Goal: Information Seeking & Learning: Check status

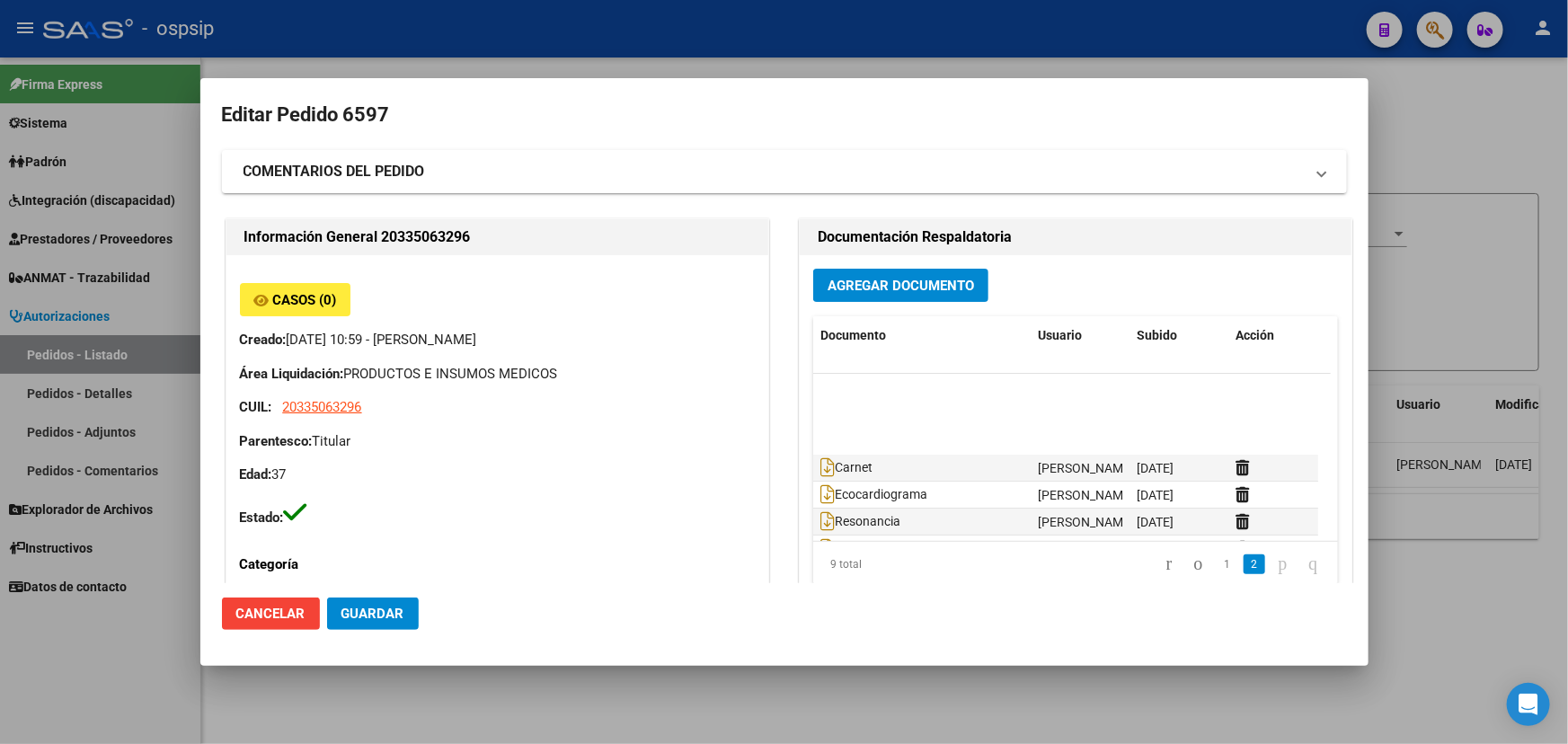
scroll to position [81, 0]
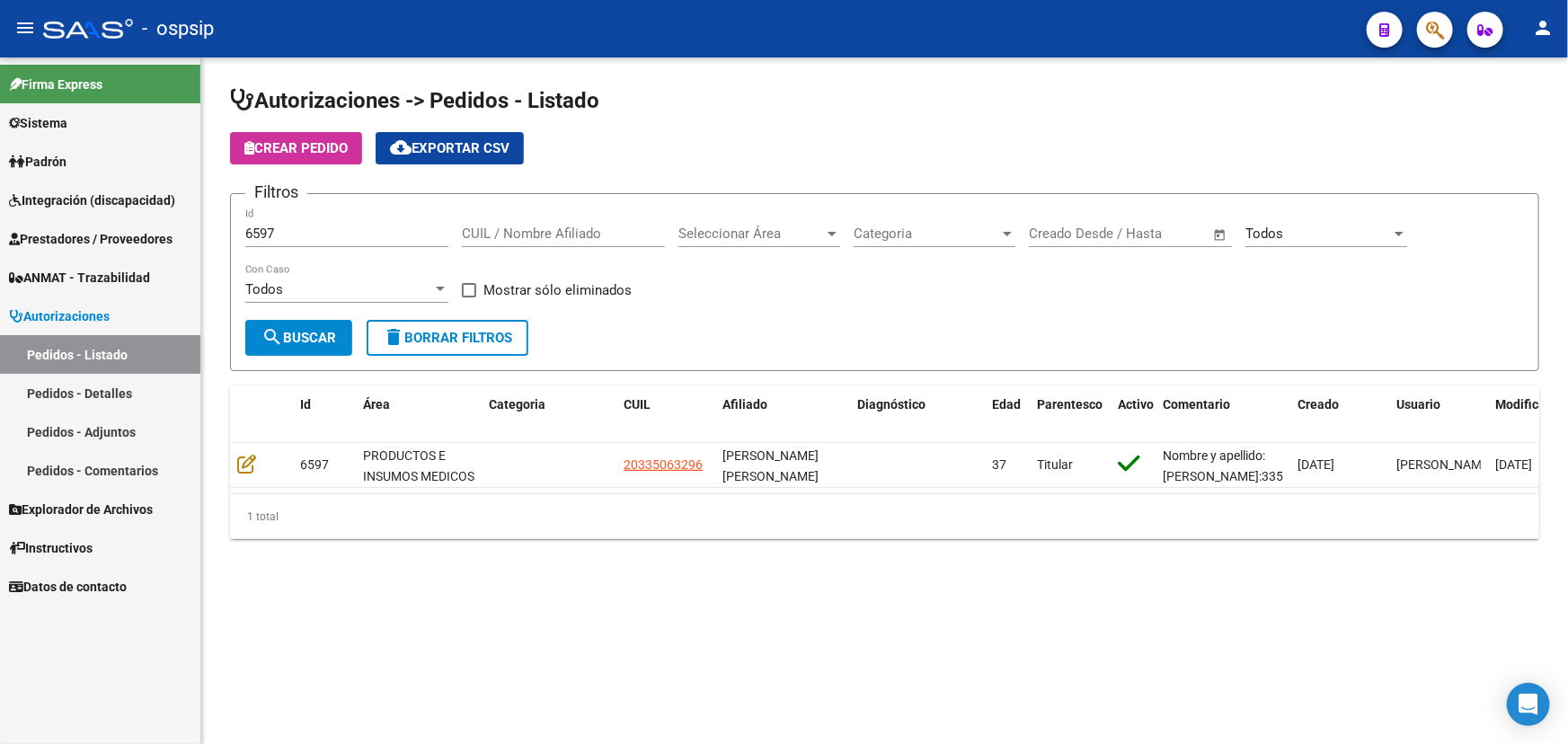
click at [263, 233] on input "6597" at bounding box center [347, 234] width 203 height 16
click at [264, 233] on input "6597" at bounding box center [347, 234] width 203 height 16
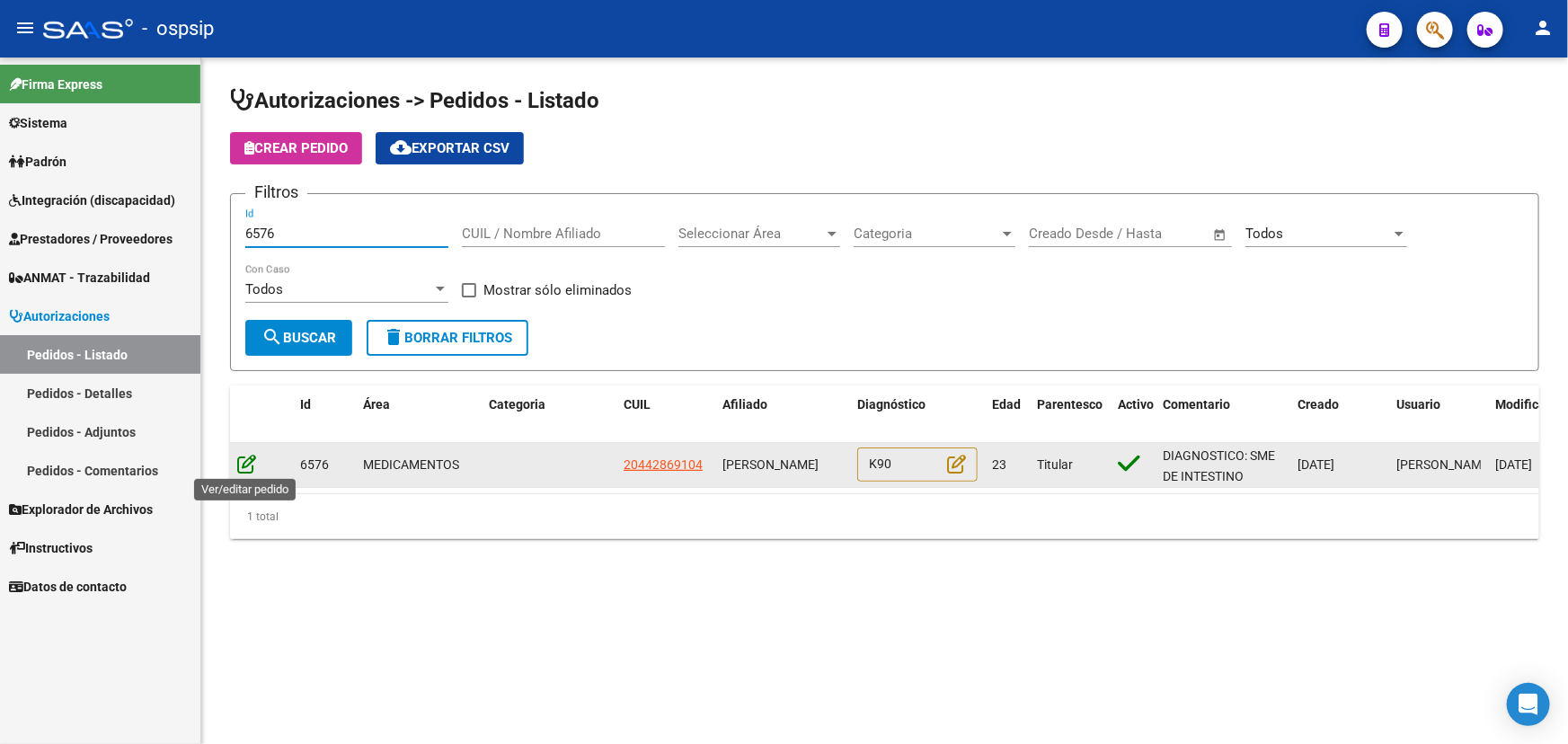
type input "6576"
click at [248, 457] on icon at bounding box center [246, 464] width 19 height 20
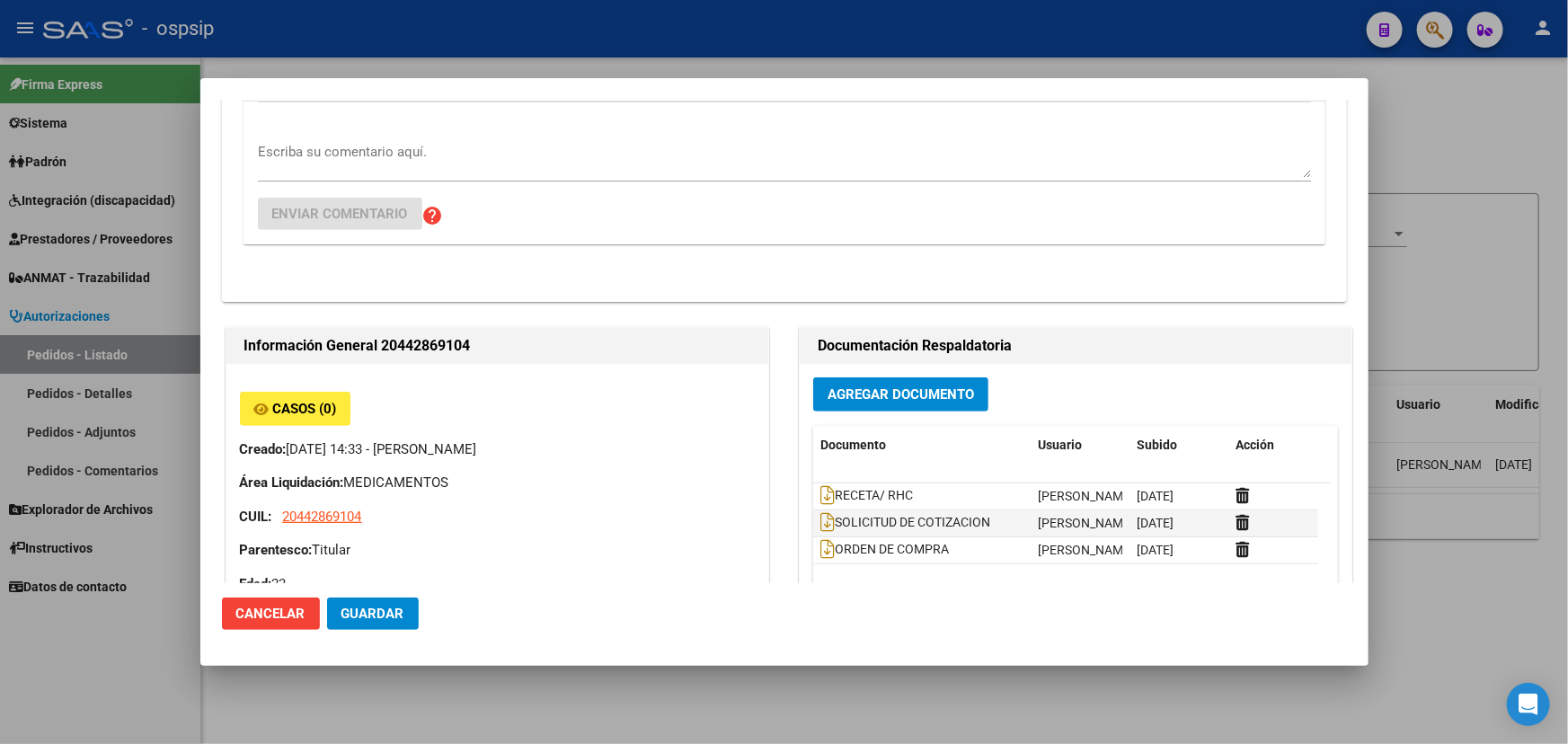
scroll to position [490, 0]
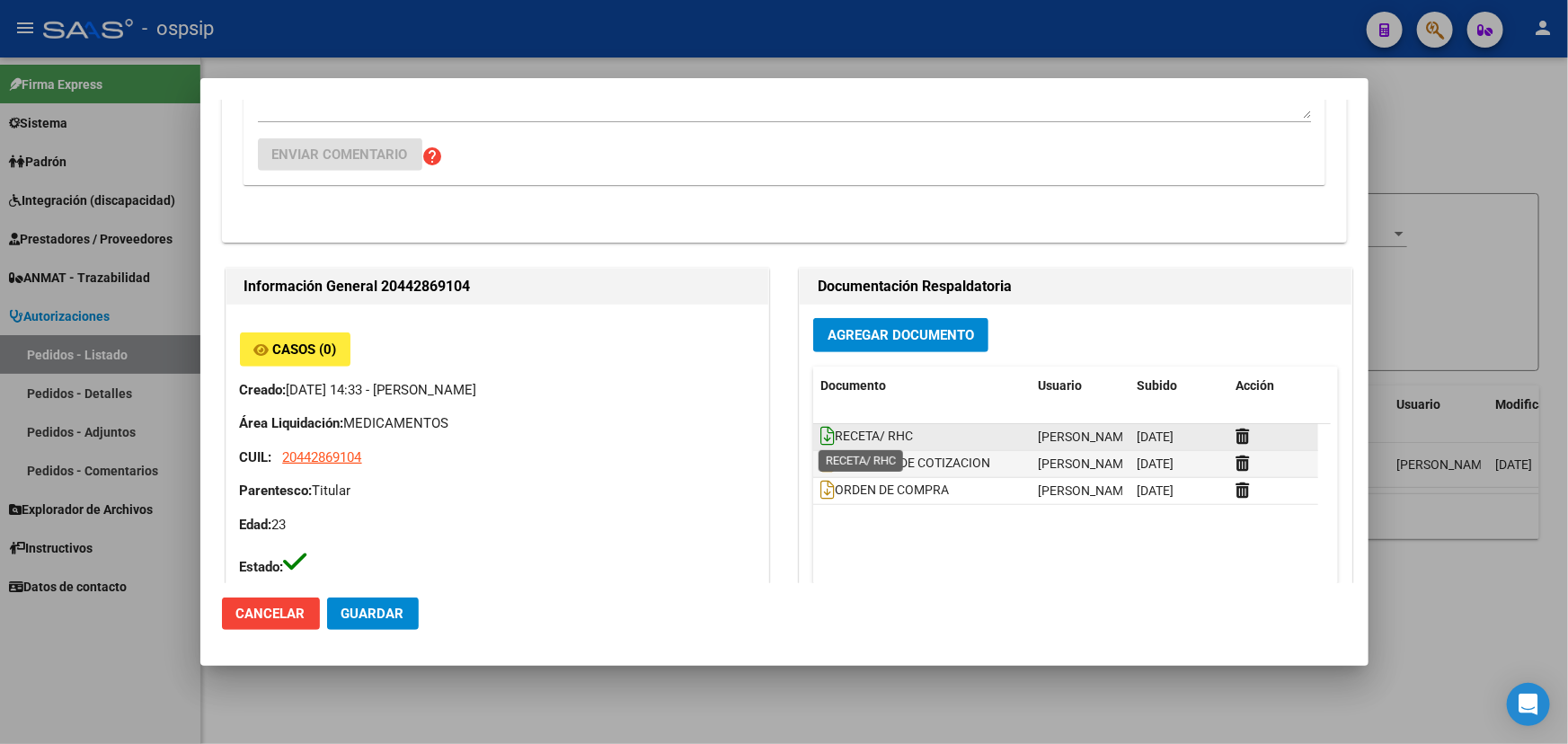
click at [820, 434] on icon at bounding box center [828, 436] width 15 height 20
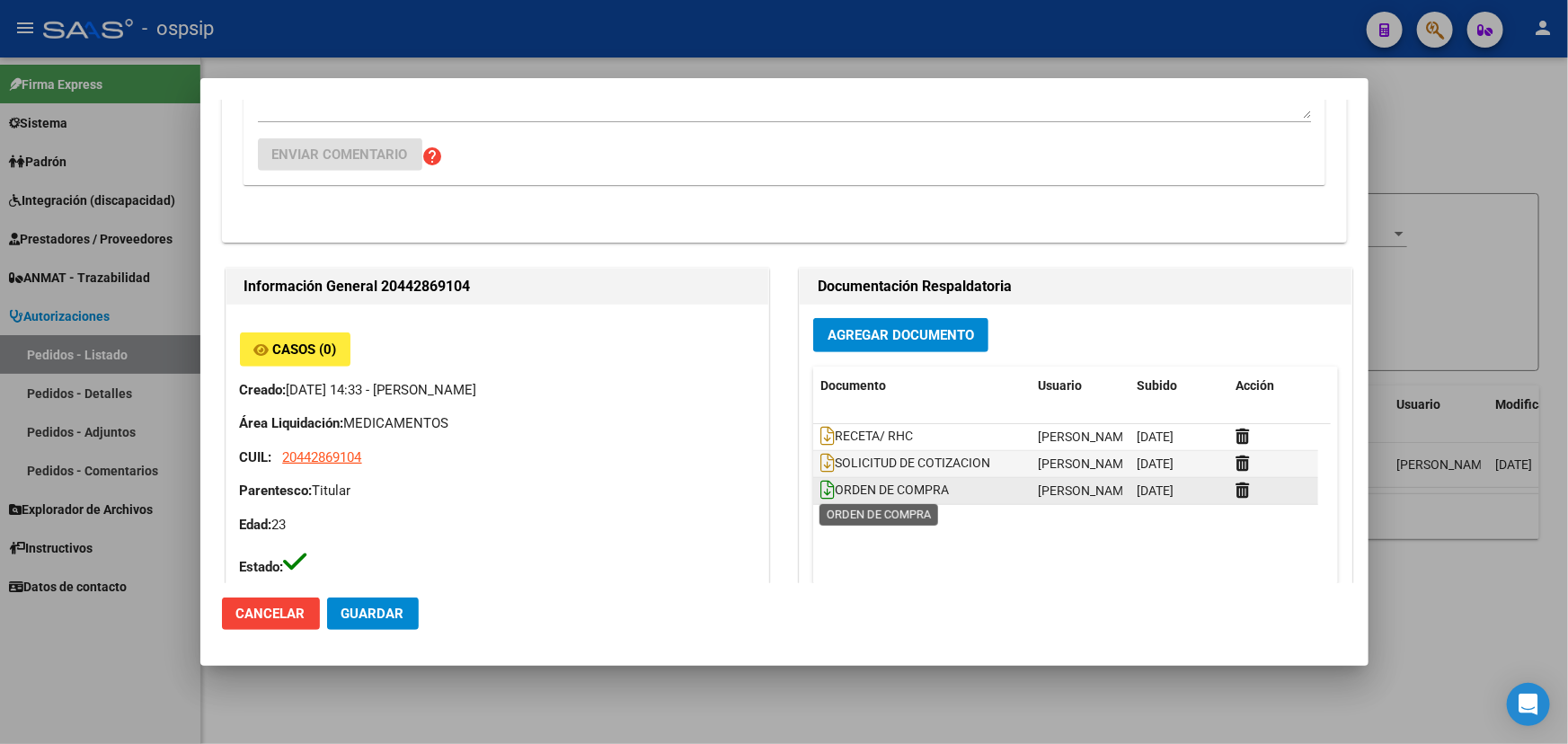
click at [824, 484] on icon at bounding box center [828, 490] width 15 height 20
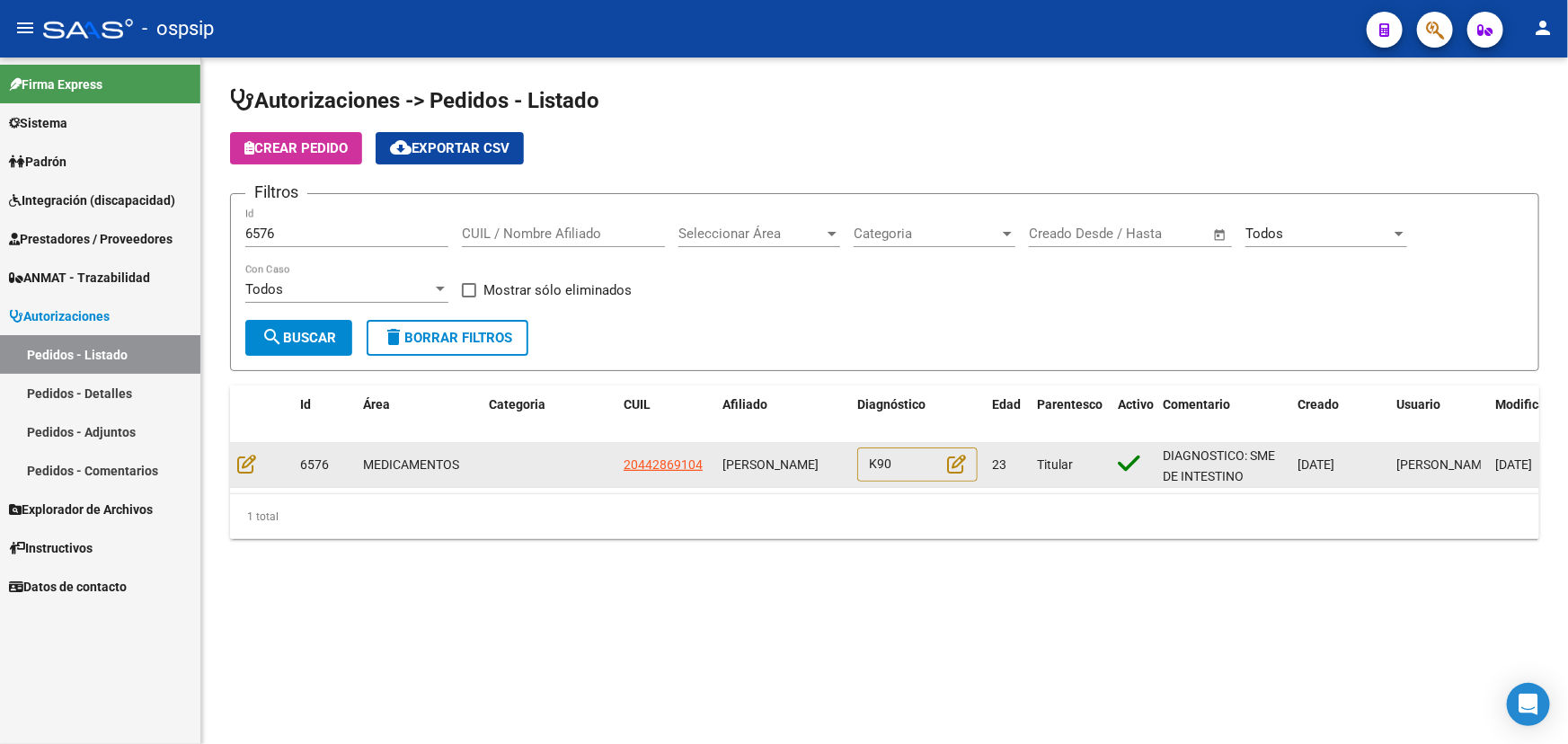
drag, startPoint x: 619, startPoint y: 465, endPoint x: 706, endPoint y: 461, distance: 87.1
click at [706, 461] on datatable-body-cell "20442869104" at bounding box center [665, 465] width 99 height 44
copy span "20442869104"
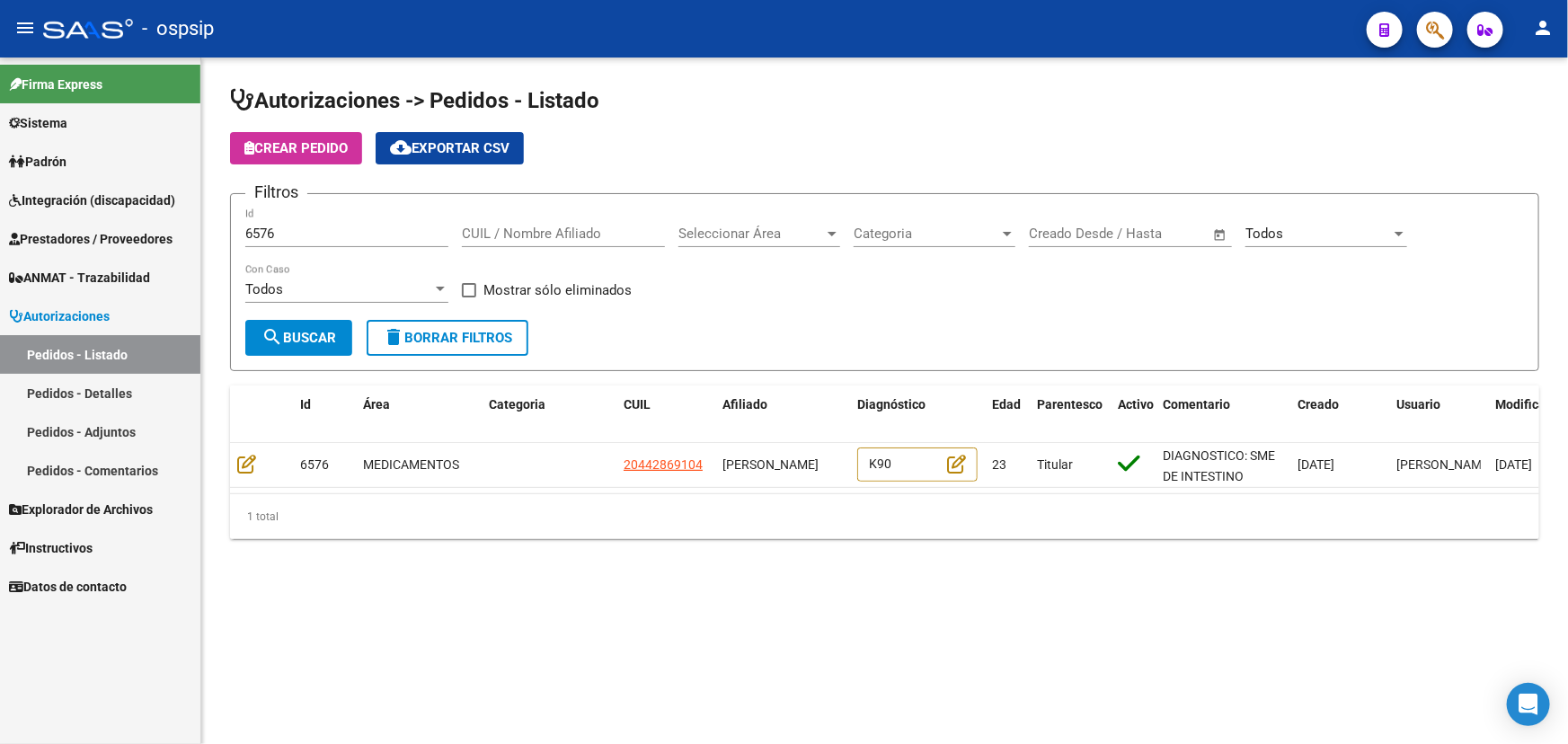
click at [574, 226] on input "CUIL / Nombre Afiliado" at bounding box center [564, 234] width 203 height 16
paste input "20442869104"
type input "20442869104"
click at [251, 237] on input "6576" at bounding box center [347, 234] width 203 height 16
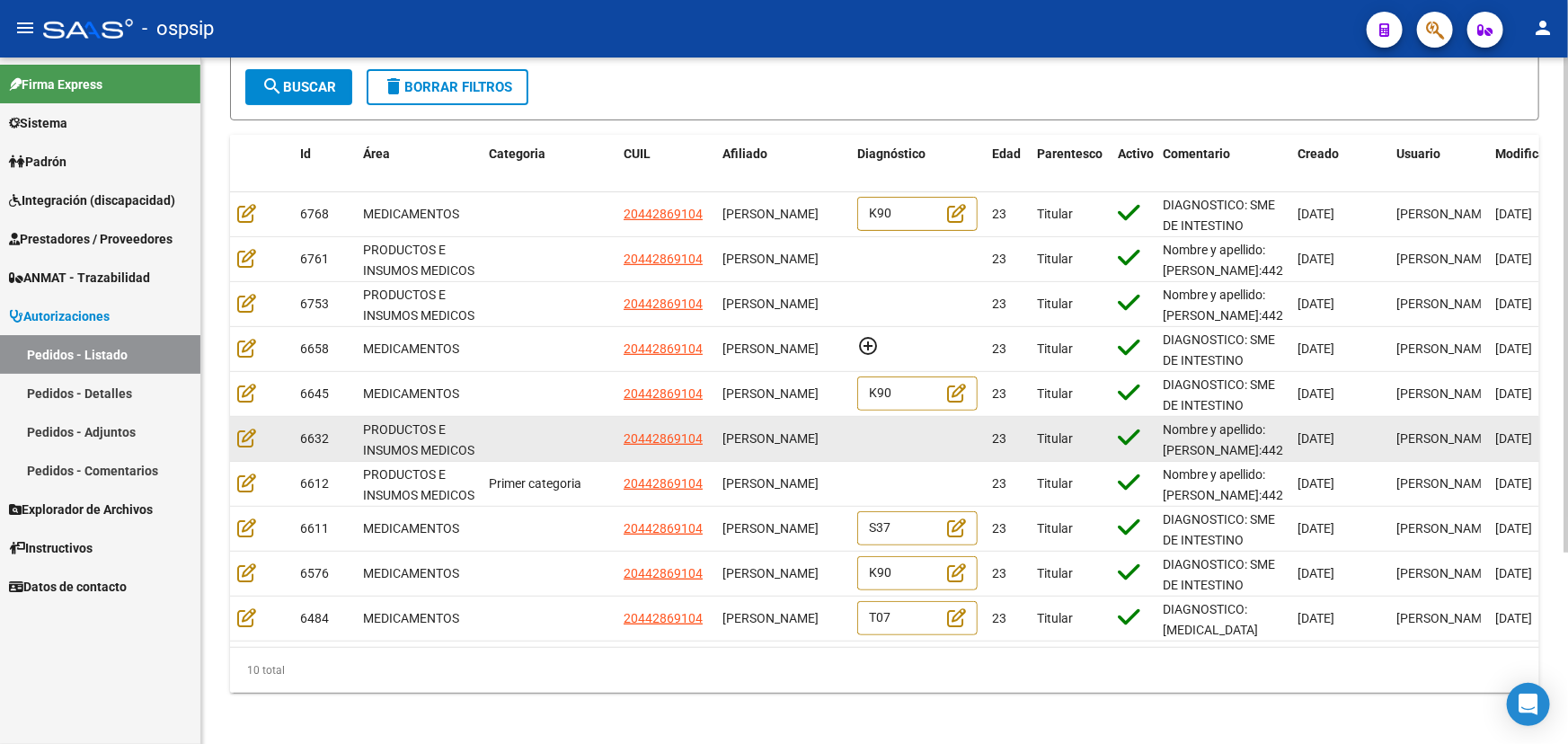
scroll to position [265, 0]
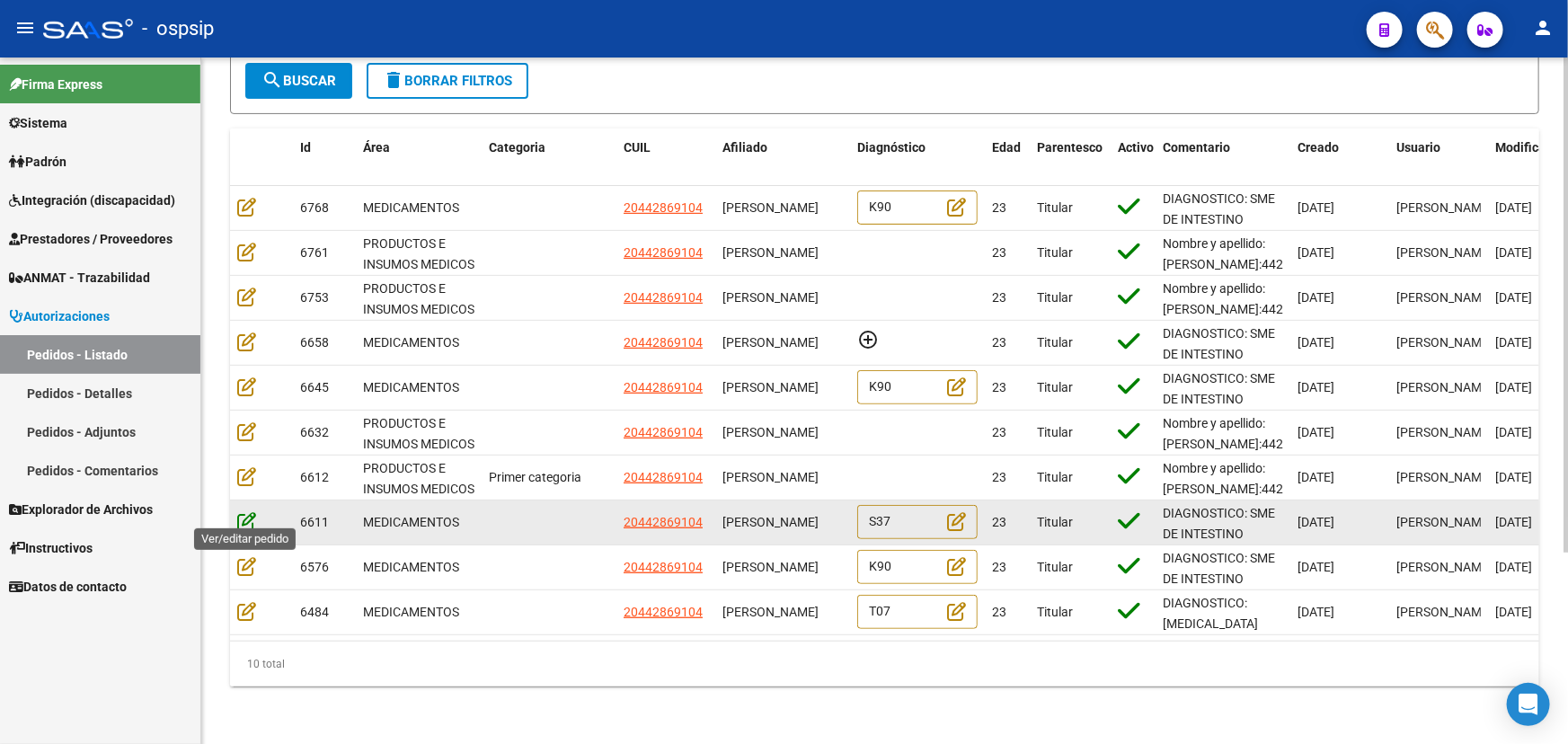
click at [250, 514] on icon at bounding box center [246, 521] width 19 height 20
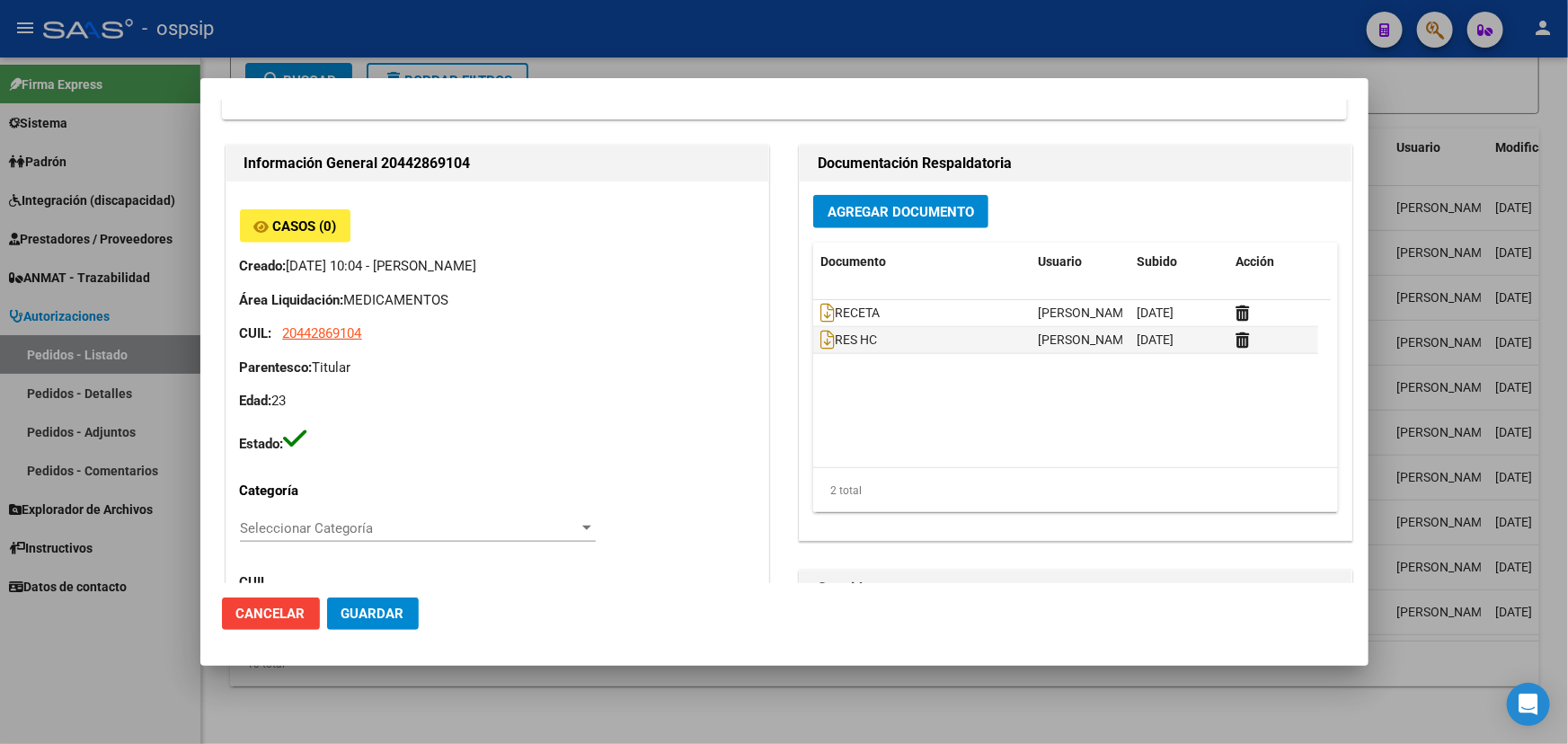
scroll to position [898, 0]
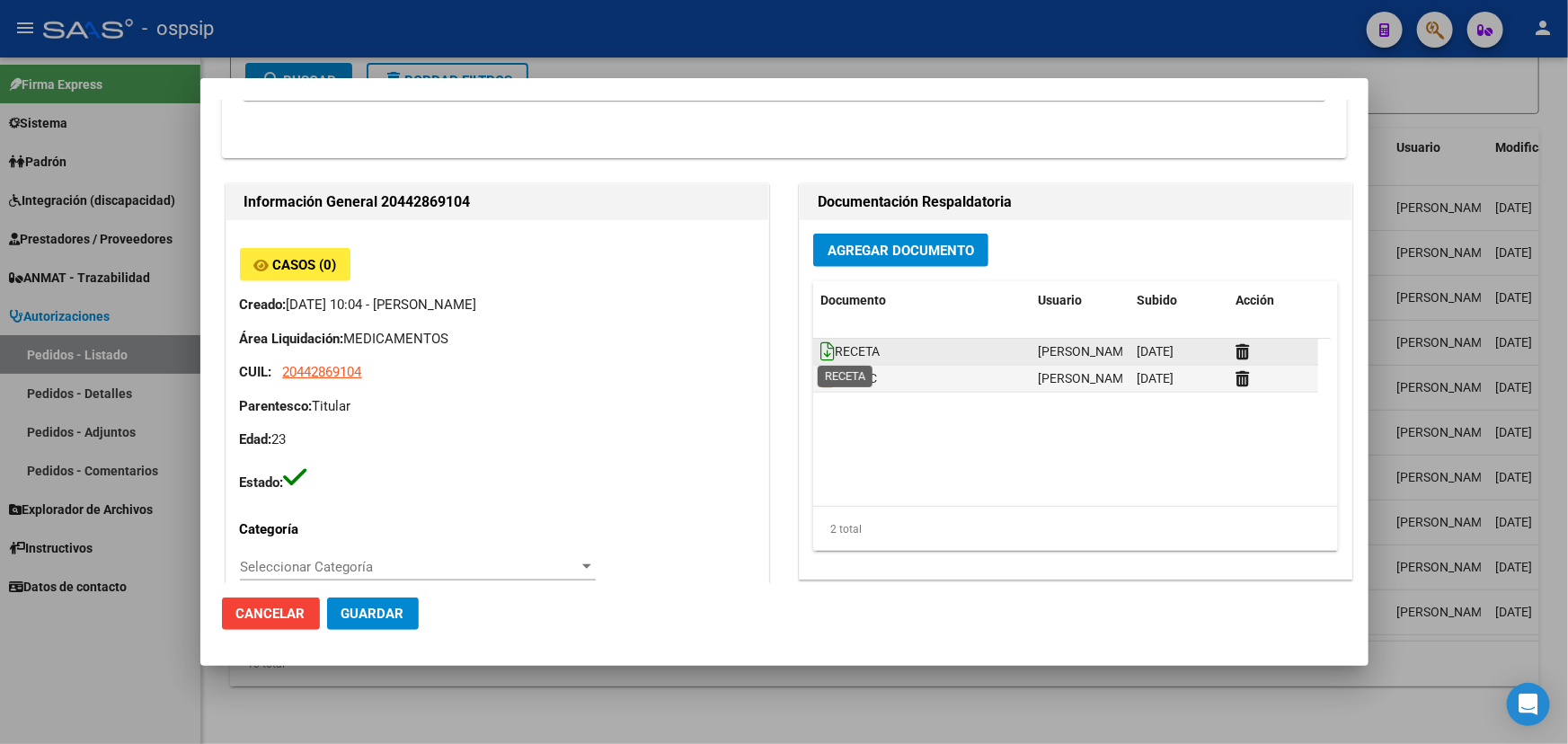
click at [823, 348] on icon at bounding box center [828, 351] width 15 height 20
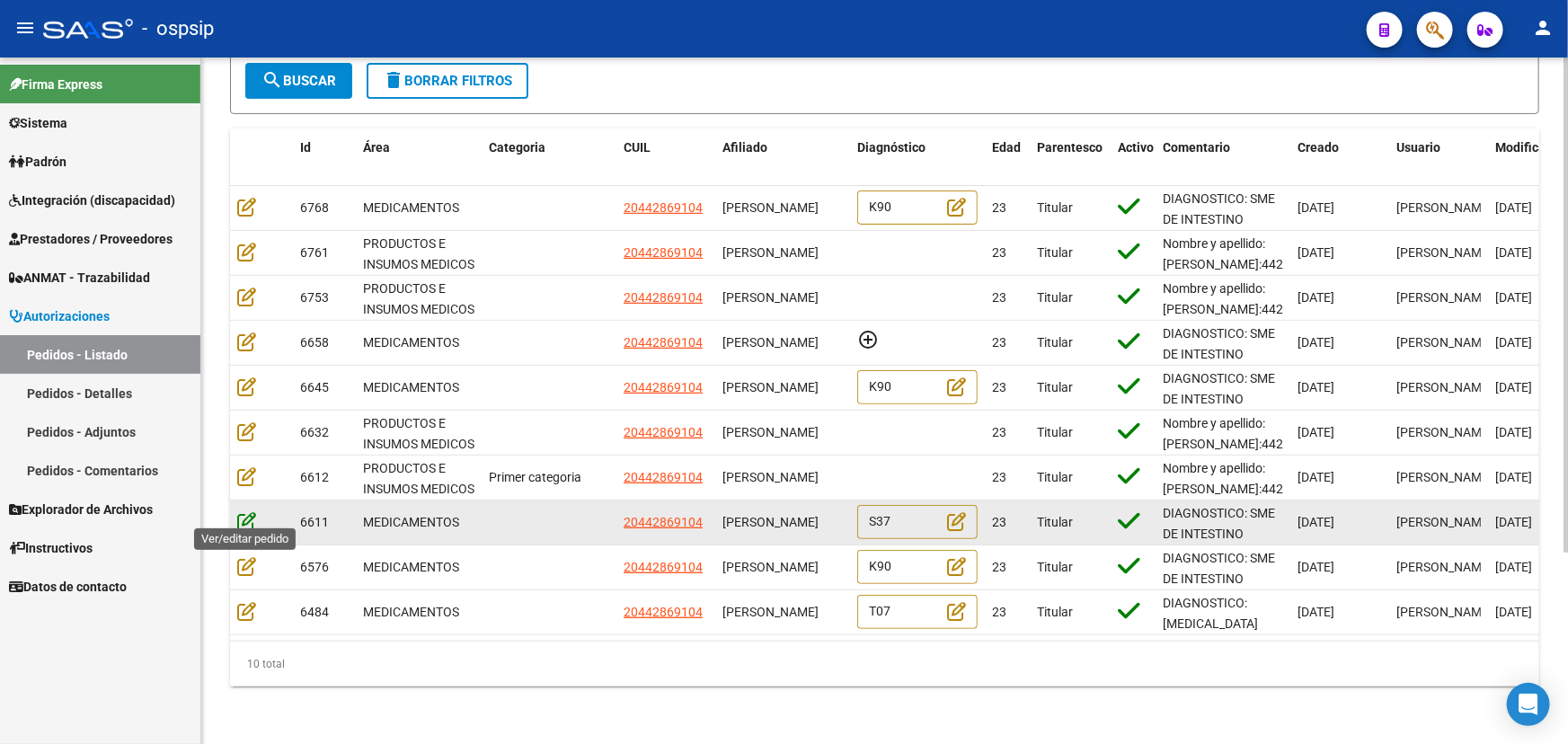
click at [247, 511] on icon at bounding box center [246, 521] width 19 height 20
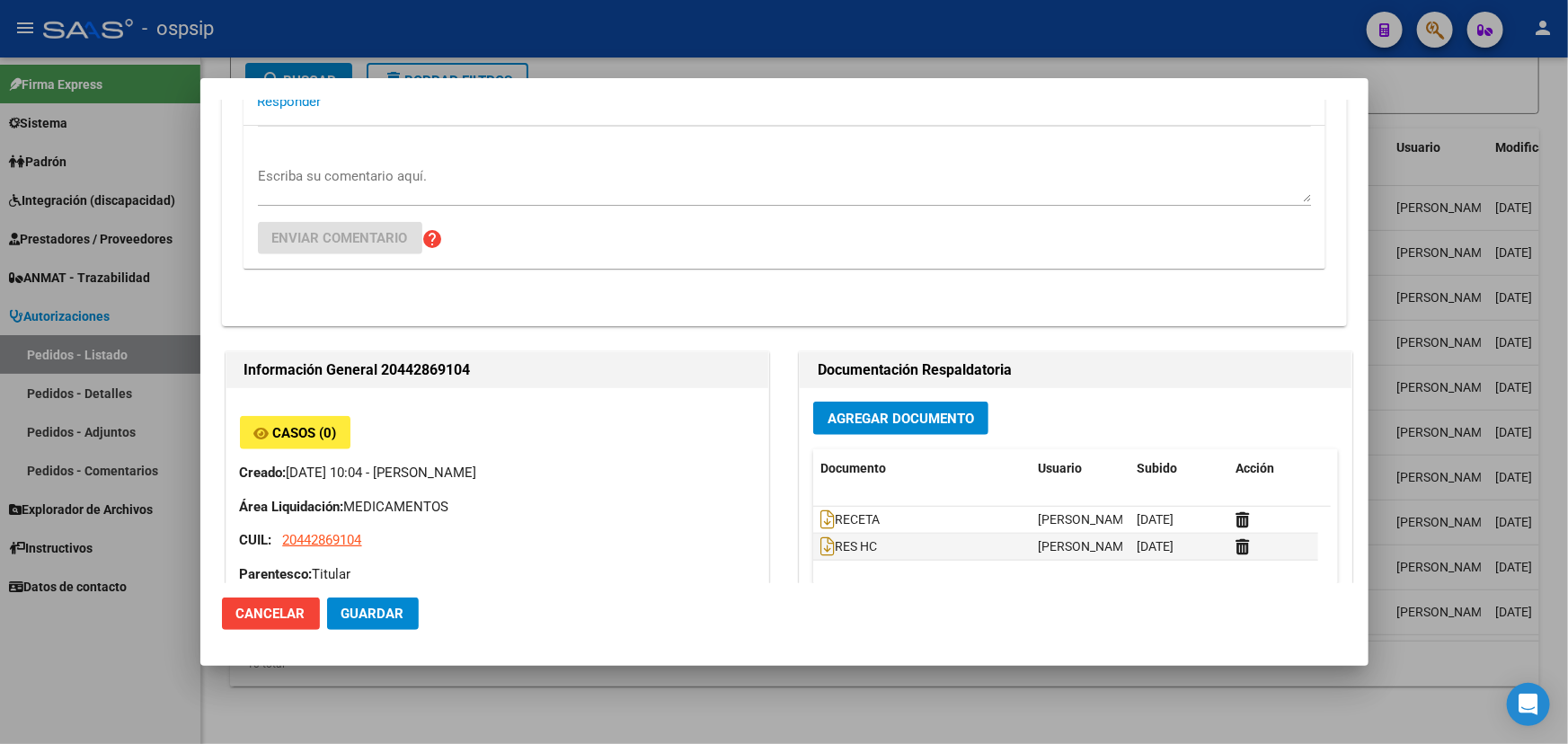
scroll to position [817, 0]
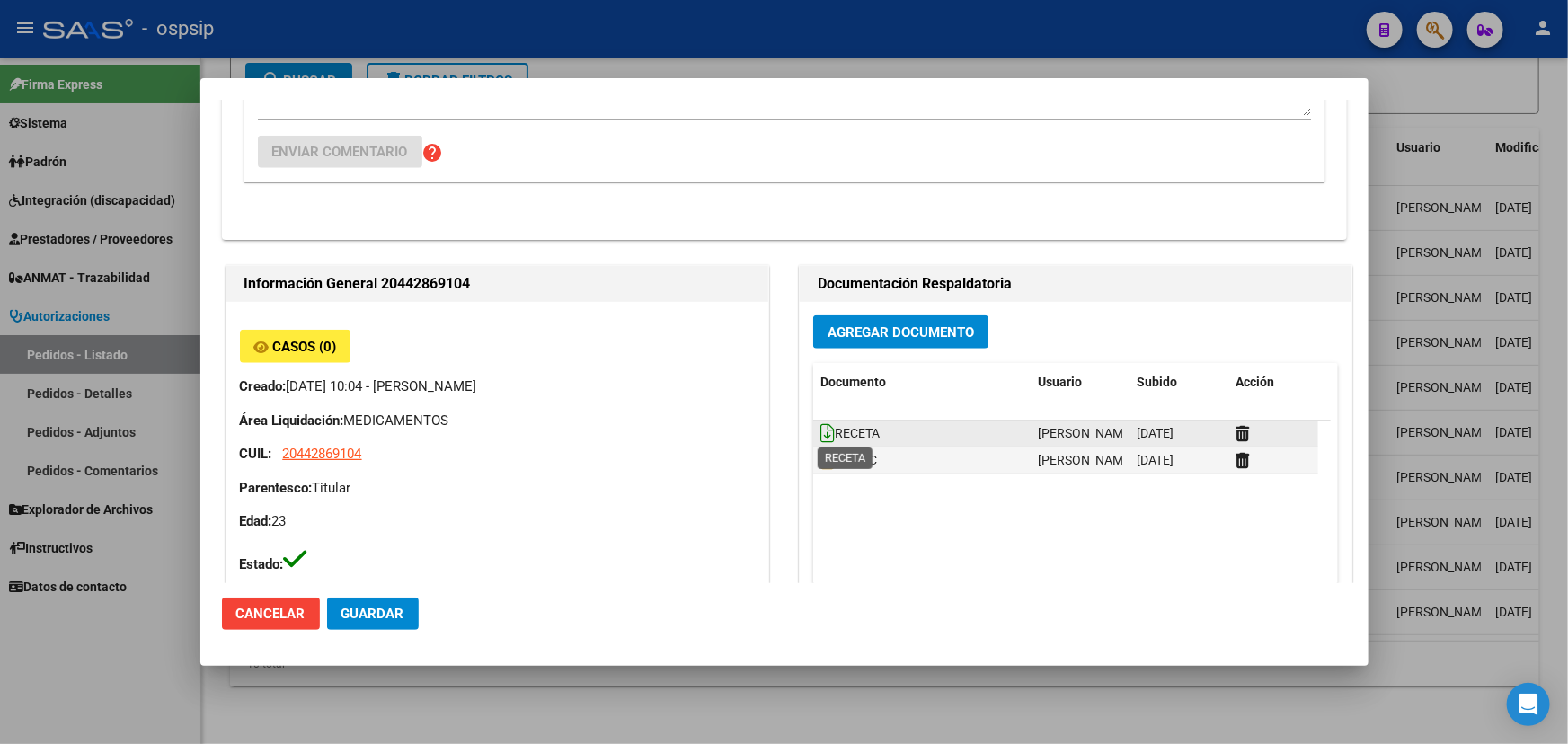
click at [820, 425] on icon at bounding box center [828, 433] width 15 height 20
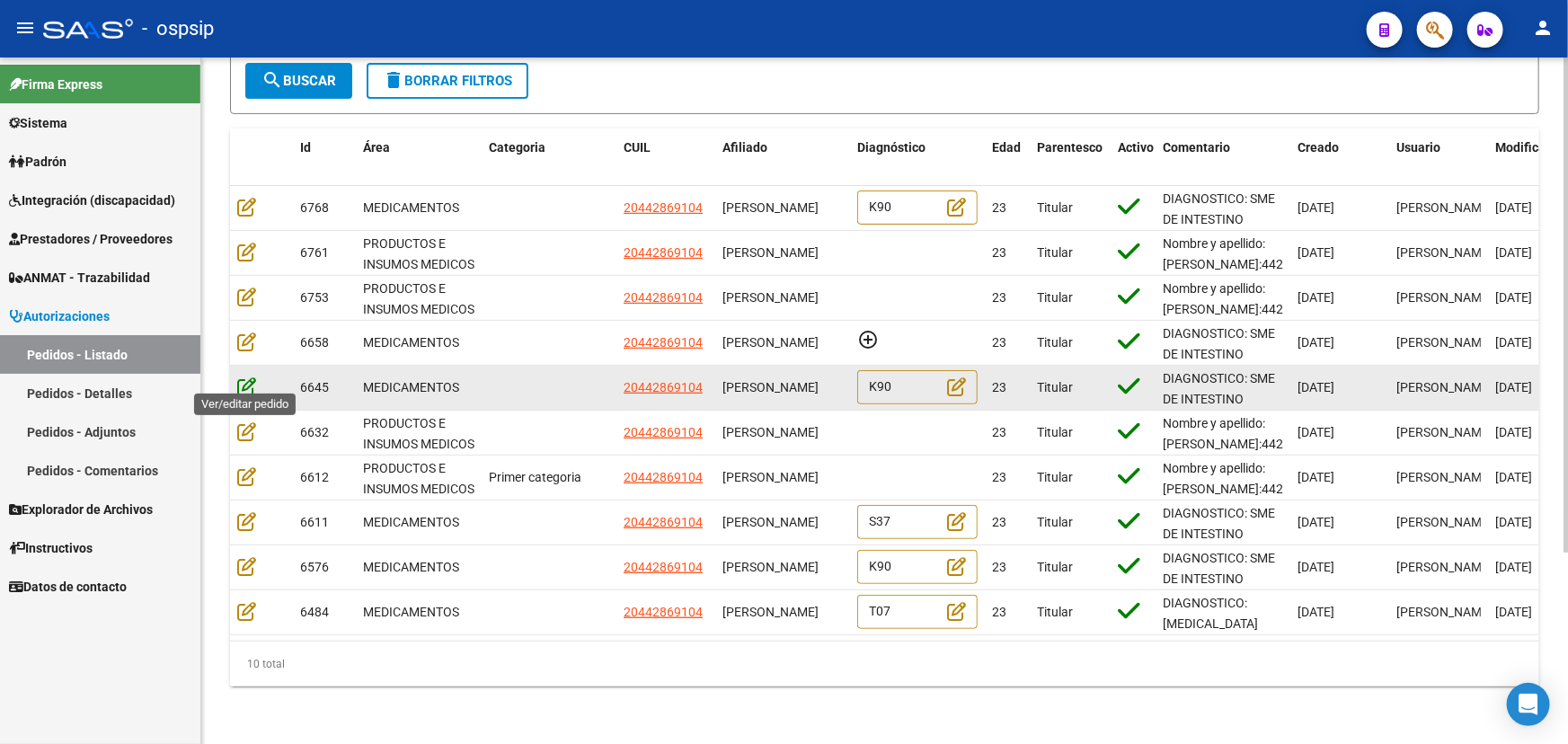
click at [251, 377] on icon at bounding box center [246, 387] width 19 height 20
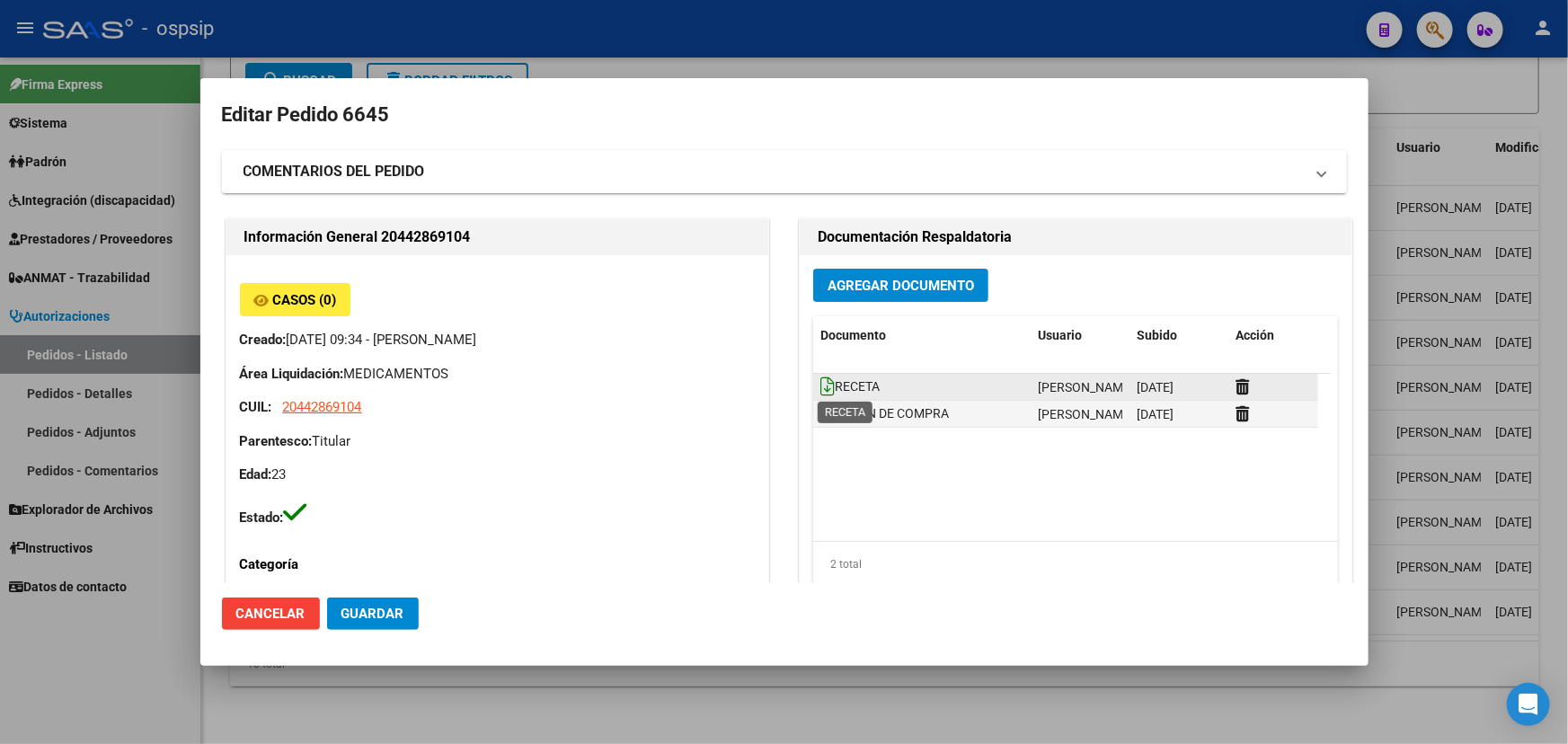
click at [820, 382] on icon at bounding box center [828, 387] width 15 height 20
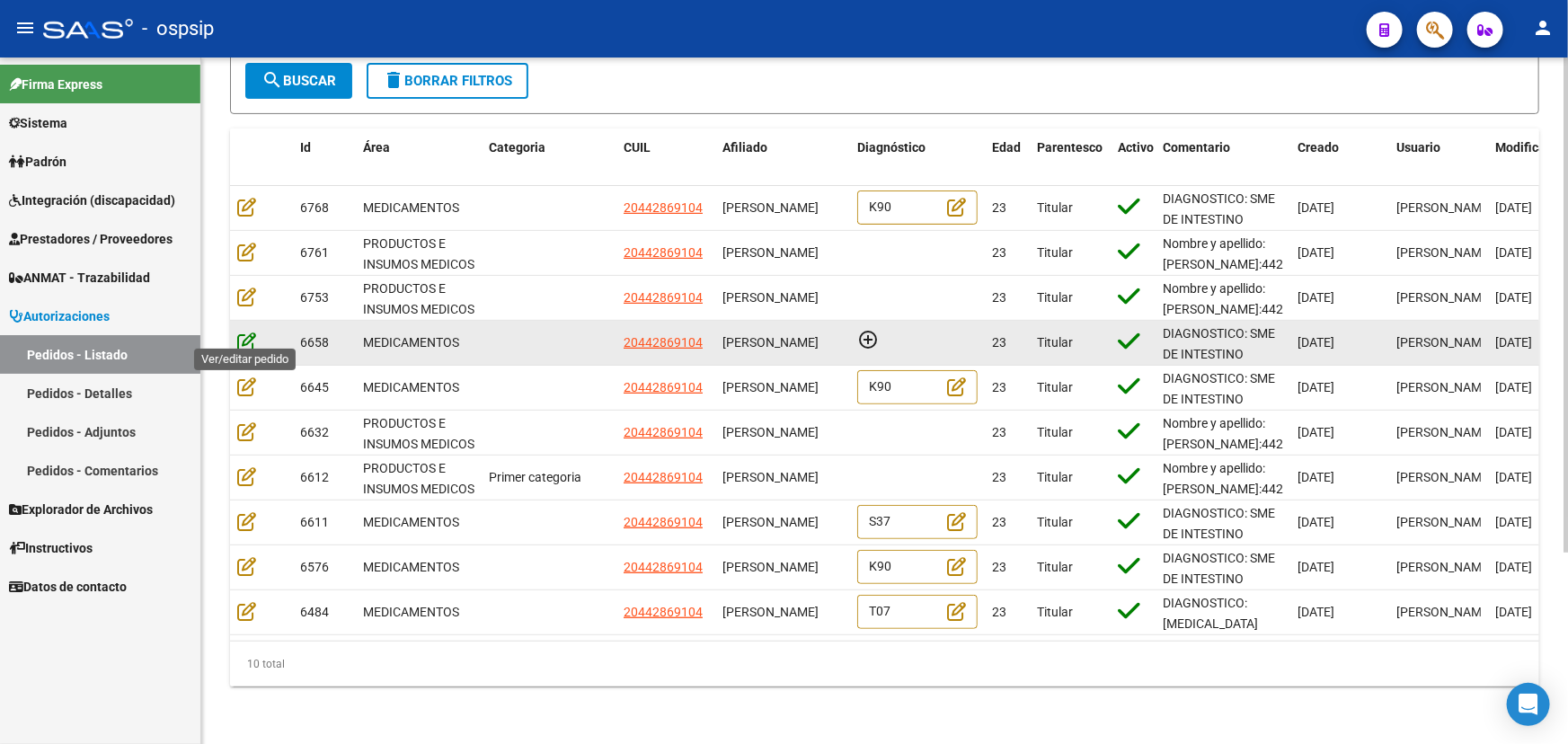
click at [245, 331] on icon at bounding box center [246, 341] width 19 height 20
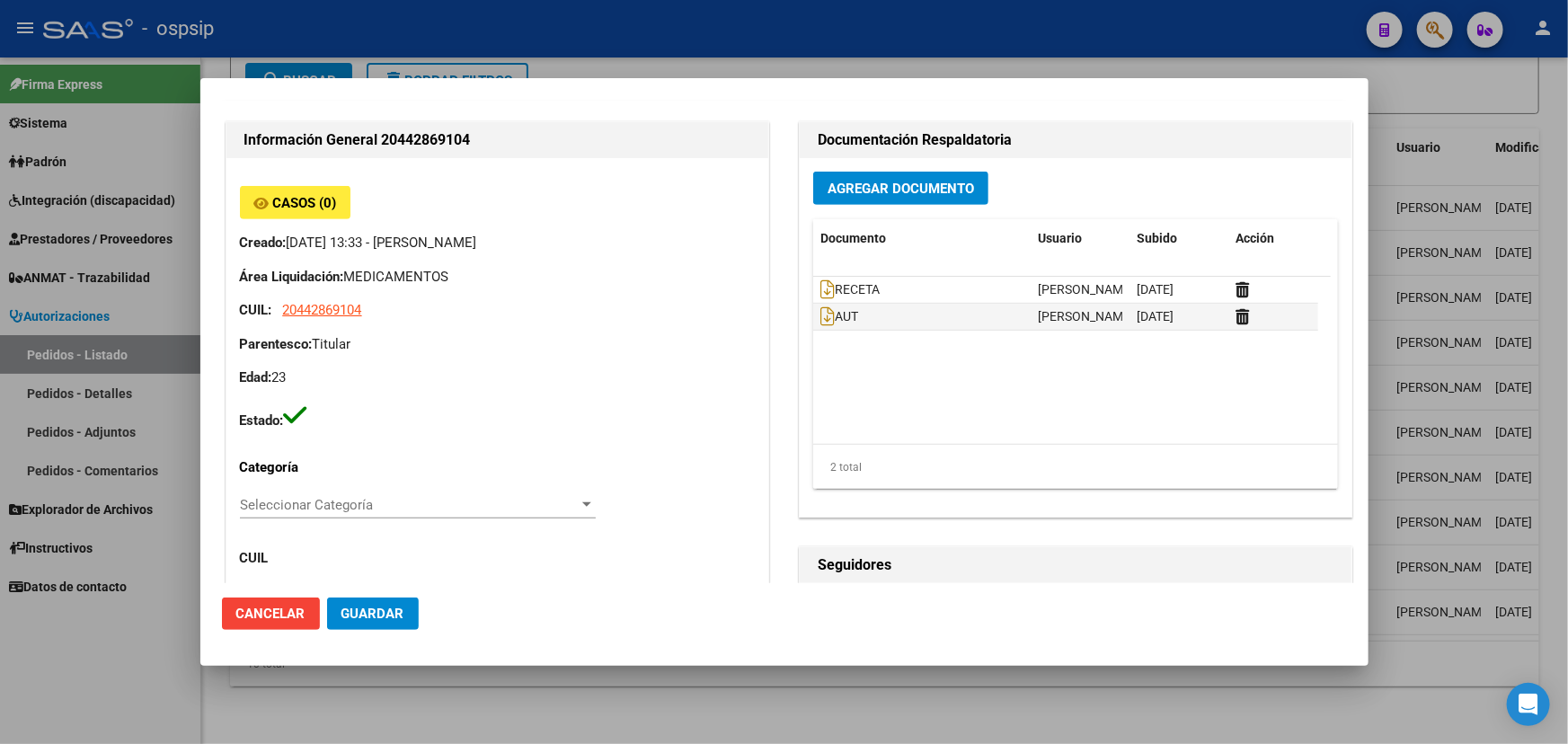
scroll to position [490, 0]
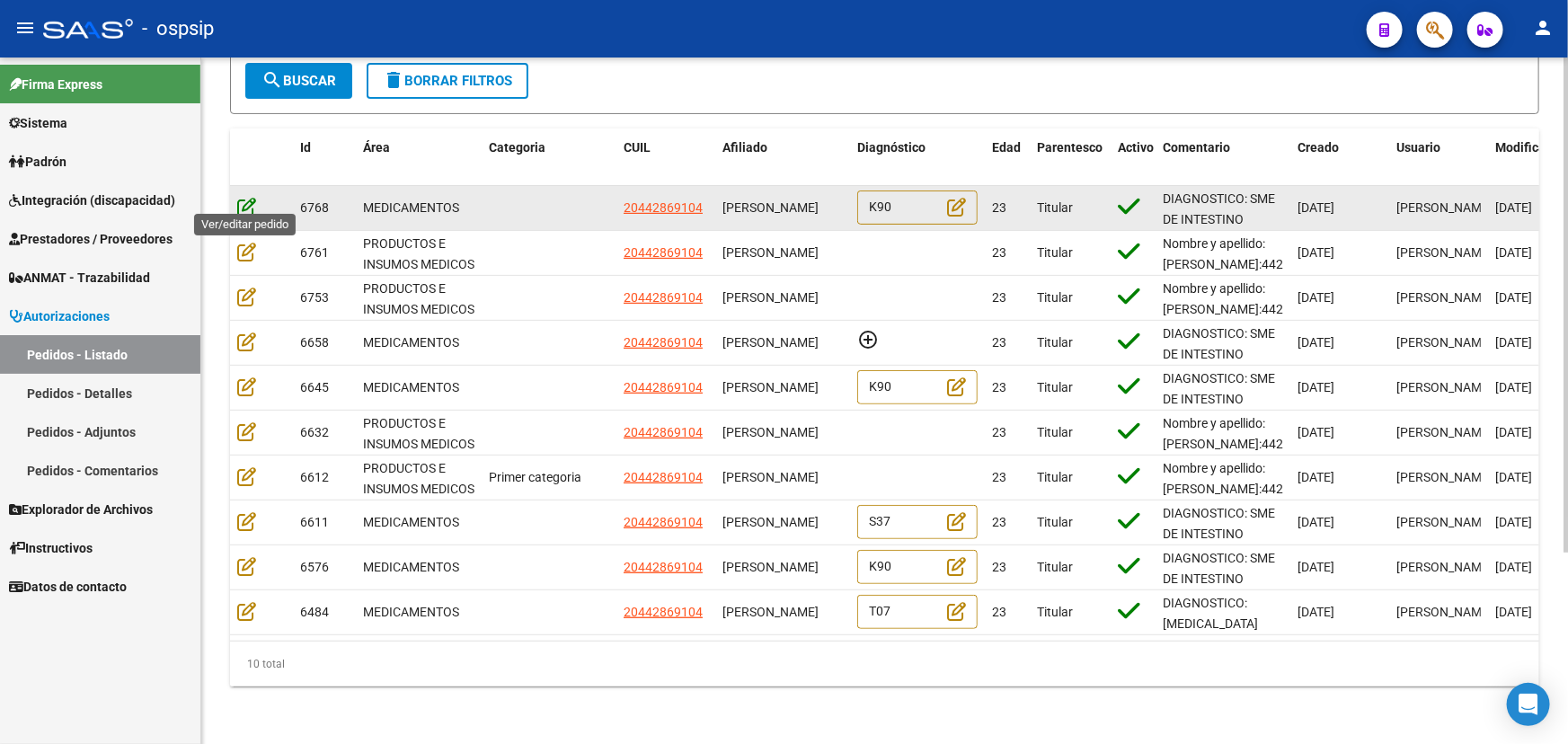
click at [246, 197] on icon at bounding box center [246, 207] width 19 height 20
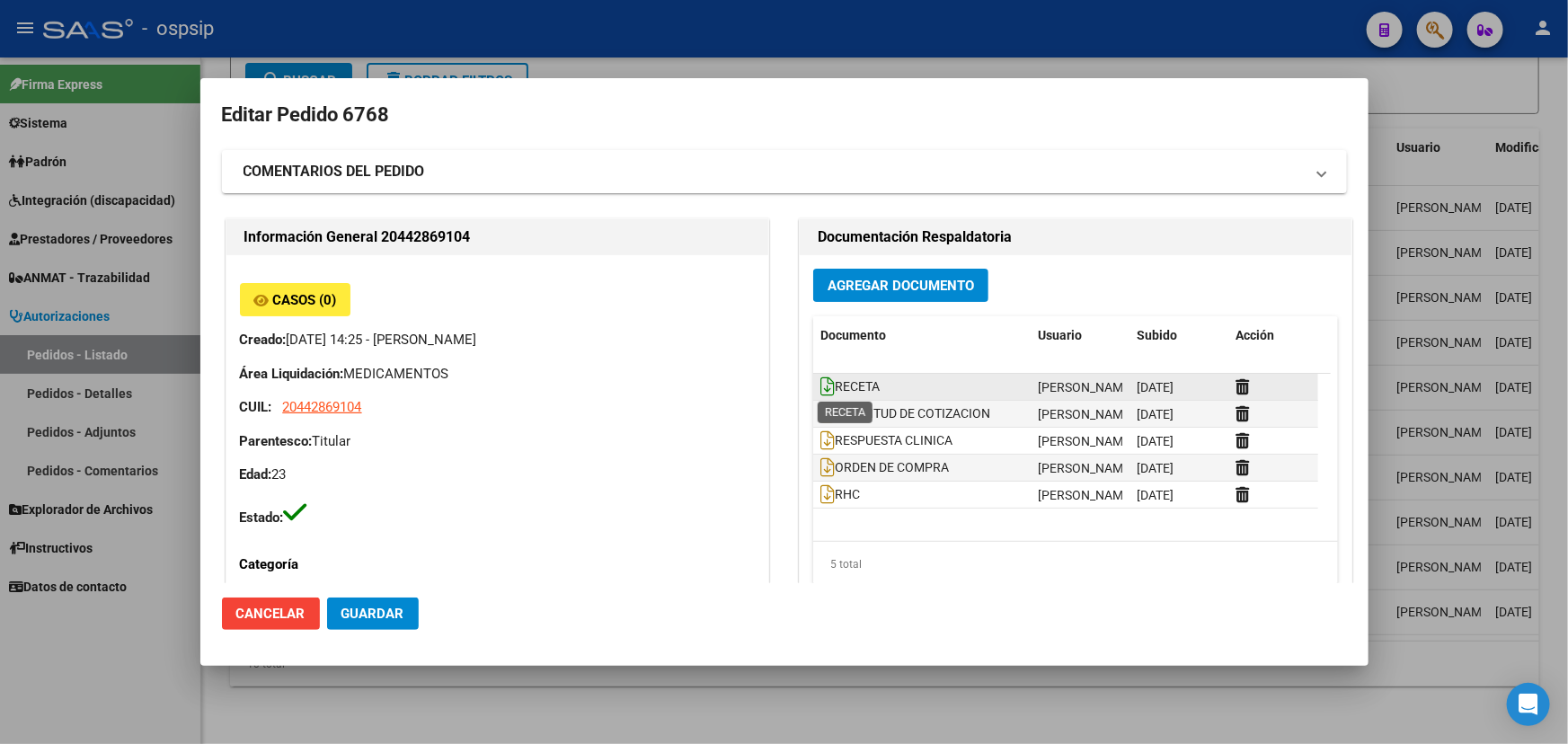
click at [820, 388] on icon at bounding box center [828, 387] width 15 height 20
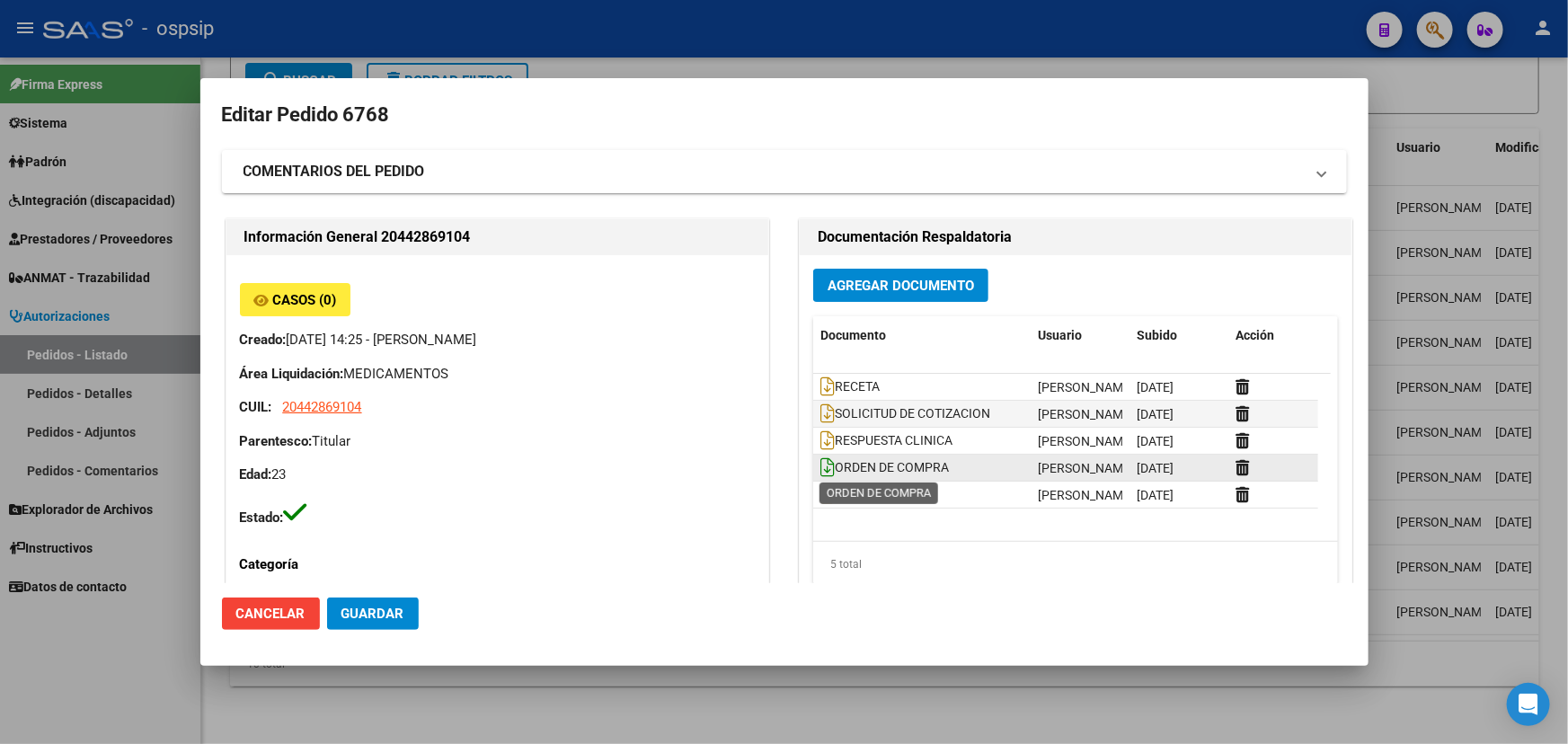
click at [821, 465] on icon at bounding box center [828, 467] width 15 height 20
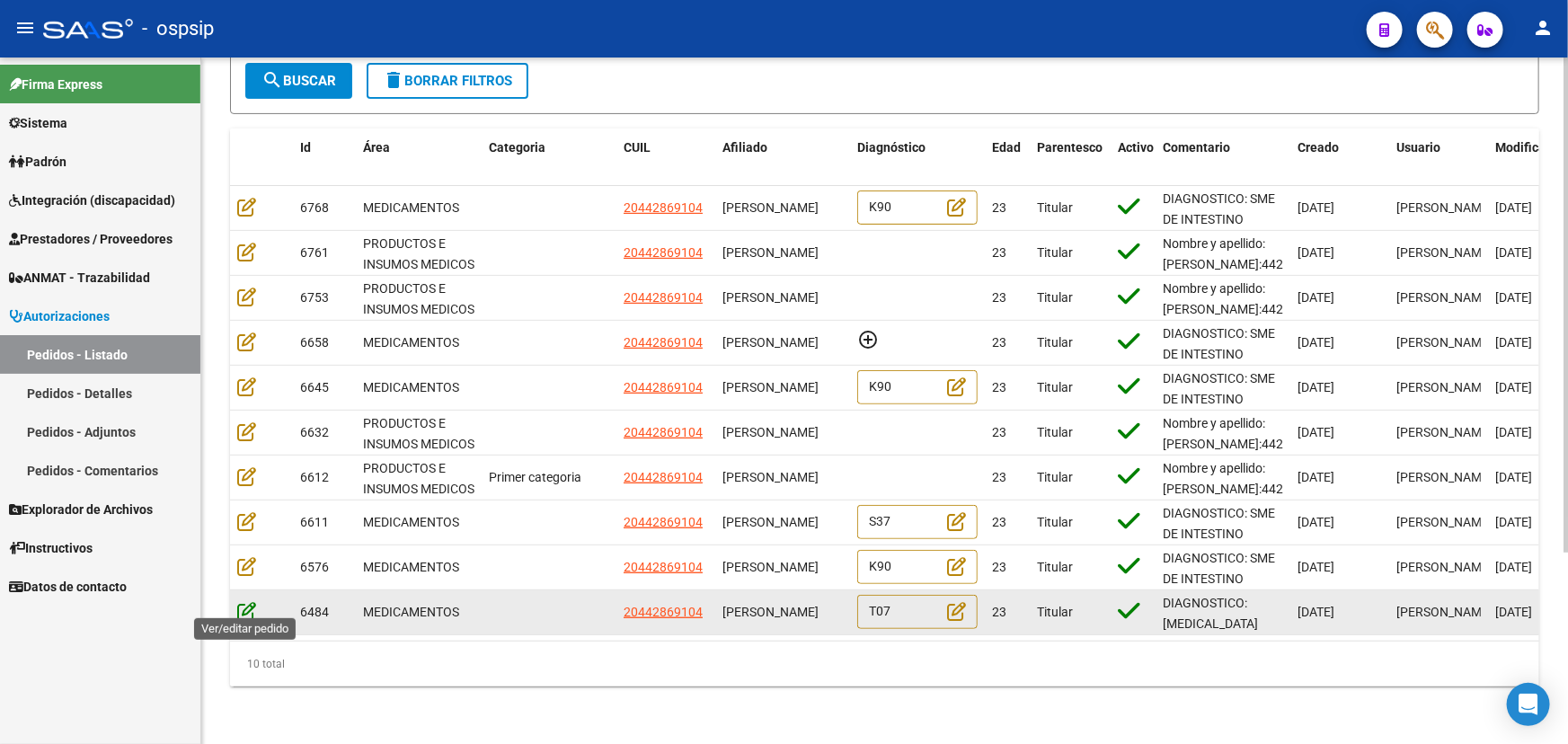
click at [245, 610] on icon at bounding box center [246, 611] width 19 height 20
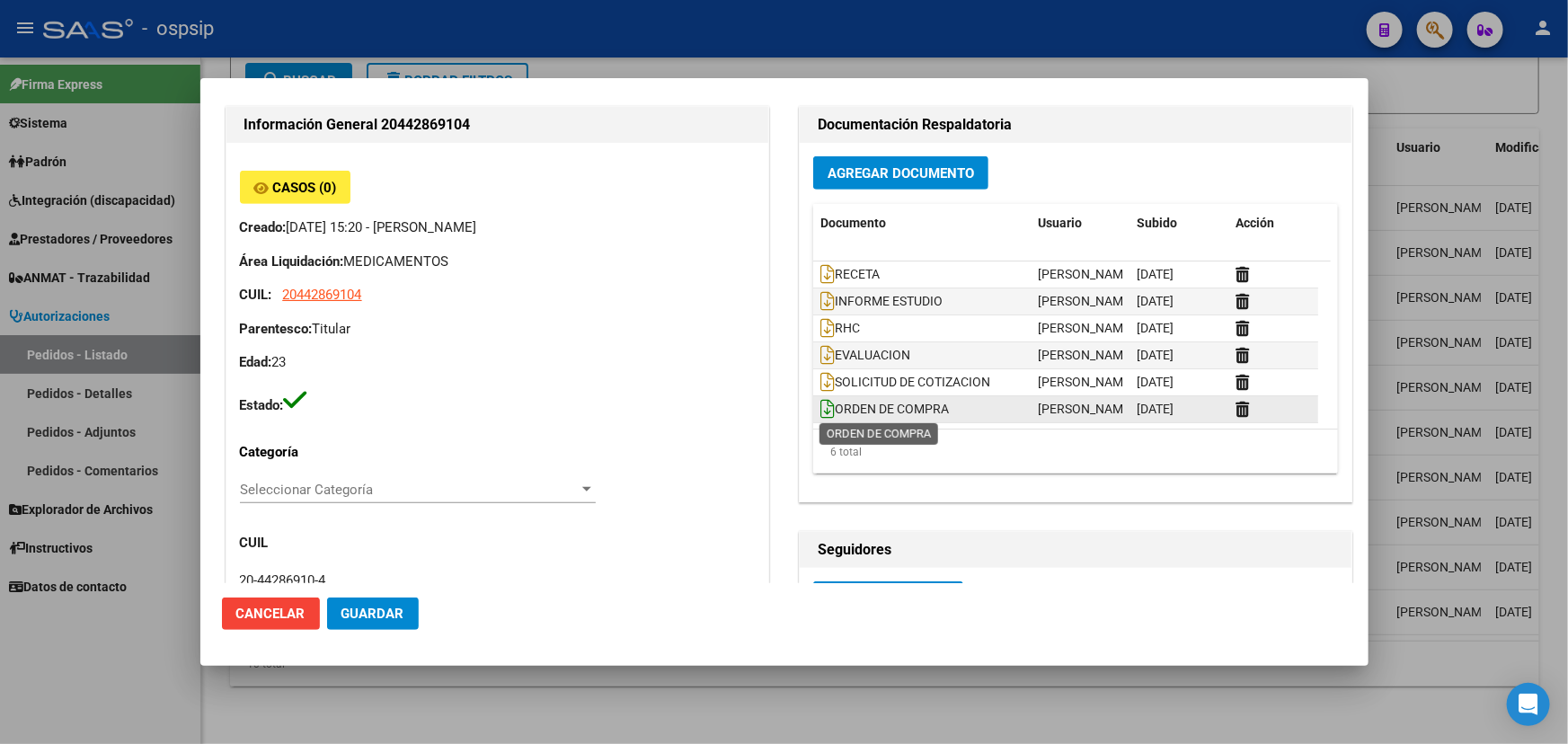
click at [821, 408] on icon at bounding box center [828, 409] width 15 height 20
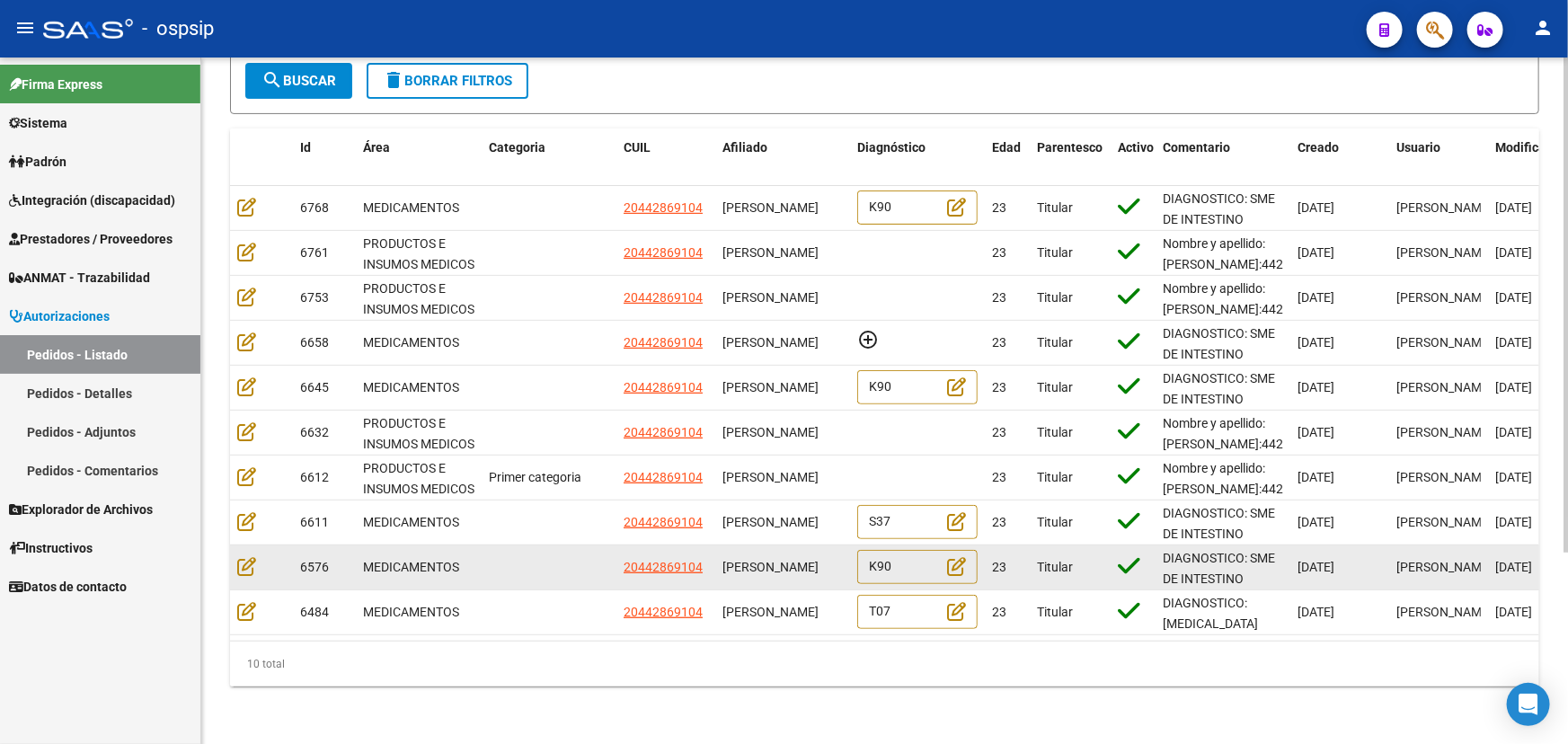
click at [315, 560] on span "6576" at bounding box center [315, 567] width 29 height 15
copy span "6576"
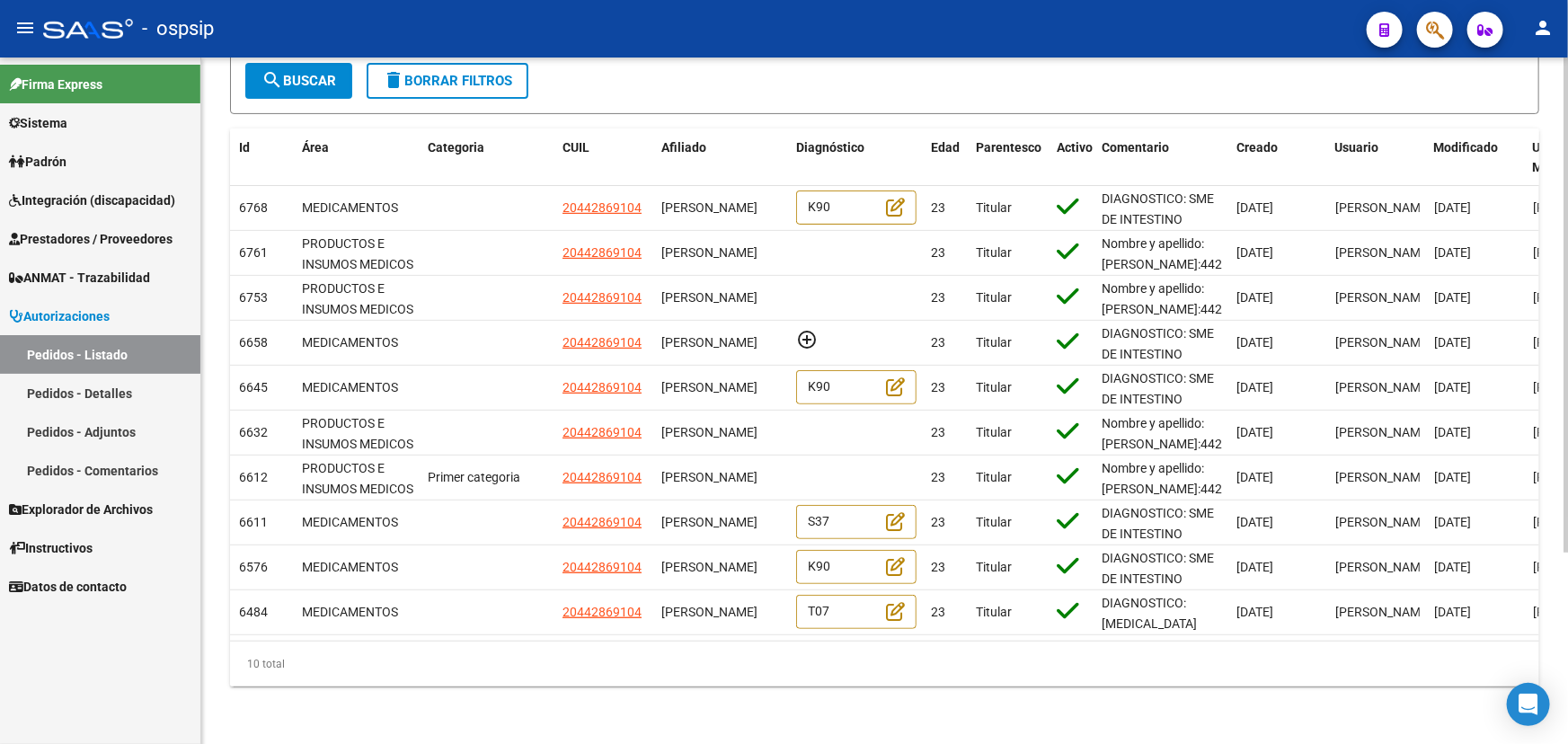
scroll to position [0, 64]
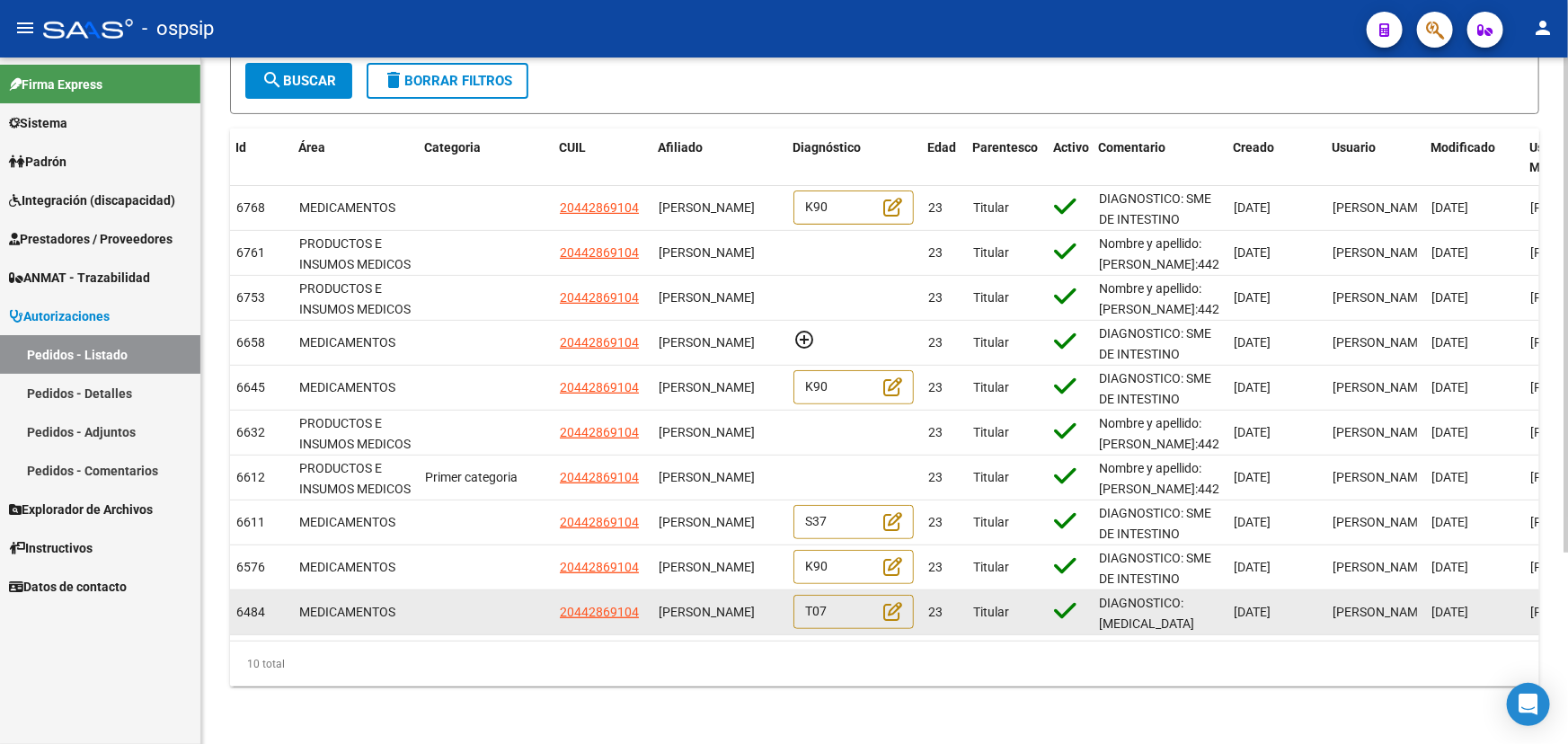
drag, startPoint x: 1232, startPoint y: 599, endPoint x: 1296, endPoint y: 606, distance: 64.4
click at [1270, 606] on span "[DATE]" at bounding box center [1251, 612] width 37 height 15
copy span "[DATE]"
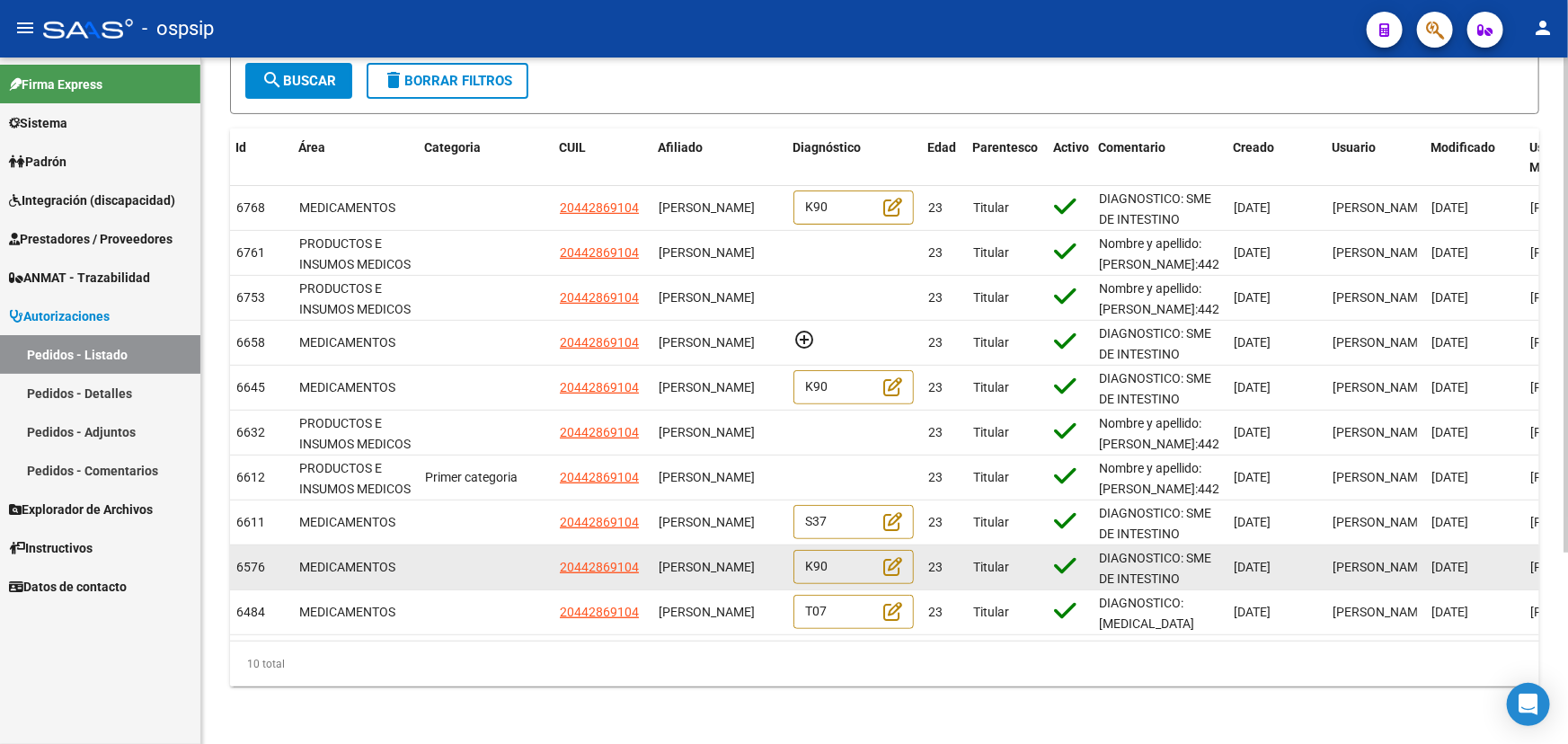
click at [251, 560] on span "6576" at bounding box center [250, 567] width 29 height 15
copy span "6576"
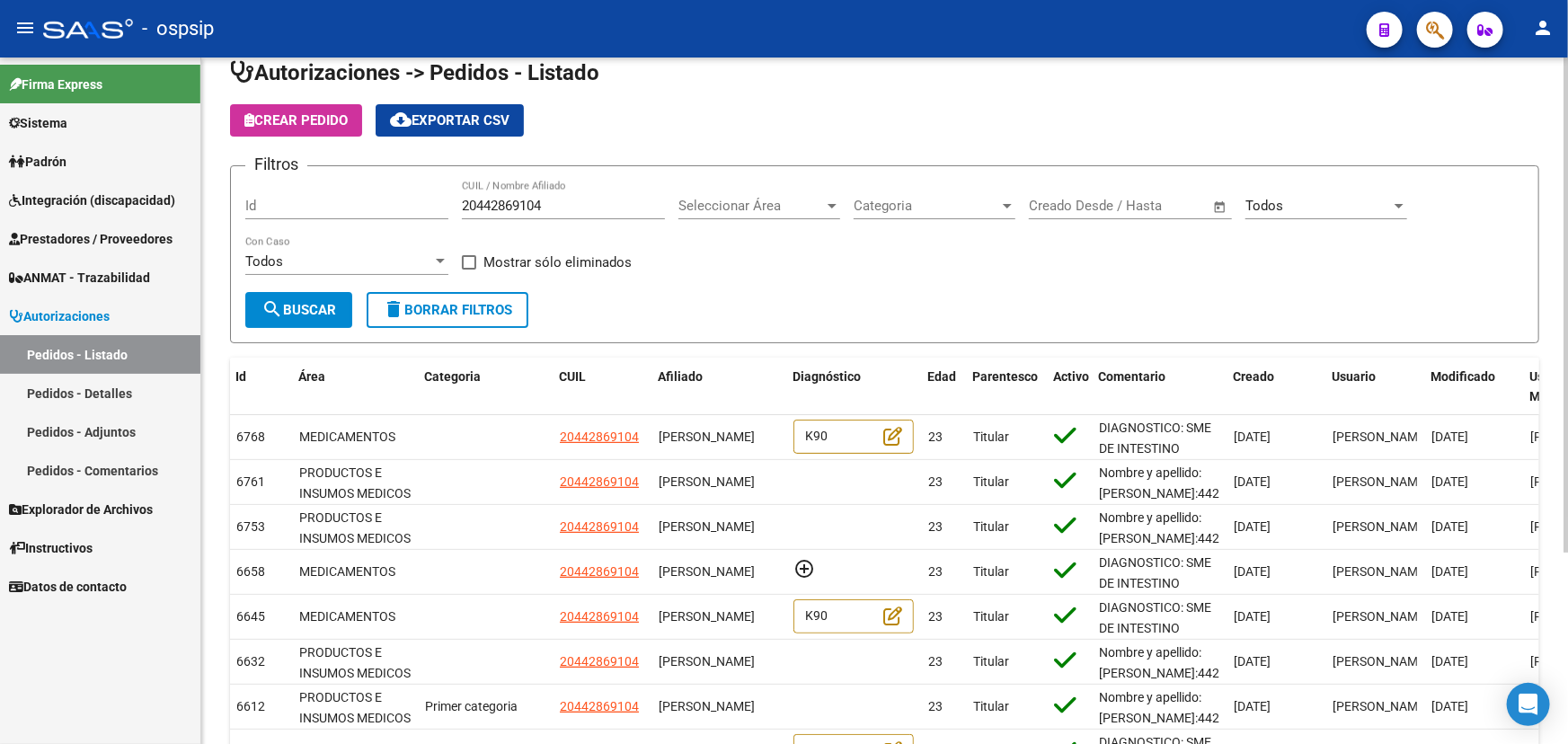
scroll to position [0, 0]
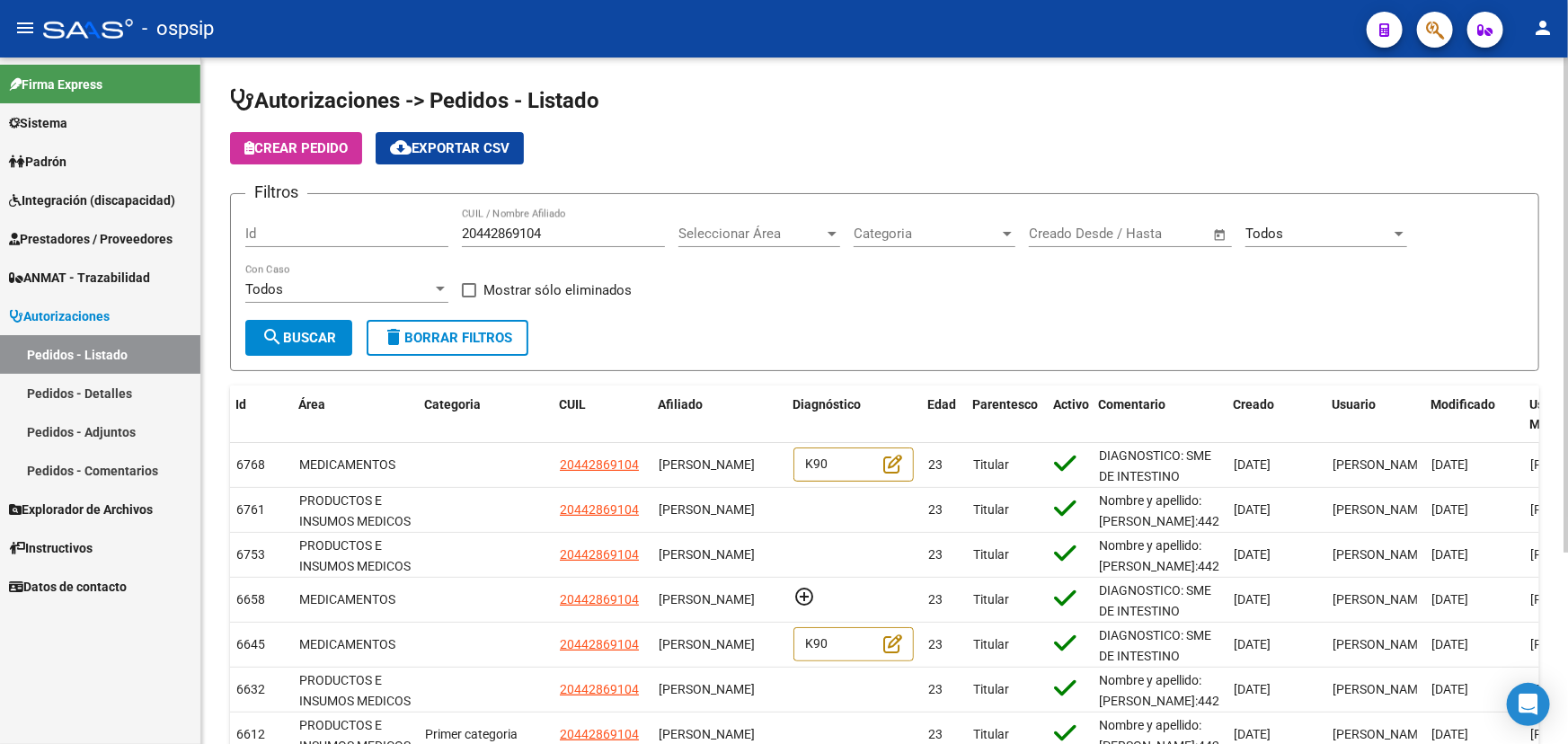
click at [476, 147] on span "cloud_download Exportar CSV" at bounding box center [450, 148] width 120 height 16
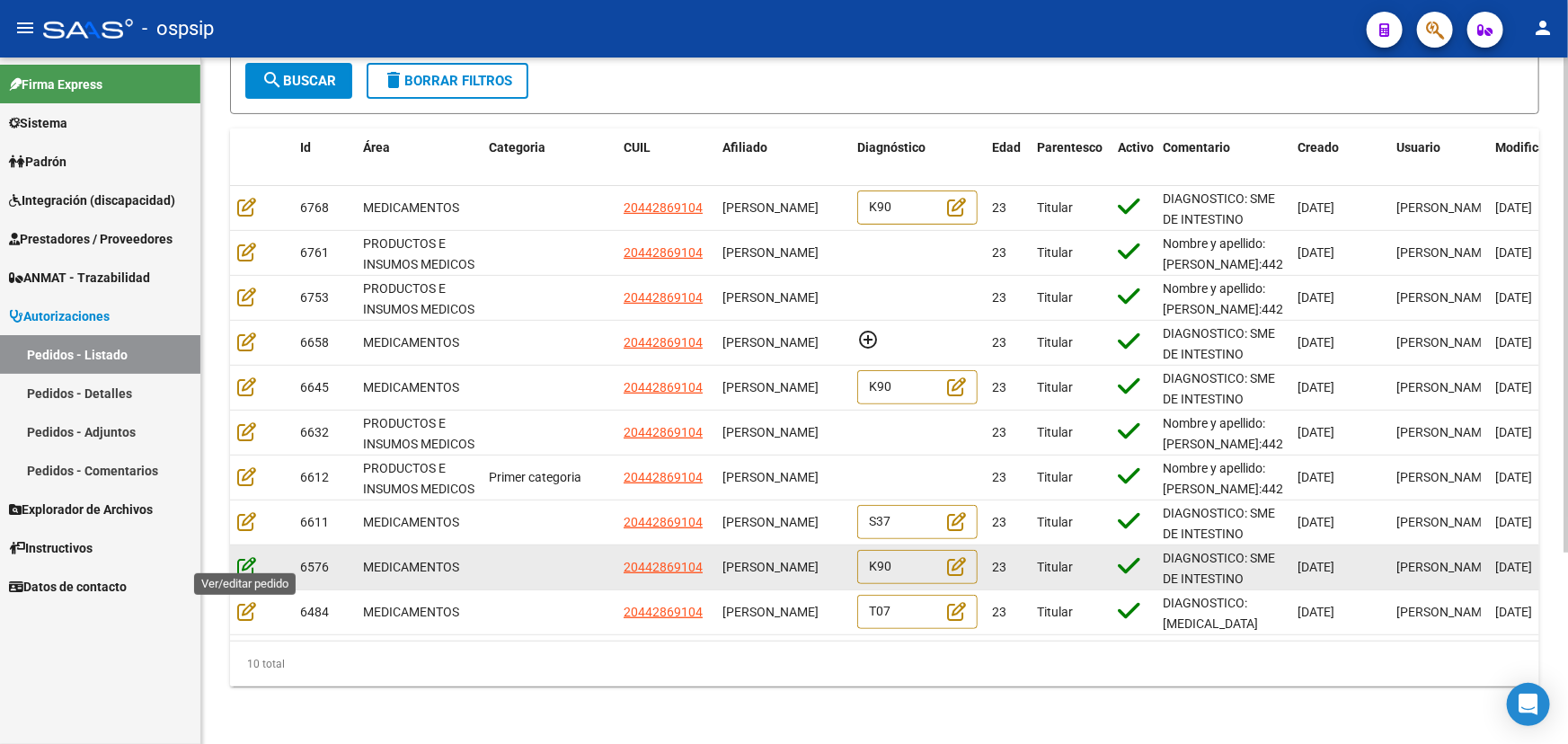
click at [252, 556] on icon at bounding box center [246, 566] width 19 height 20
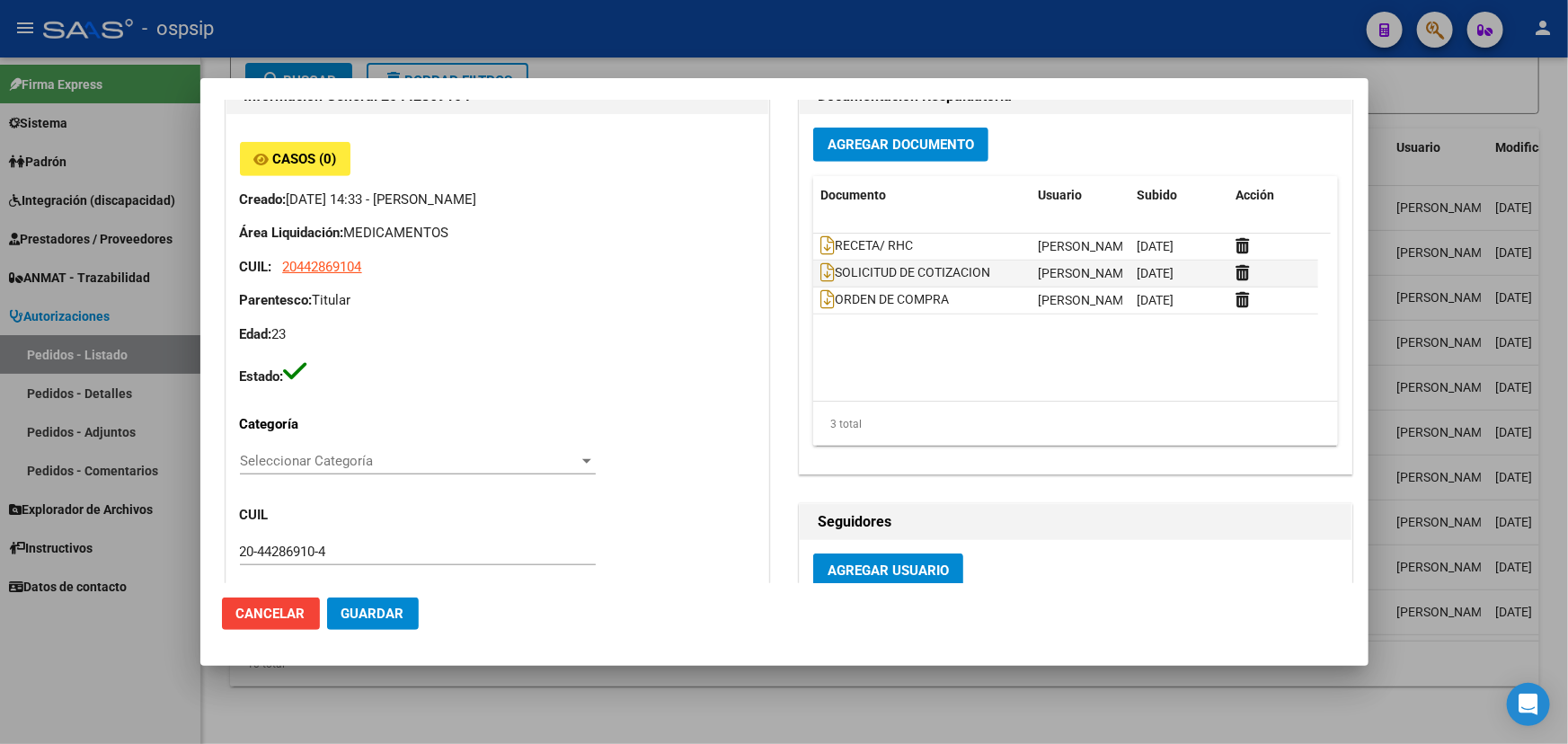
scroll to position [653, 0]
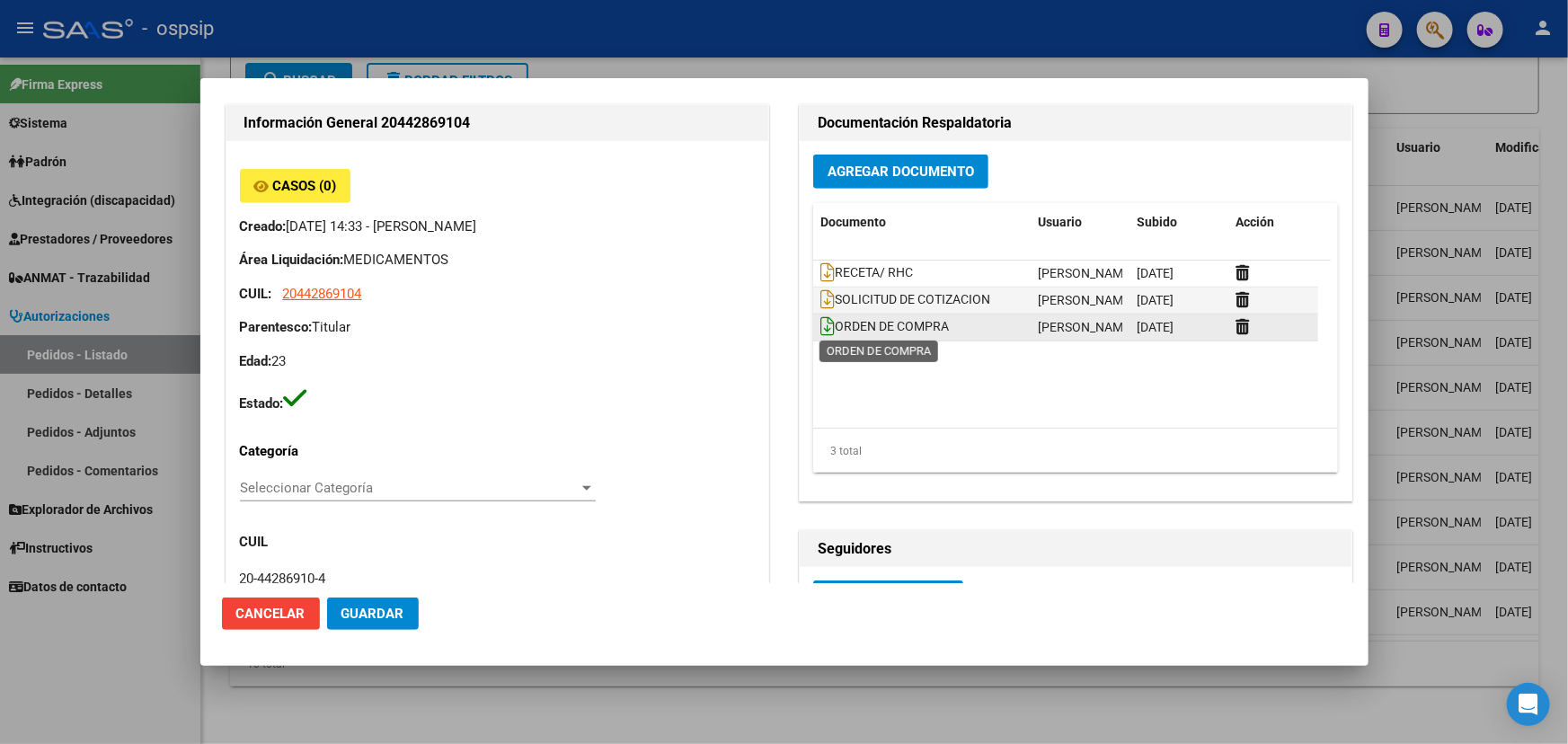
click at [820, 327] on icon at bounding box center [828, 327] width 15 height 20
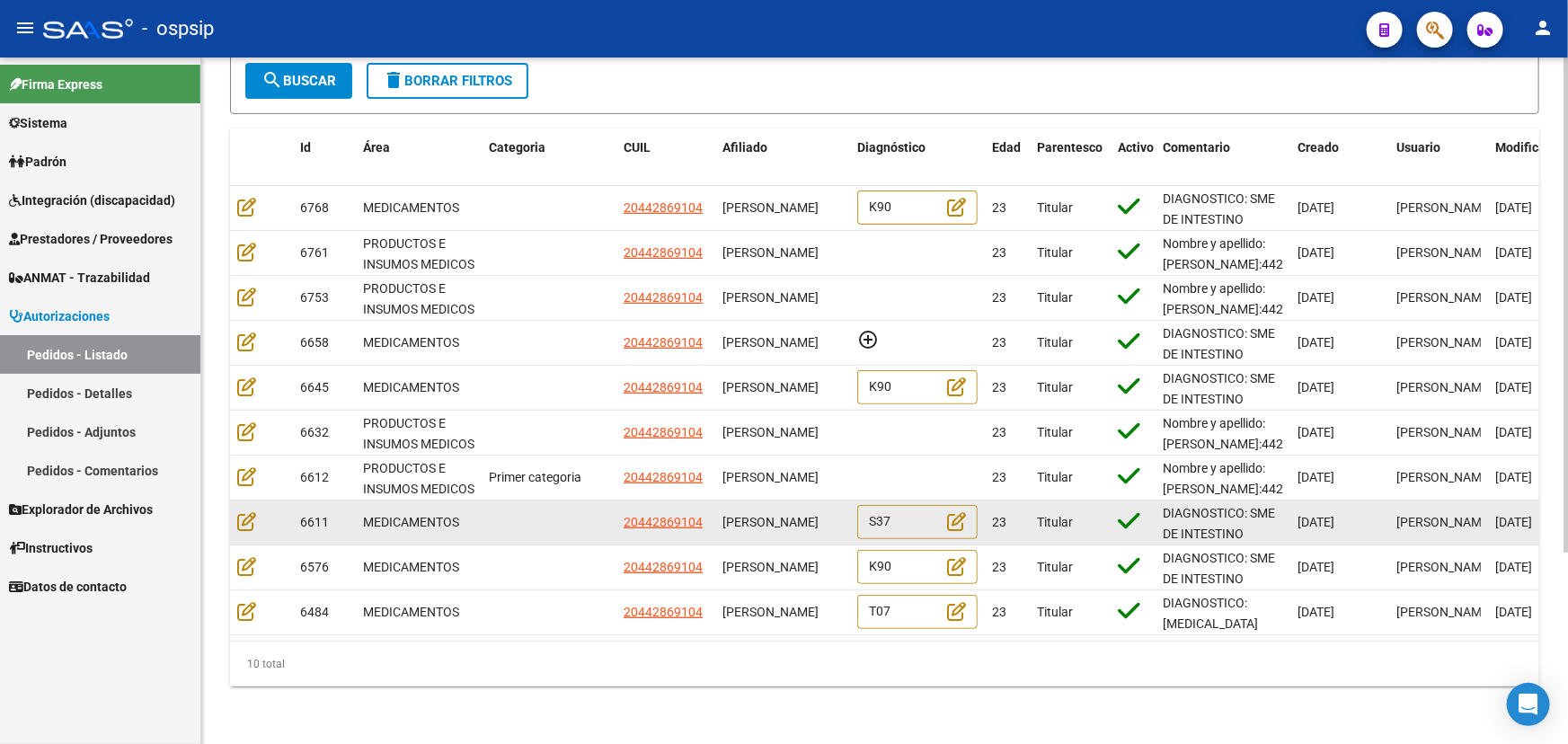
click at [307, 514] on span "6611" at bounding box center [315, 522] width 29 height 15
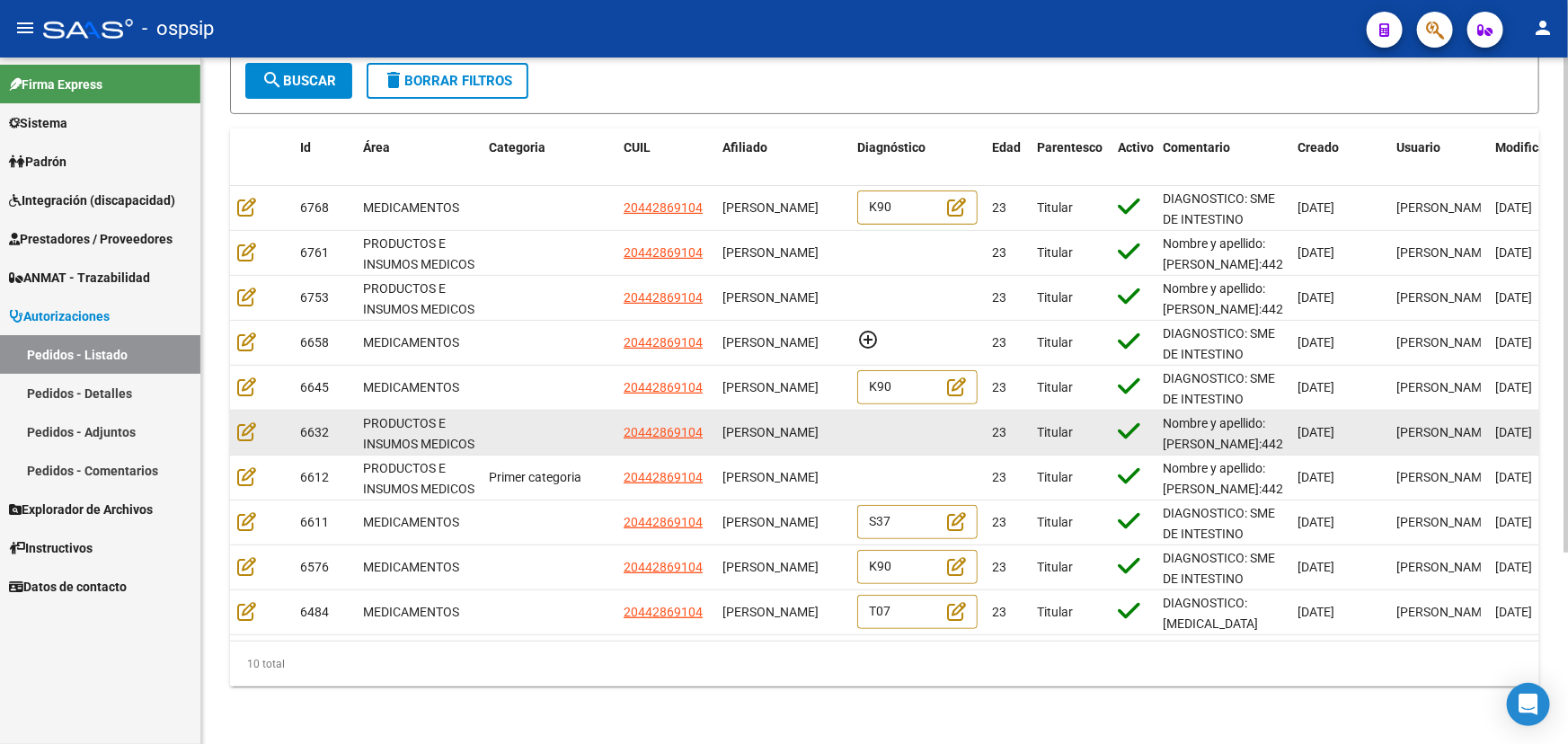
scroll to position [3, 0]
drag, startPoint x: 725, startPoint y: 413, endPoint x: 776, endPoint y: 433, distance: 54.8
click at [776, 433] on div "[PERSON_NAME]" at bounding box center [782, 432] width 121 height 21
copy span "[PERSON_NAME]"
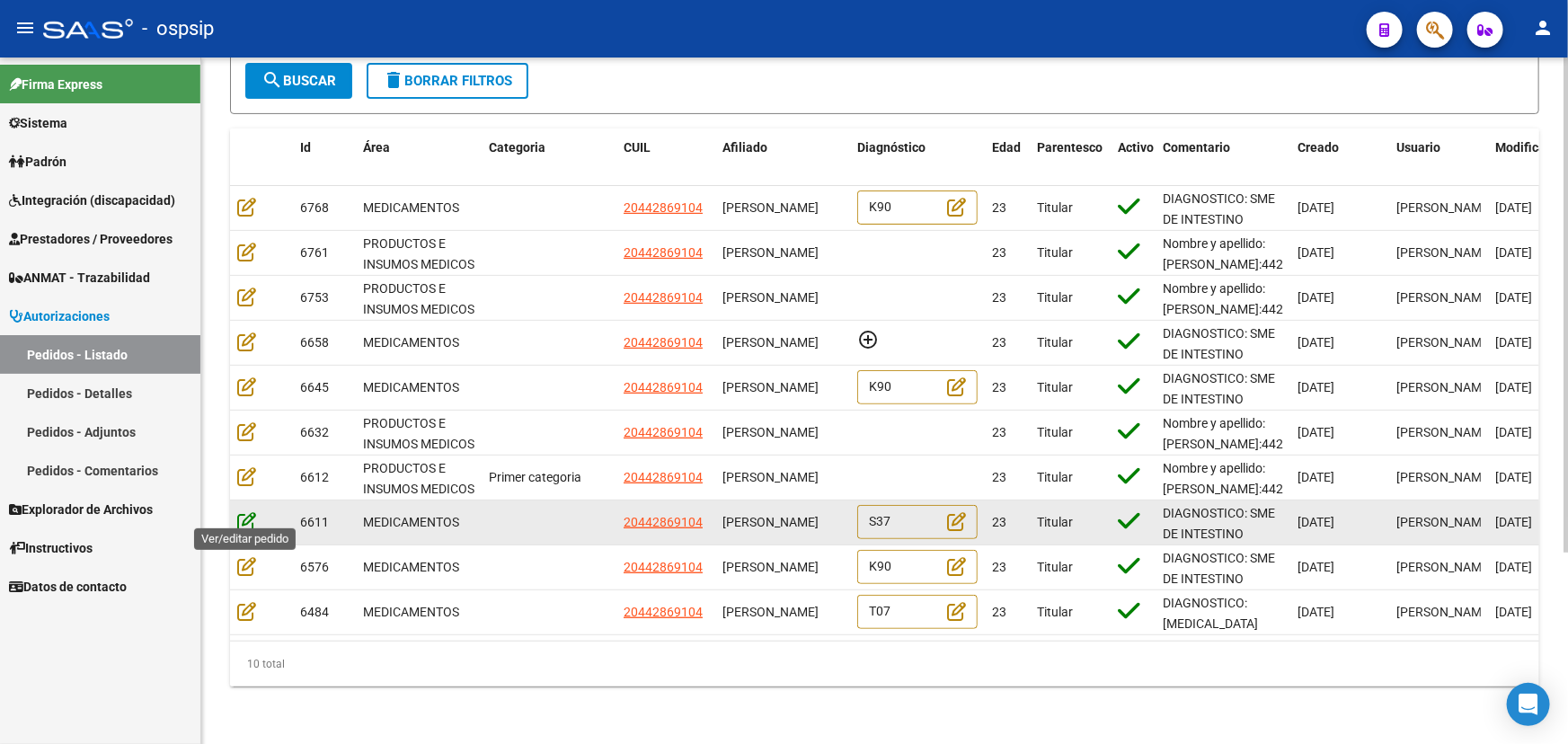
click at [243, 511] on icon at bounding box center [246, 521] width 19 height 20
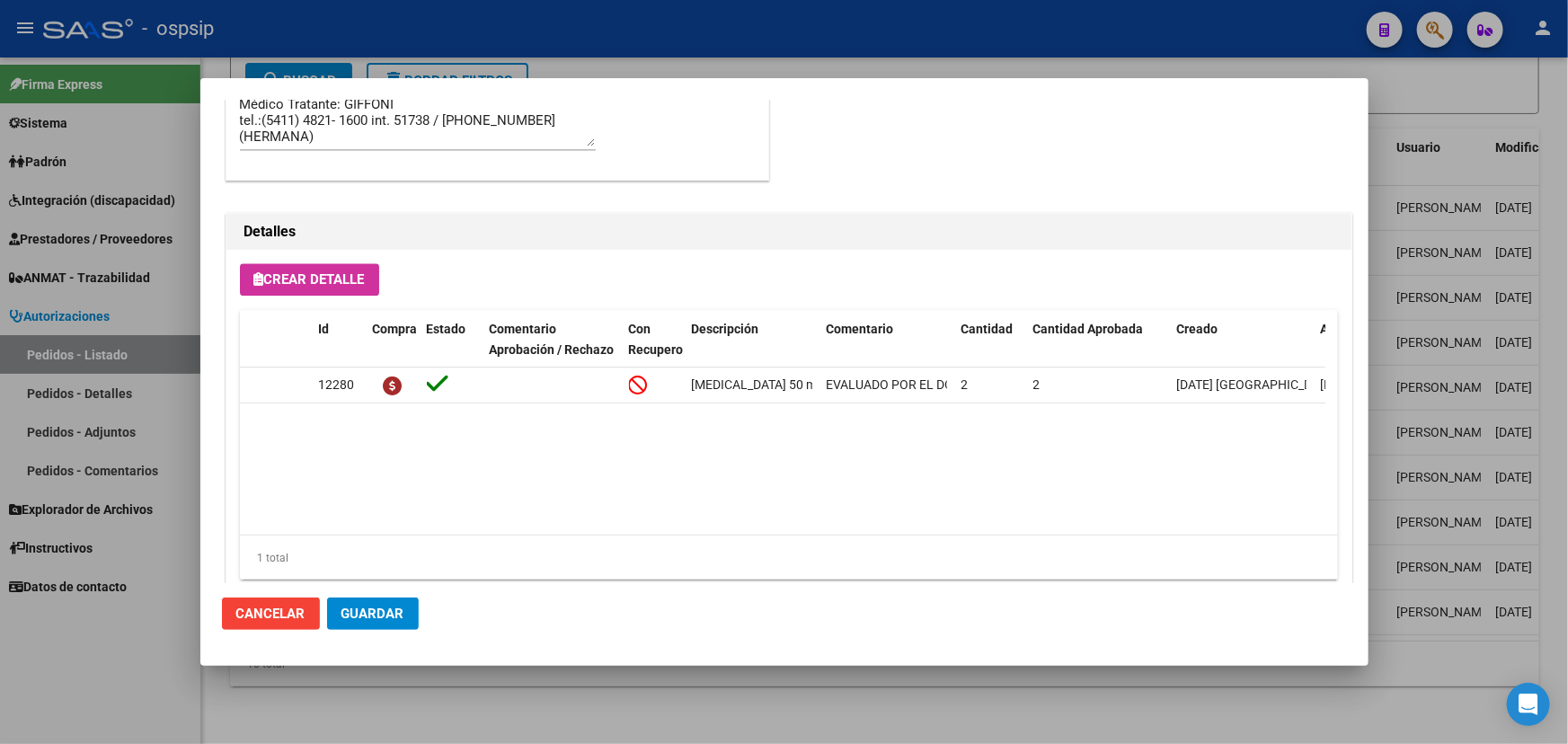
scroll to position [2001, 0]
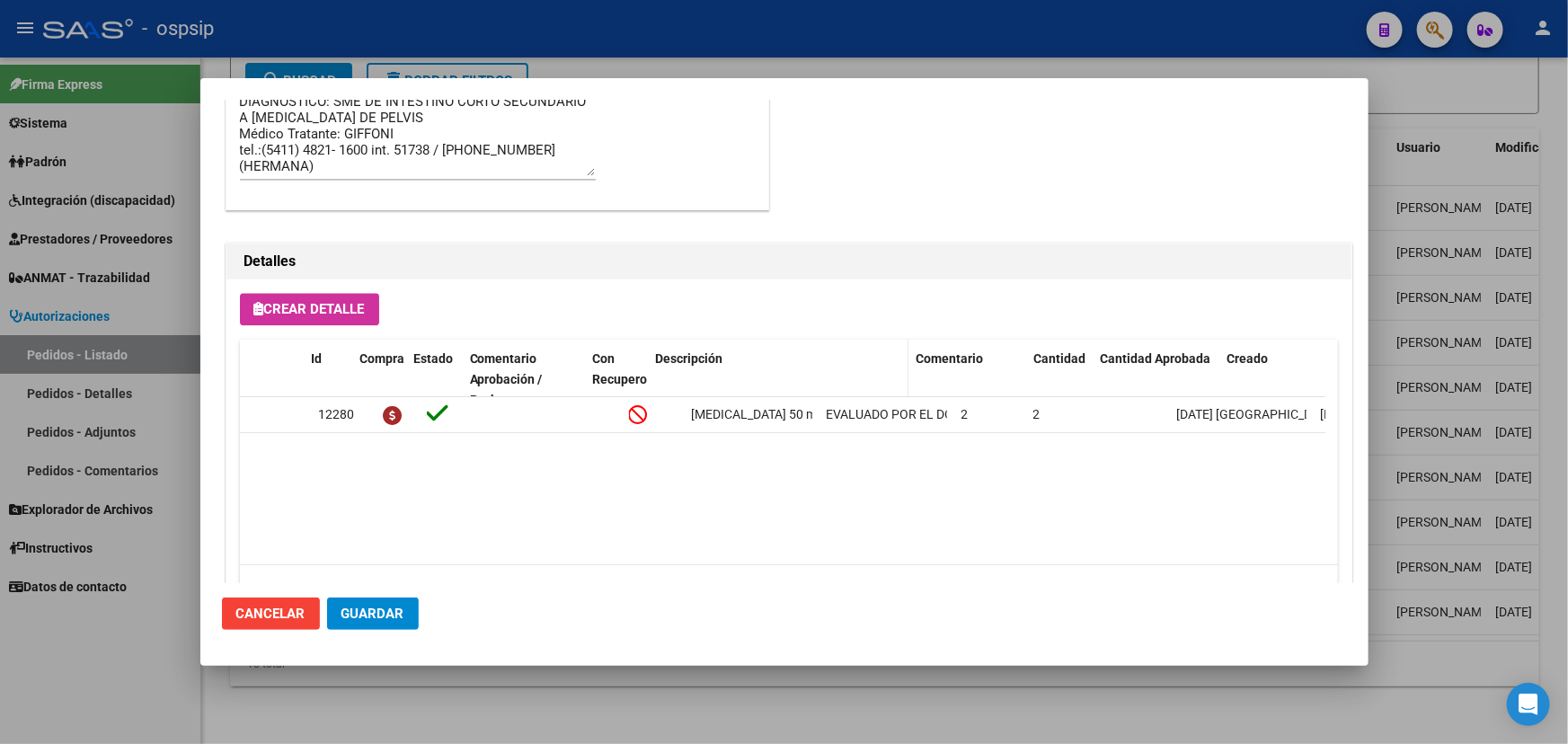
drag, startPoint x: 817, startPoint y: 353, endPoint x: 936, endPoint y: 368, distance: 119.9
click at [967, 356] on div "Id Compra Estado Comentario Aprobación / Rechazo Con Recupero Descripción Comen…" at bounding box center [911, 378] width 1343 height 79
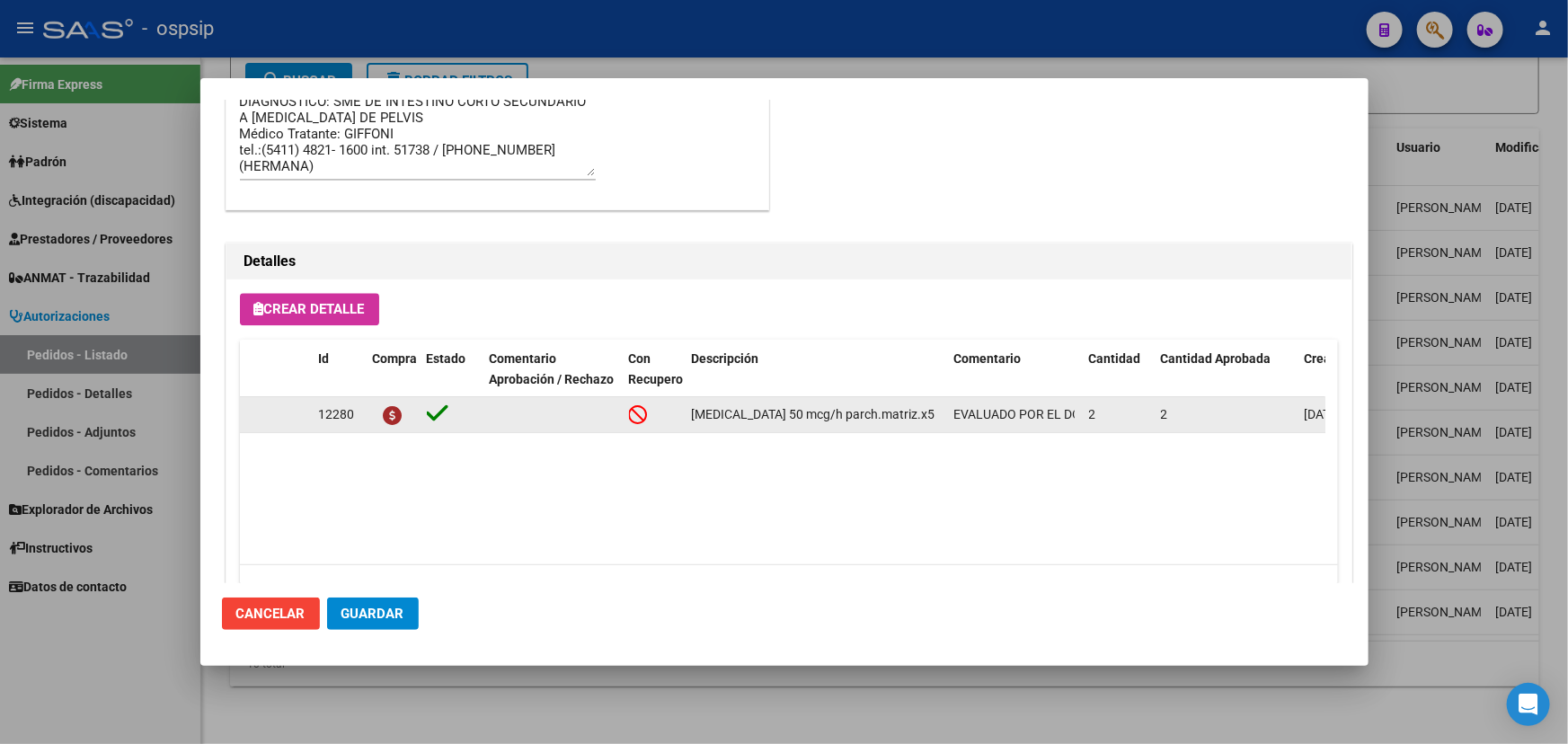
drag, startPoint x: 692, startPoint y: 412, endPoint x: 911, endPoint y: 417, distance: 219.1
click at [911, 417] on div "[MEDICAL_DATA] 50 mcg/h parch.matriz.x5" at bounding box center [815, 415] width 248 height 21
copy span "[MEDICAL_DATA] 50 mcg/h parch.matriz.x5"
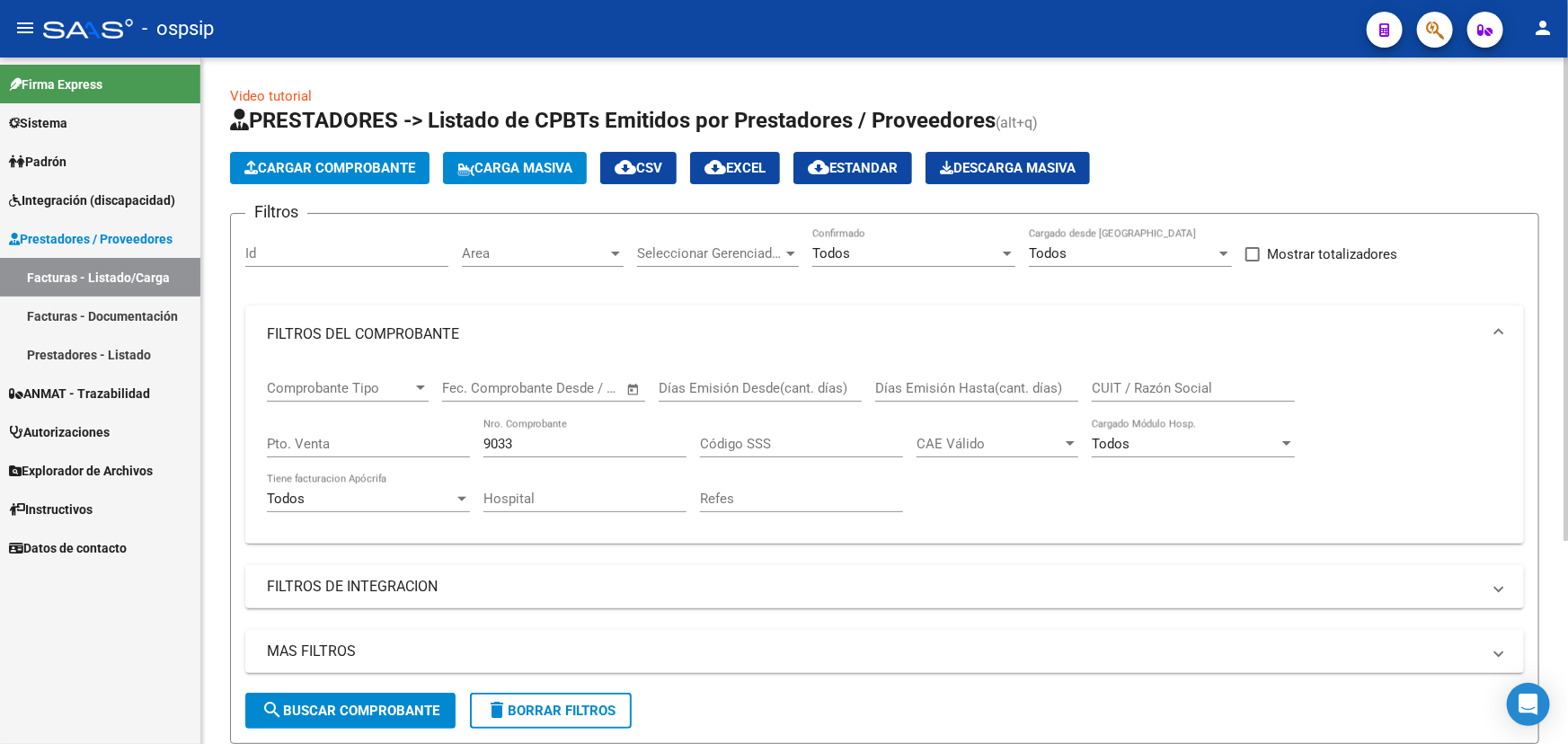
click at [1102, 385] on input "CUIT / Razón Social" at bounding box center [1193, 388] width 203 height 16
click at [897, 245] on div "Todos" at bounding box center [906, 253] width 187 height 16
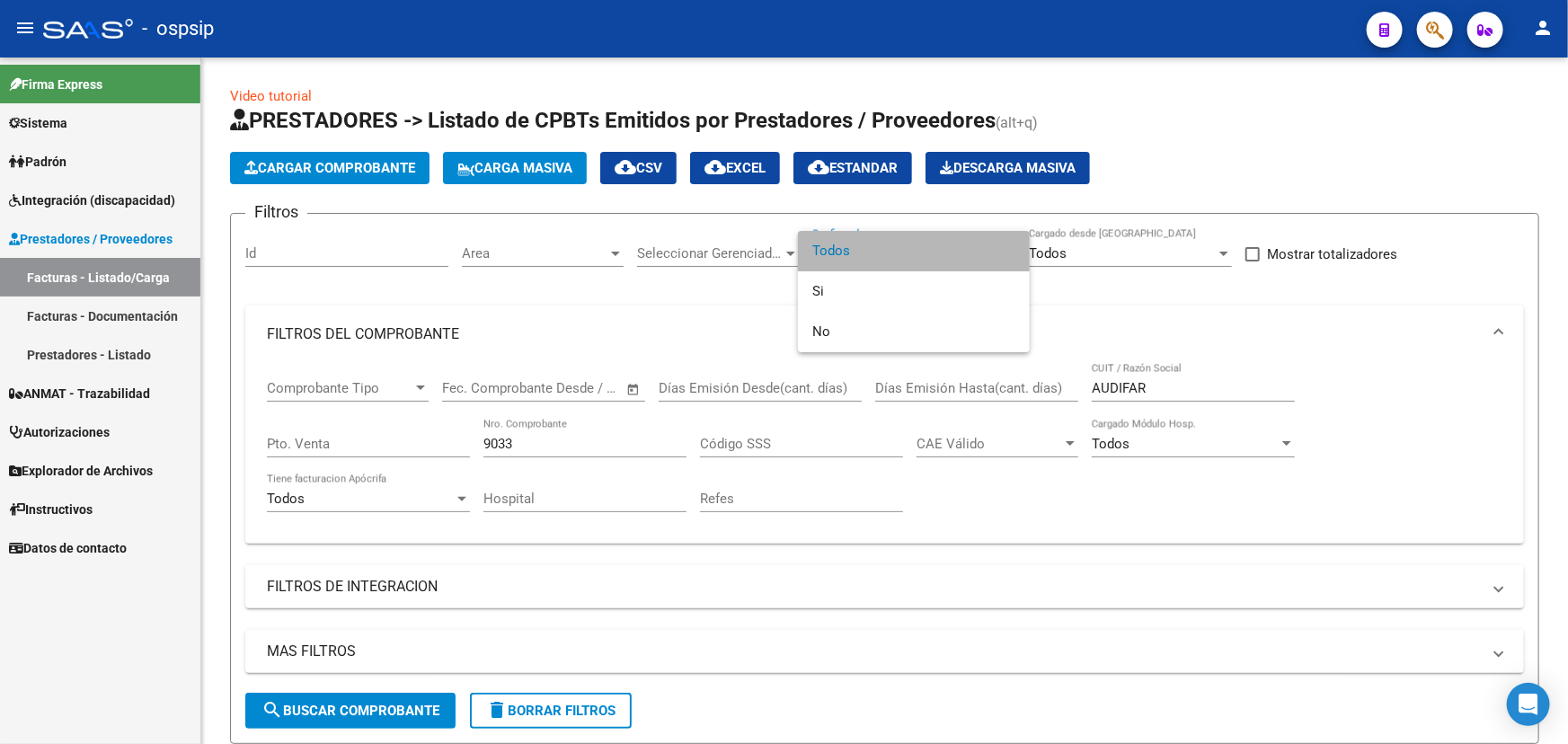
click at [891, 255] on span "Todos" at bounding box center [914, 250] width 203 height 41
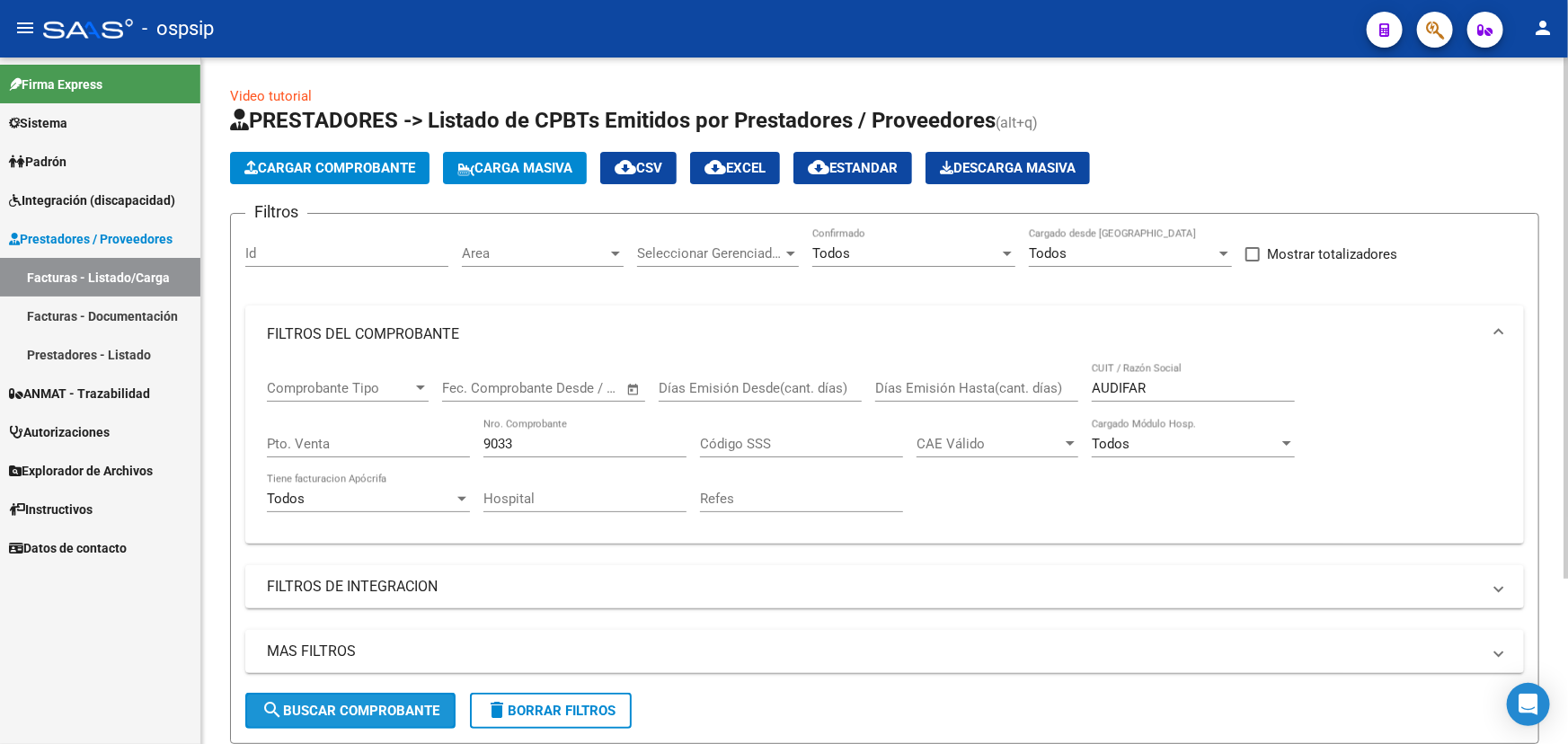
click at [387, 710] on span "search Buscar Comprobante" at bounding box center [350, 710] width 178 height 16
click at [1161, 385] on input "AUDIFAR" at bounding box center [1193, 388] width 203 height 16
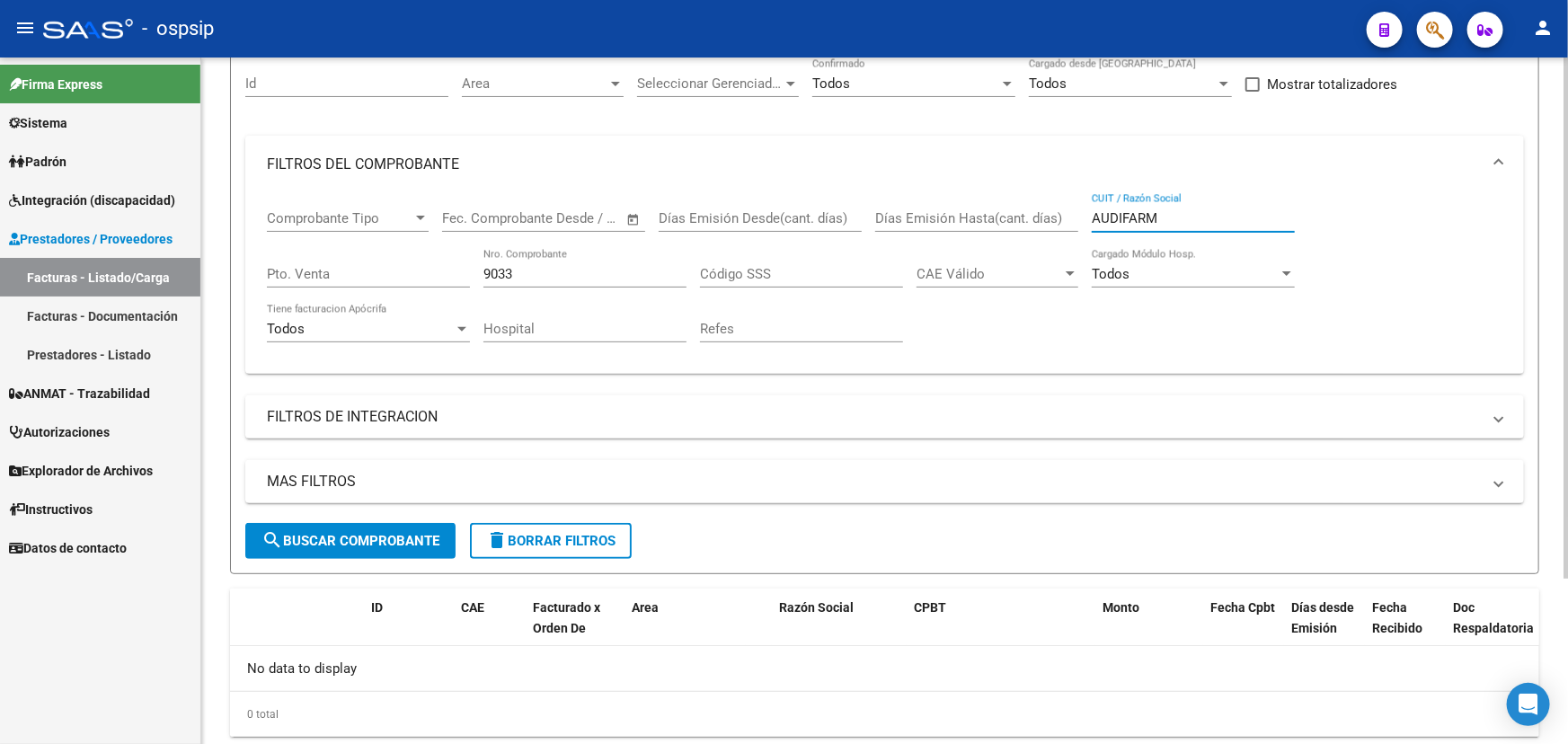
scroll to position [217, 0]
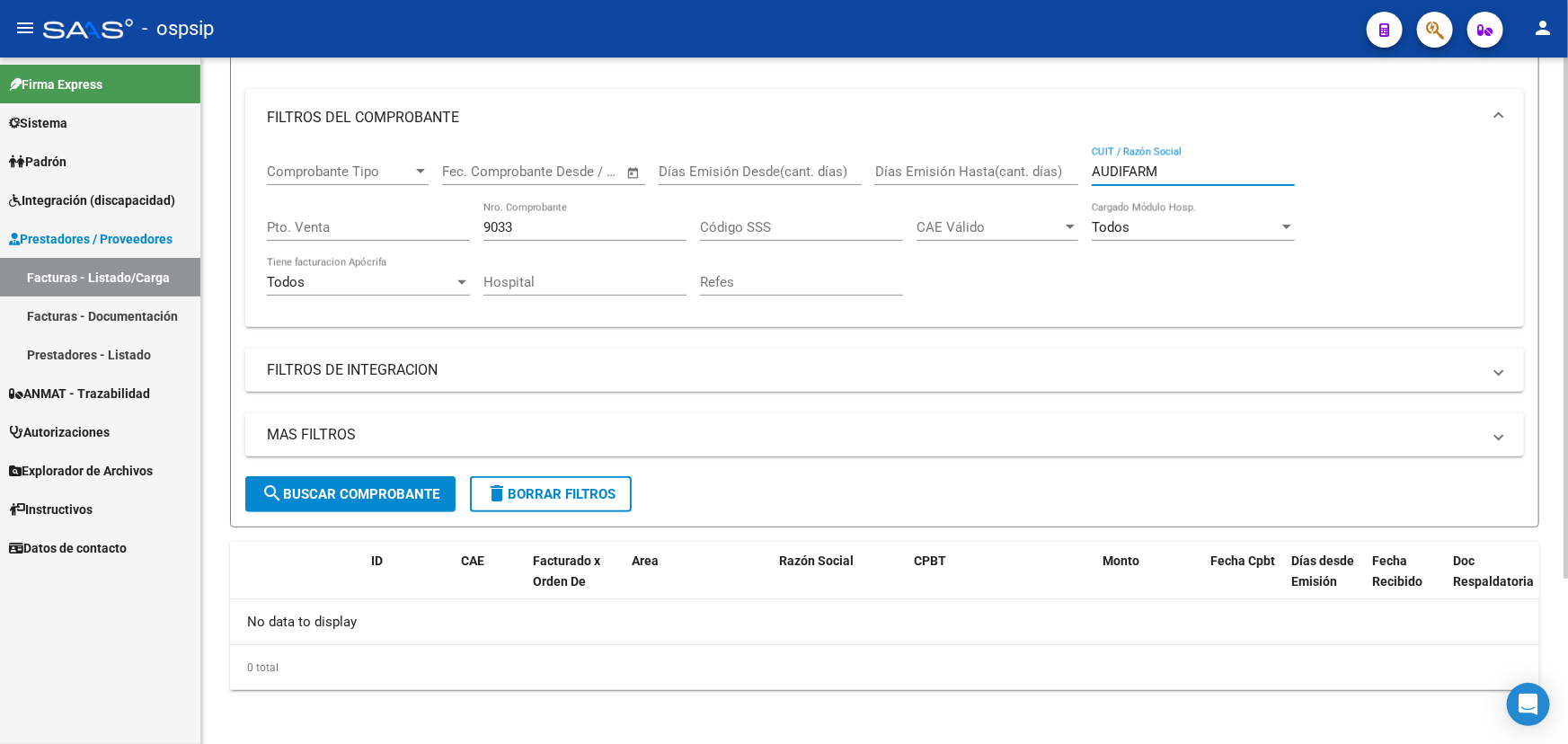
type input "AUDIFARM"
click at [493, 220] on input "9033" at bounding box center [585, 228] width 203 height 16
type input "3"
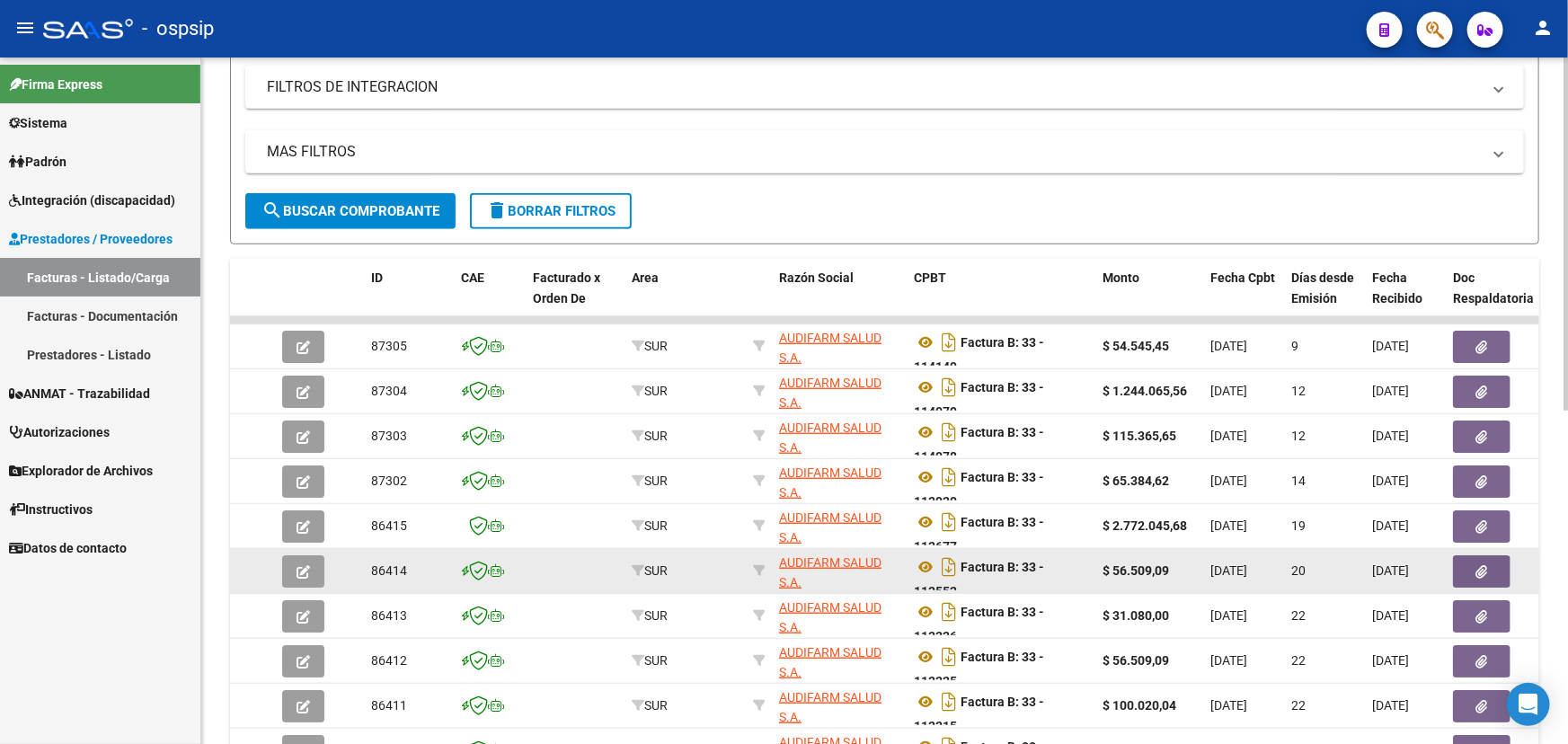
scroll to position [625, 0]
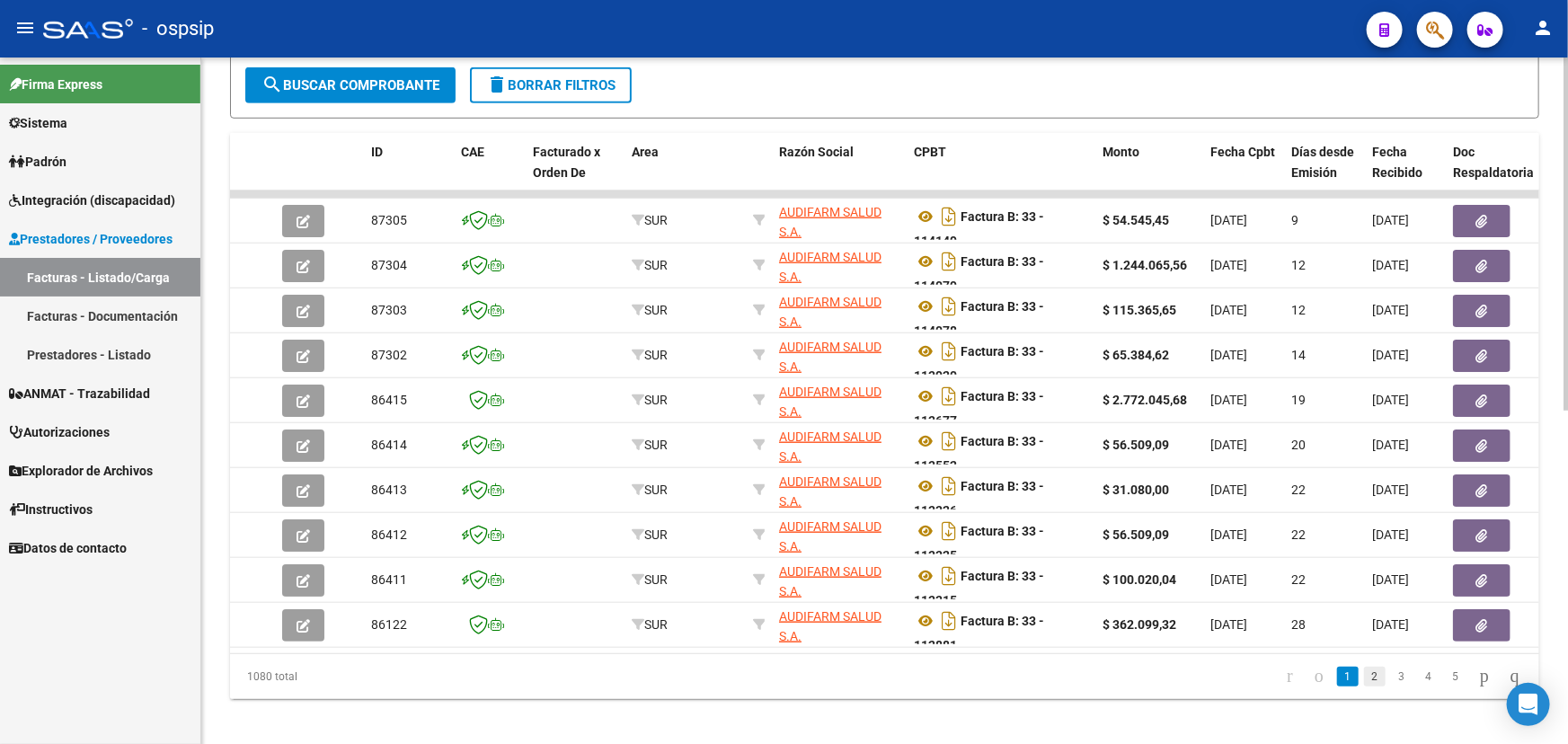
click at [1364, 686] on link "2" at bounding box center [1375, 677] width 22 height 20
click at [1391, 683] on link "3" at bounding box center [1402, 677] width 22 height 20
click at [1284, 686] on icon "go to first page" at bounding box center [1289, 676] width 12 height 22
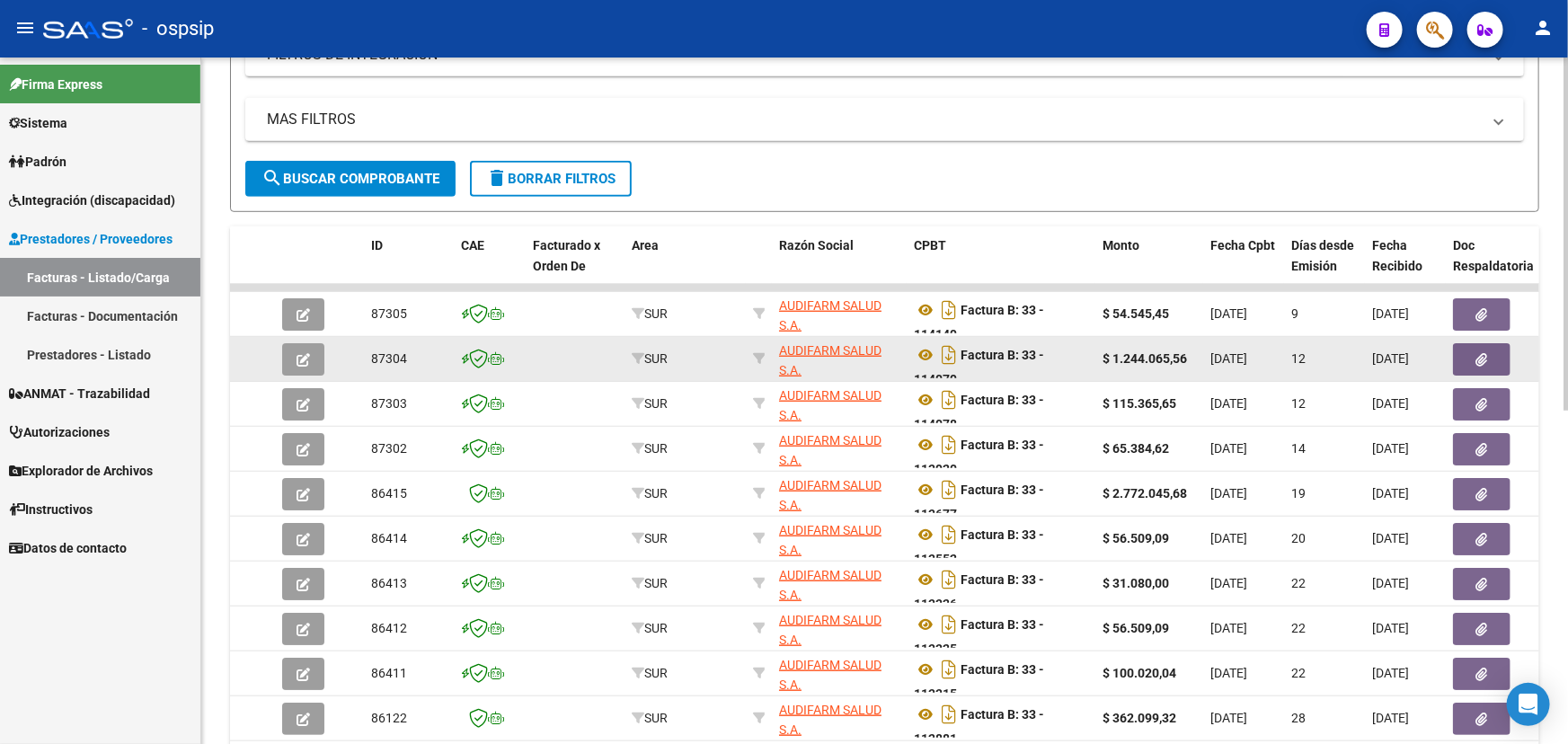
scroll to position [217, 0]
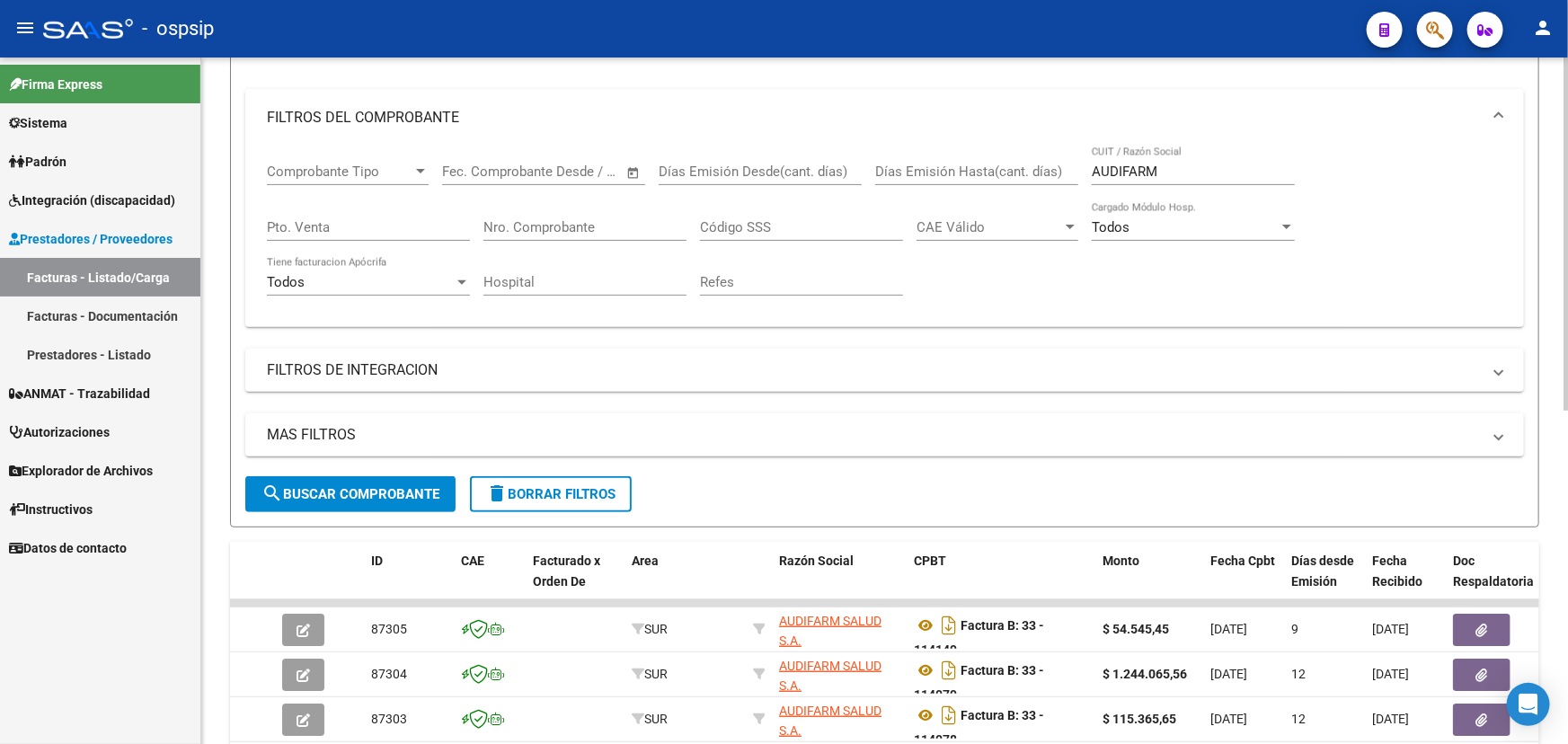
click at [1102, 170] on input "AUDIFARM" at bounding box center [1193, 171] width 203 height 16
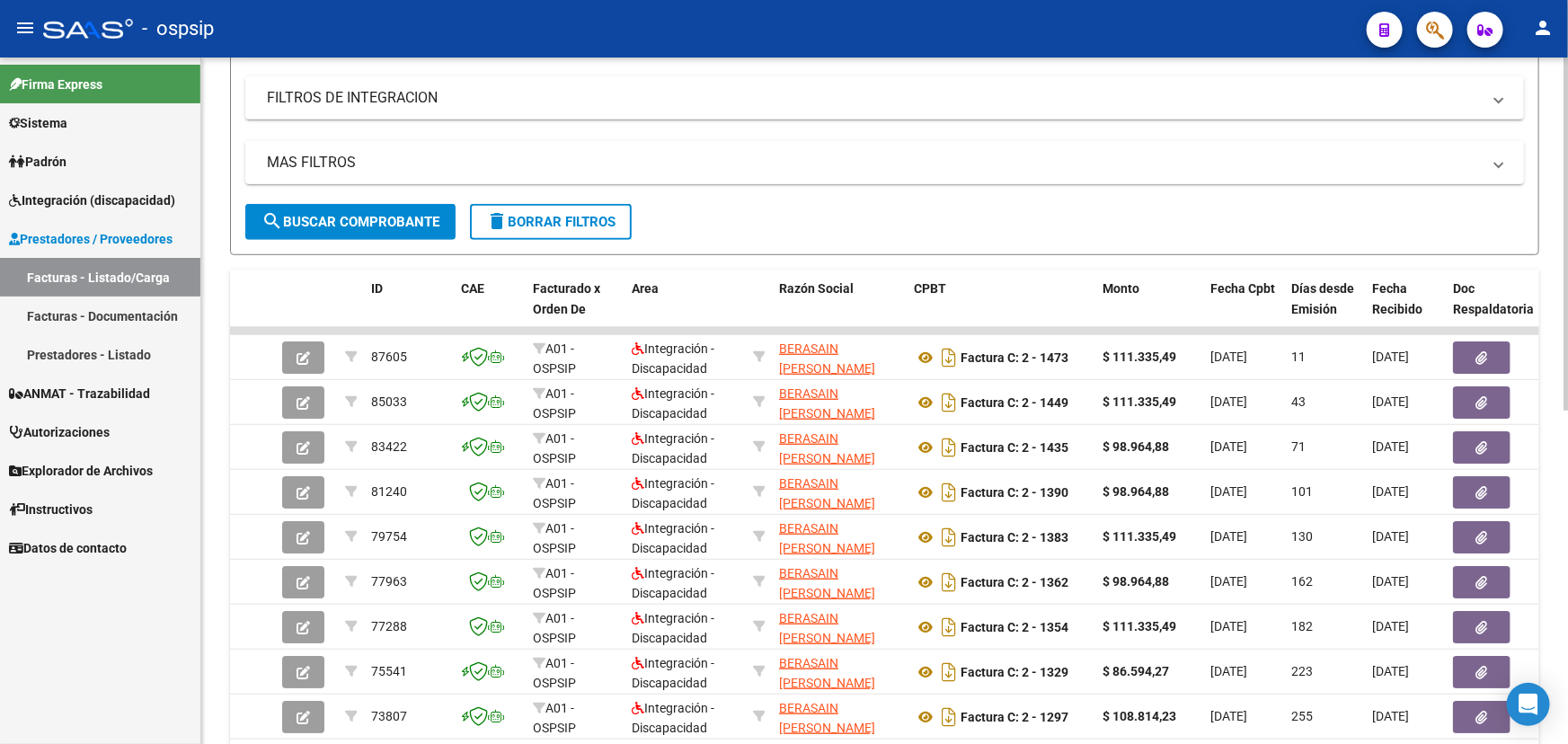
scroll to position [543, 0]
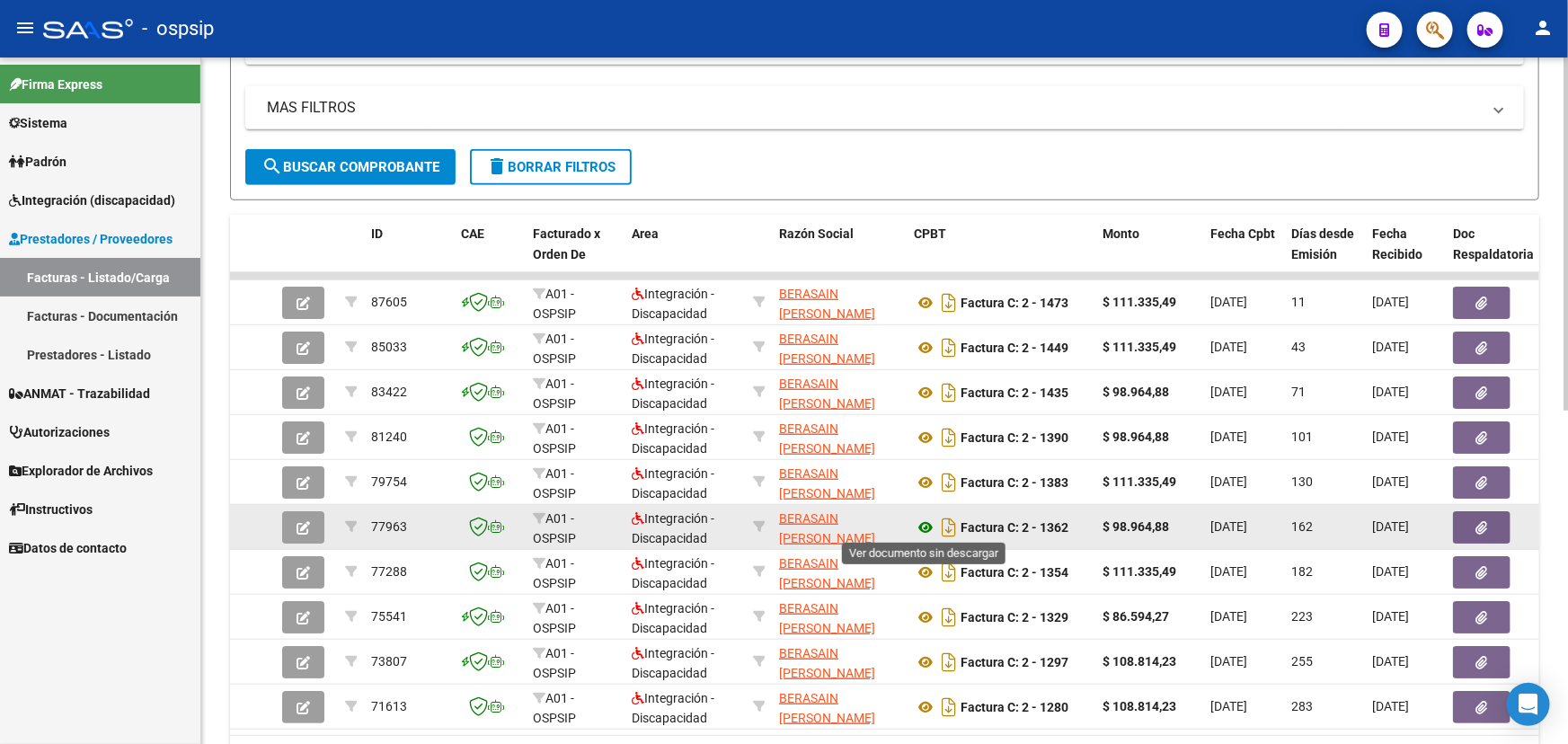
type input "SAI"
click at [928, 522] on icon at bounding box center [926, 527] width 24 height 22
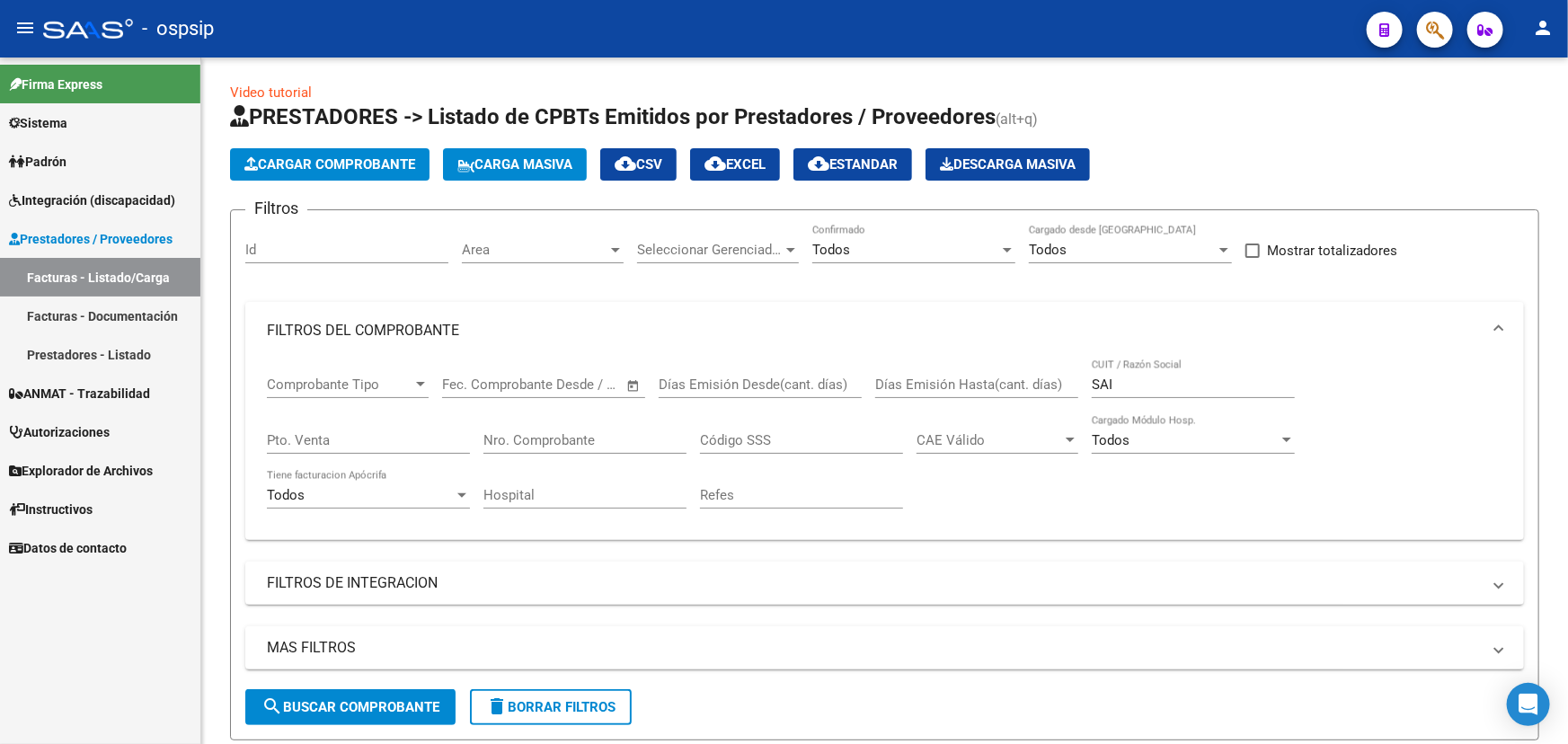
scroll to position [0, 0]
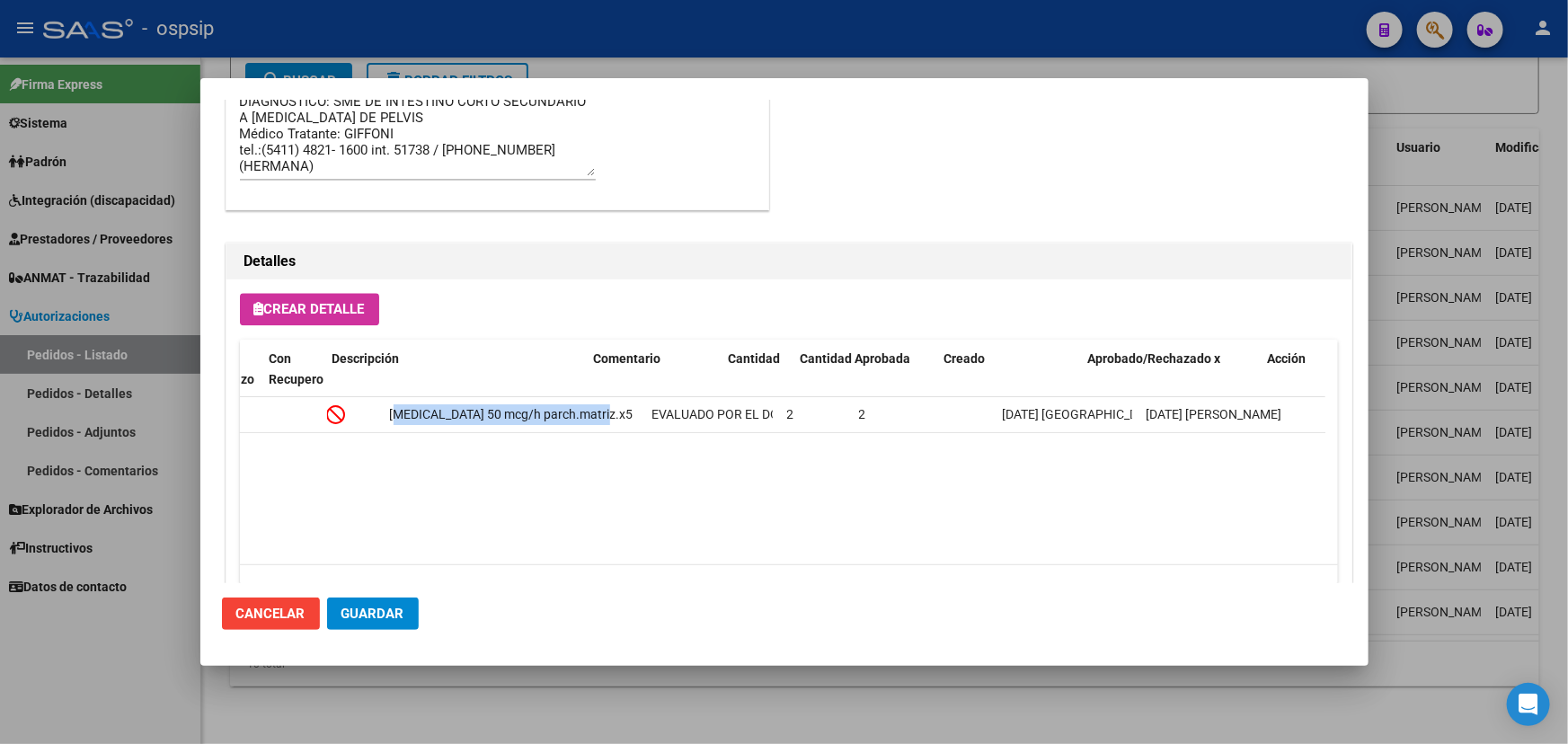
scroll to position [0, 386]
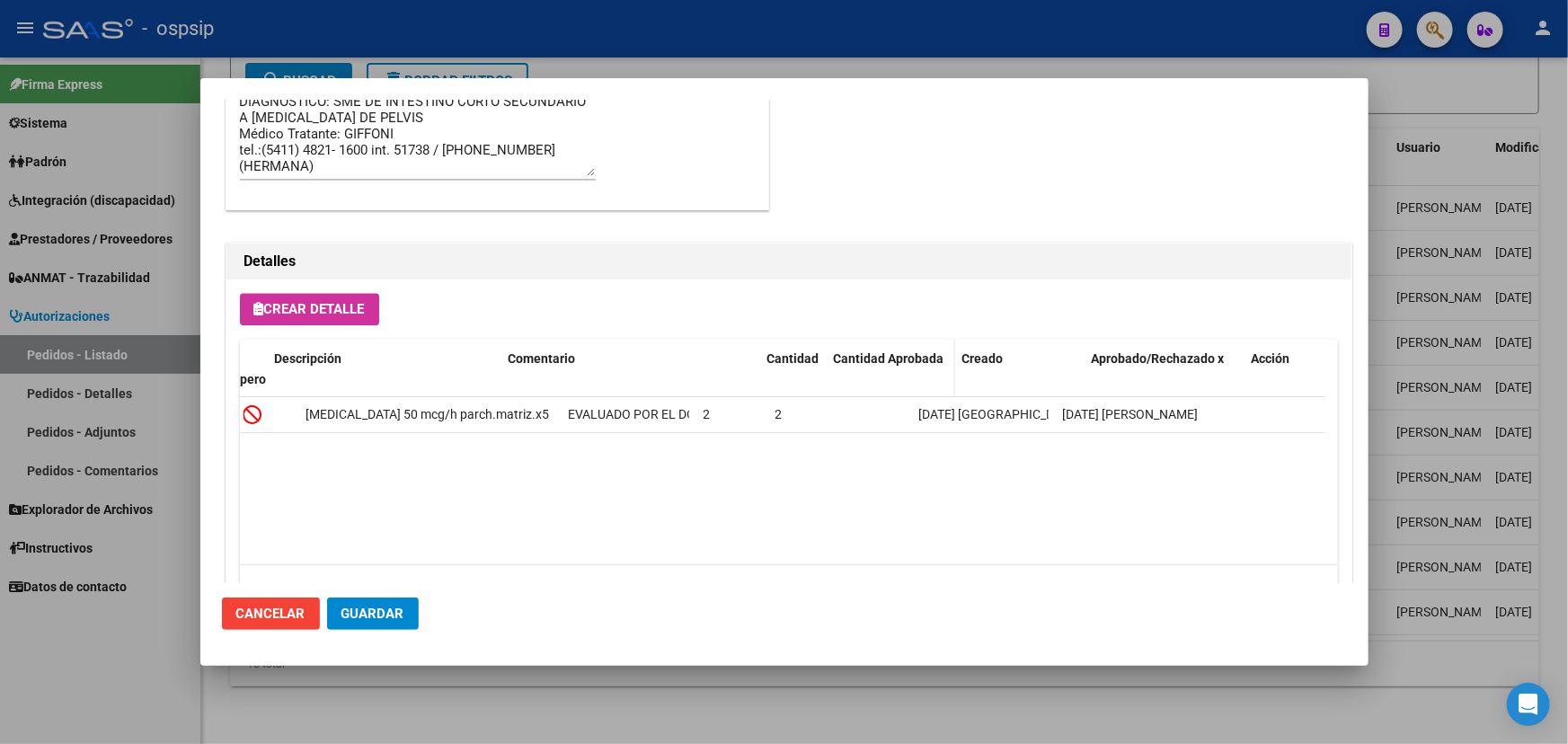
drag, startPoint x: 696, startPoint y: 350, endPoint x: 841, endPoint y: 354, distance: 145.1
click at [841, 354] on div "Id Compra Estado Comentario Aprobación / Rechazo Con Recupero Descripción Comen…" at bounding box center [589, 378] width 1471 height 79
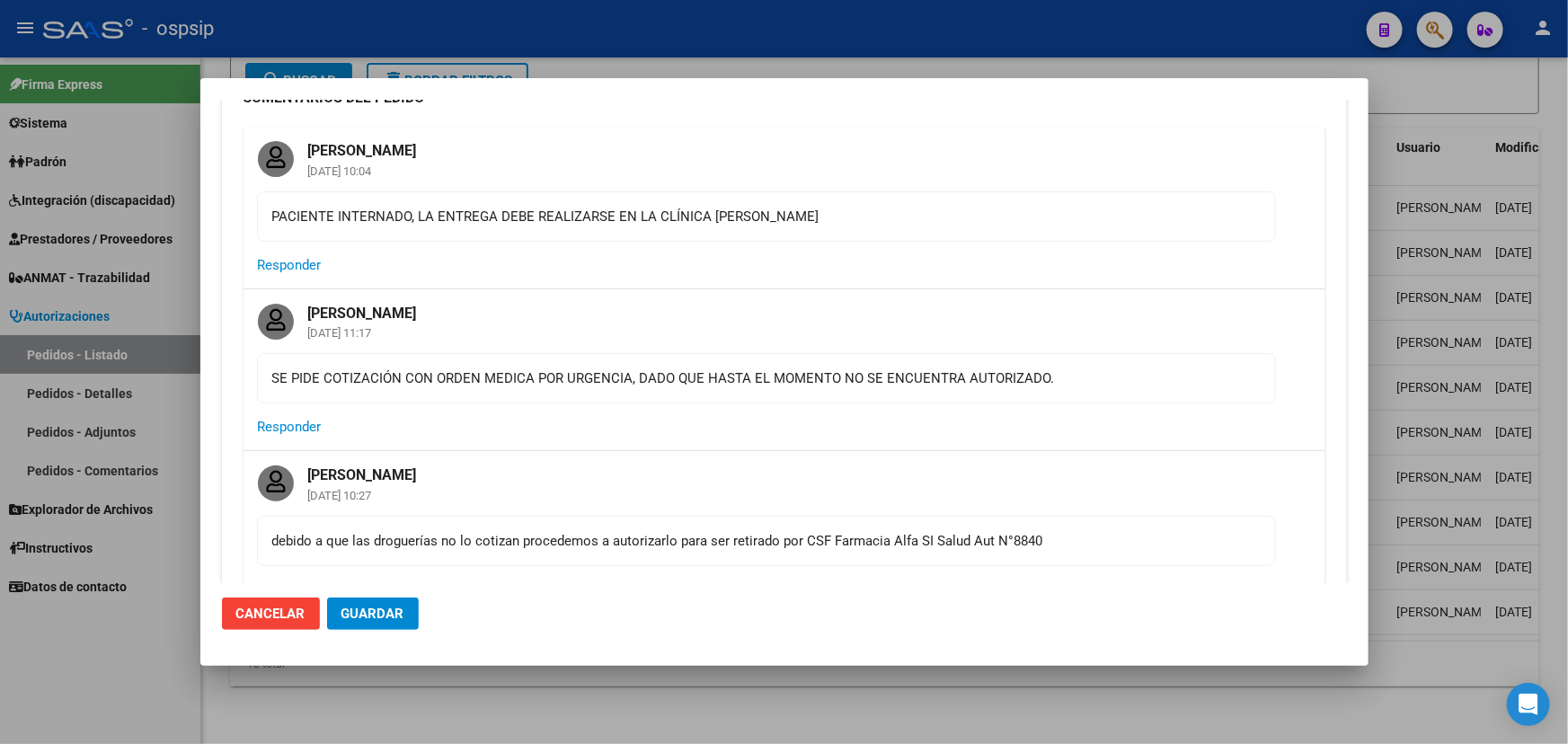
scroll to position [162, 0]
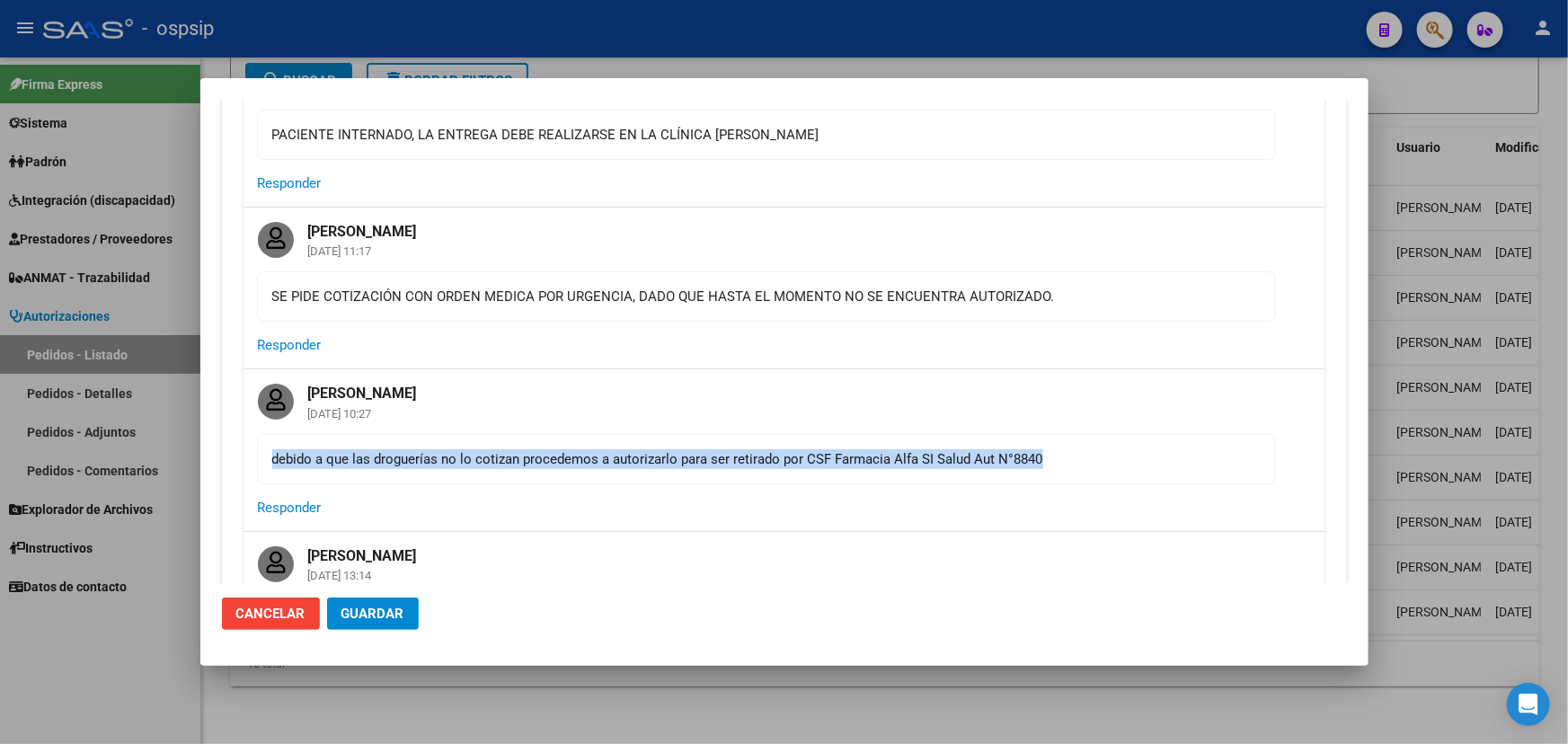
drag, startPoint x: 275, startPoint y: 456, endPoint x: 1025, endPoint y: 467, distance: 750.1
click at [1050, 475] on mat-card-content "debido a que las droguerías no lo cotizan procedemos a autorizarlo para ser ret…" at bounding box center [766, 458] width 1019 height 50
copy div "debido a que las droguerías no lo cotizan procedemos a autorizarlo para ser ret…"
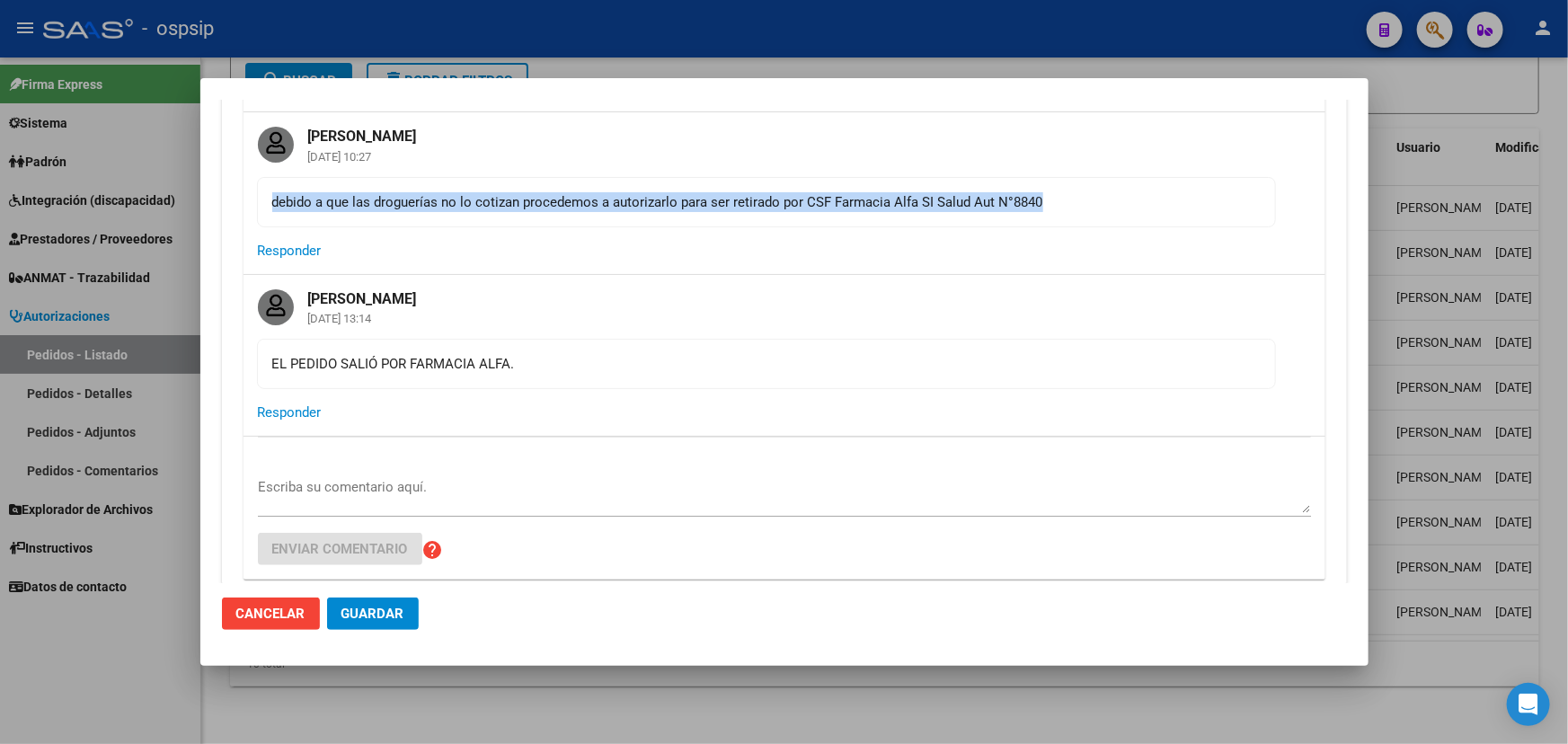
scroll to position [408, 0]
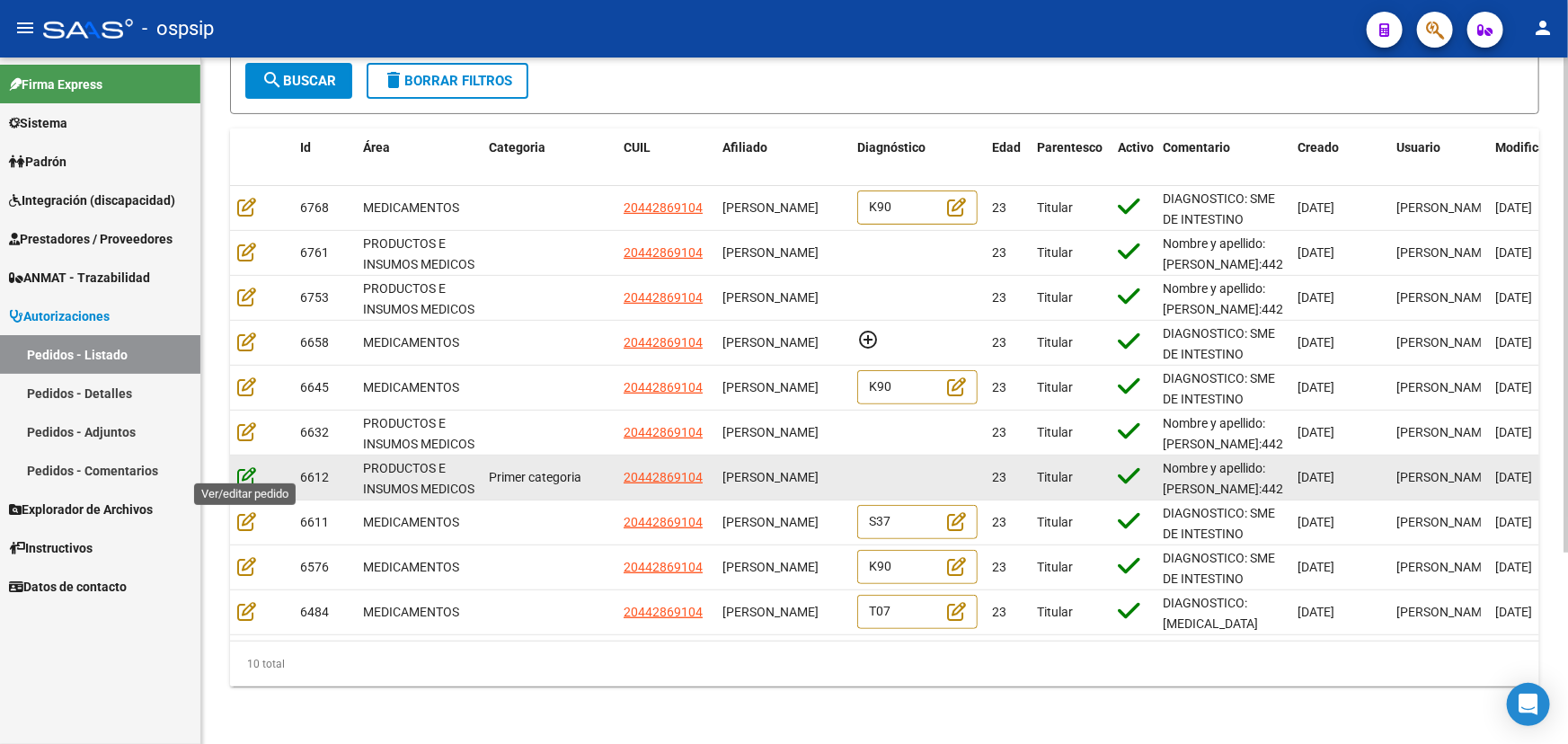
click at [244, 466] on icon at bounding box center [246, 476] width 19 height 20
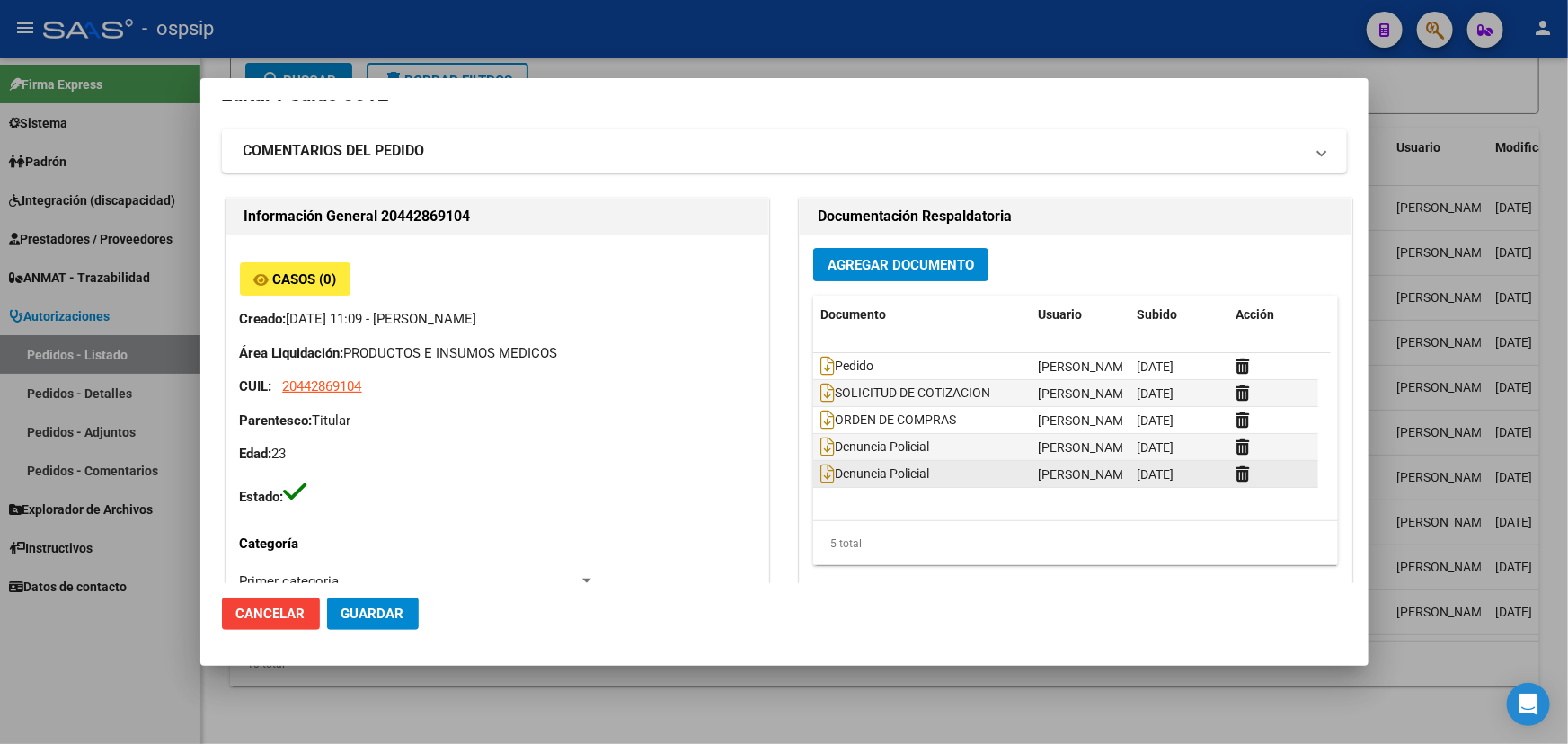
scroll to position [81, 0]
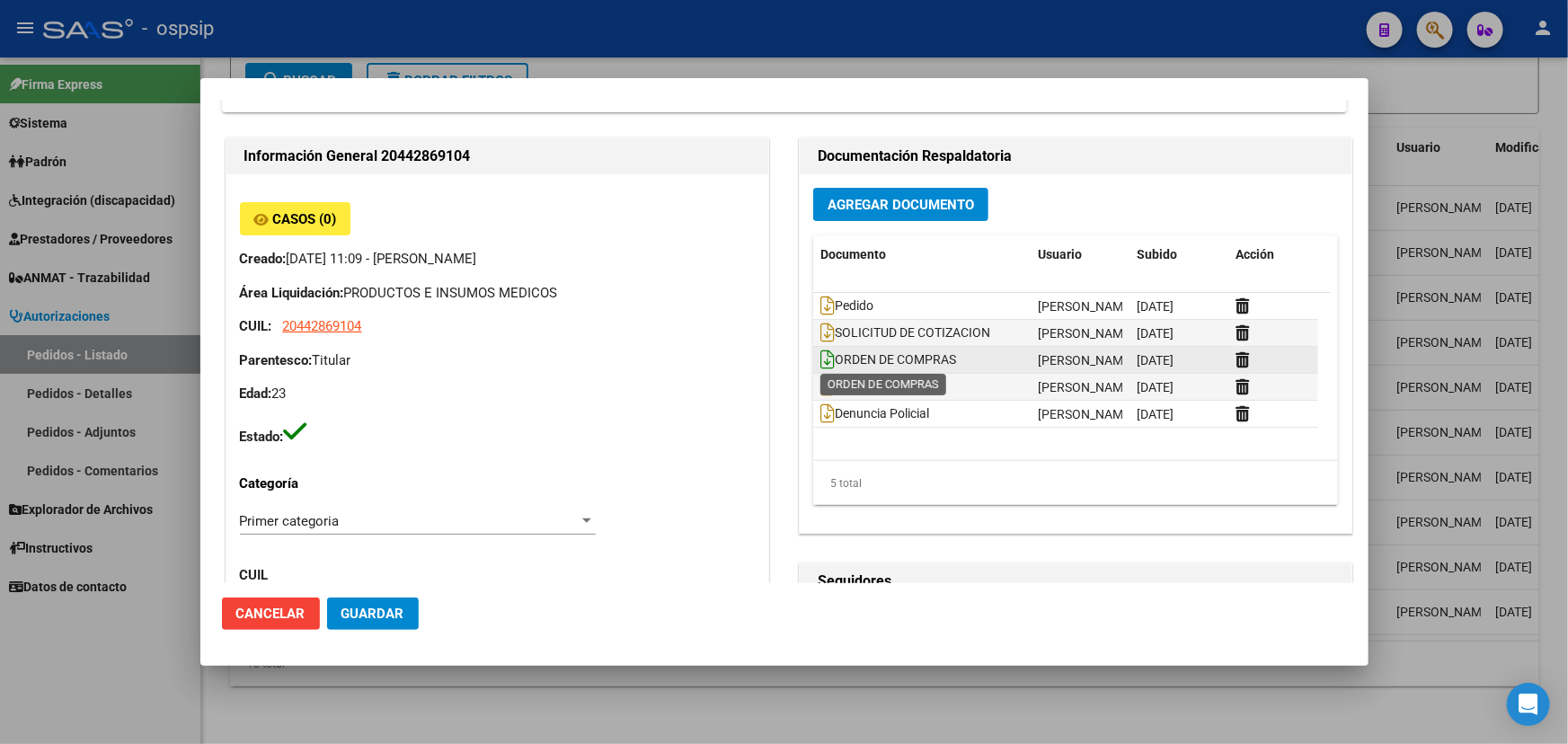
click at [823, 356] on icon at bounding box center [828, 359] width 15 height 20
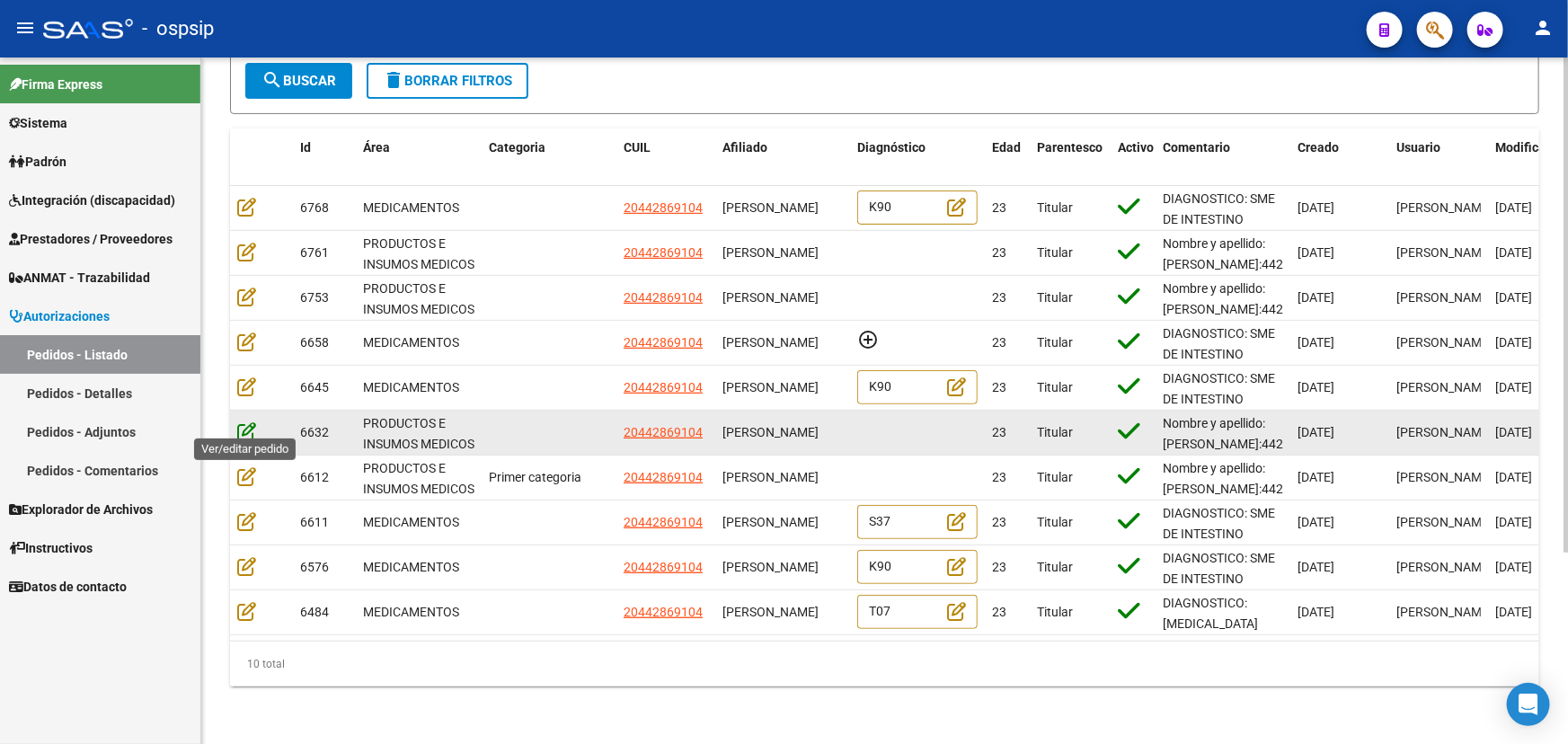
click at [241, 421] on icon at bounding box center [246, 431] width 19 height 20
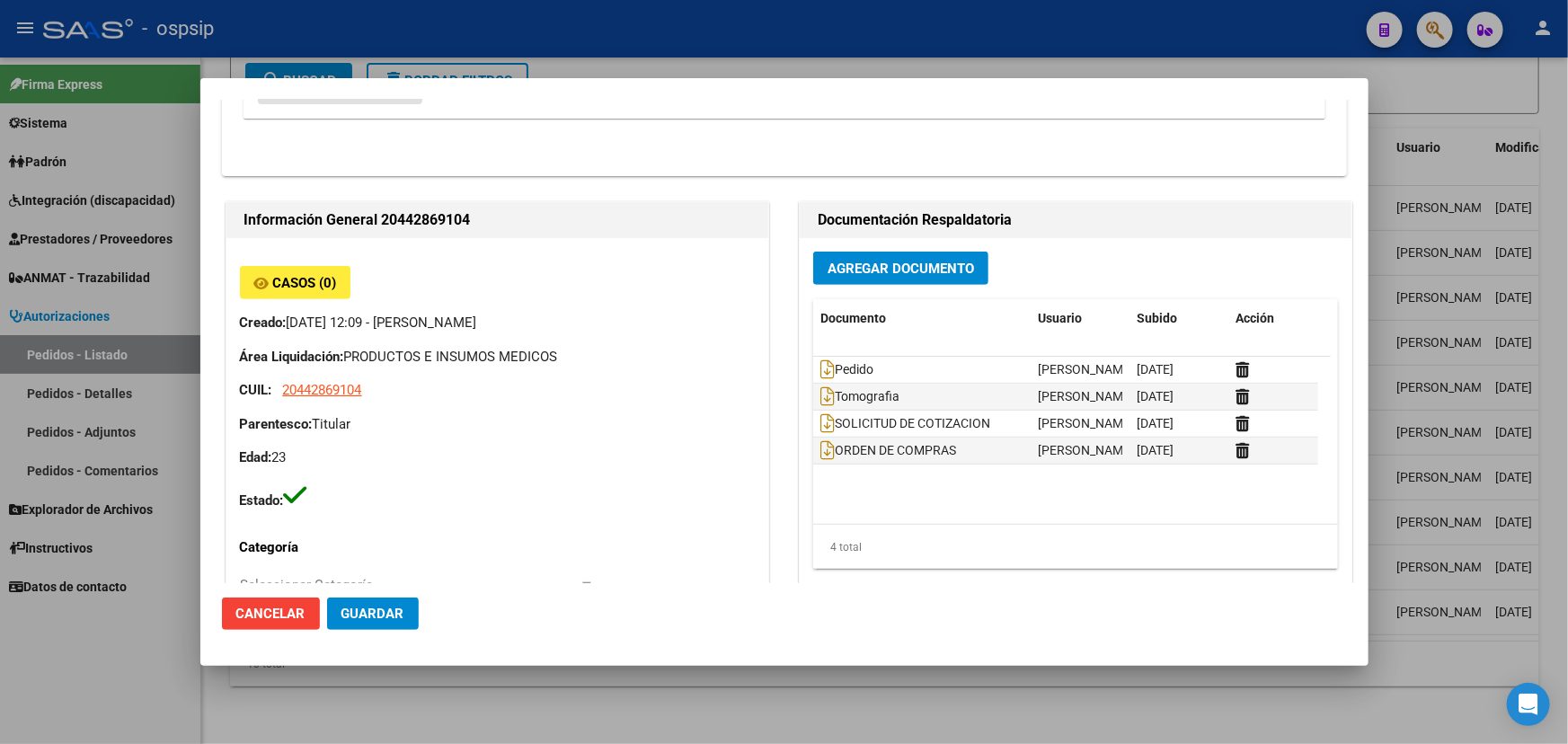
scroll to position [408, 0]
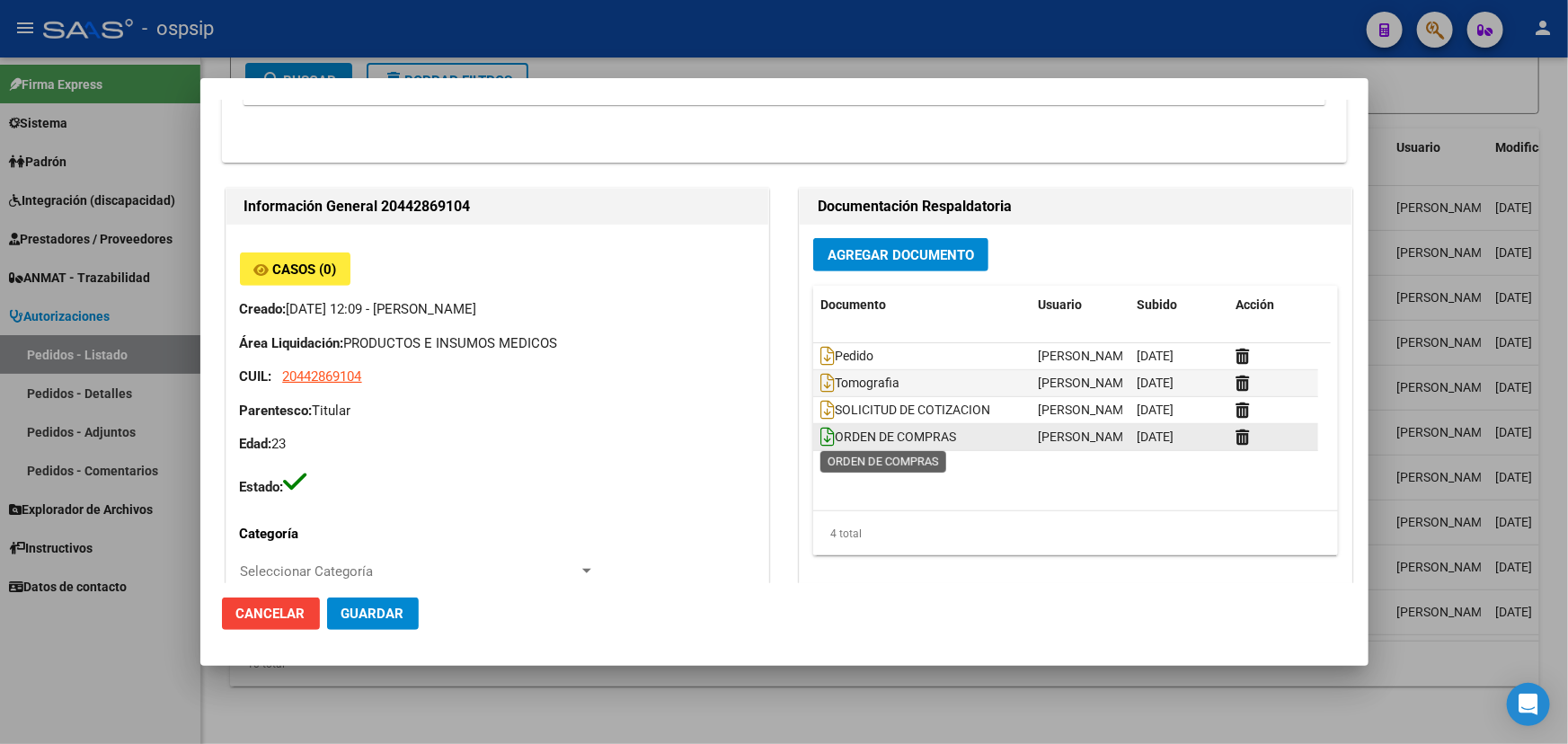
click at [820, 439] on icon at bounding box center [828, 436] width 15 height 20
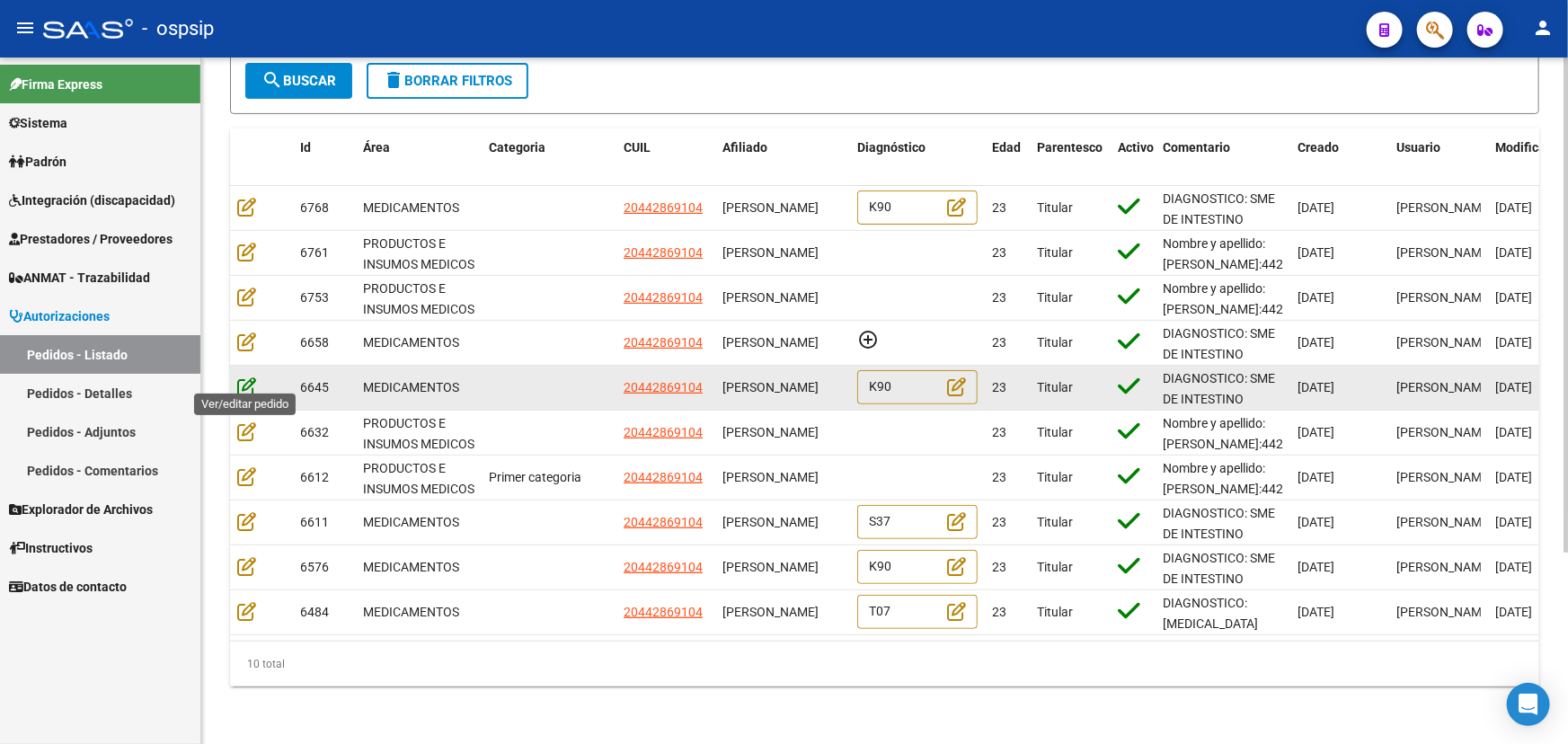
click at [242, 377] on icon at bounding box center [246, 387] width 19 height 20
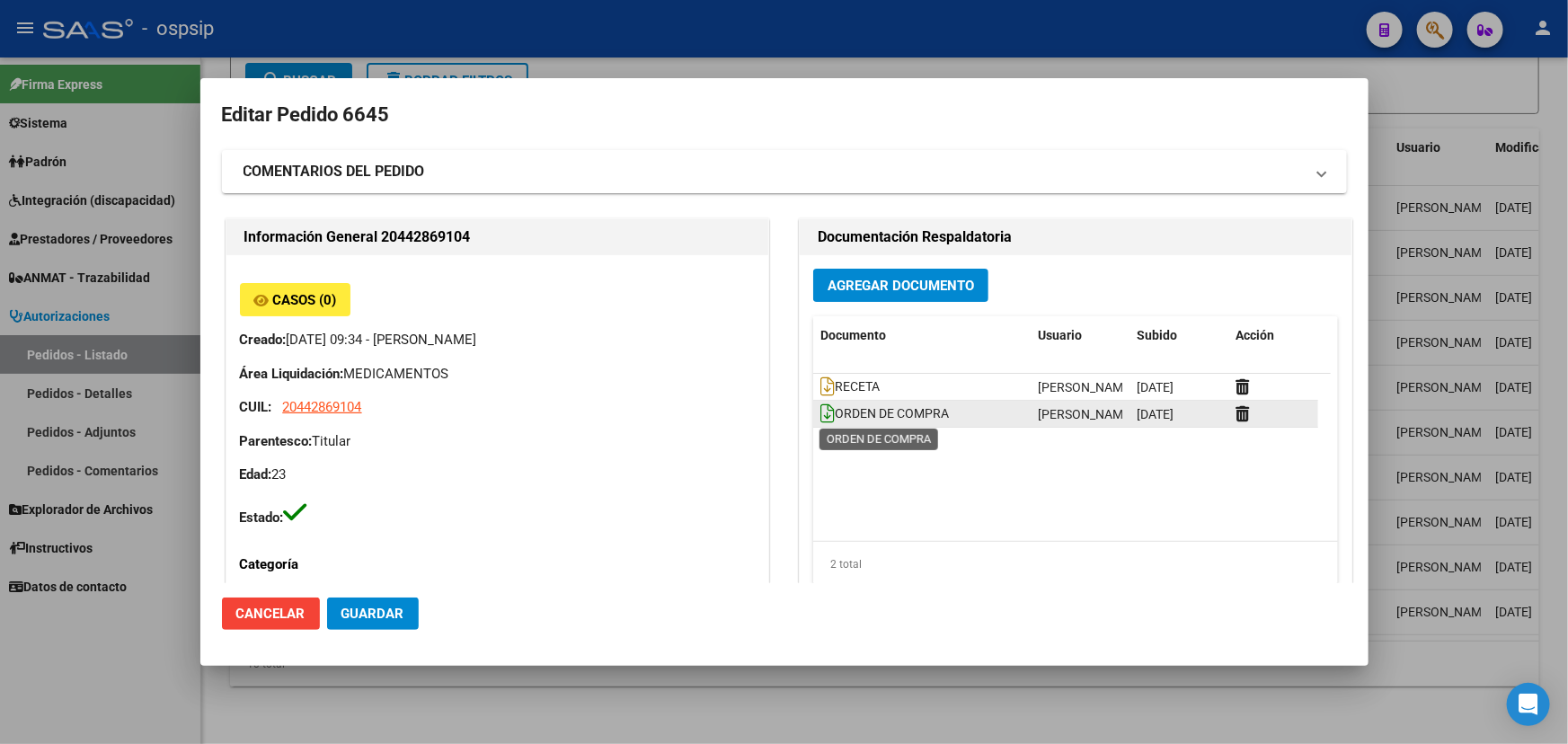
click at [820, 416] on icon at bounding box center [828, 414] width 15 height 20
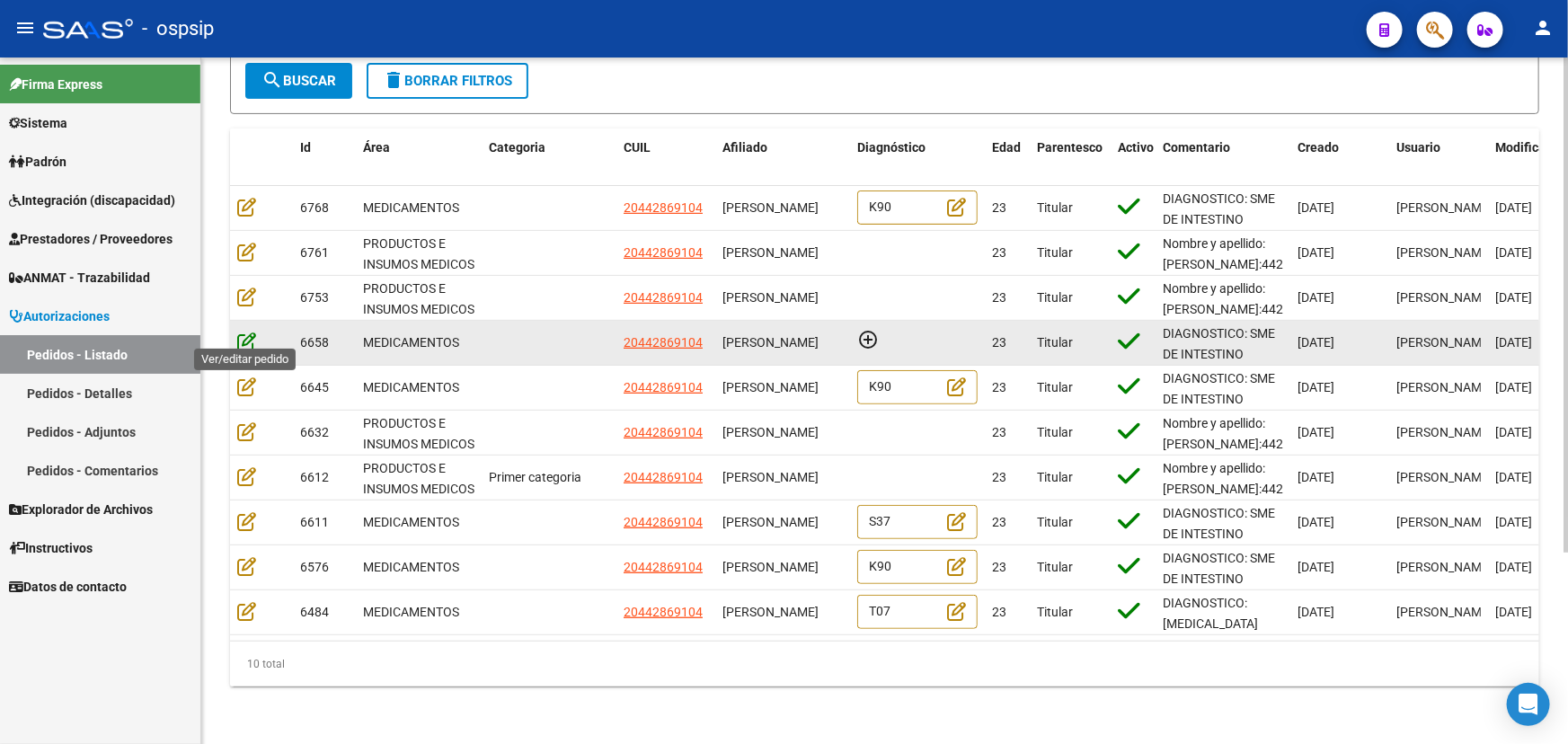
click at [242, 331] on icon at bounding box center [246, 341] width 19 height 20
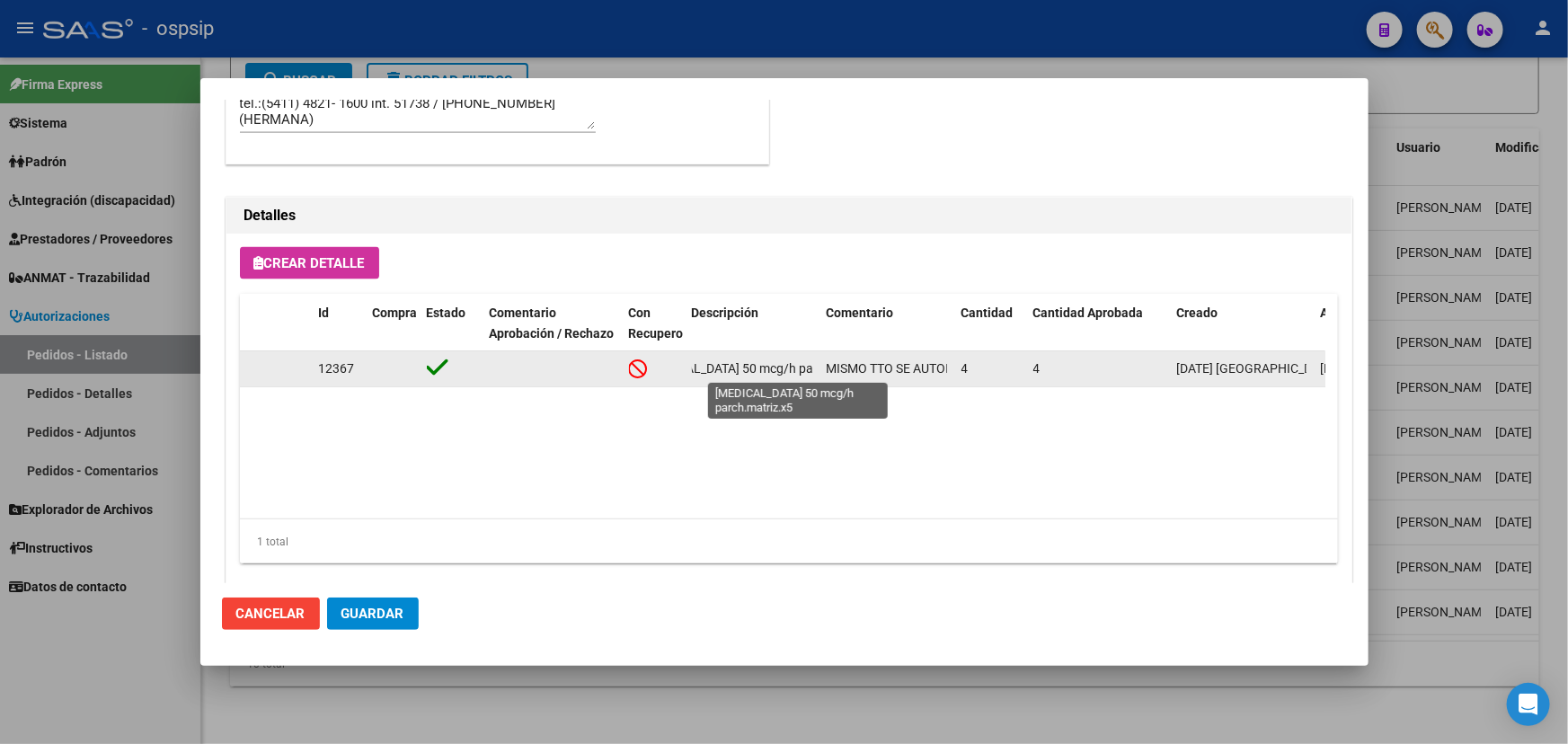
scroll to position [0, 93]
drag, startPoint x: 691, startPoint y: 368, endPoint x: 825, endPoint y: 367, distance: 134.0
click at [825, 367] on div "12367 FENTANILO 50 mcg/h parch.matriz.x5 MISMO TTO SE AUTORIZA CSF 4 4 28/07/20…" at bounding box center [911, 369] width 1343 height 36
copy span "[MEDICAL_DATA] 50 mcg/h parch.matriz.x5"
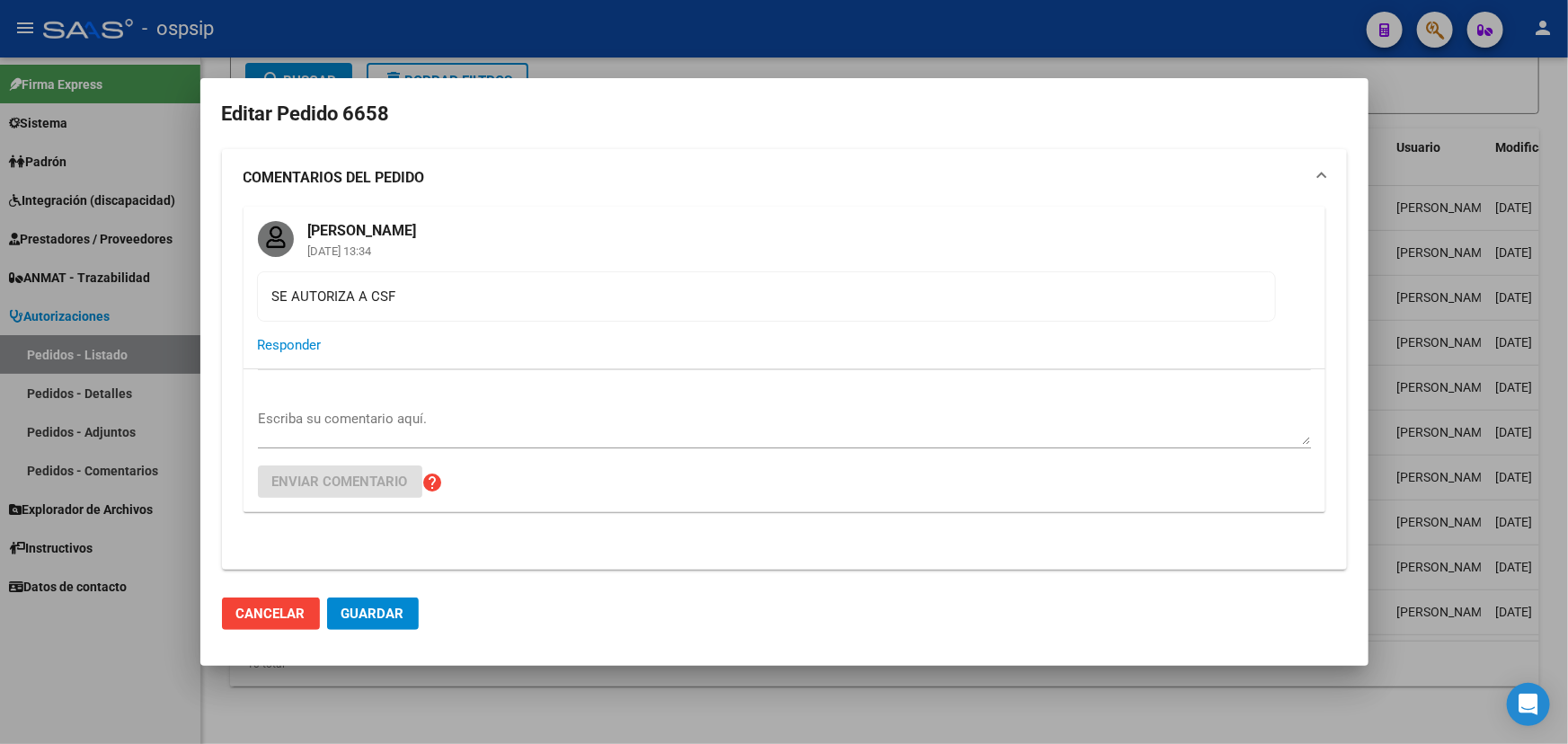
scroll to position [0, 0]
drag, startPoint x: 270, startPoint y: 297, endPoint x: 393, endPoint y: 298, distance: 123.0
click at [393, 298] on mat-card-content "SE AUTORIZA A CSF" at bounding box center [766, 297] width 1019 height 50
copy div "SE AUTORIZA A CSF"
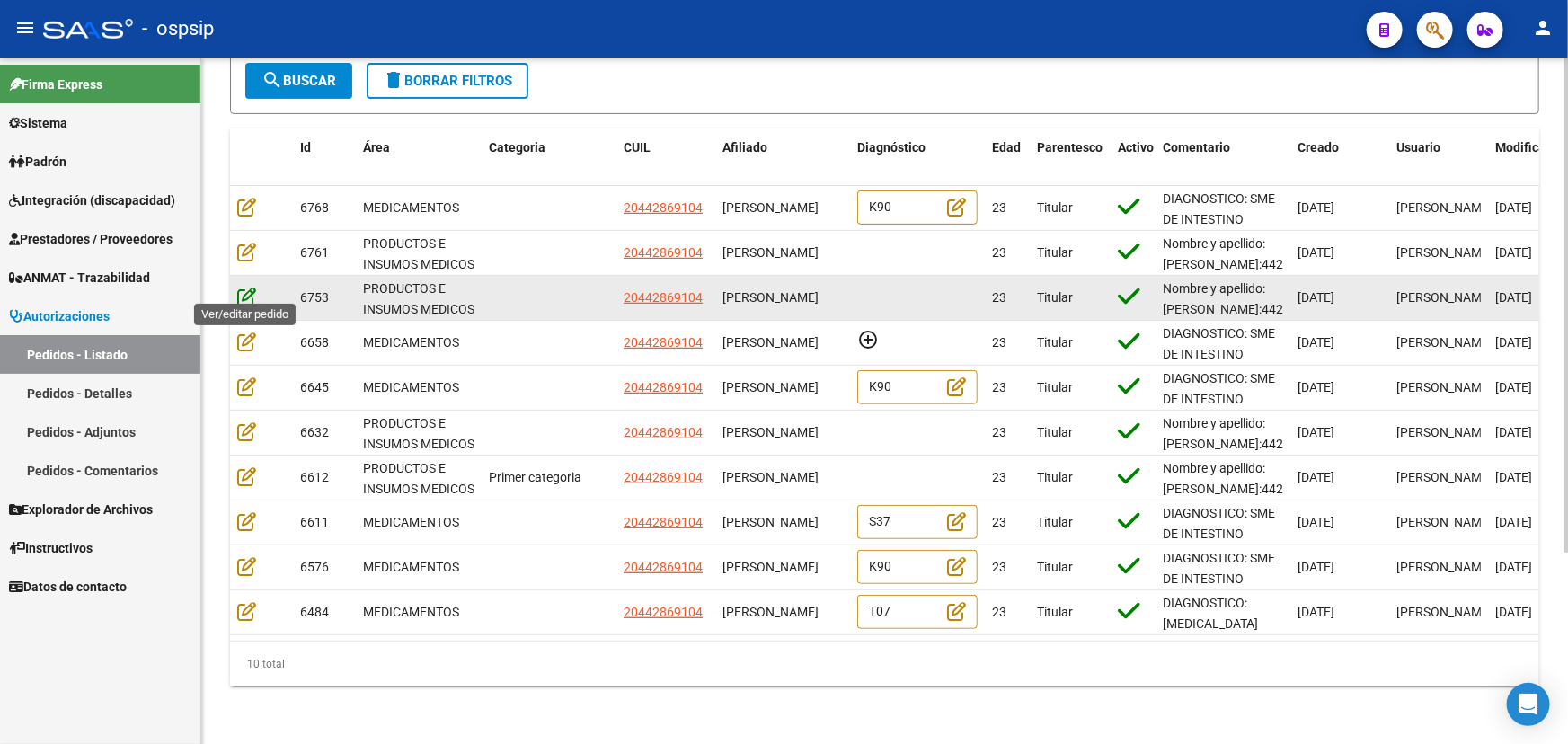
click at [245, 287] on icon at bounding box center [246, 297] width 19 height 20
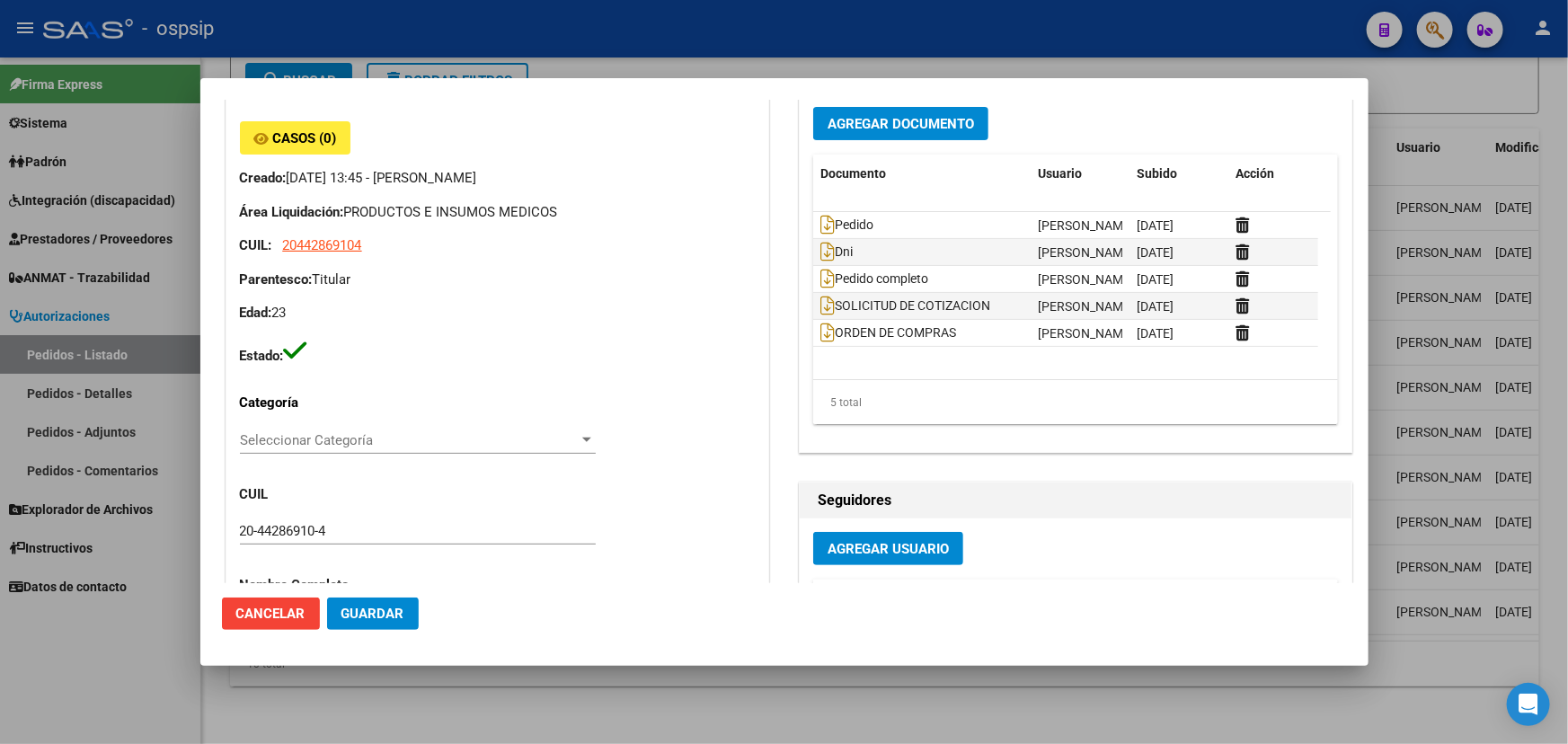
scroll to position [162, 0]
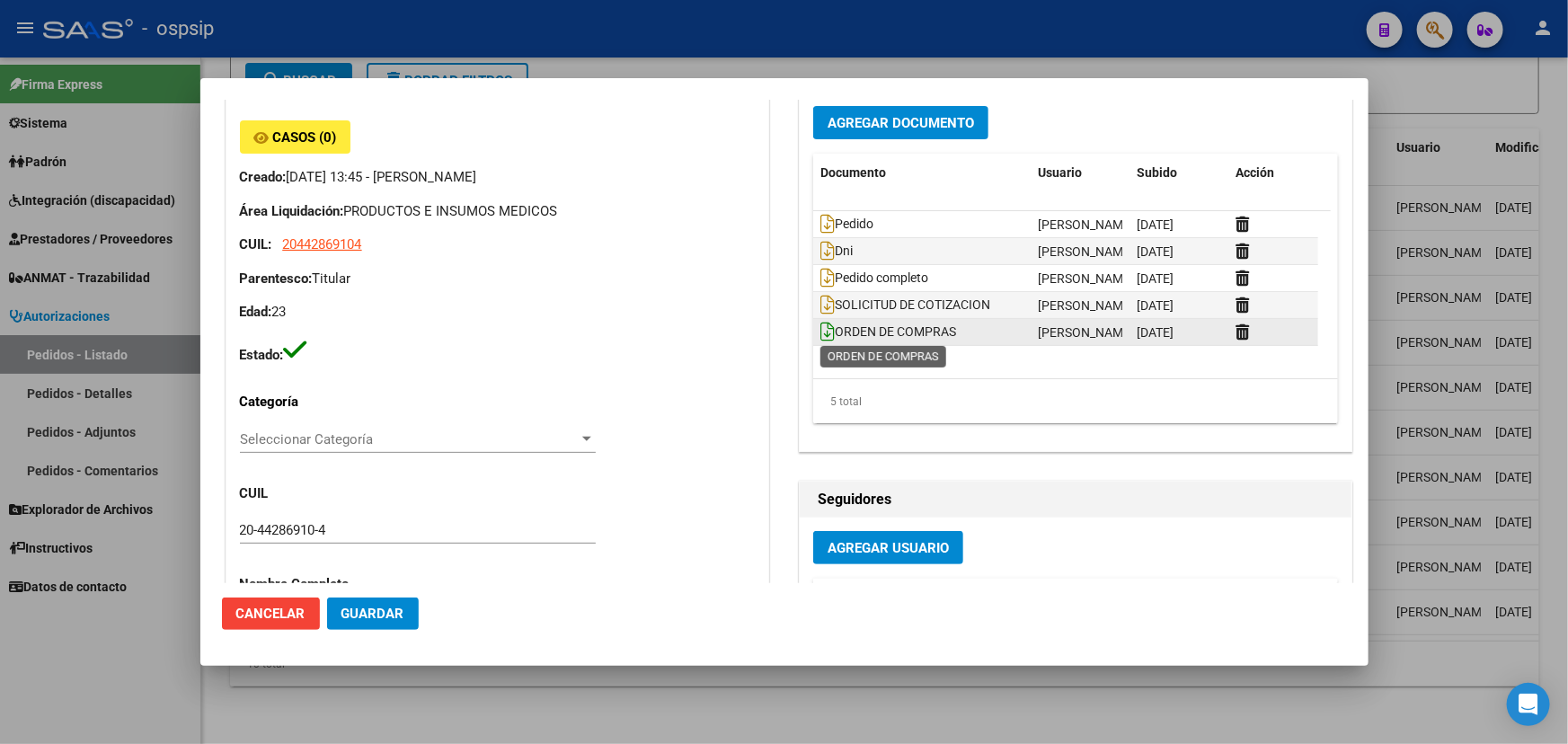
click at [820, 332] on icon at bounding box center [828, 331] width 15 height 20
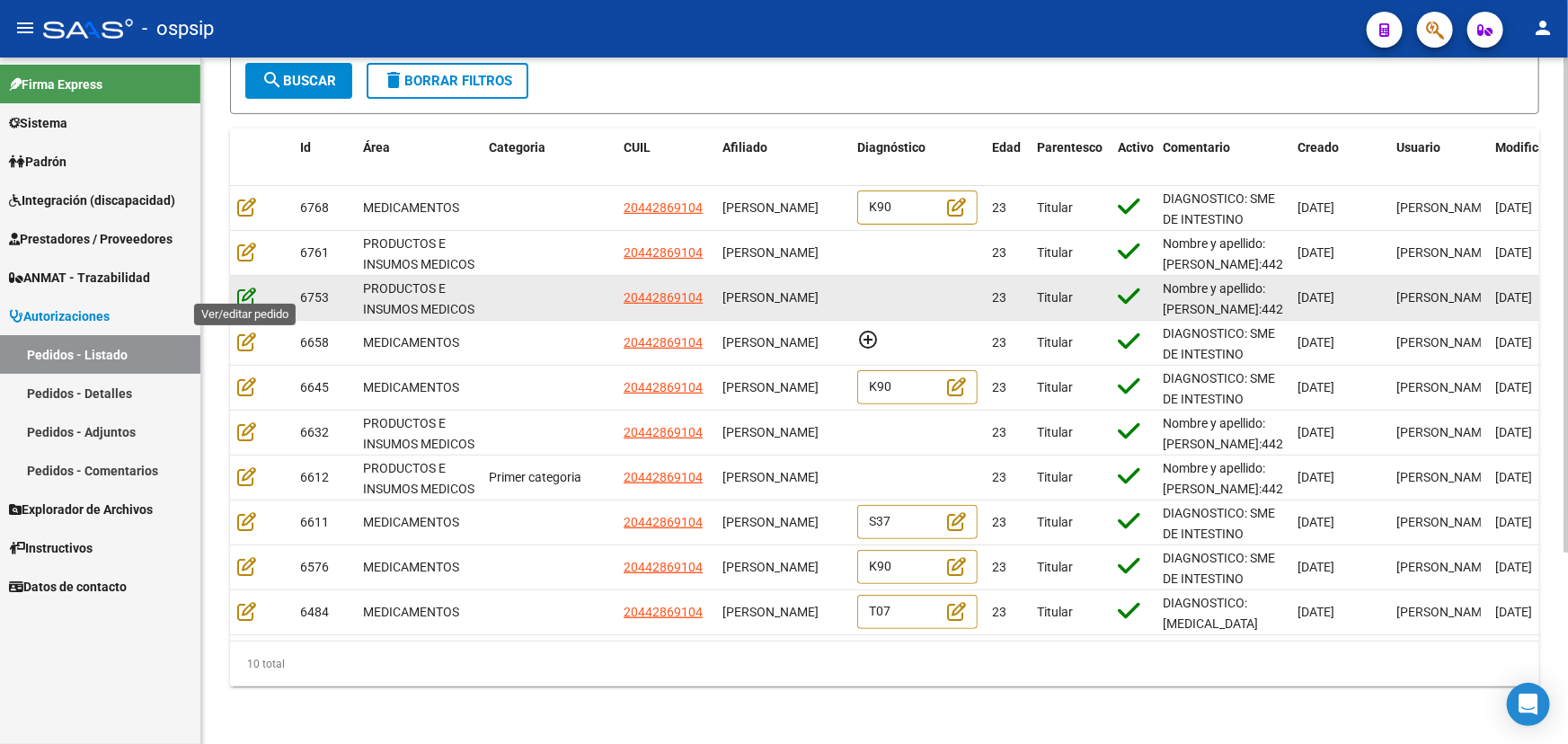
click at [250, 287] on icon at bounding box center [246, 297] width 19 height 20
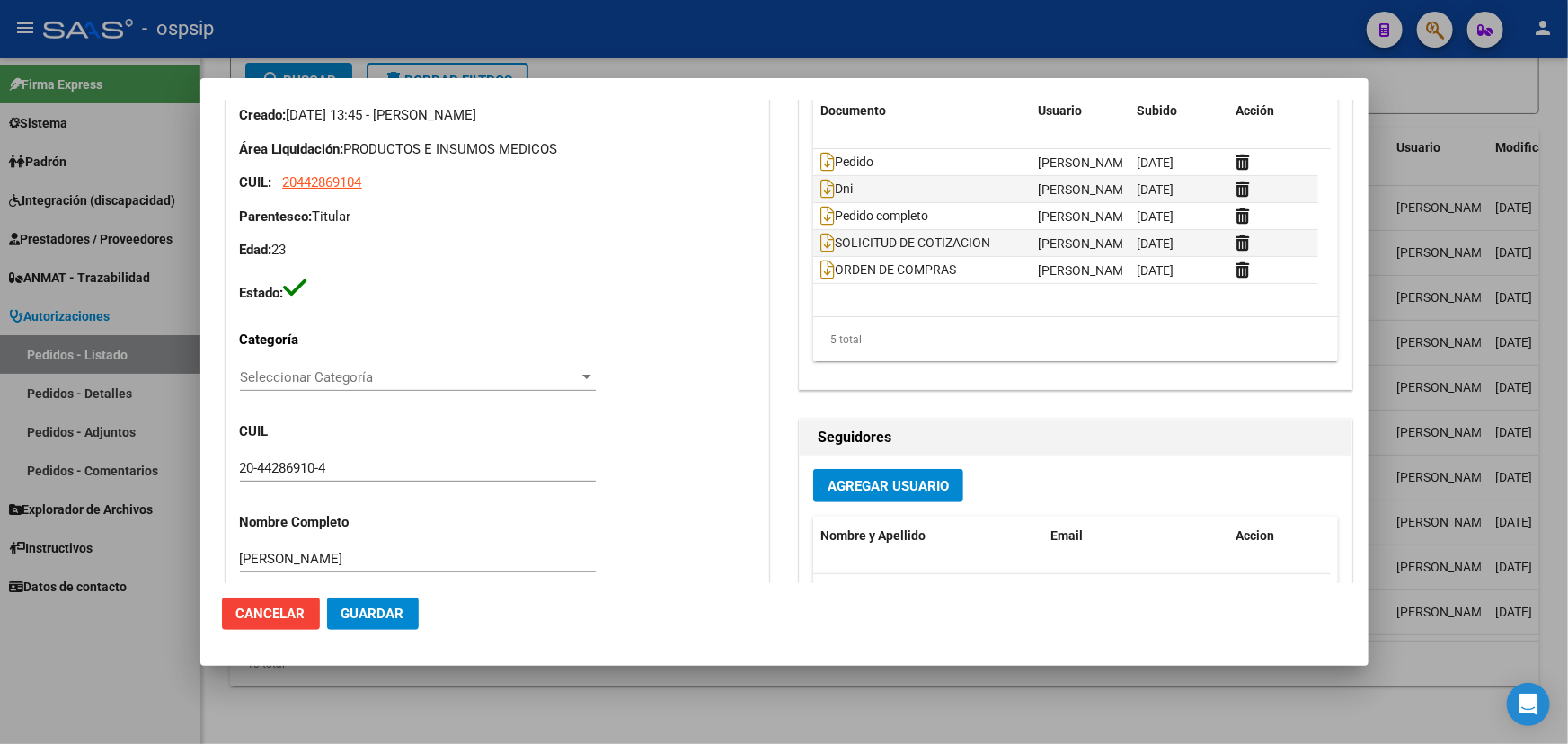
scroll to position [0, 0]
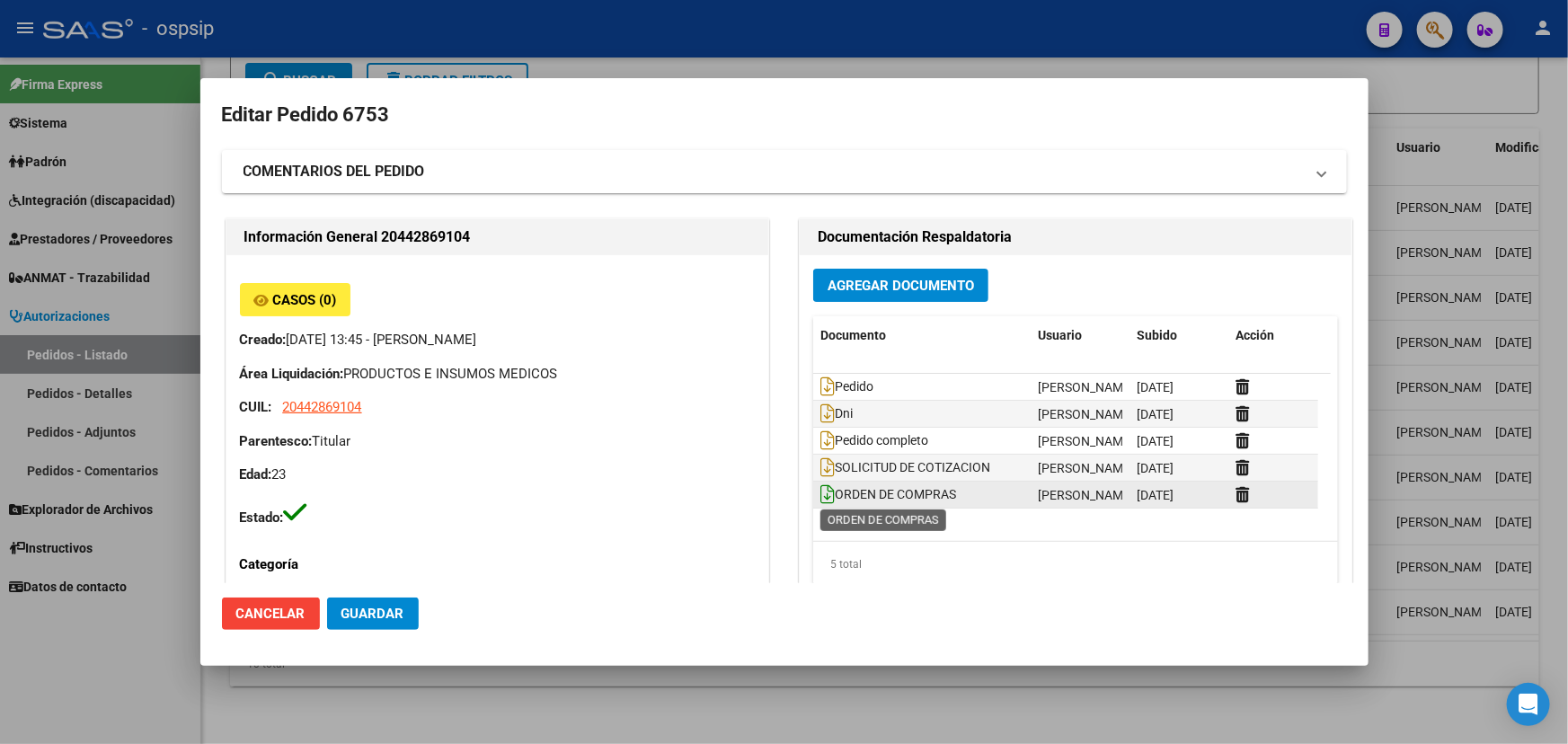
click at [820, 499] on icon at bounding box center [828, 494] width 15 height 20
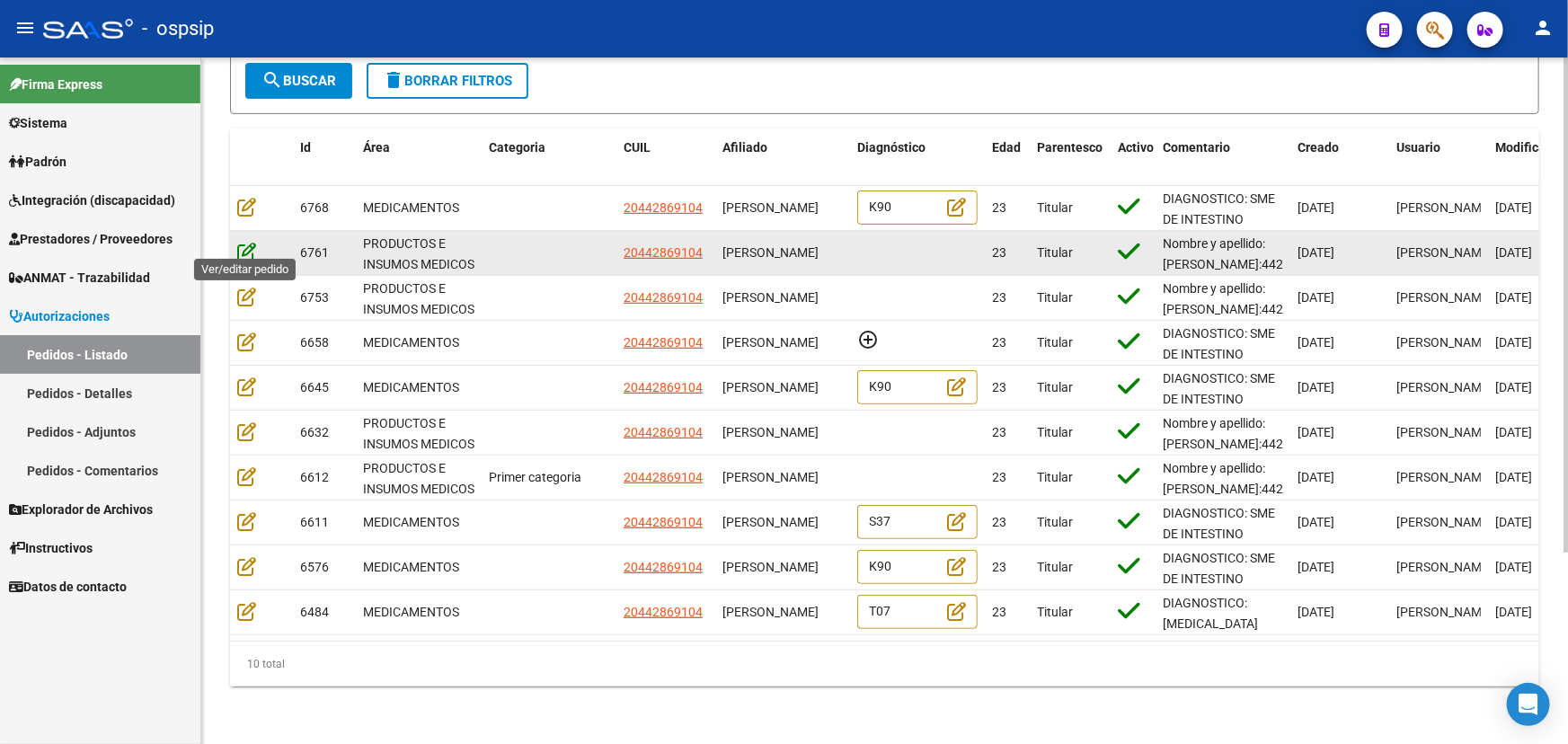
click at [247, 241] on icon at bounding box center [246, 251] width 19 height 20
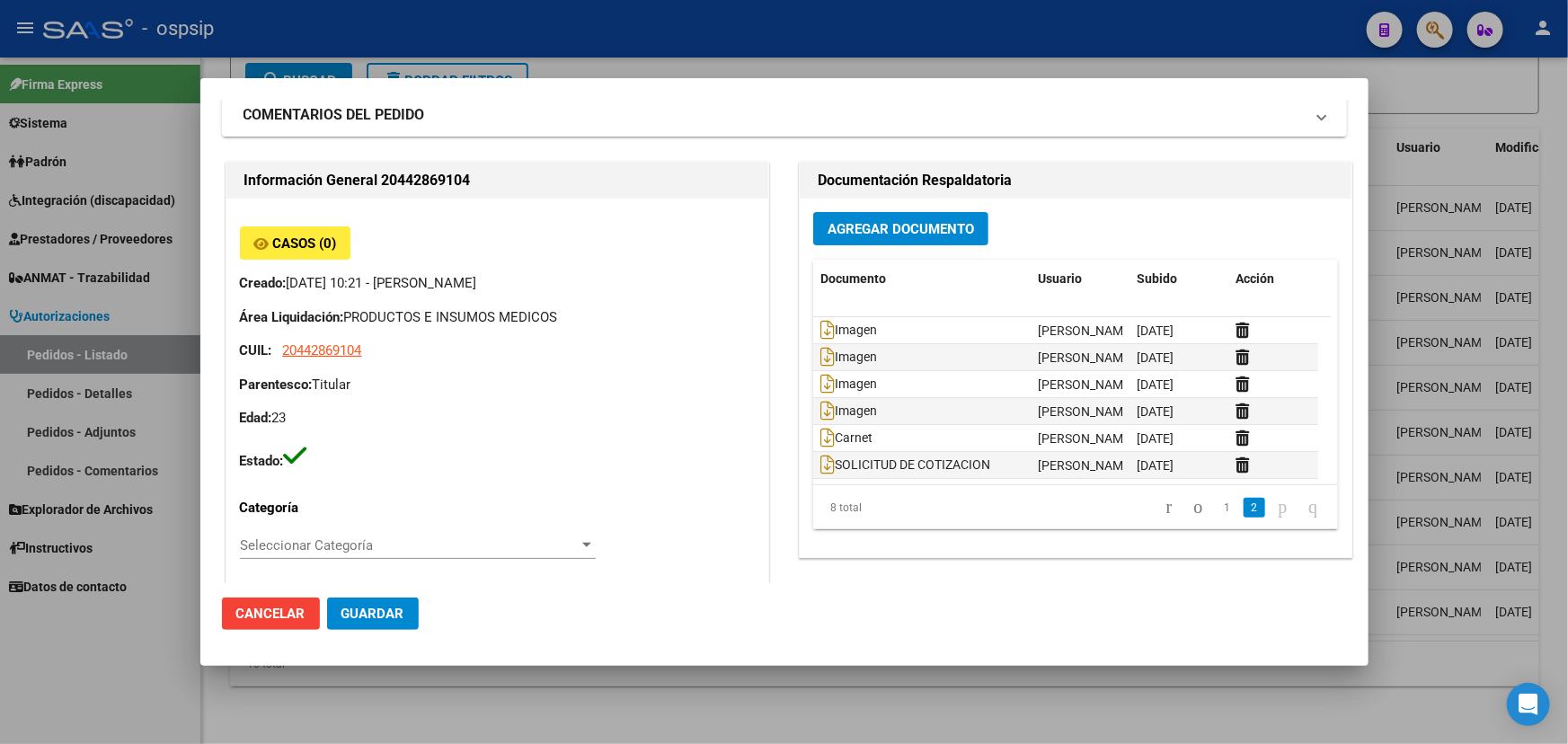
scroll to position [81, 0]
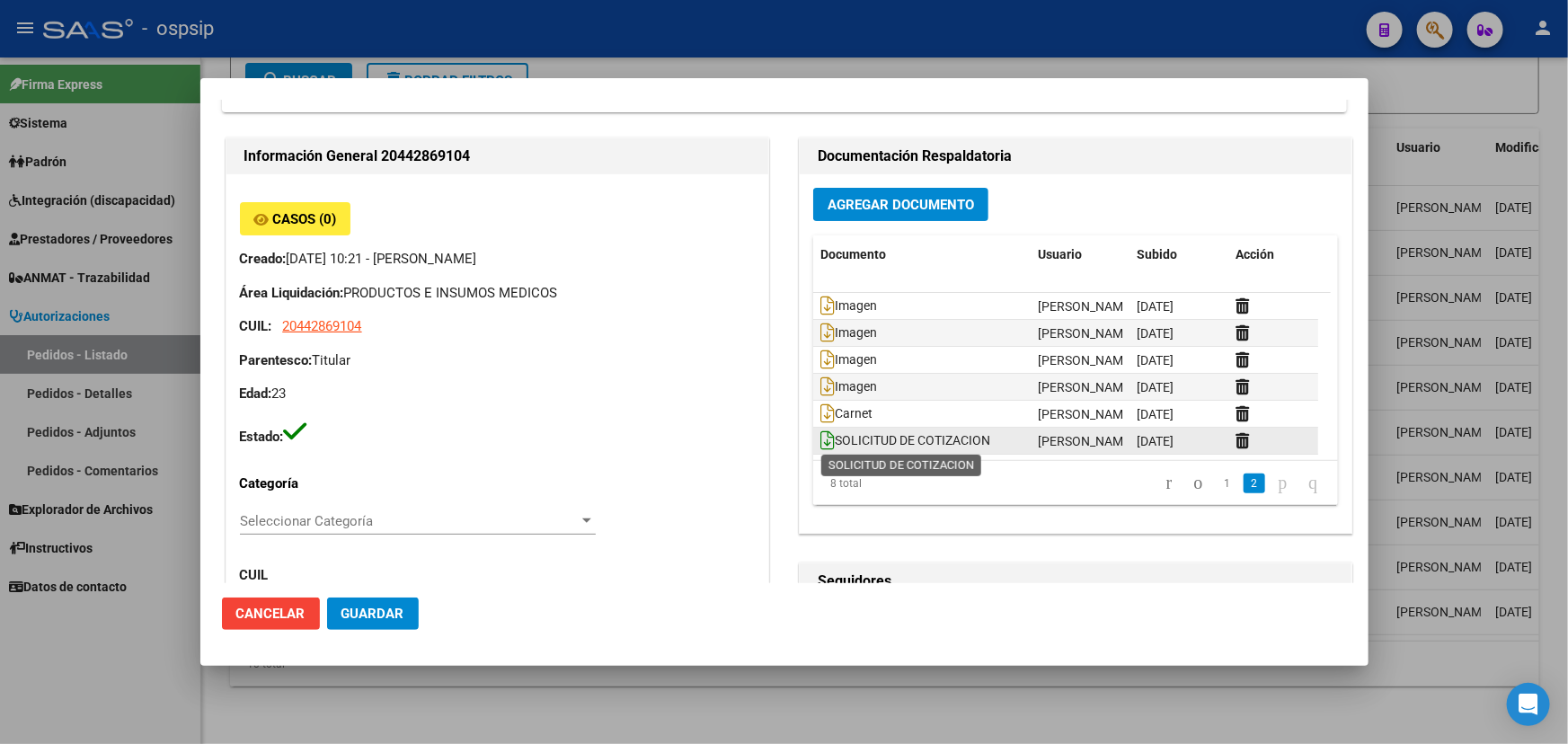
click at [820, 440] on icon at bounding box center [828, 440] width 15 height 20
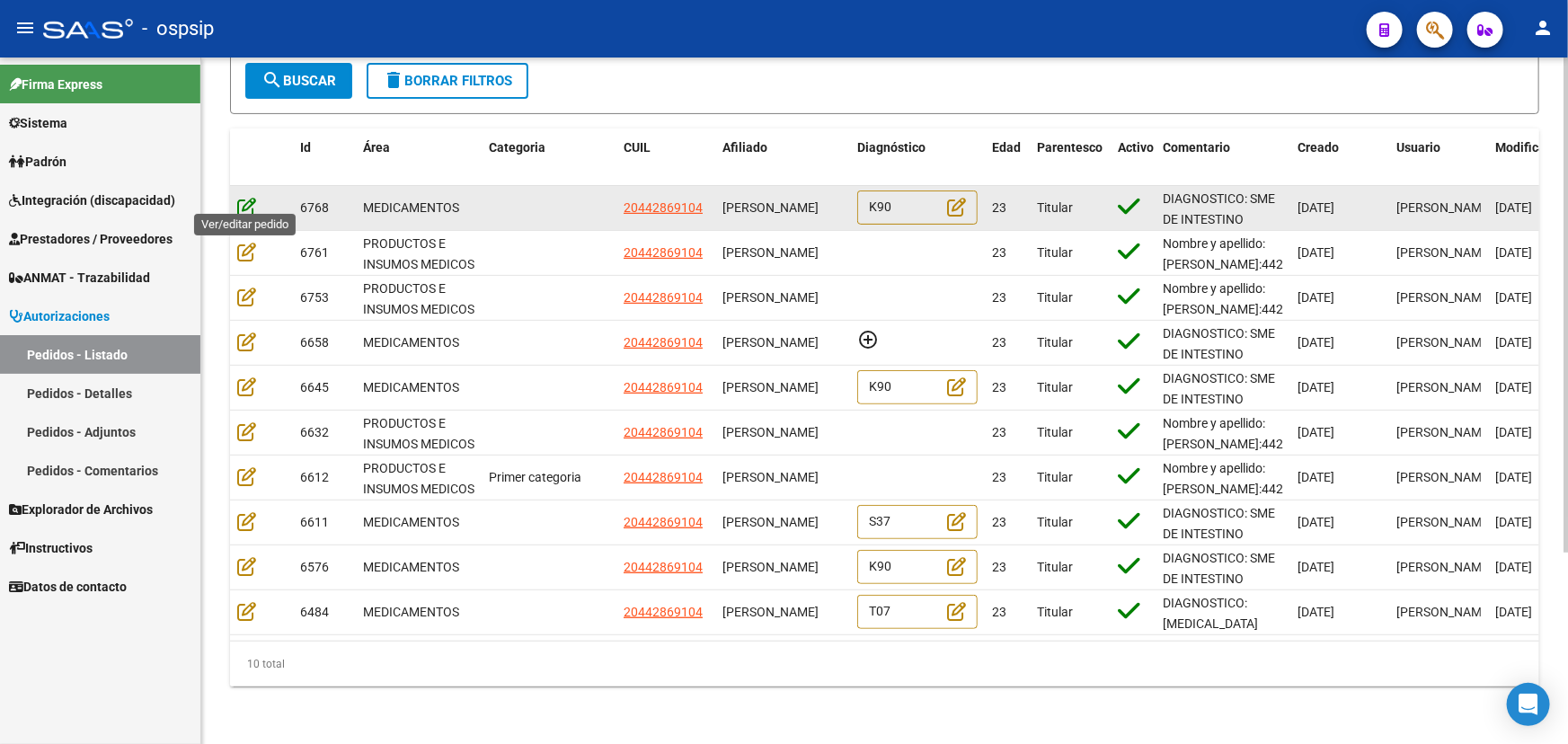
click at [245, 197] on icon at bounding box center [246, 207] width 19 height 20
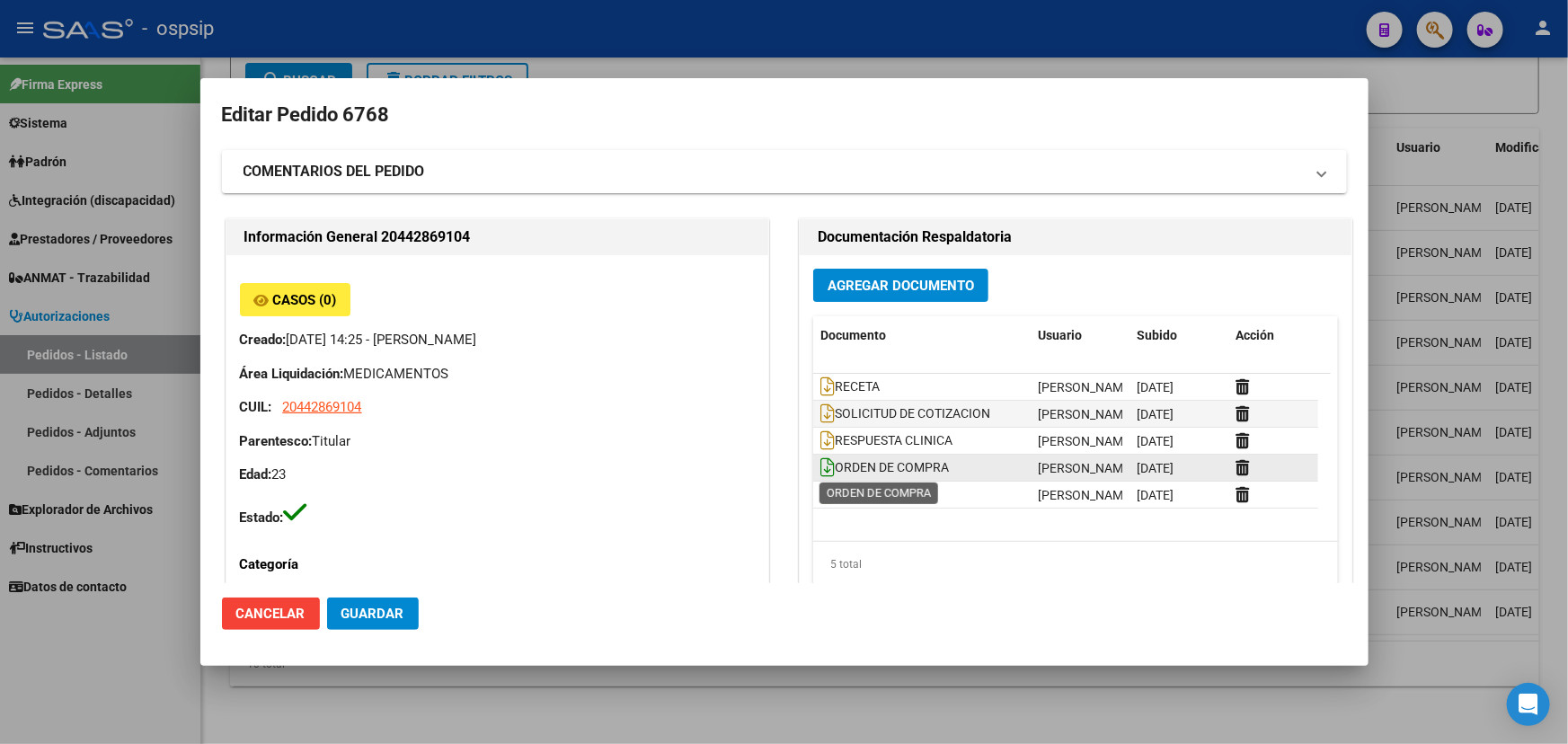
click at [820, 471] on icon at bounding box center [828, 467] width 15 height 20
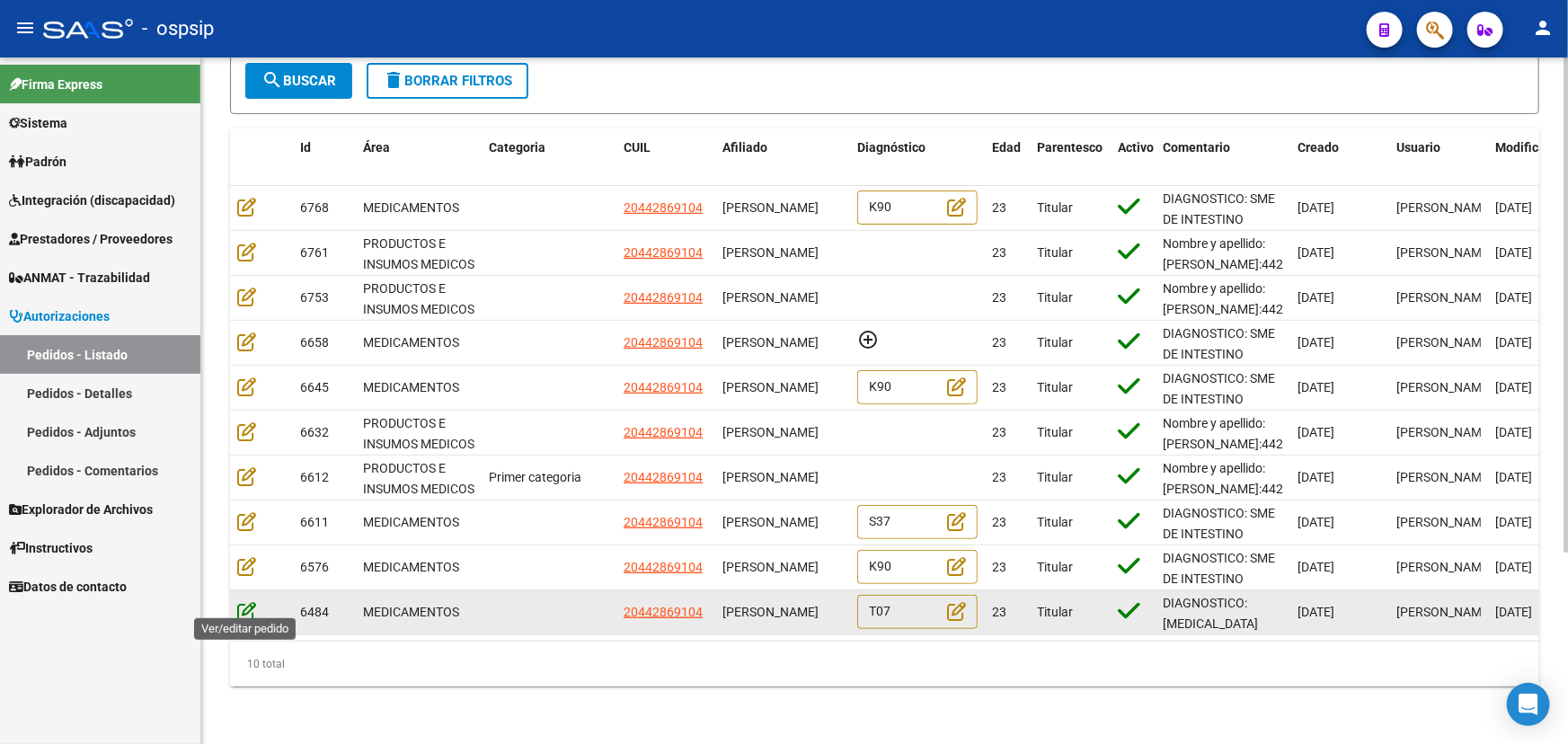
click at [242, 602] on icon at bounding box center [246, 611] width 19 height 20
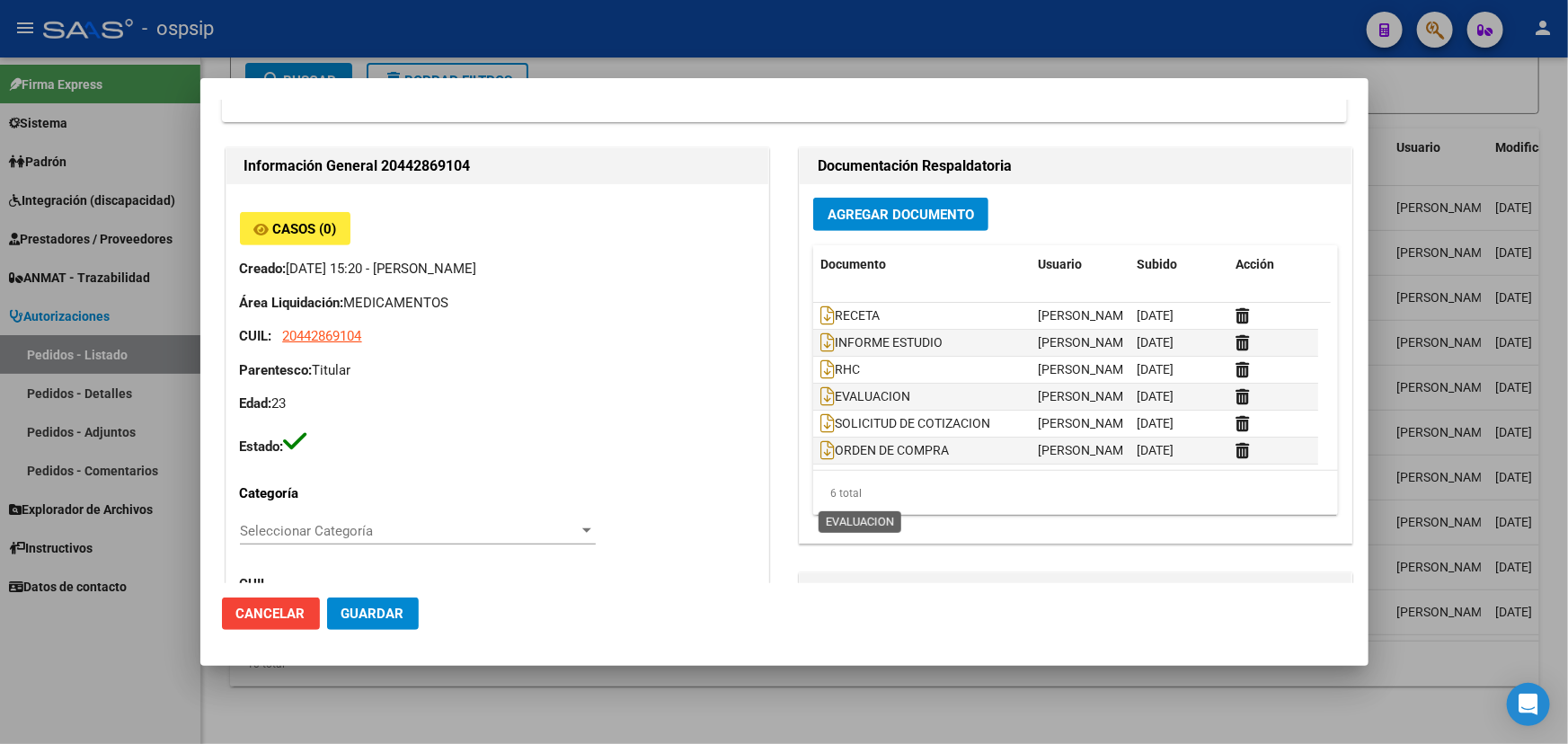
scroll to position [490, 0]
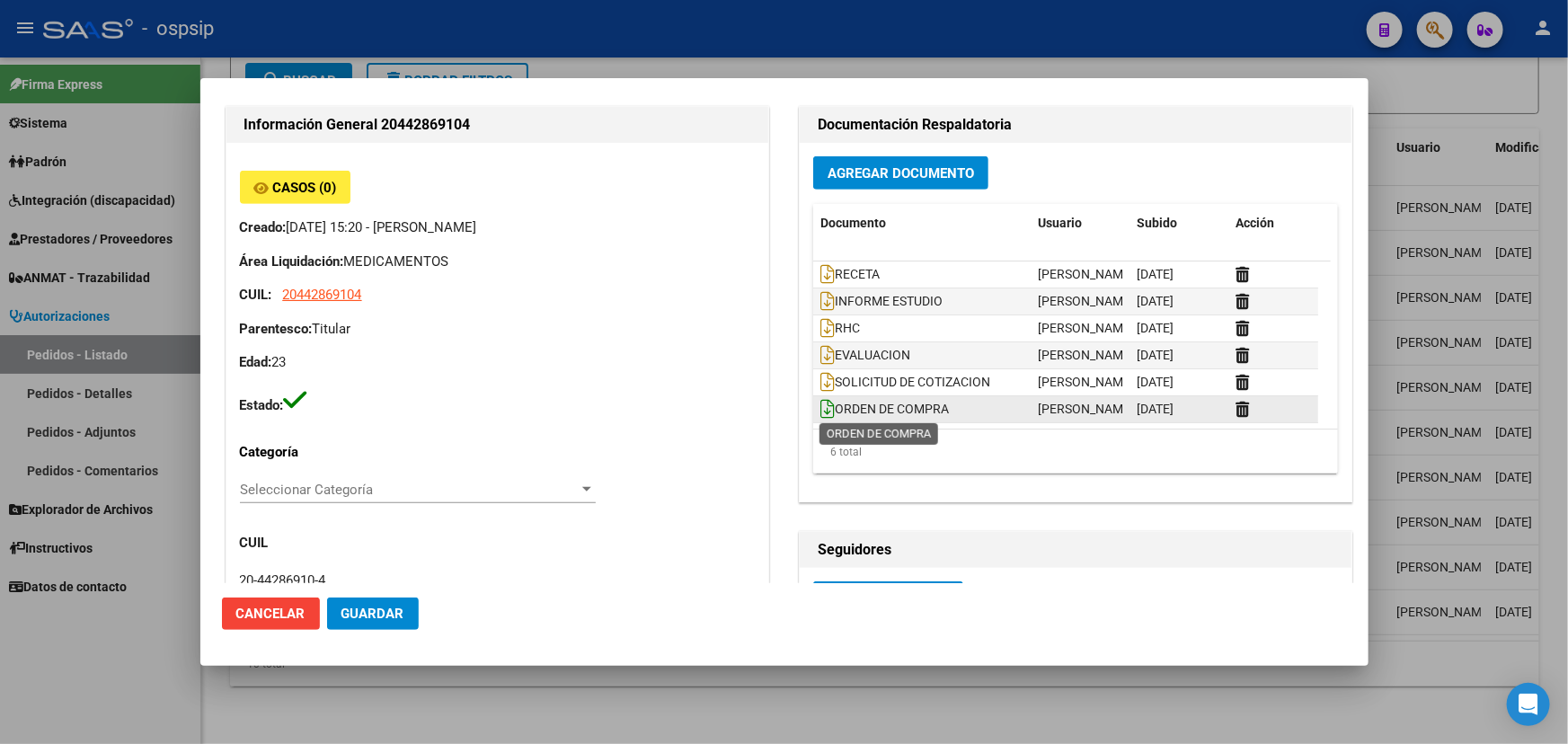
click at [822, 401] on icon at bounding box center [828, 409] width 15 height 20
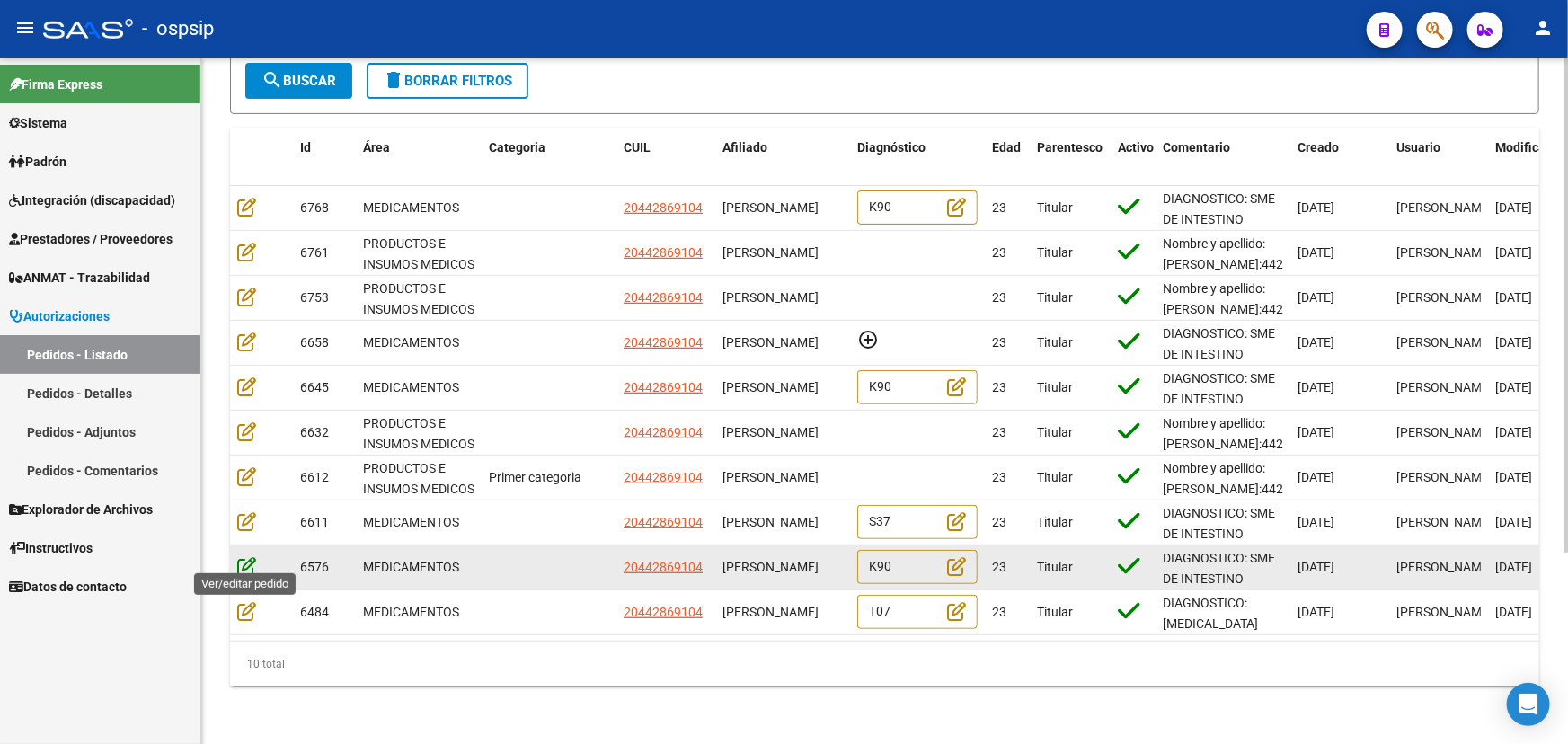
click at [245, 559] on icon at bounding box center [246, 566] width 19 height 20
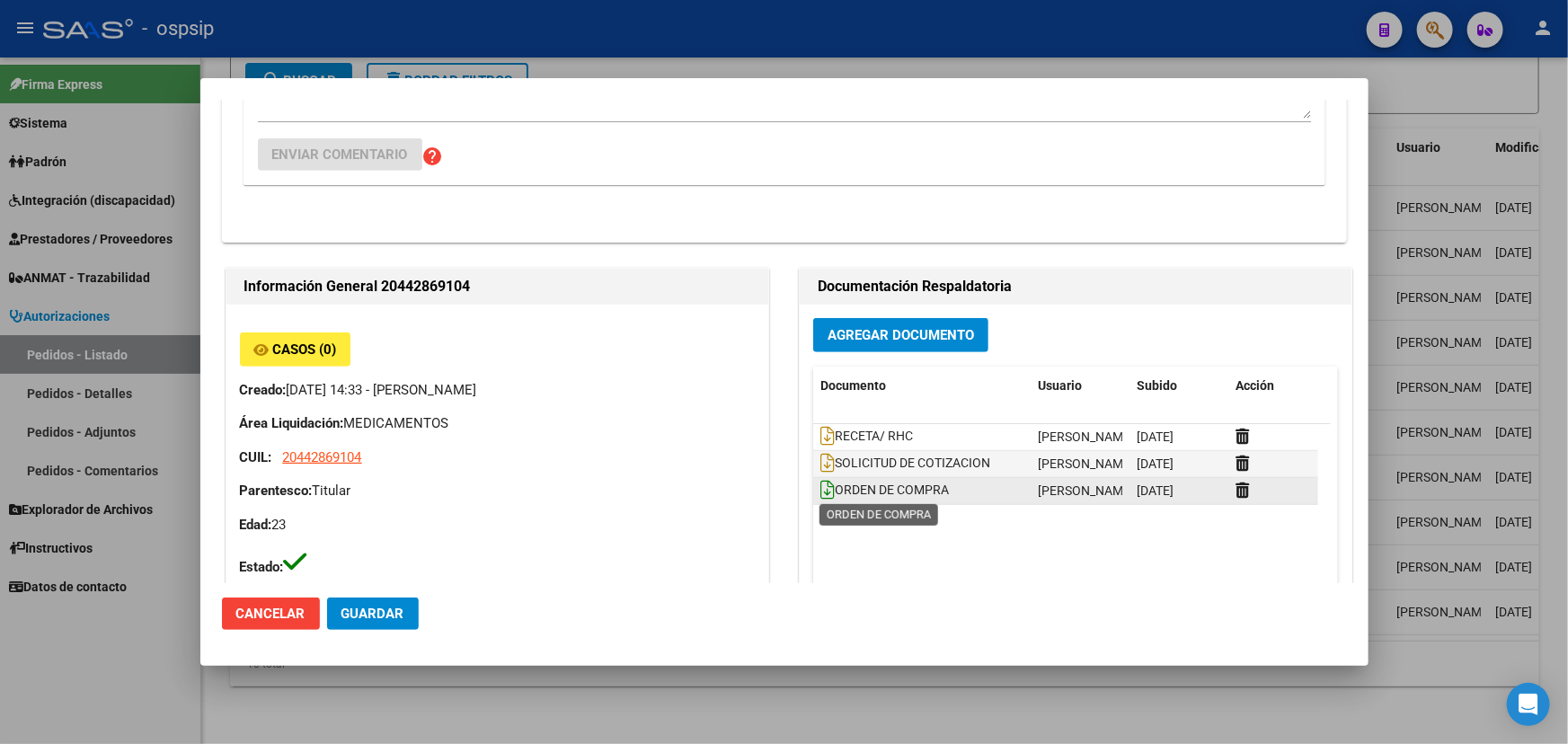
click at [823, 485] on icon at bounding box center [828, 490] width 15 height 20
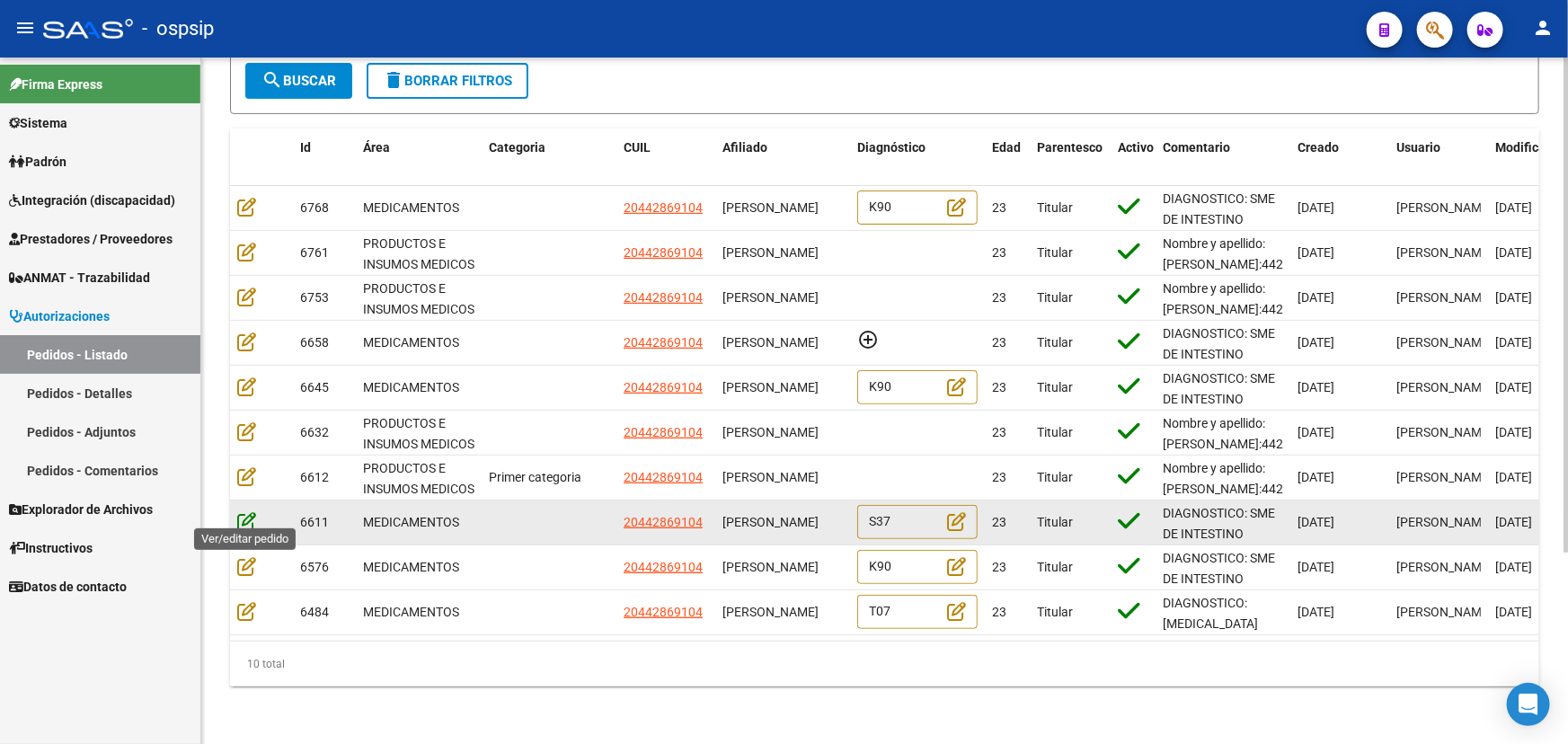
click at [242, 511] on icon at bounding box center [246, 521] width 19 height 20
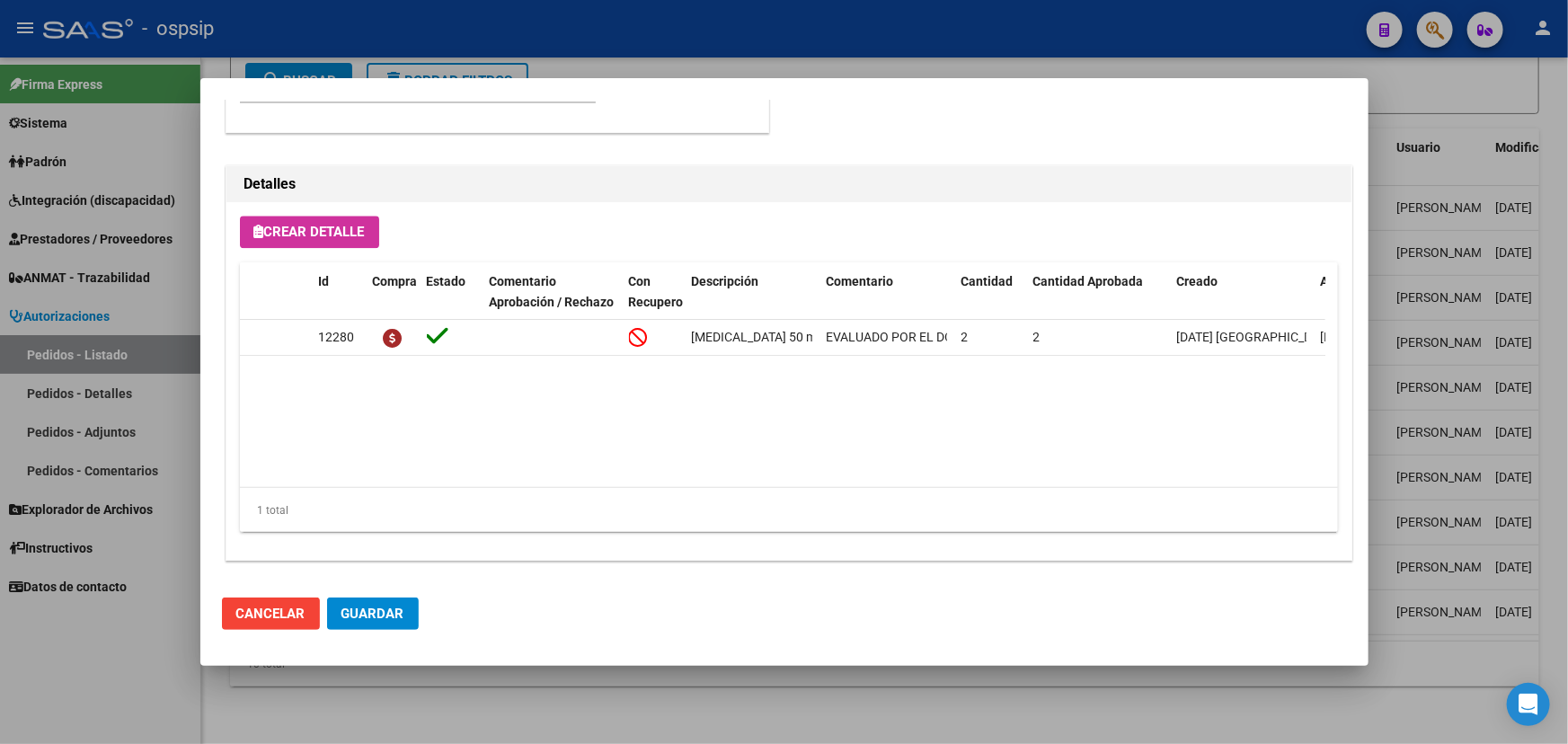
scroll to position [2082, 0]
drag, startPoint x: 1088, startPoint y: 482, endPoint x: 1154, endPoint y: 488, distance: 66.3
click at [1154, 488] on div "1 total" at bounding box center [789, 506] width 1098 height 45
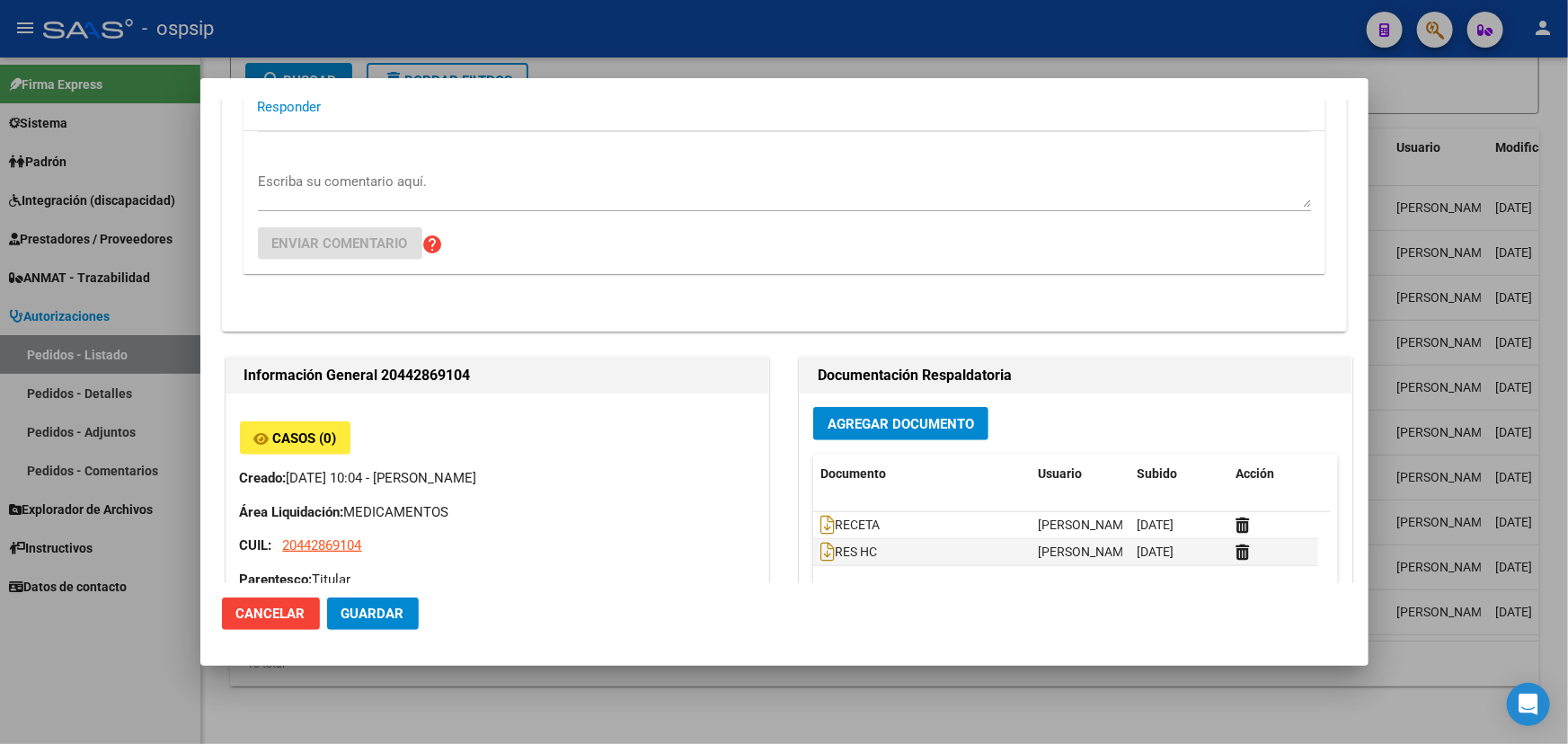
scroll to position [693, 0]
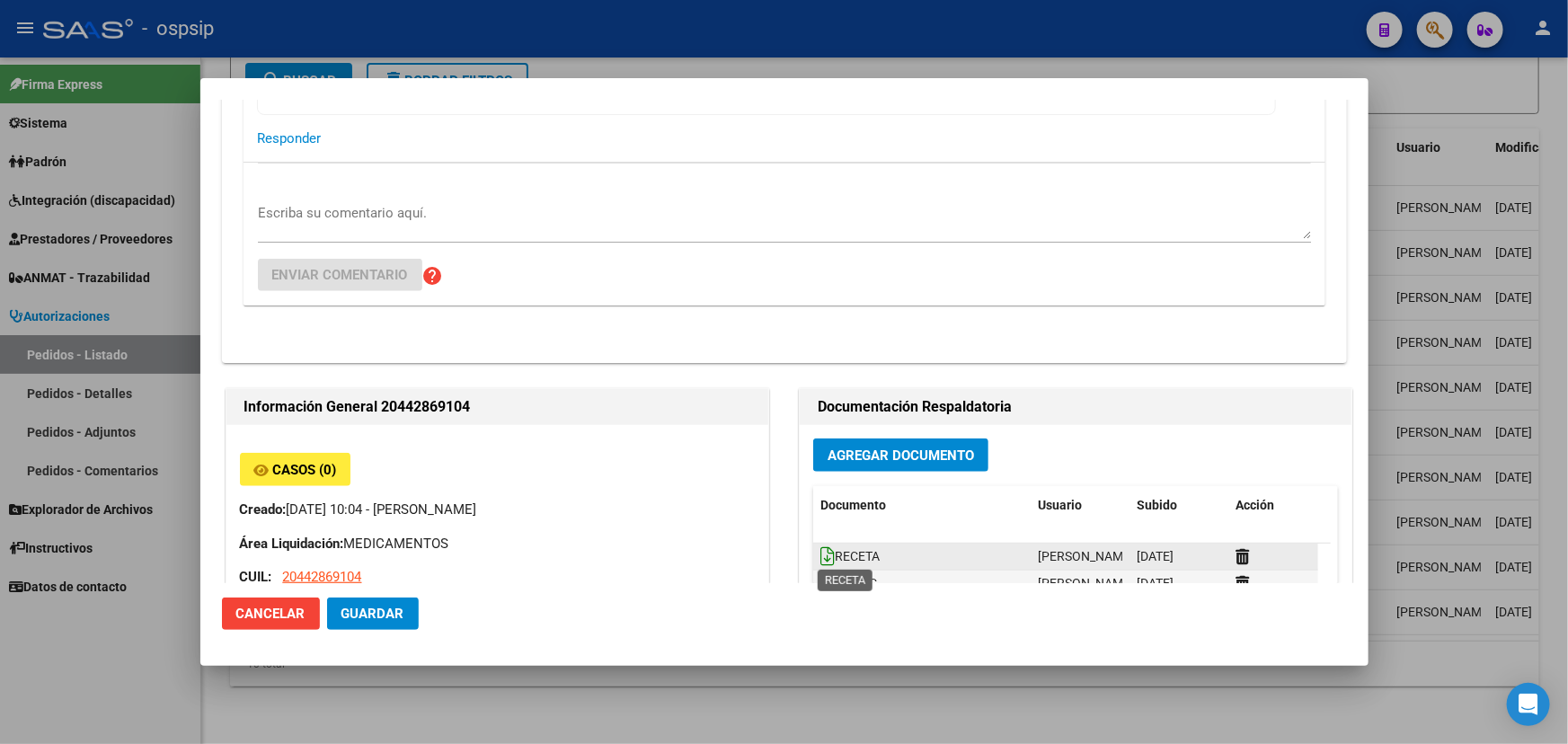
click at [821, 549] on icon at bounding box center [828, 556] width 15 height 20
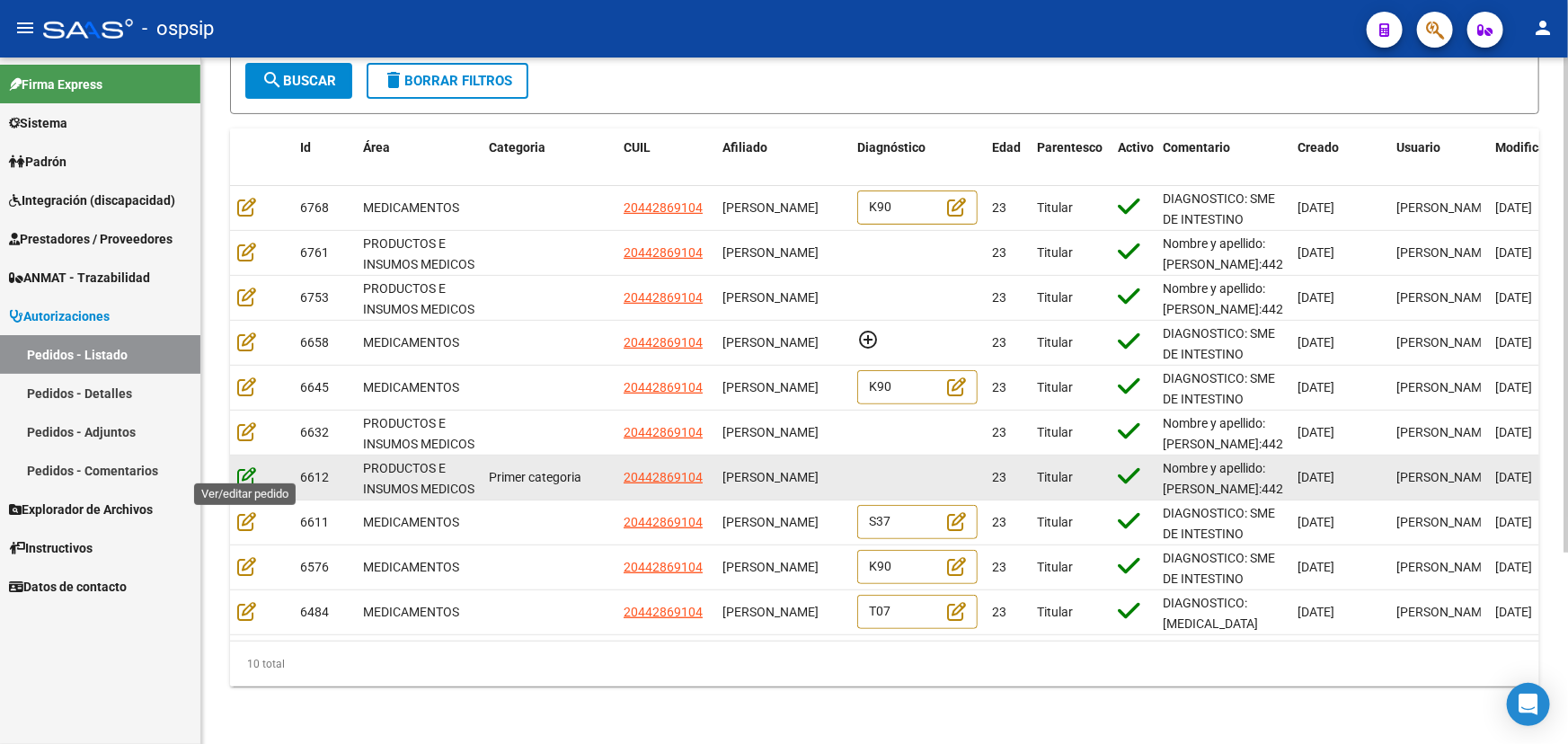
click at [240, 466] on icon at bounding box center [246, 476] width 19 height 20
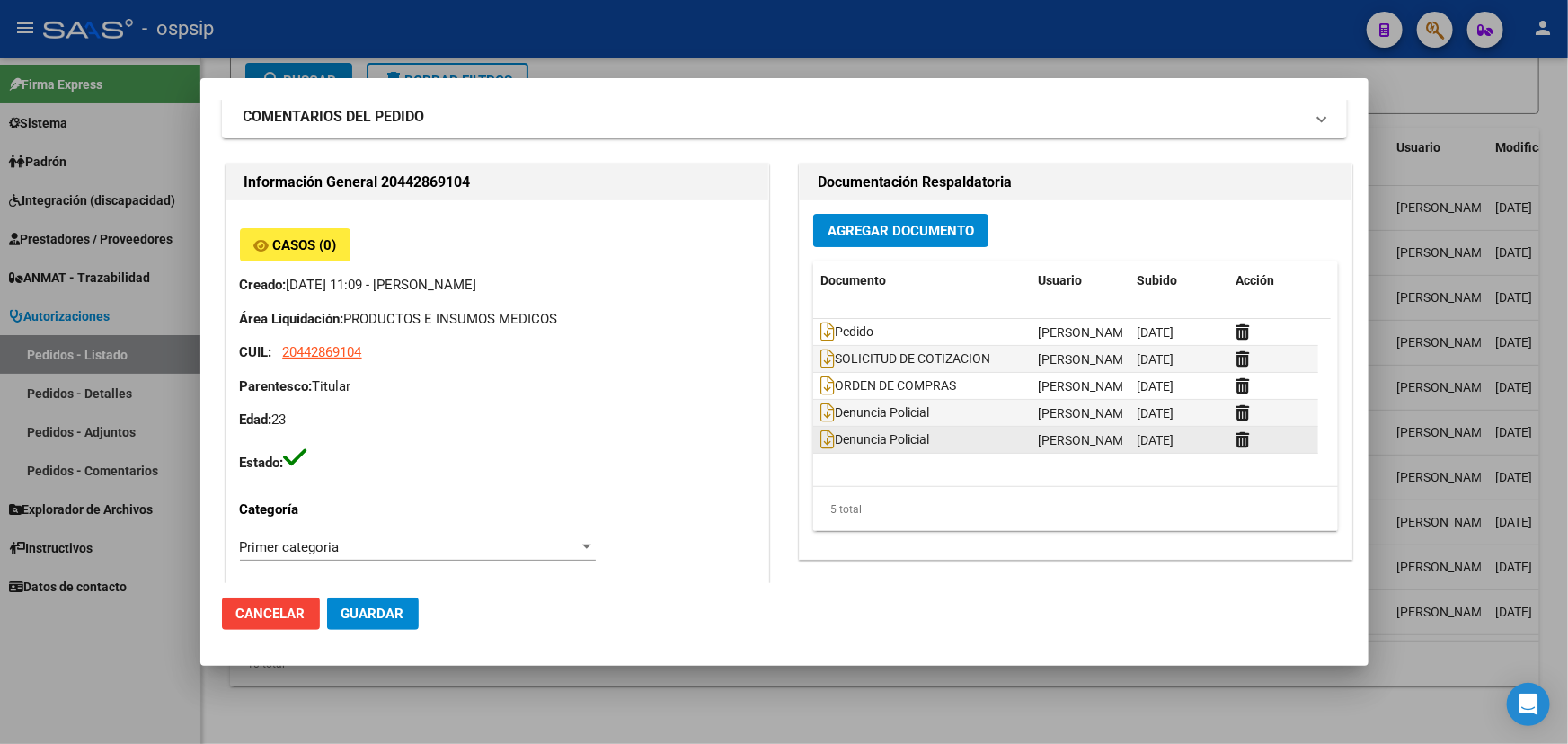
scroll to position [81, 0]
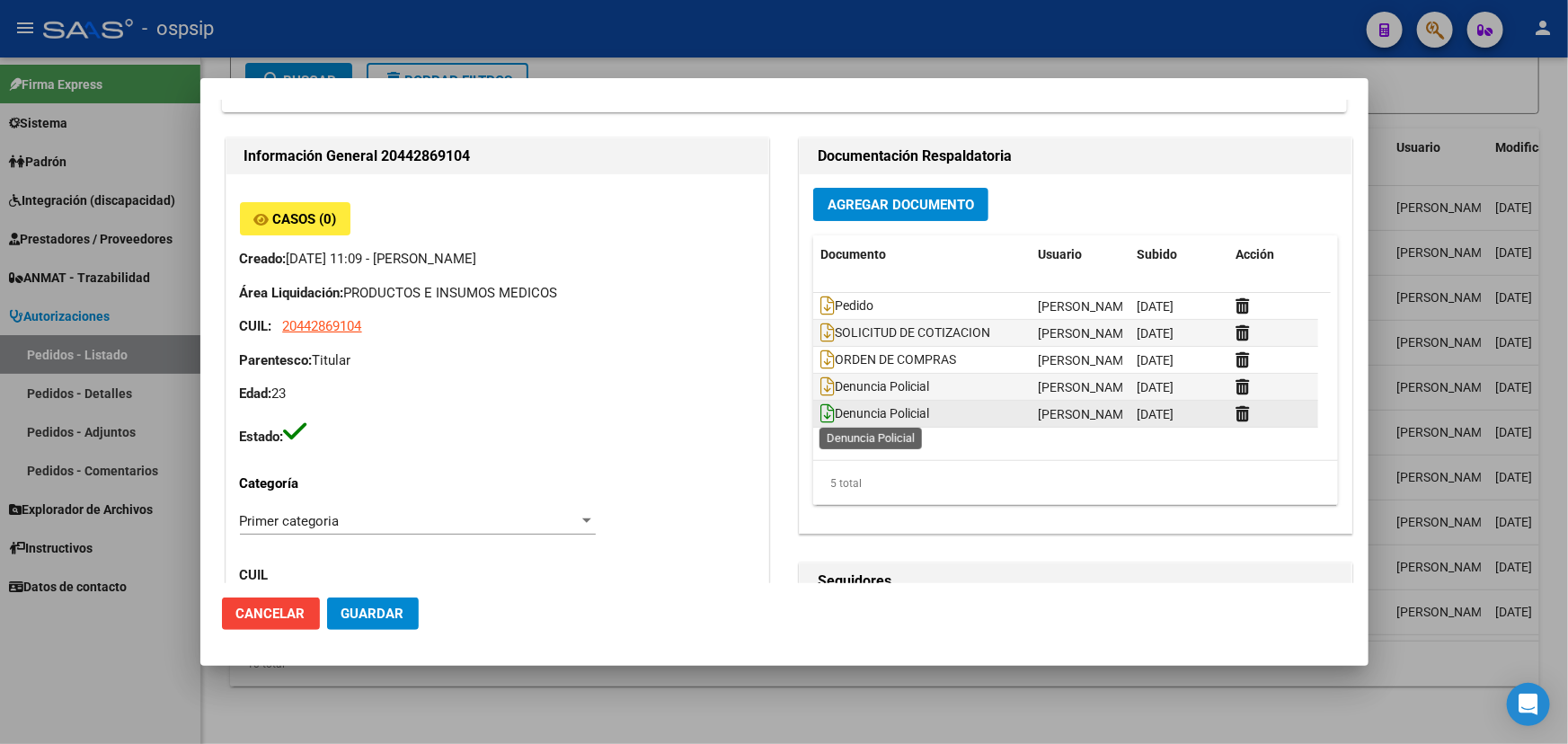
click at [822, 411] on icon at bounding box center [828, 414] width 15 height 20
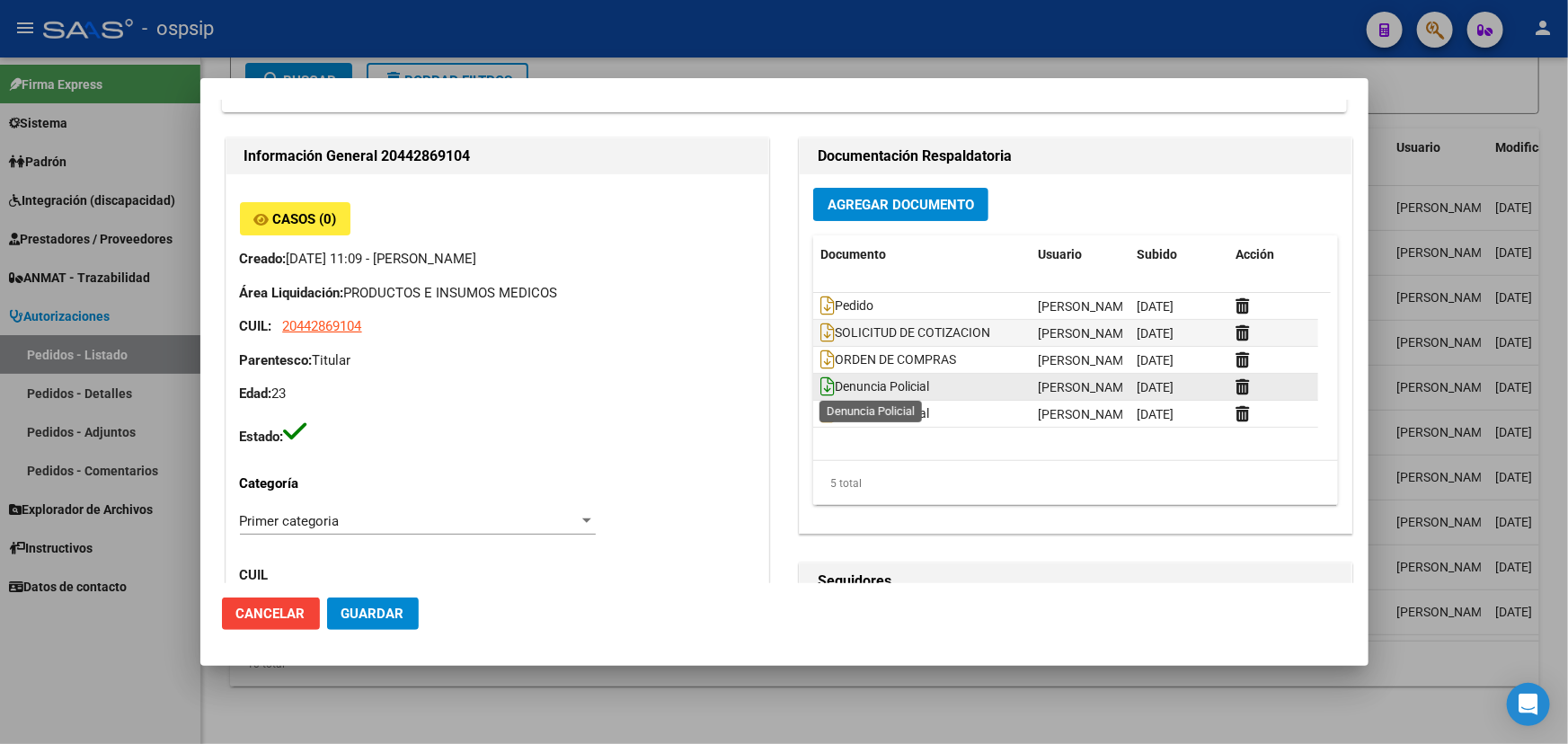
click at [822, 385] on icon at bounding box center [828, 387] width 15 height 20
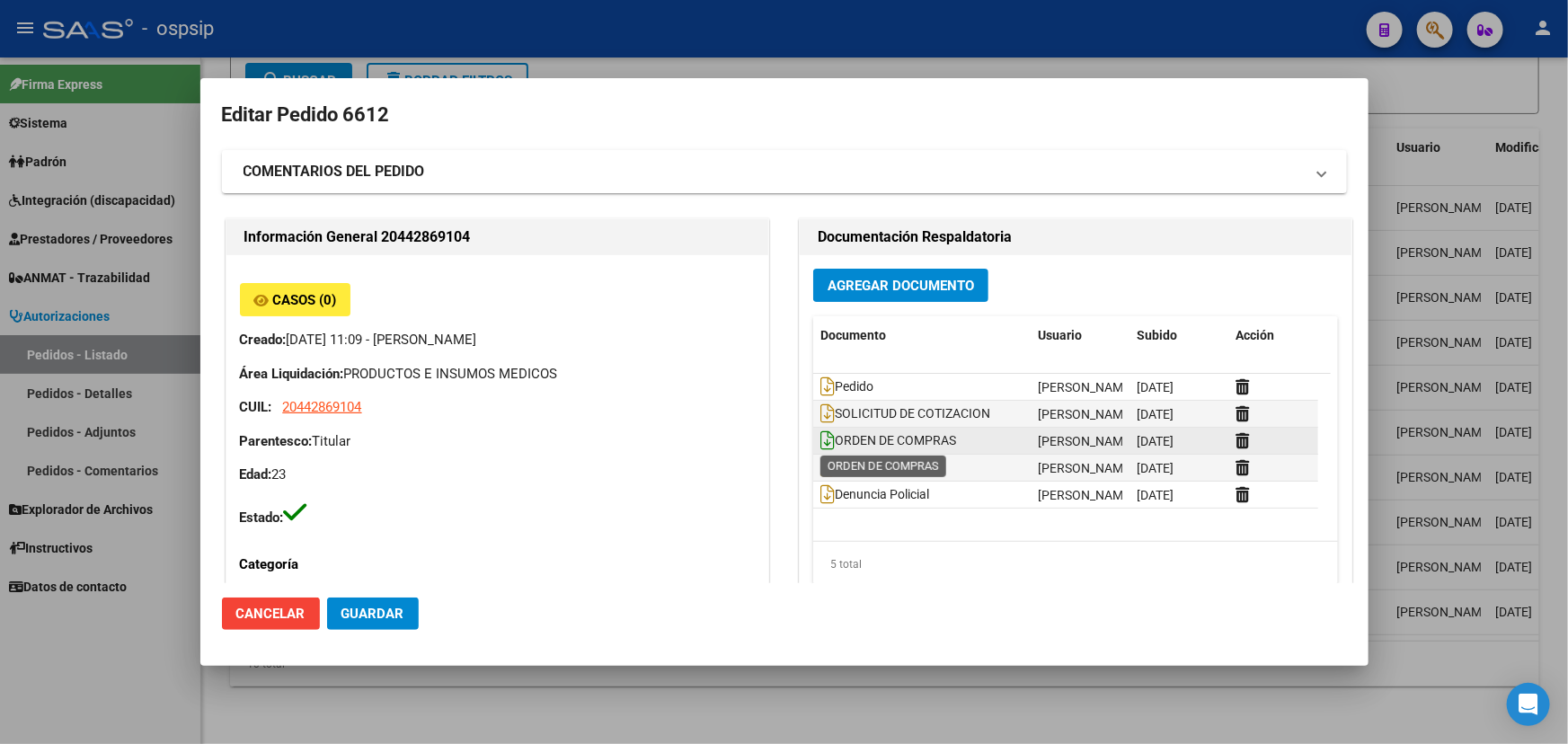
click at [820, 439] on icon at bounding box center [828, 440] width 15 height 20
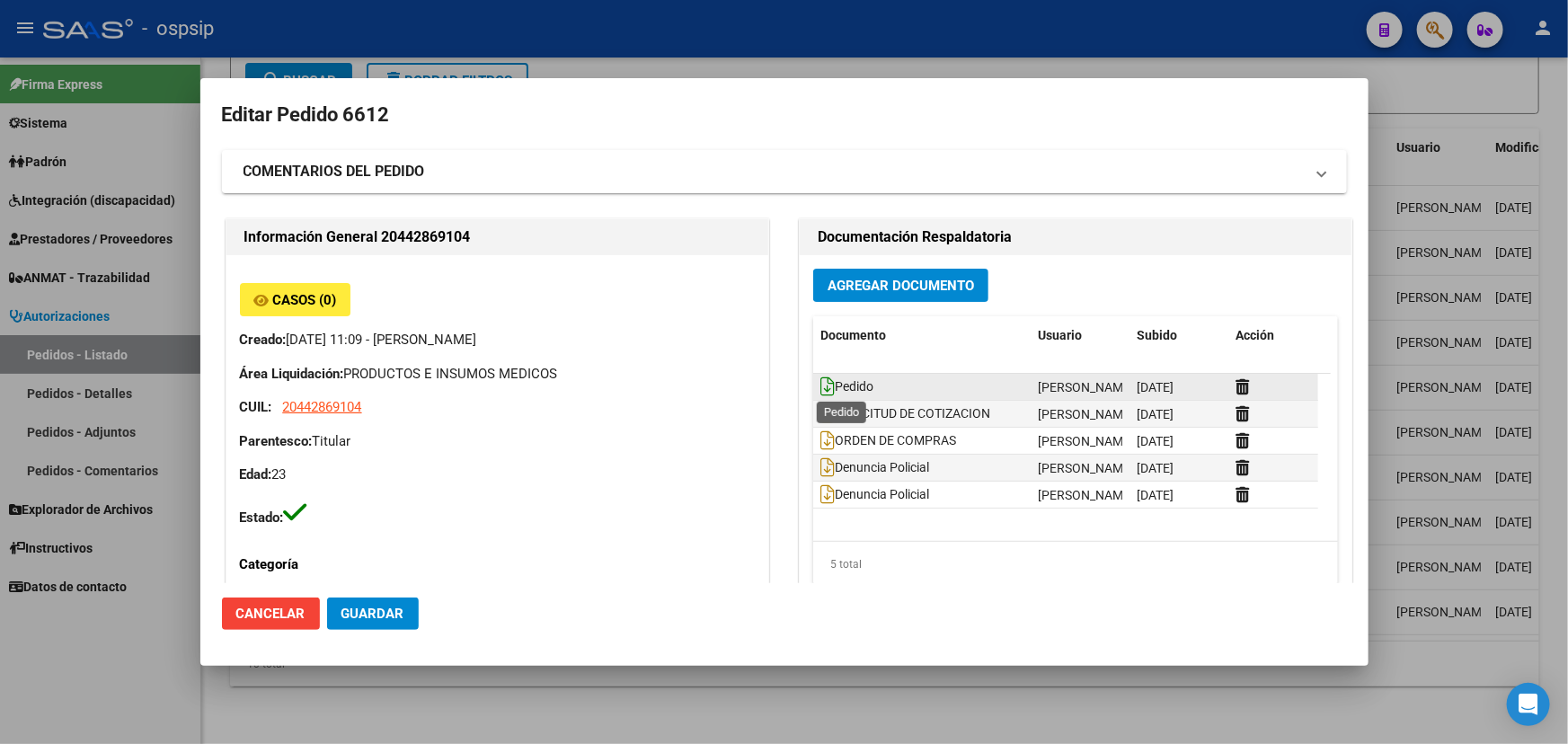
click at [825, 381] on icon at bounding box center [828, 387] width 15 height 20
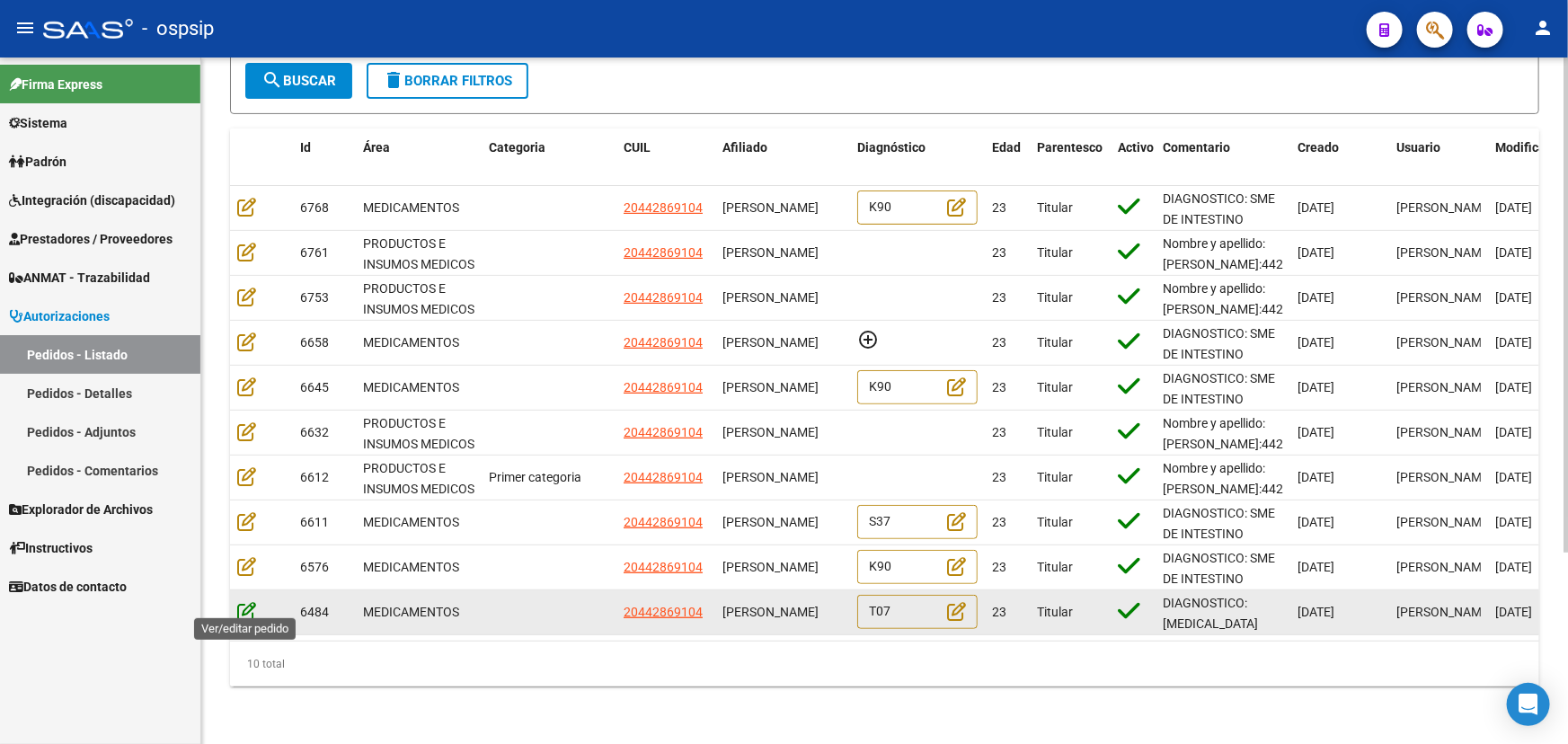
click at [242, 601] on icon at bounding box center [246, 611] width 19 height 20
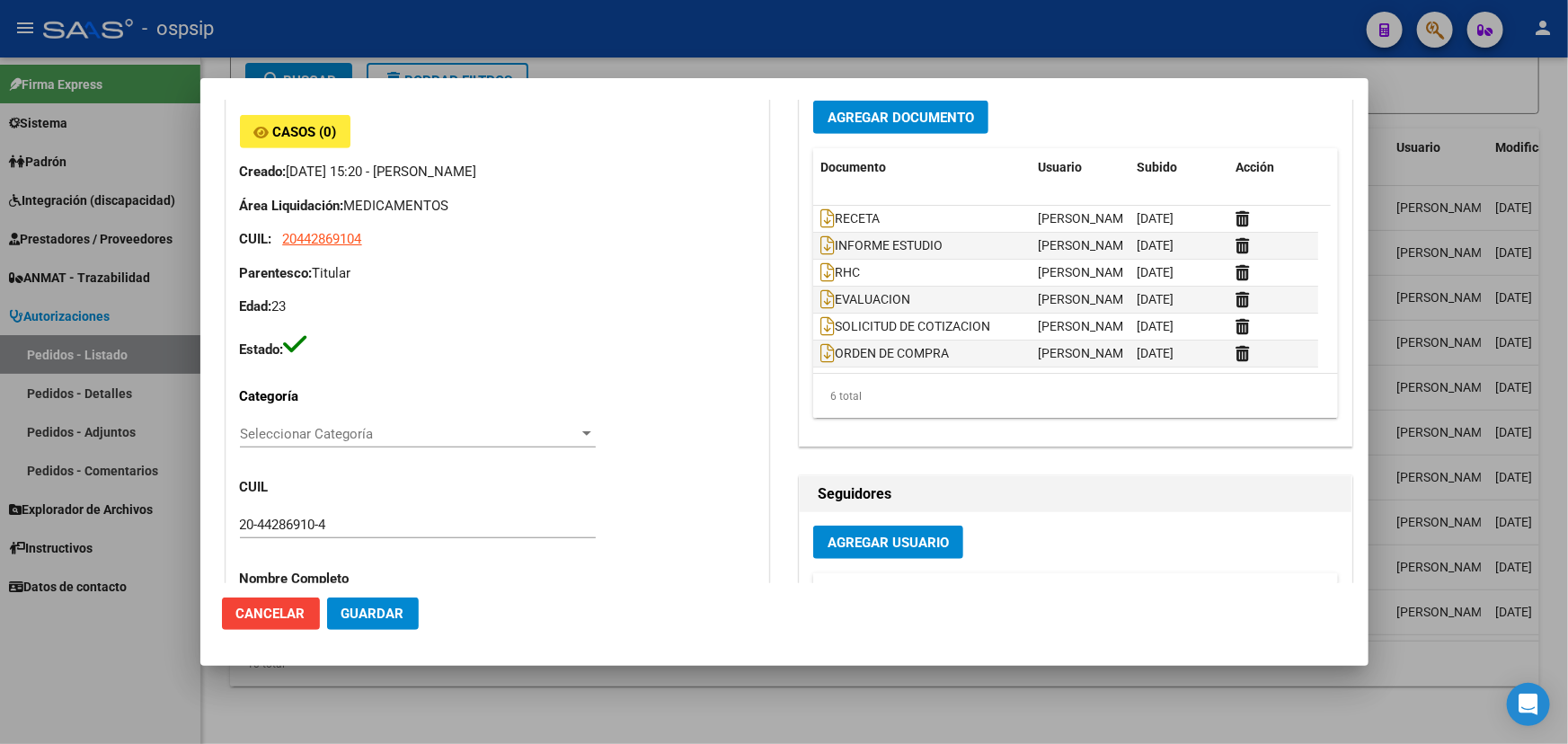
scroll to position [572, 0]
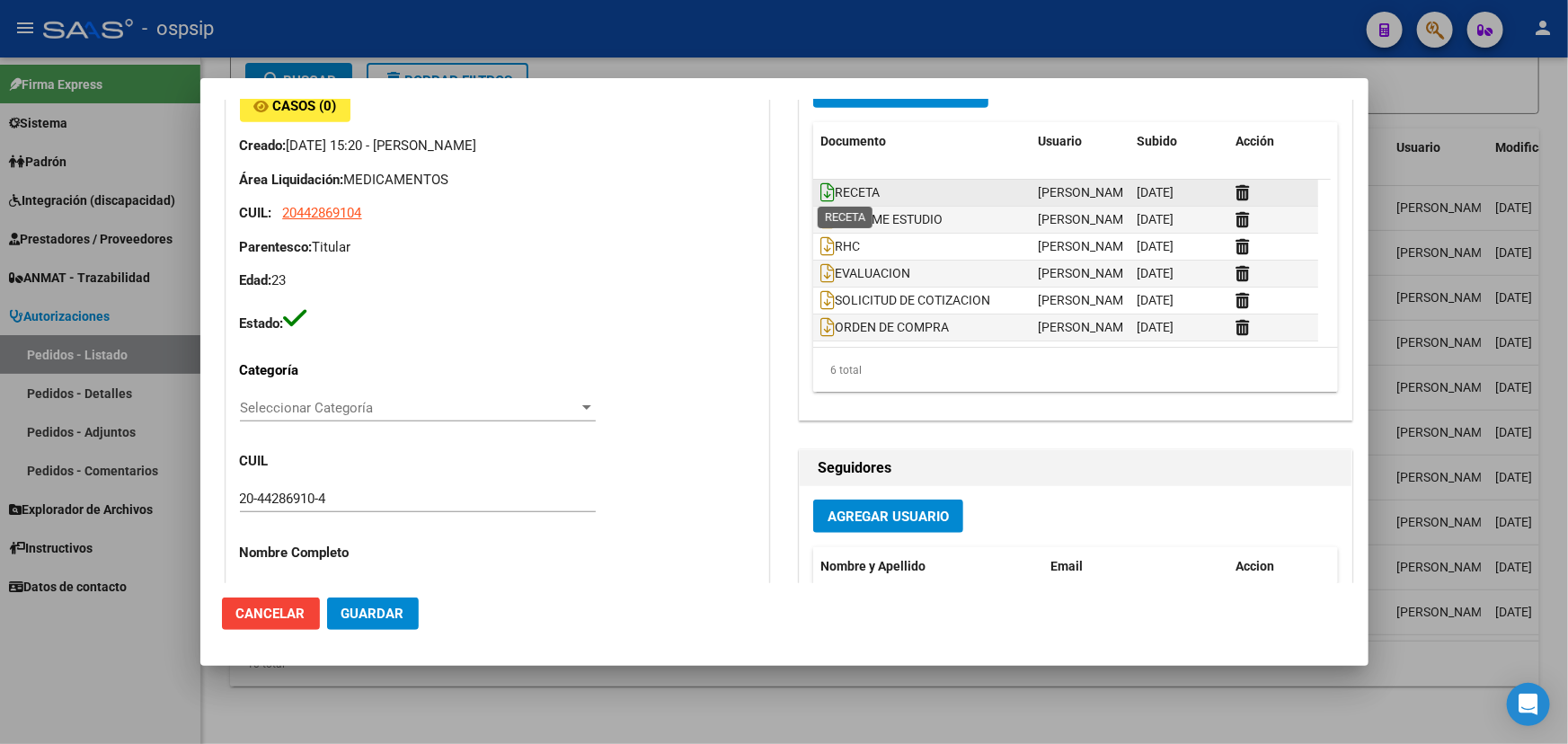
click at [822, 188] on icon at bounding box center [828, 192] width 15 height 20
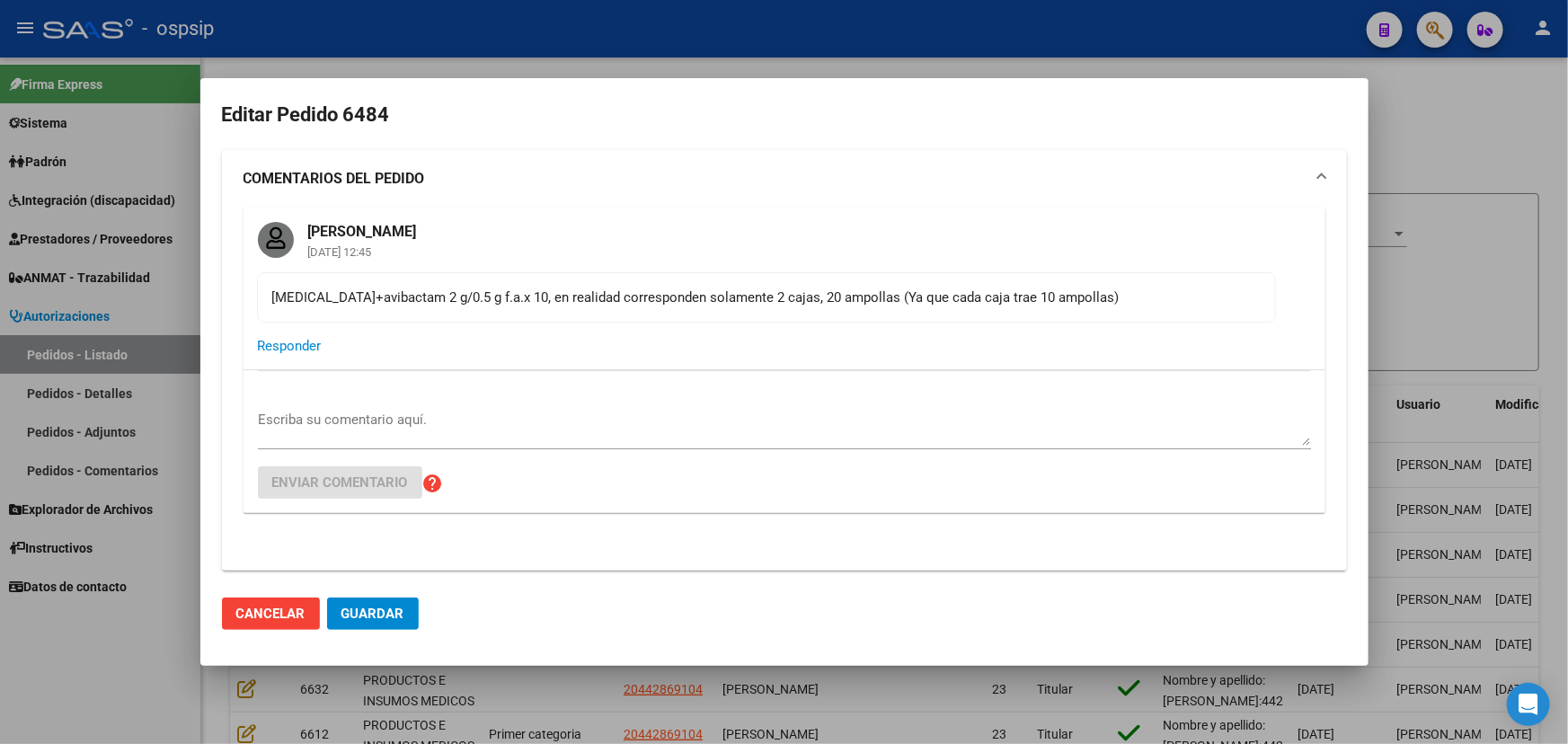
scroll to position [572, 0]
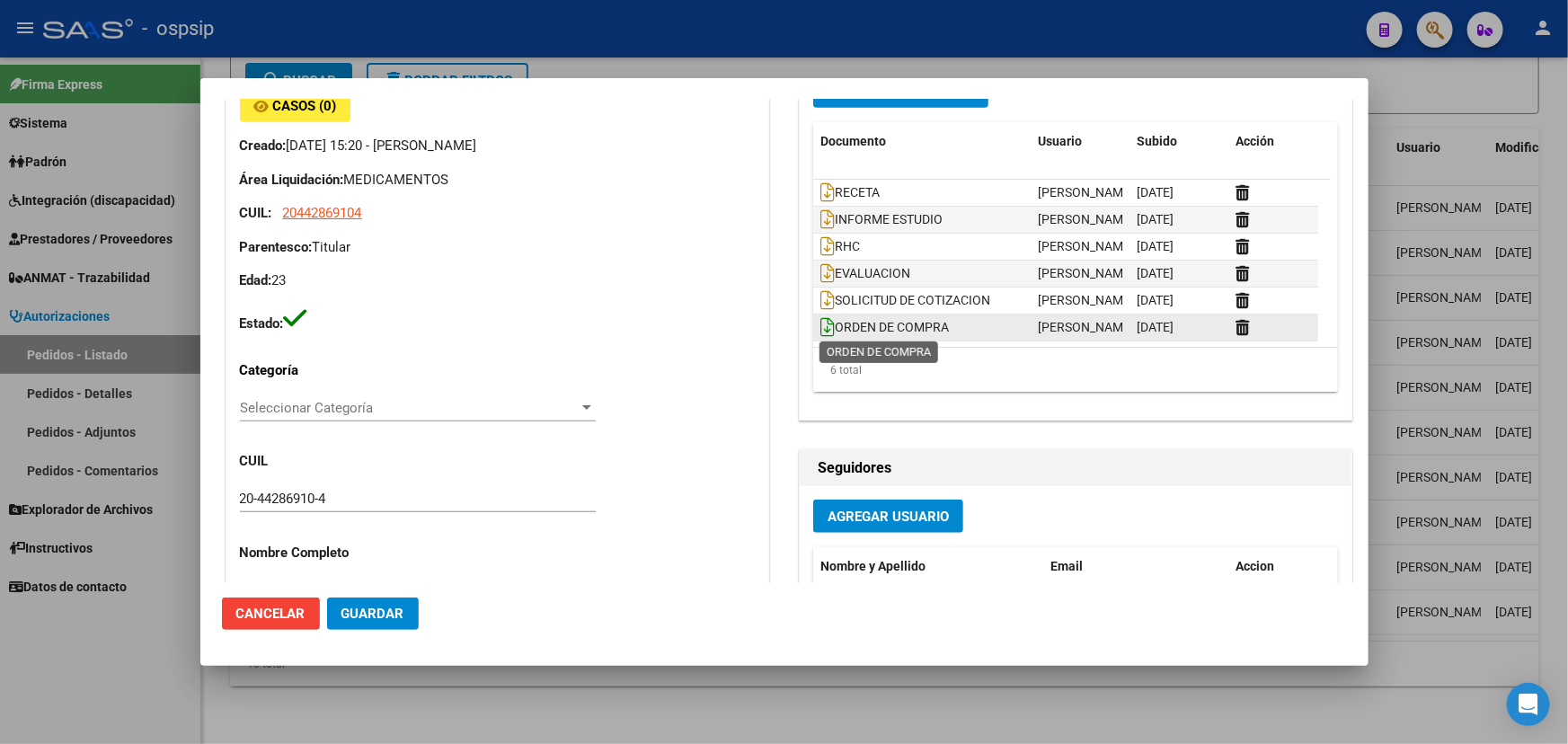
click at [821, 321] on icon at bounding box center [828, 328] width 15 height 20
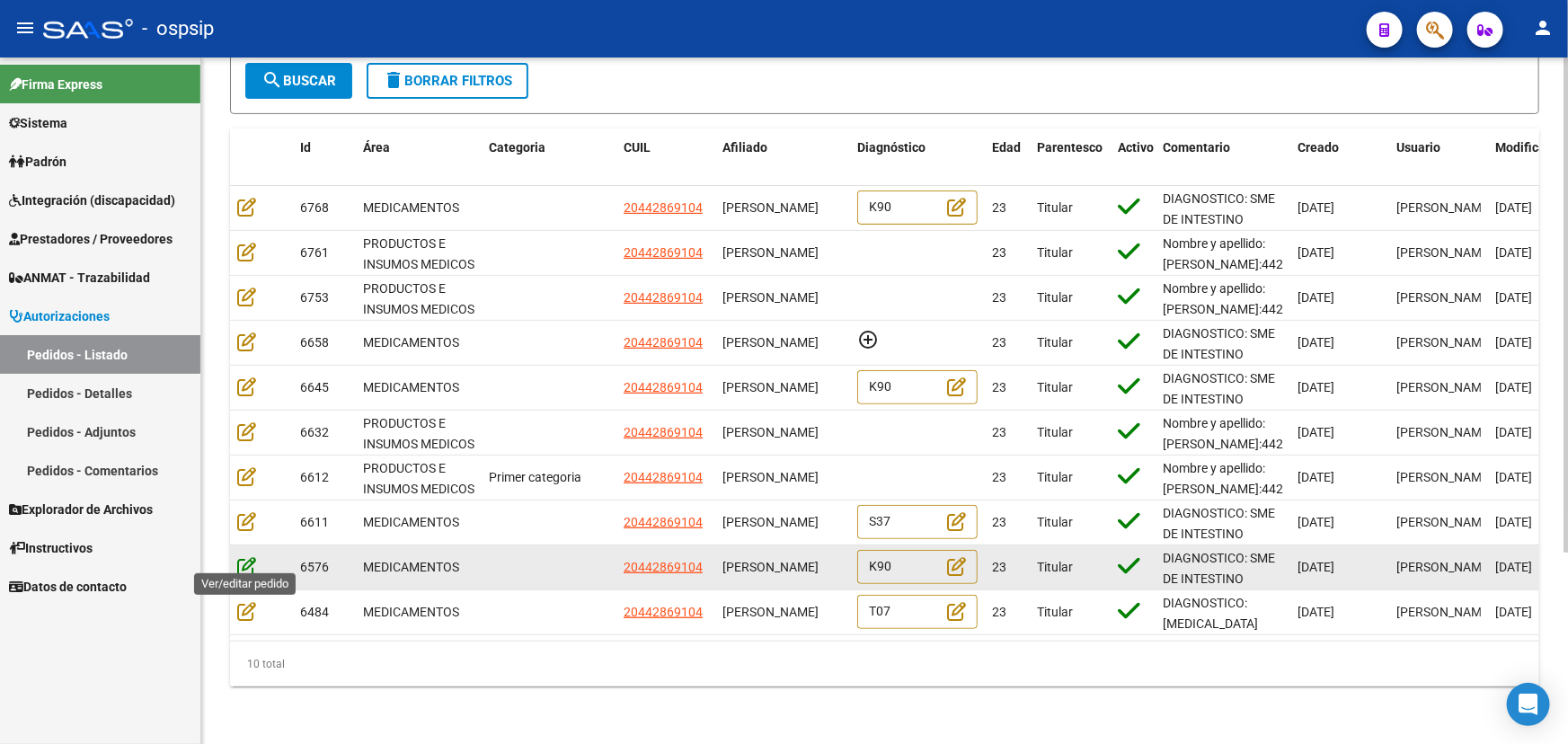
click at [240, 556] on icon at bounding box center [246, 566] width 19 height 20
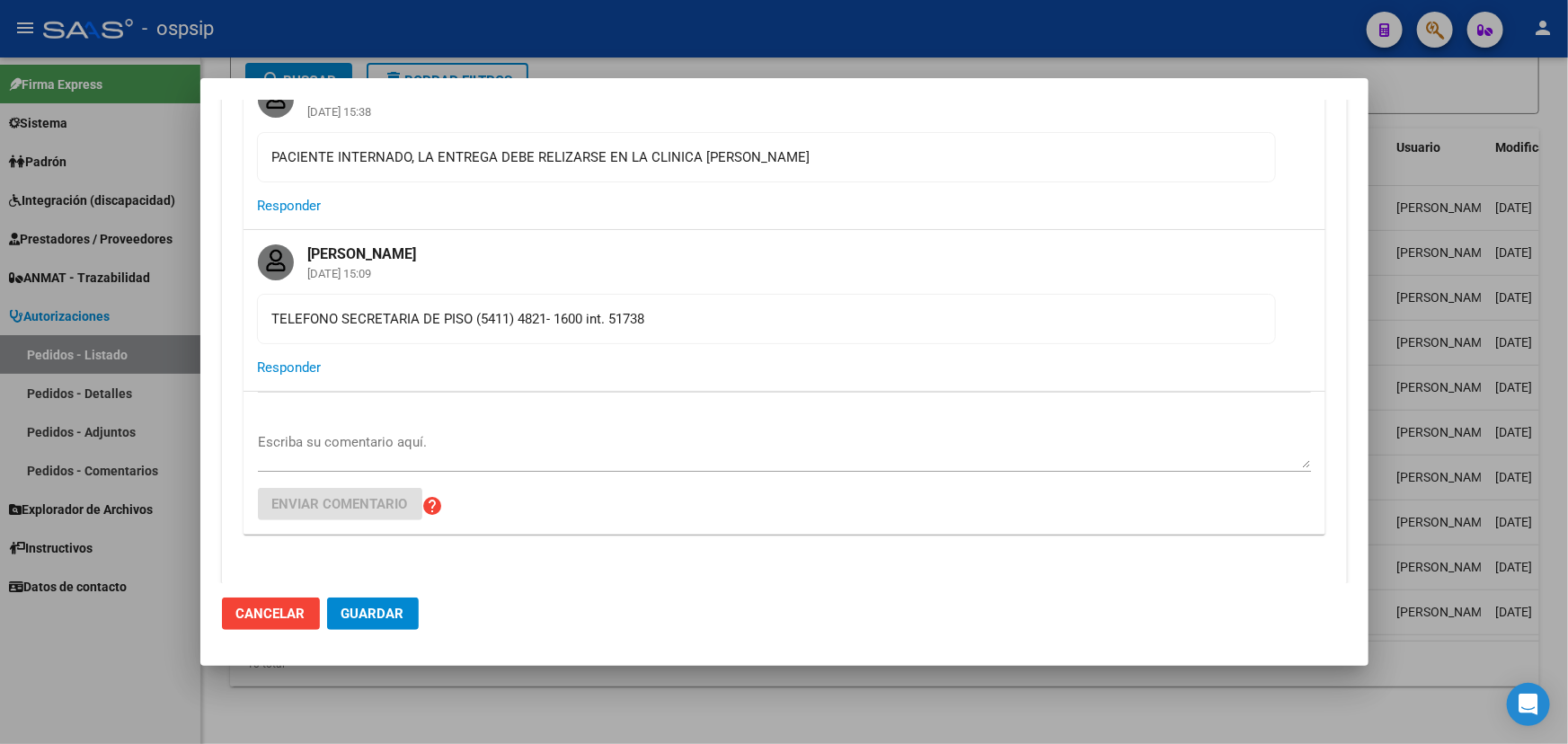
scroll to position [490, 0]
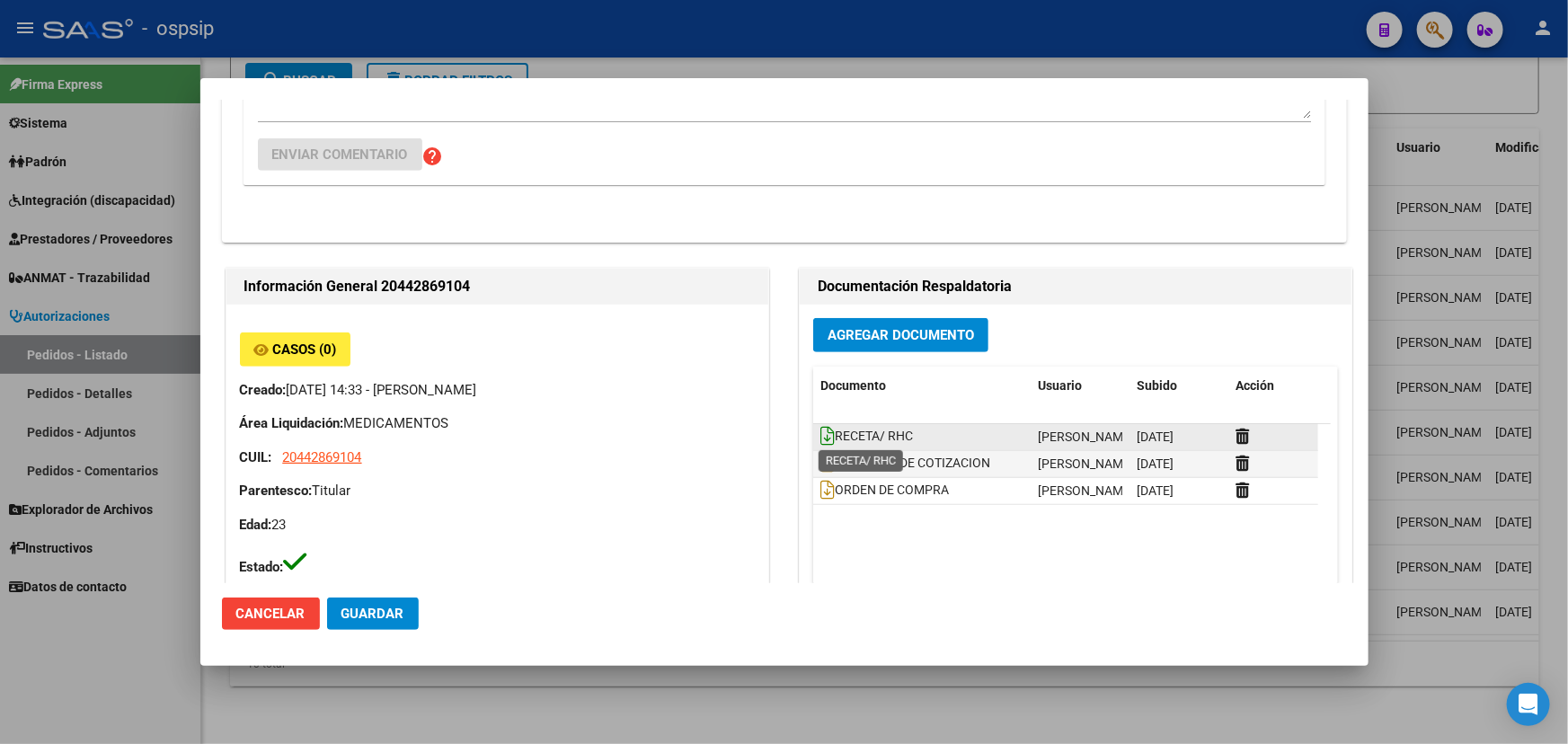
click at [820, 431] on icon at bounding box center [828, 436] width 15 height 20
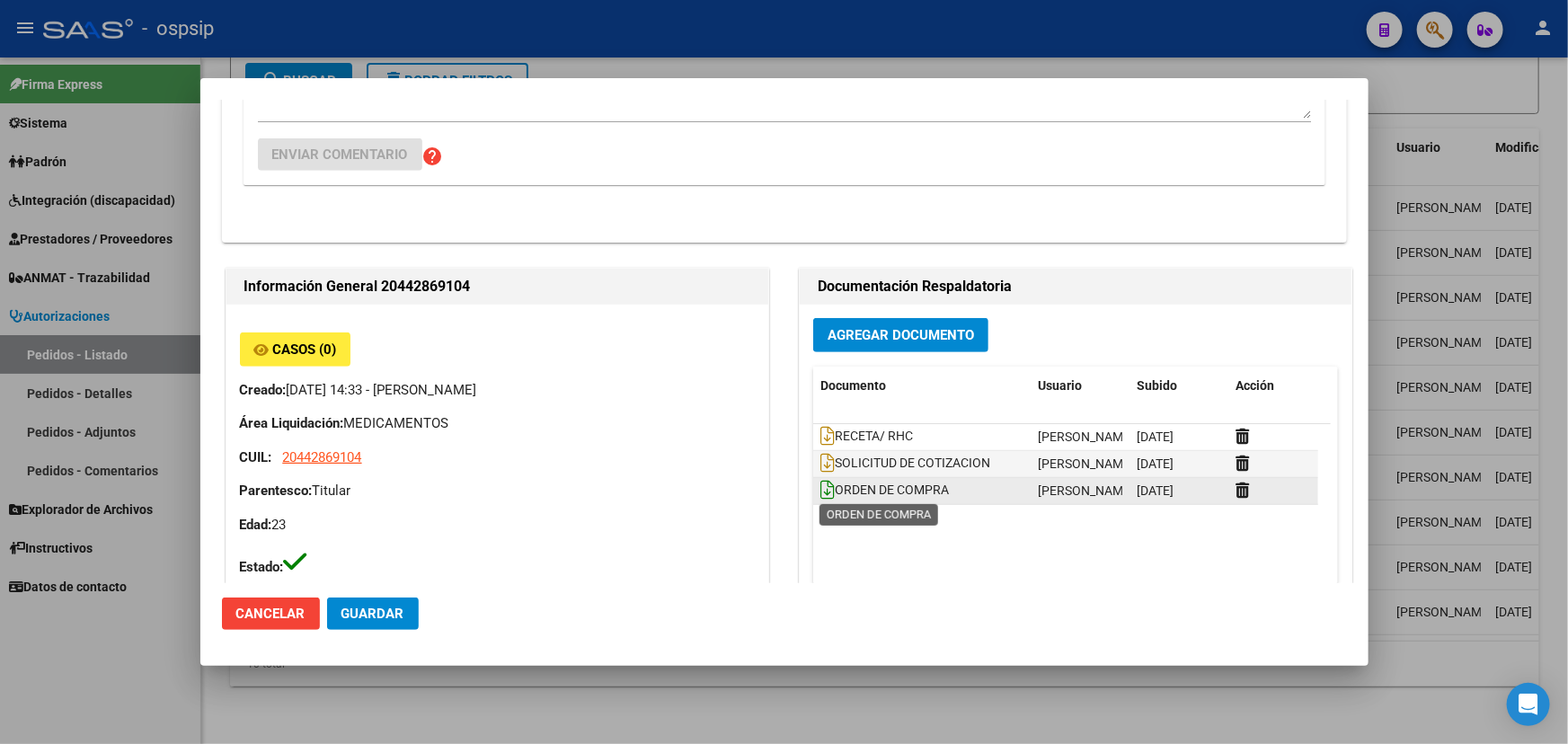
click at [825, 488] on icon at bounding box center [828, 490] width 15 height 20
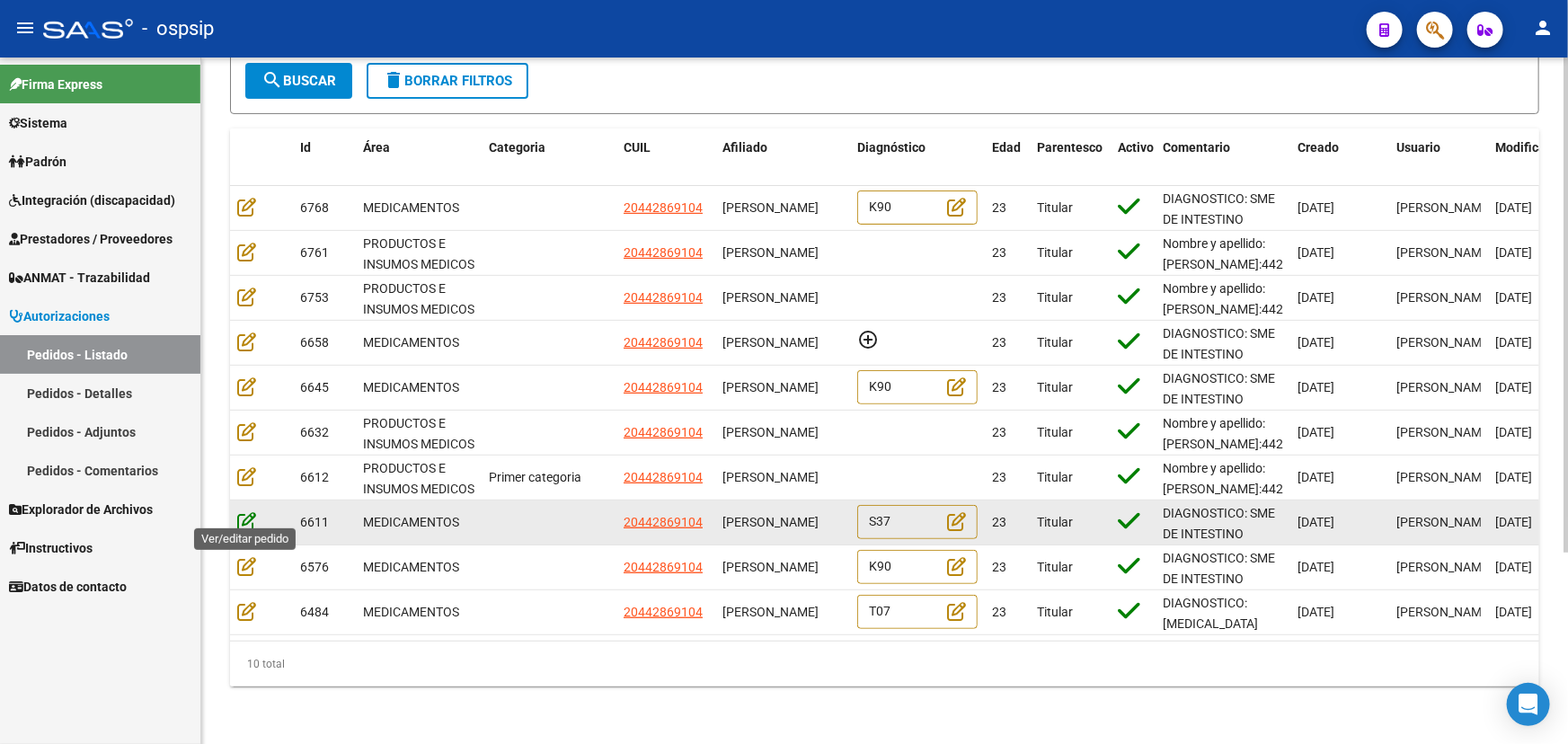
click at [242, 511] on icon at bounding box center [246, 521] width 19 height 20
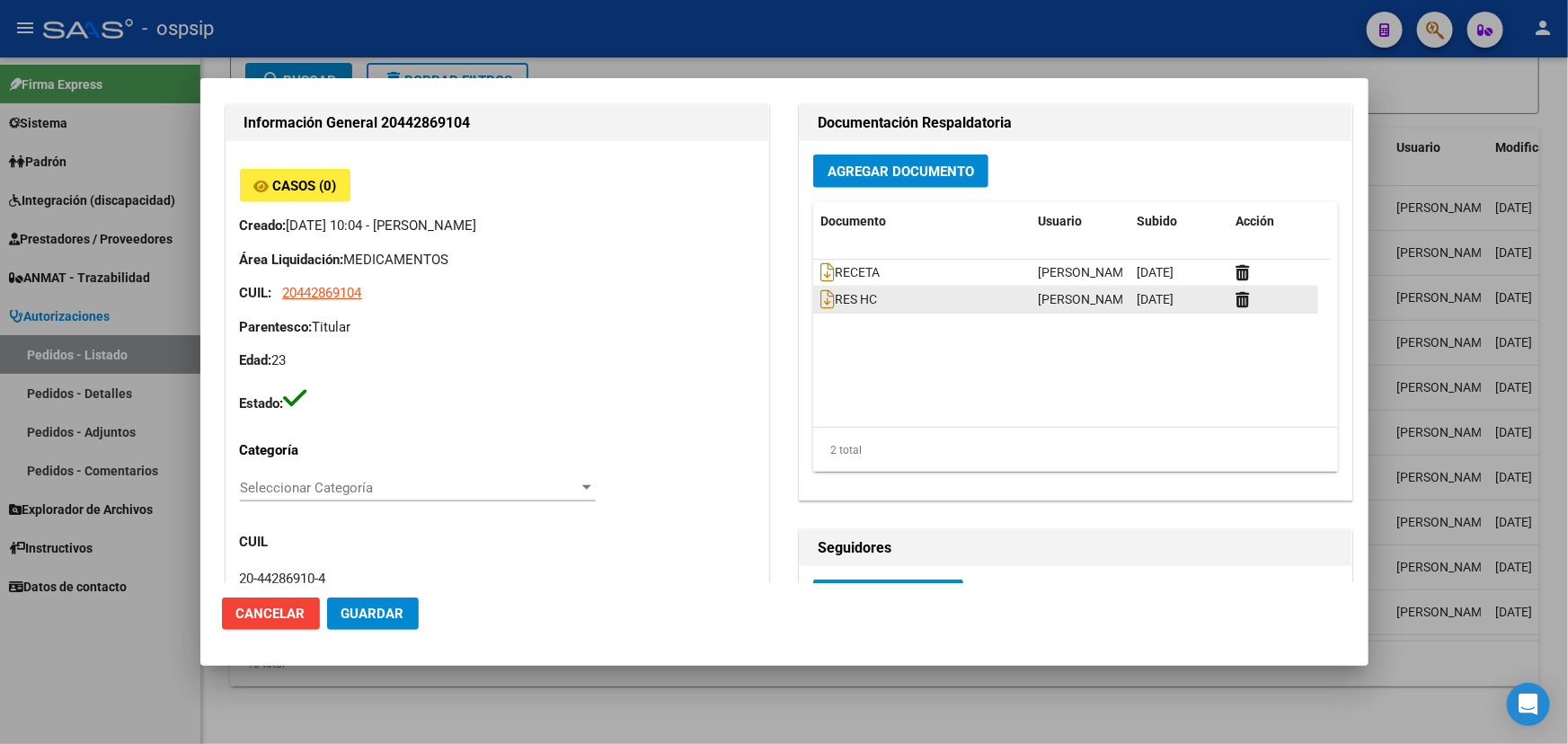
scroll to position [979, 0]
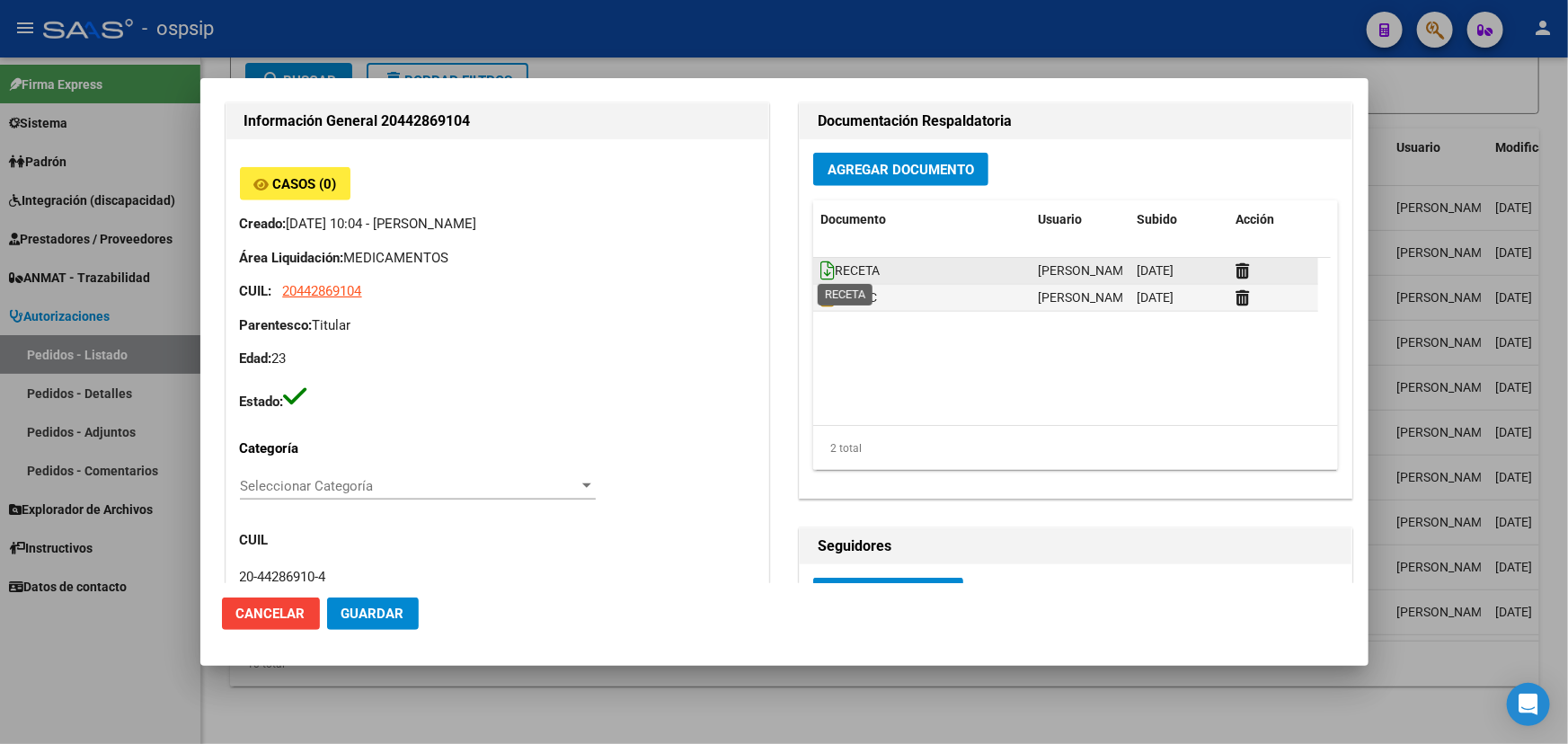
click at [820, 265] on icon at bounding box center [828, 270] width 15 height 20
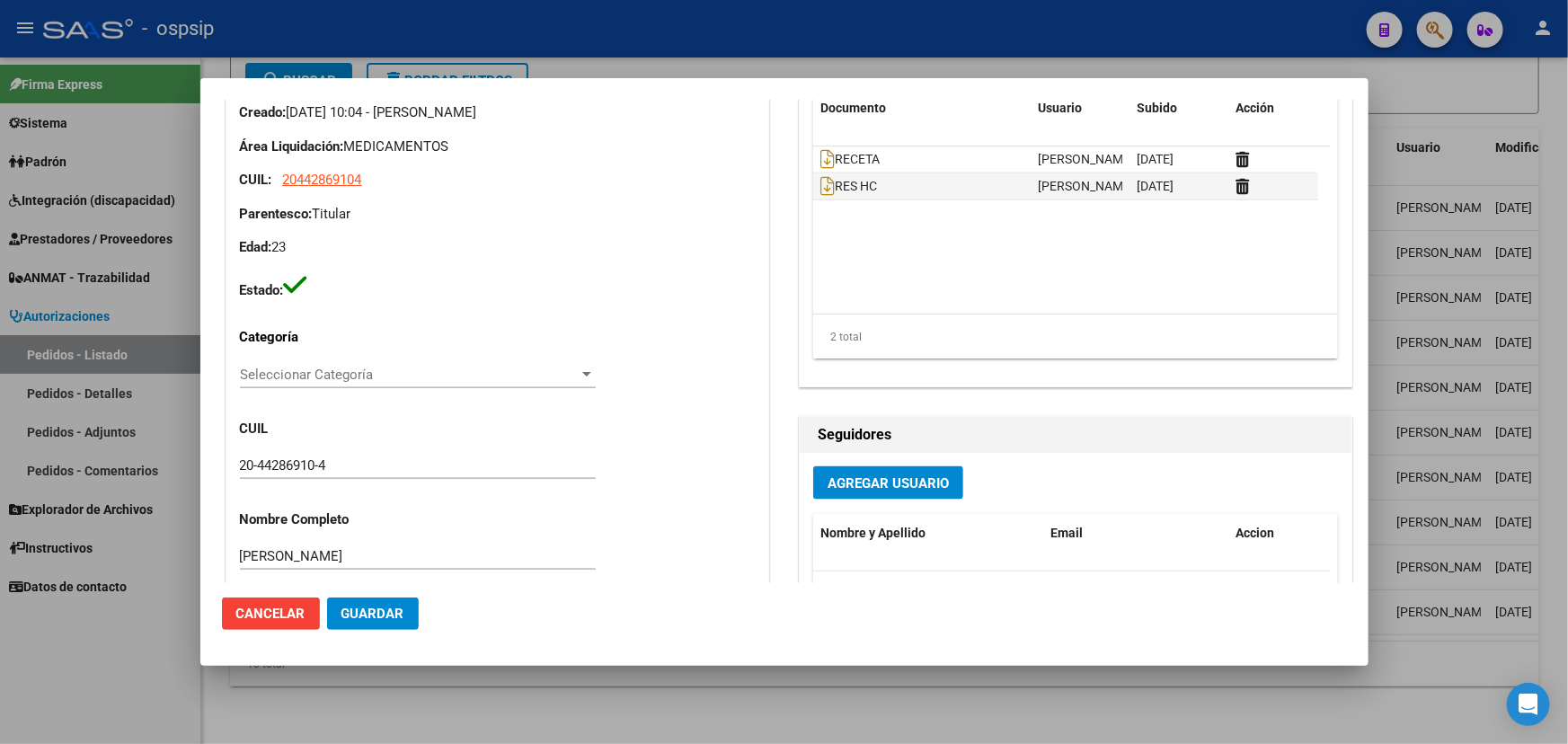
scroll to position [1061, 0]
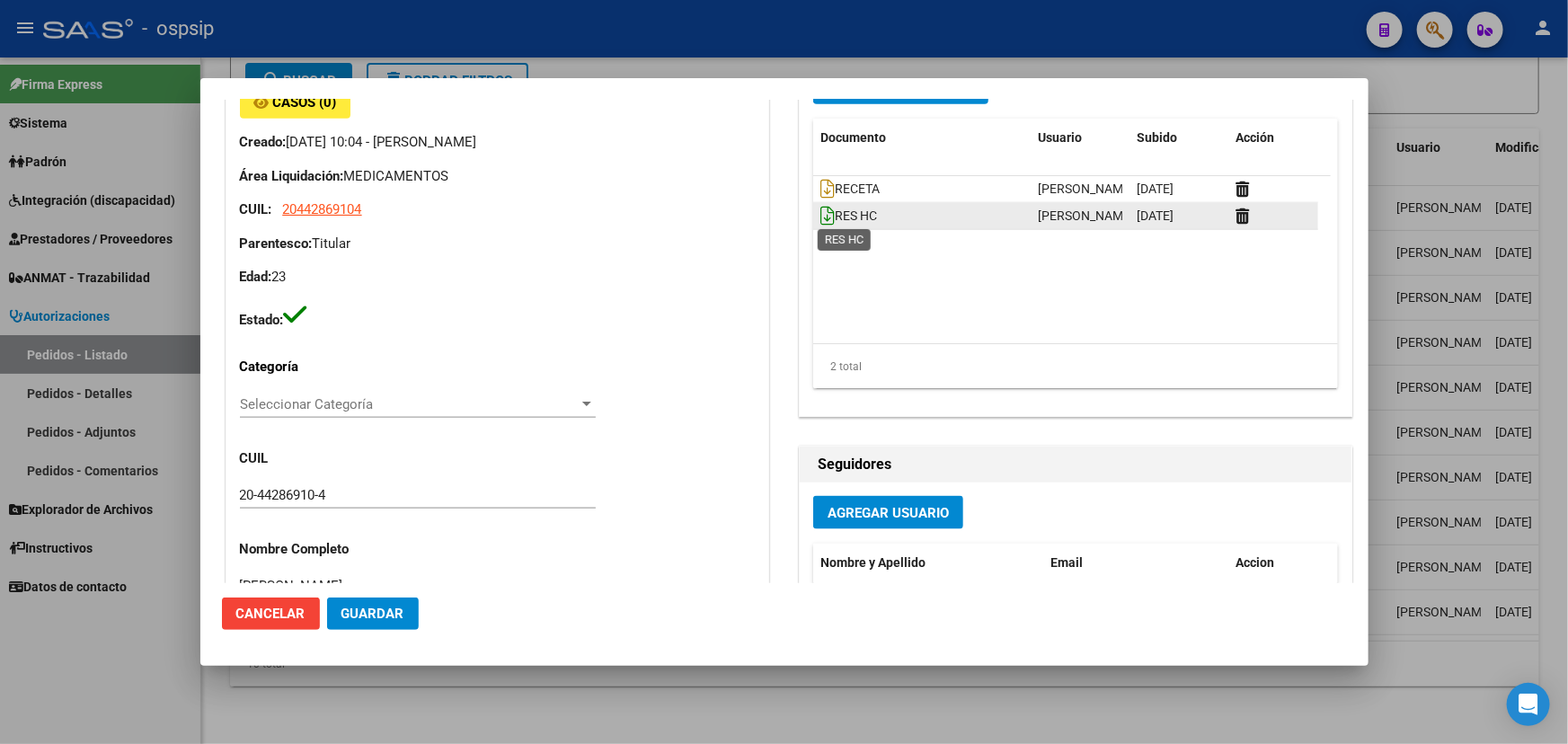
click at [822, 212] on icon at bounding box center [828, 216] width 15 height 20
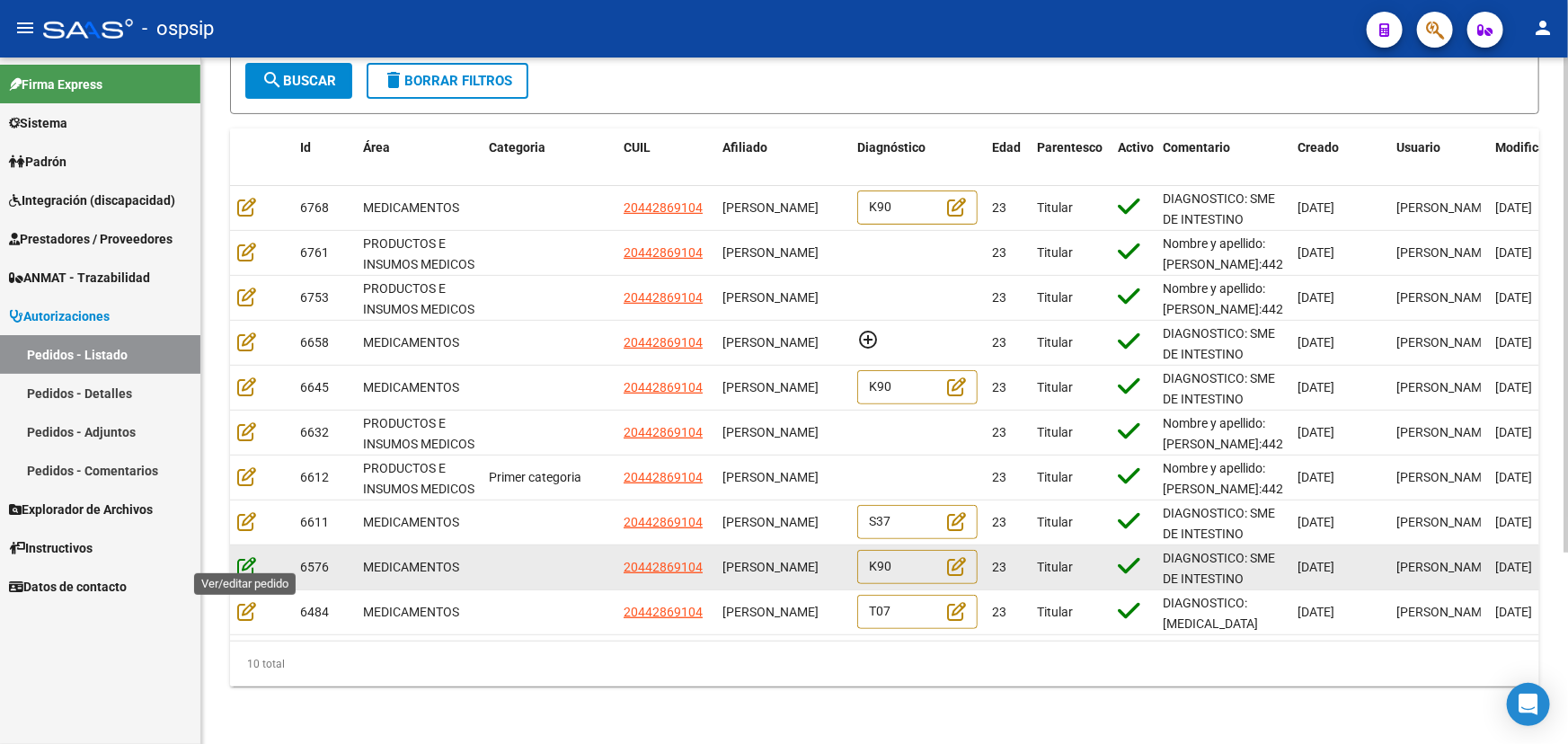
click at [253, 556] on icon at bounding box center [246, 566] width 19 height 20
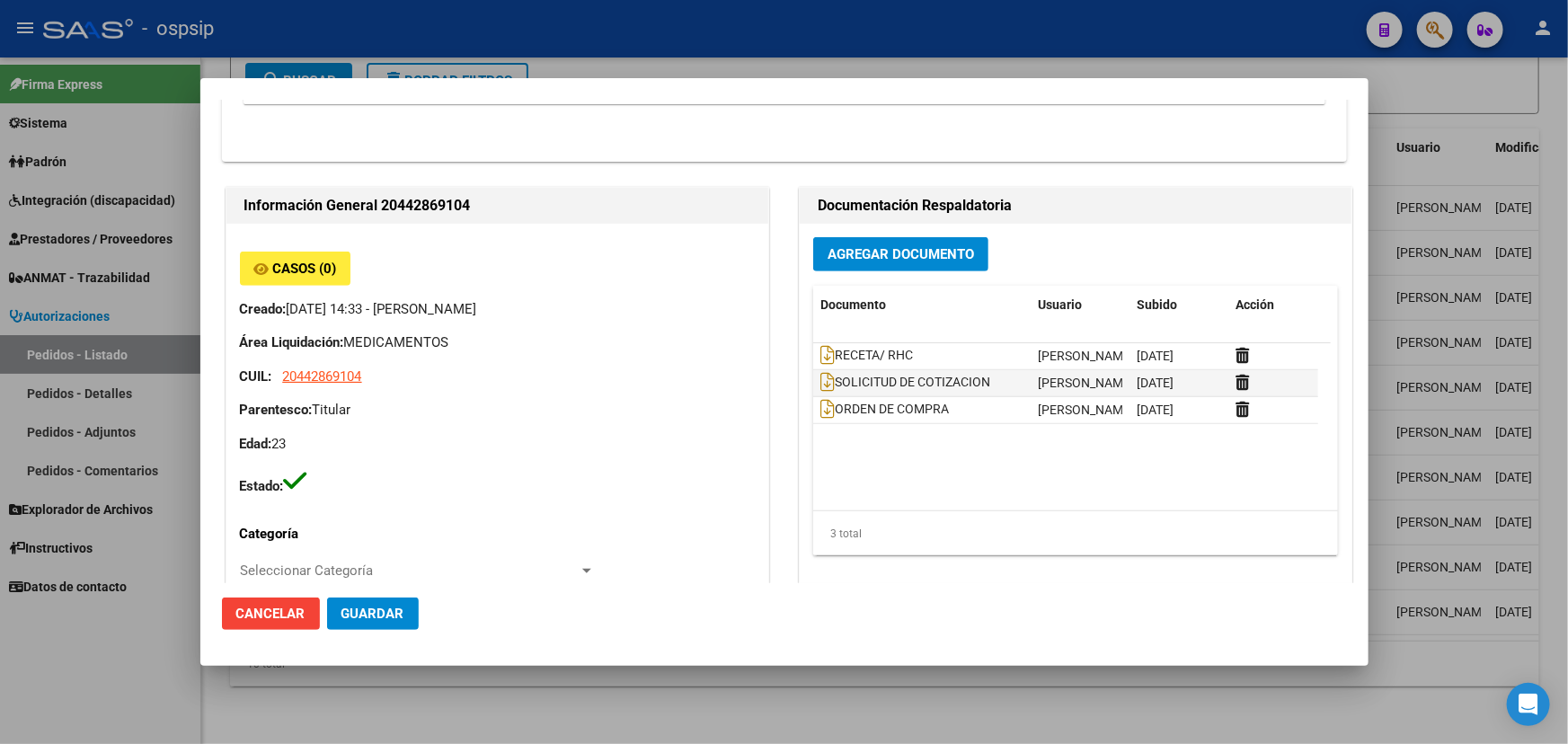
scroll to position [572, 0]
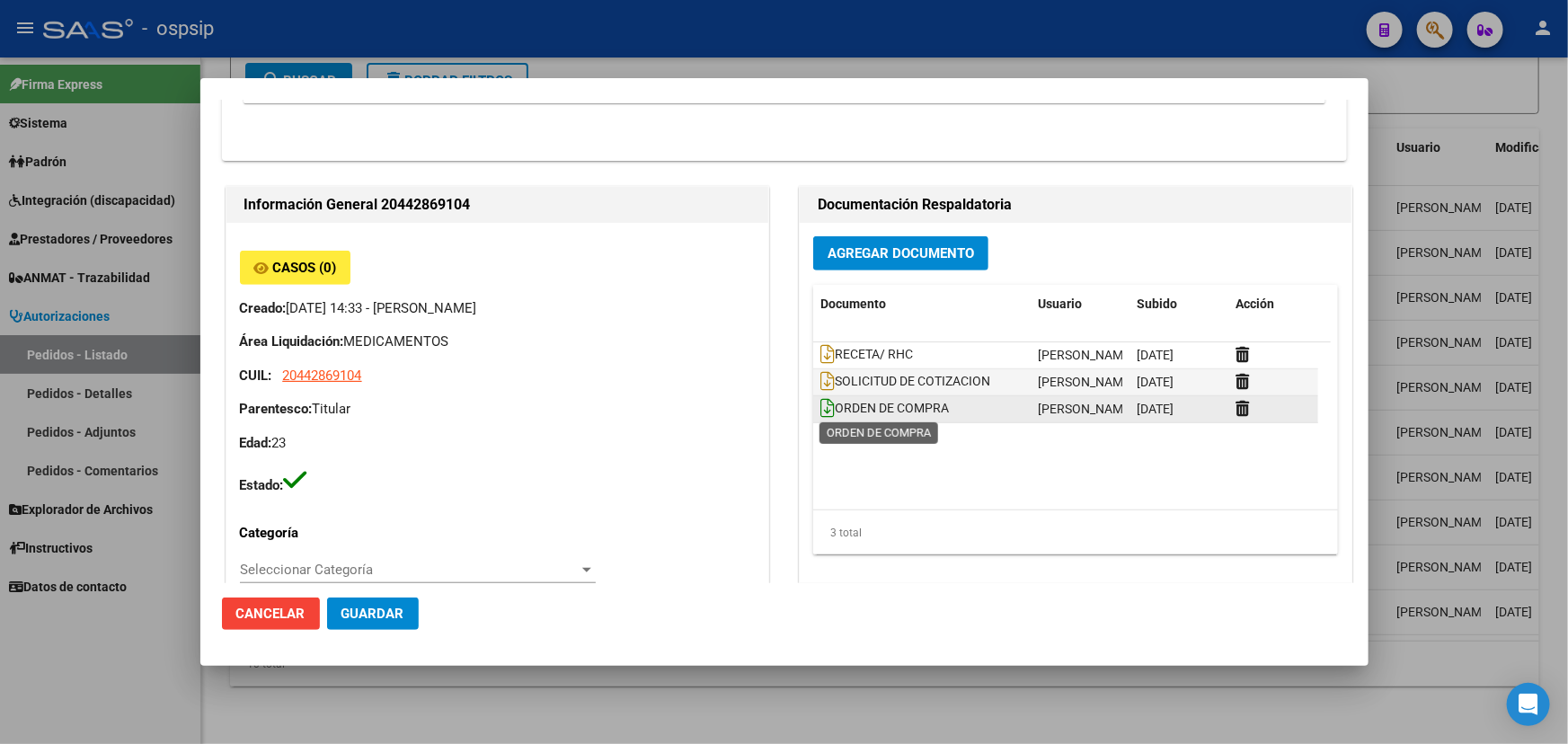
click at [821, 400] on icon at bounding box center [828, 408] width 15 height 20
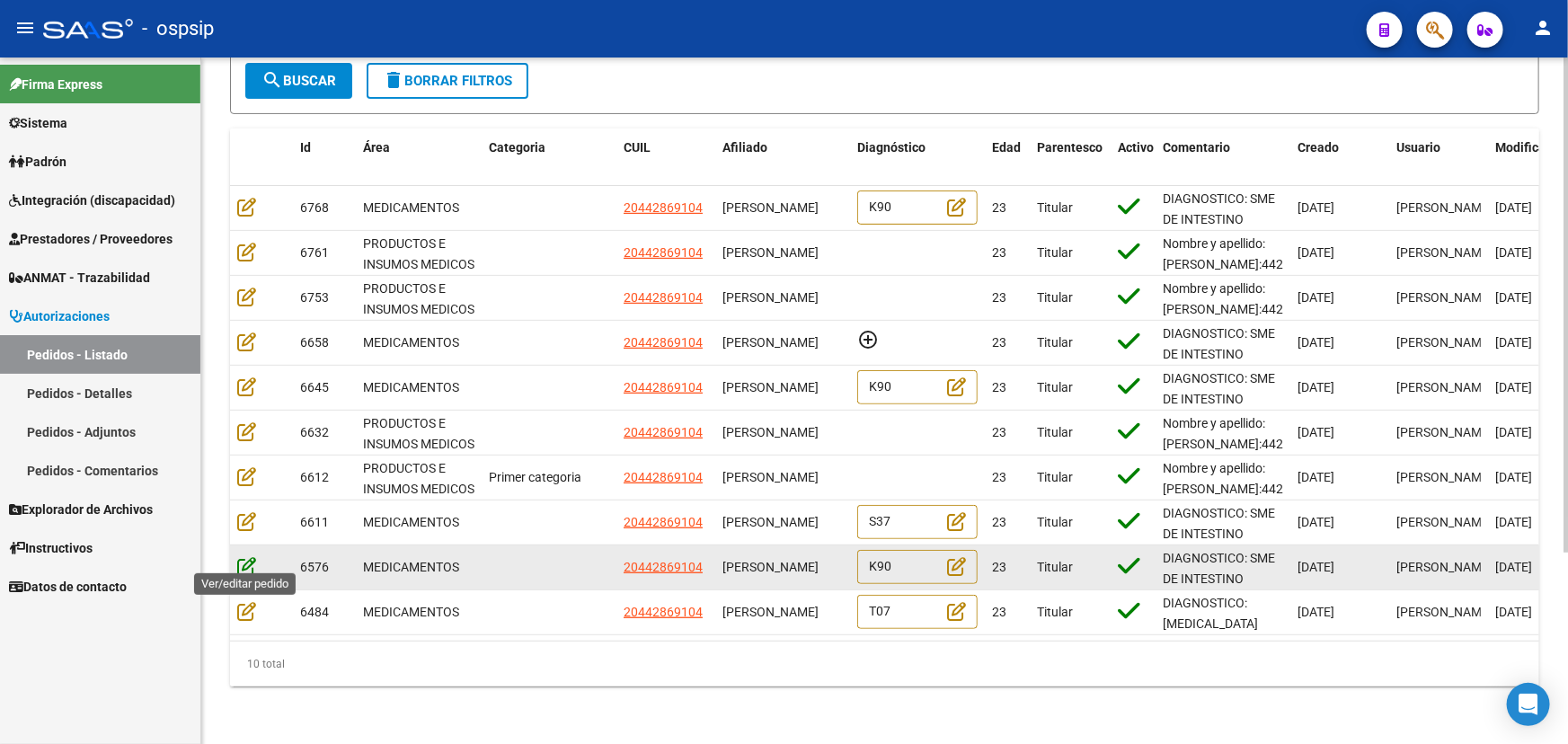
click at [242, 556] on icon at bounding box center [246, 566] width 19 height 20
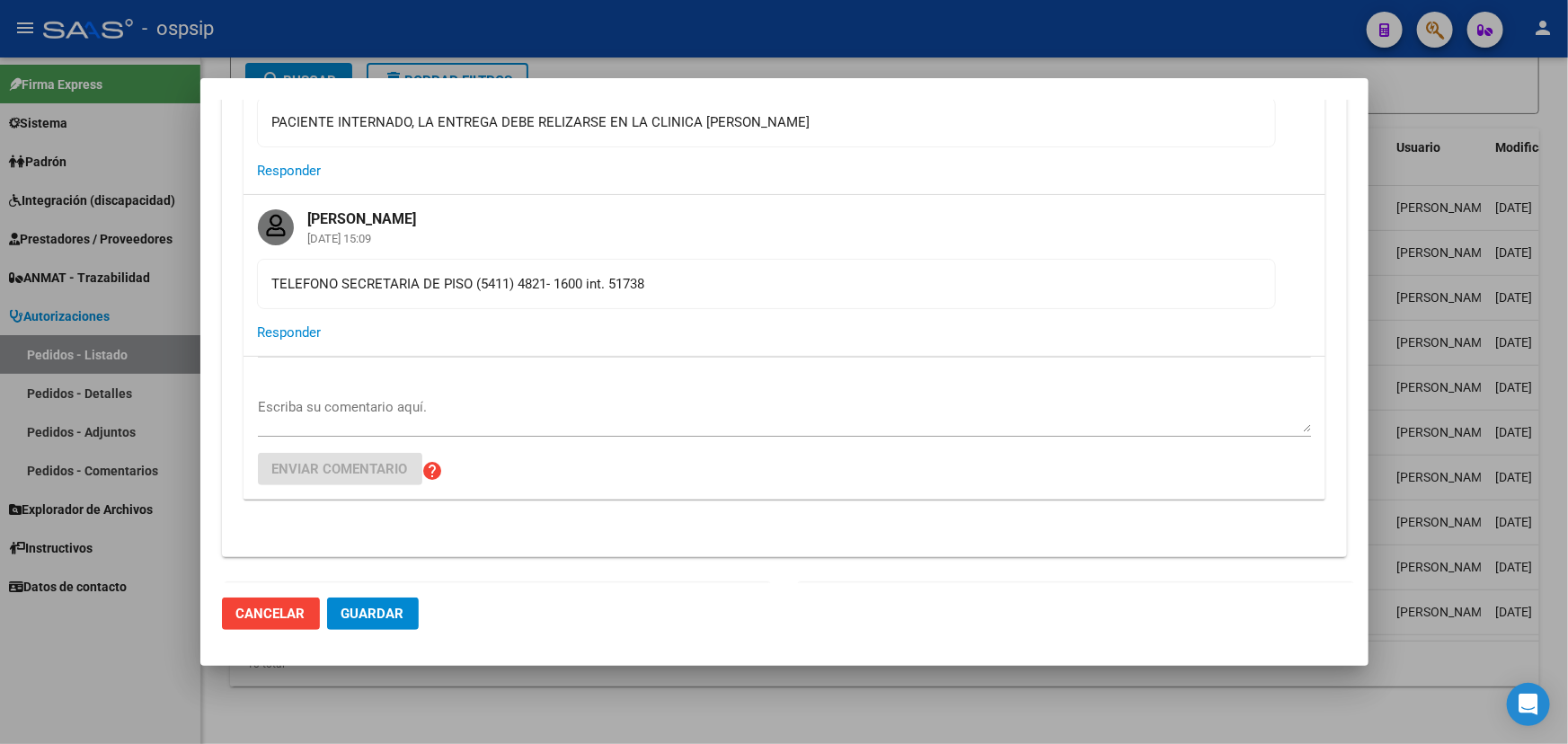
scroll to position [490, 0]
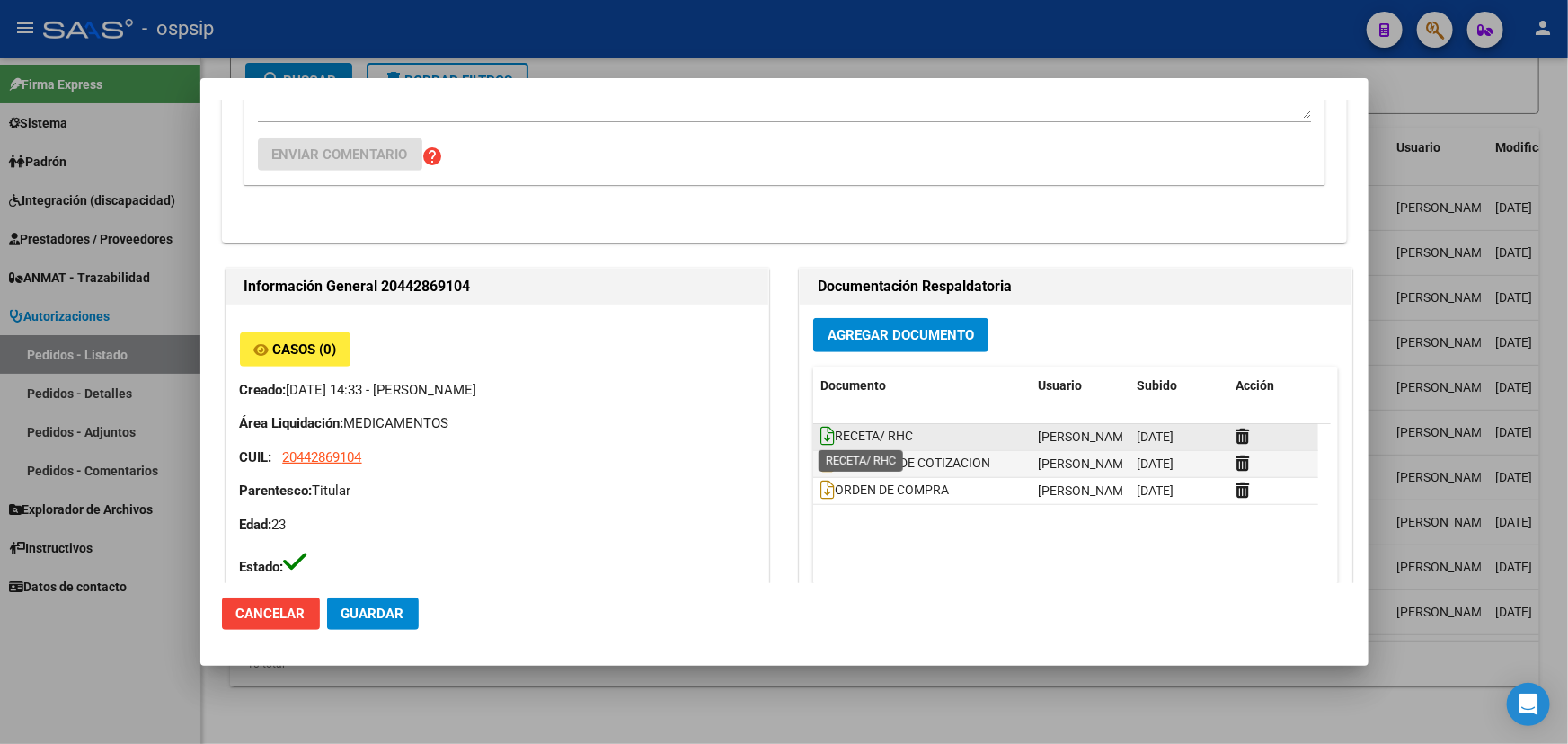
click at [821, 433] on icon at bounding box center [828, 436] width 15 height 20
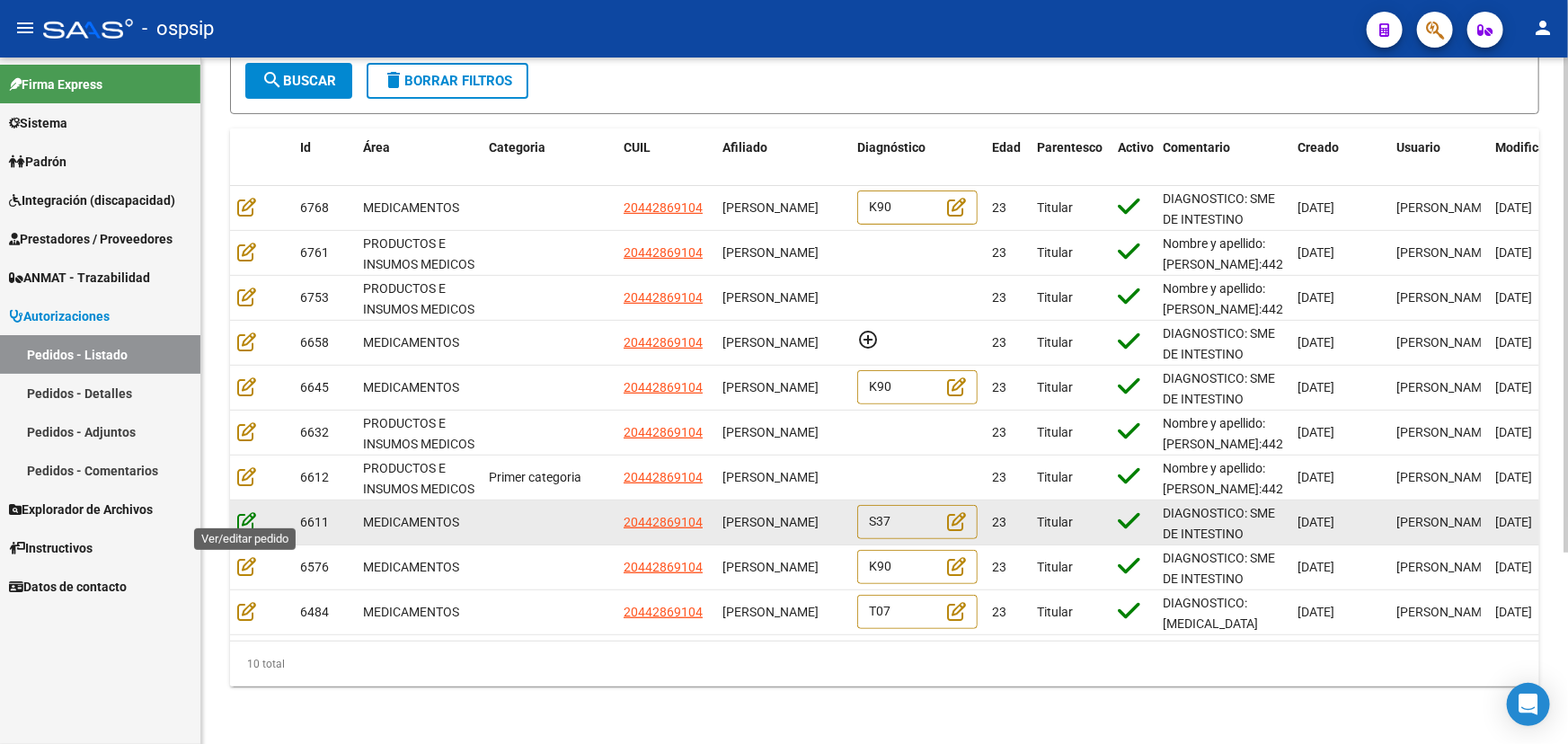
click at [240, 511] on icon at bounding box center [246, 521] width 19 height 20
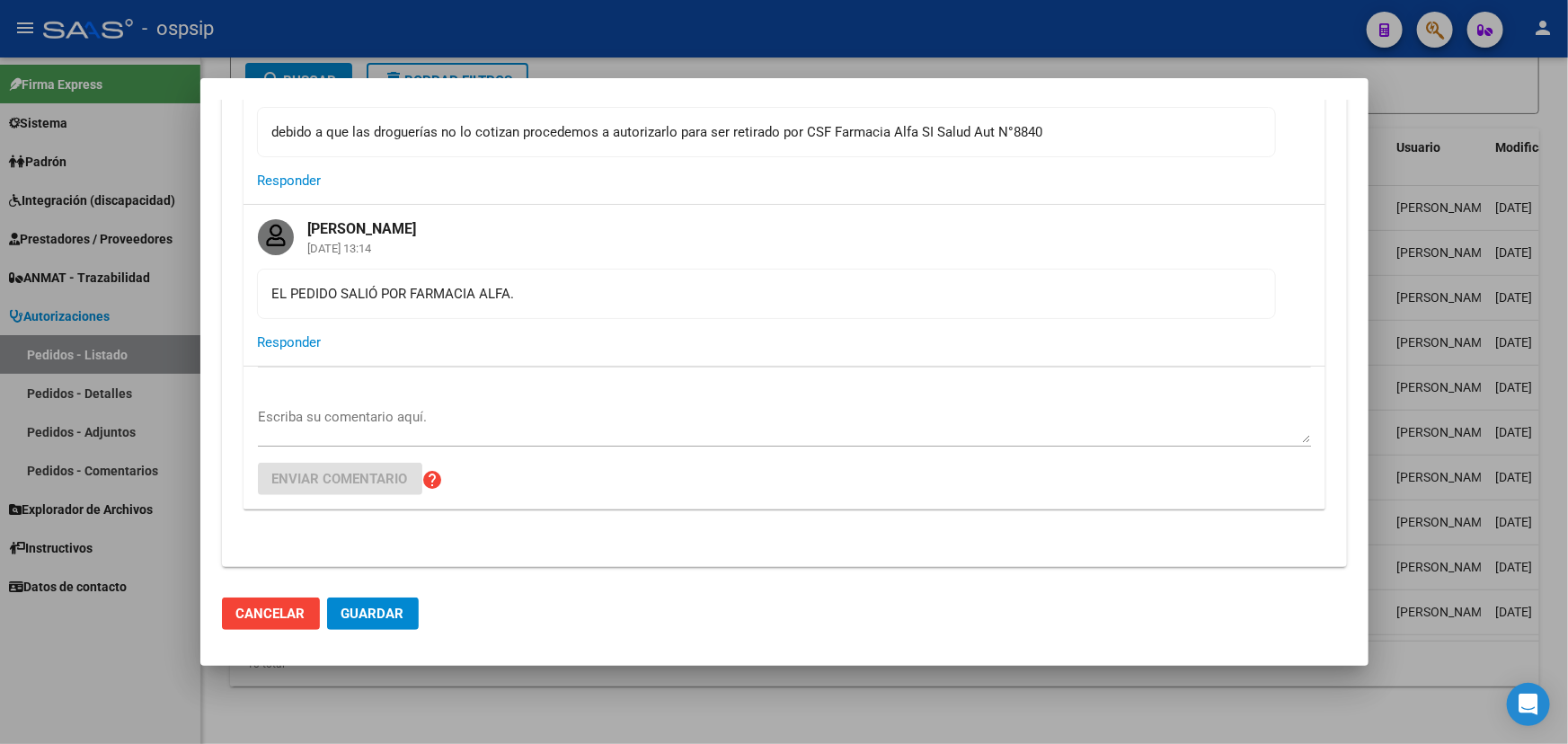
scroll to position [979, 0]
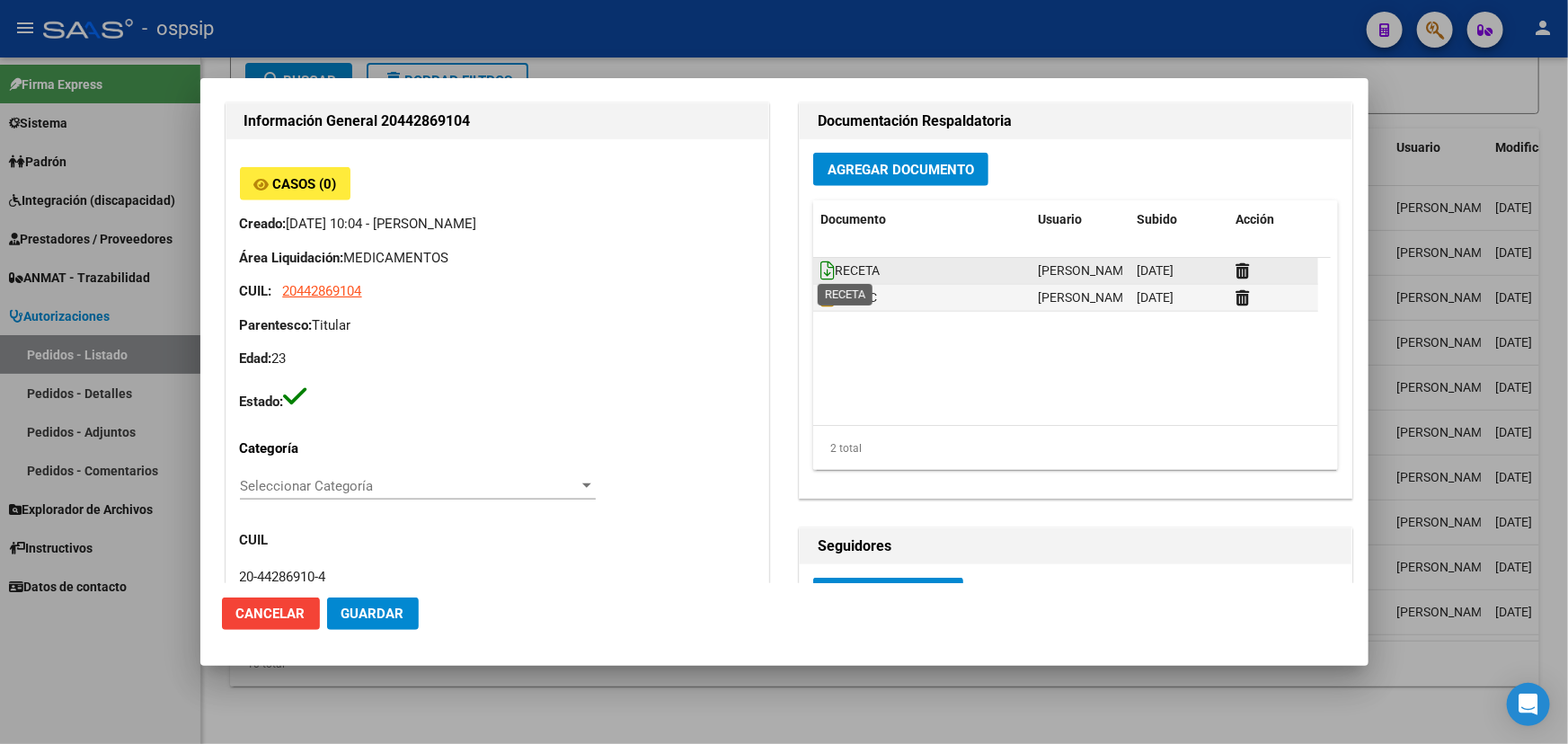
click at [824, 268] on icon at bounding box center [828, 270] width 15 height 20
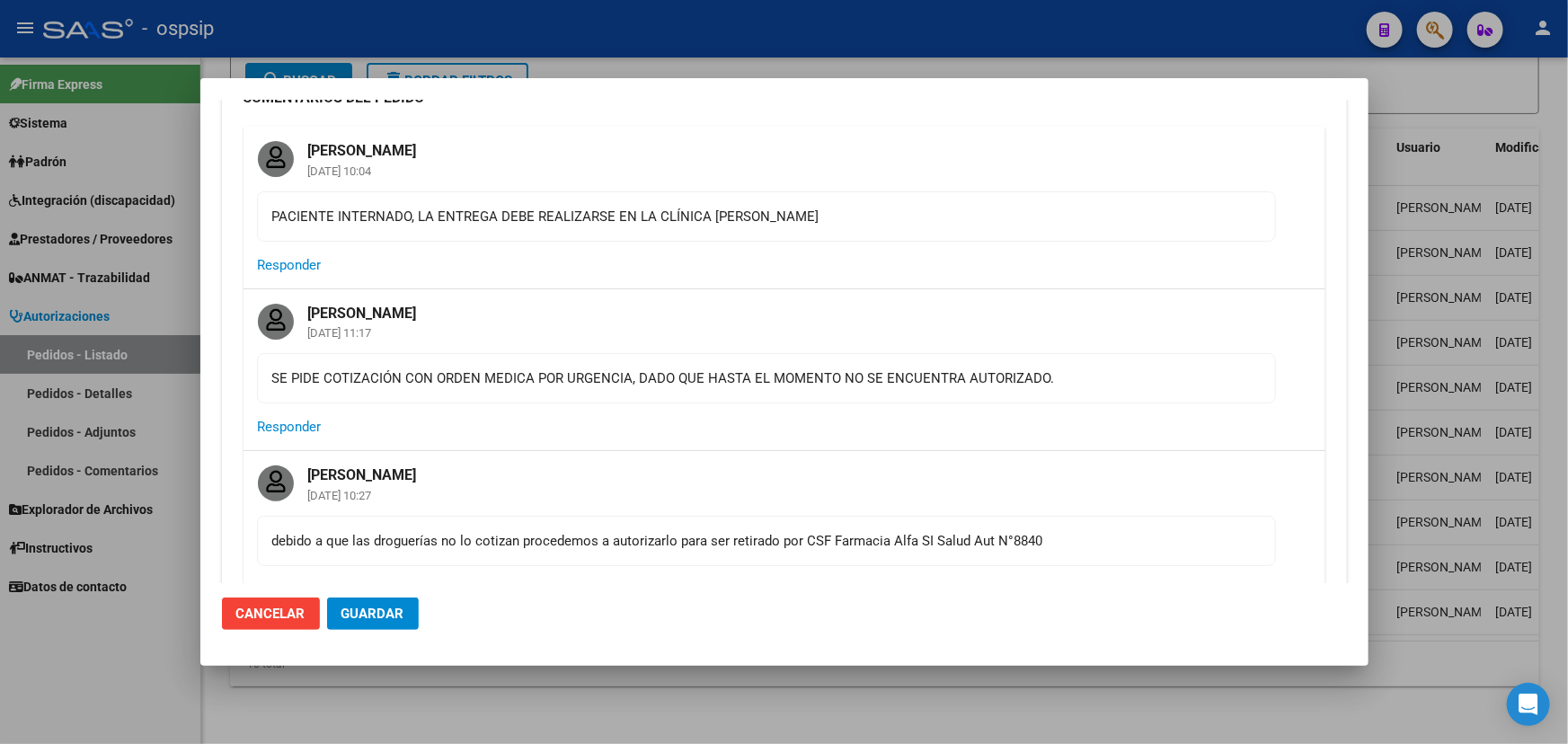
scroll to position [0, 0]
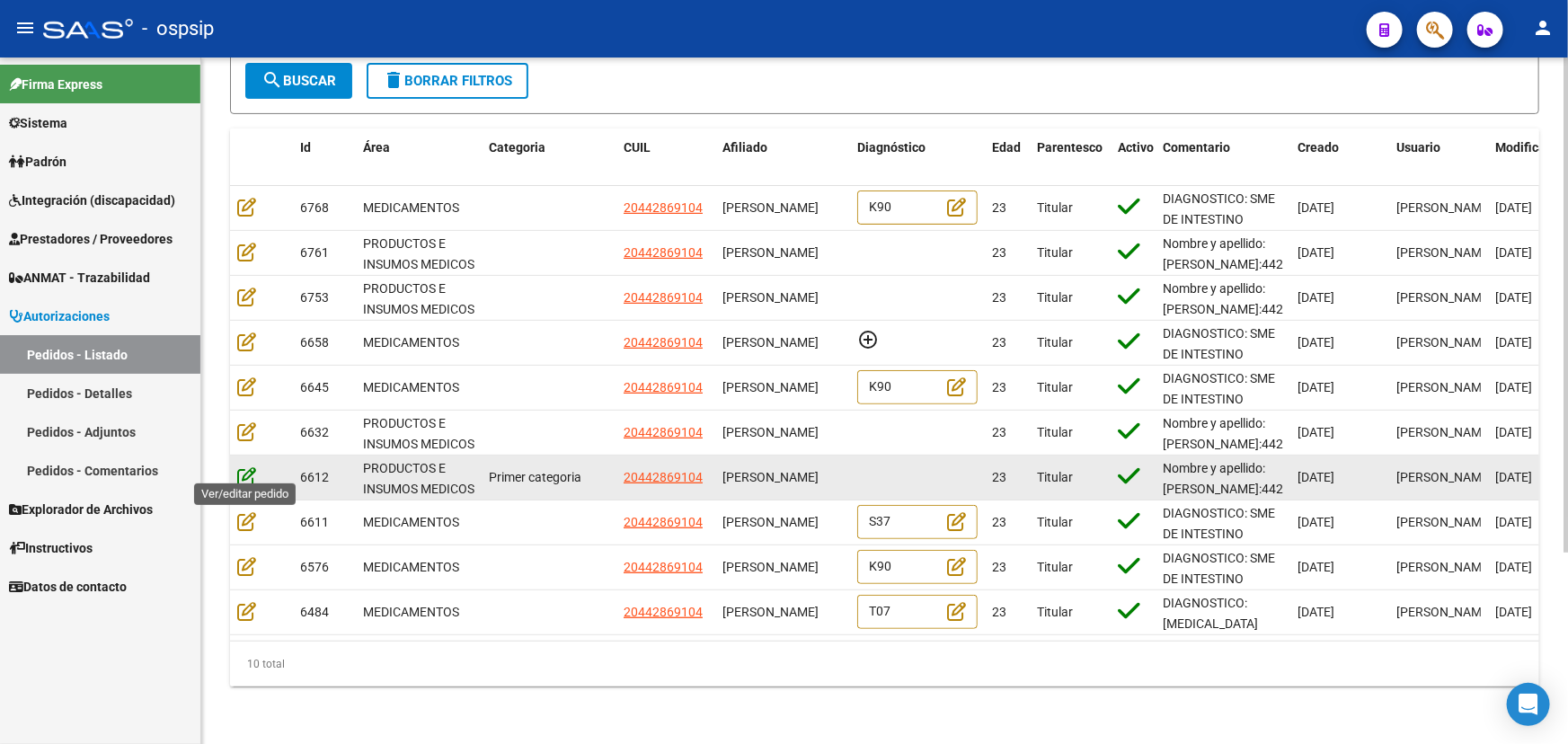
click at [244, 466] on icon at bounding box center [246, 476] width 19 height 20
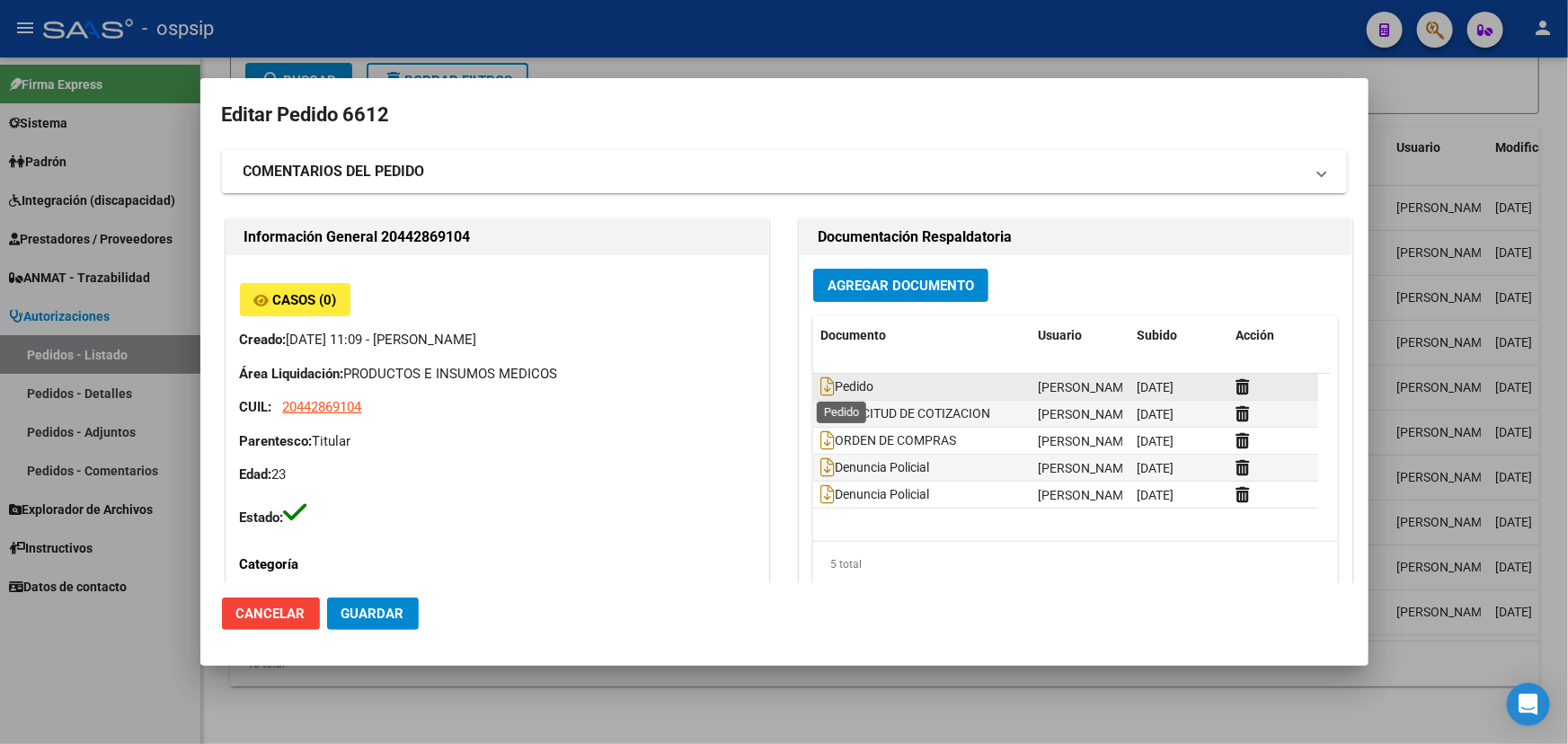
click at [828, 388] on span "Pedido" at bounding box center [847, 387] width 53 height 15
click at [824, 387] on icon at bounding box center [828, 387] width 15 height 20
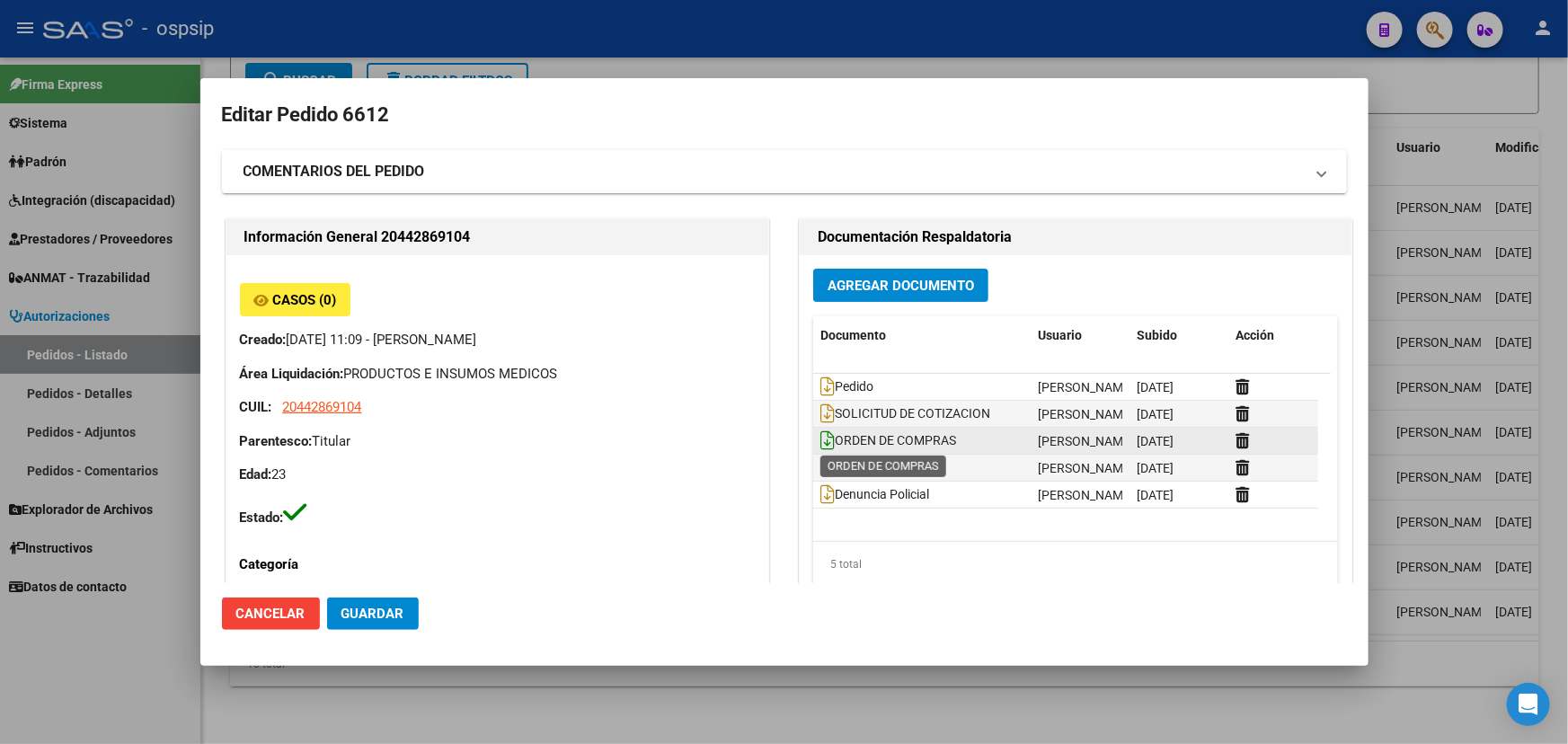
click at [820, 432] on icon at bounding box center [828, 440] width 15 height 20
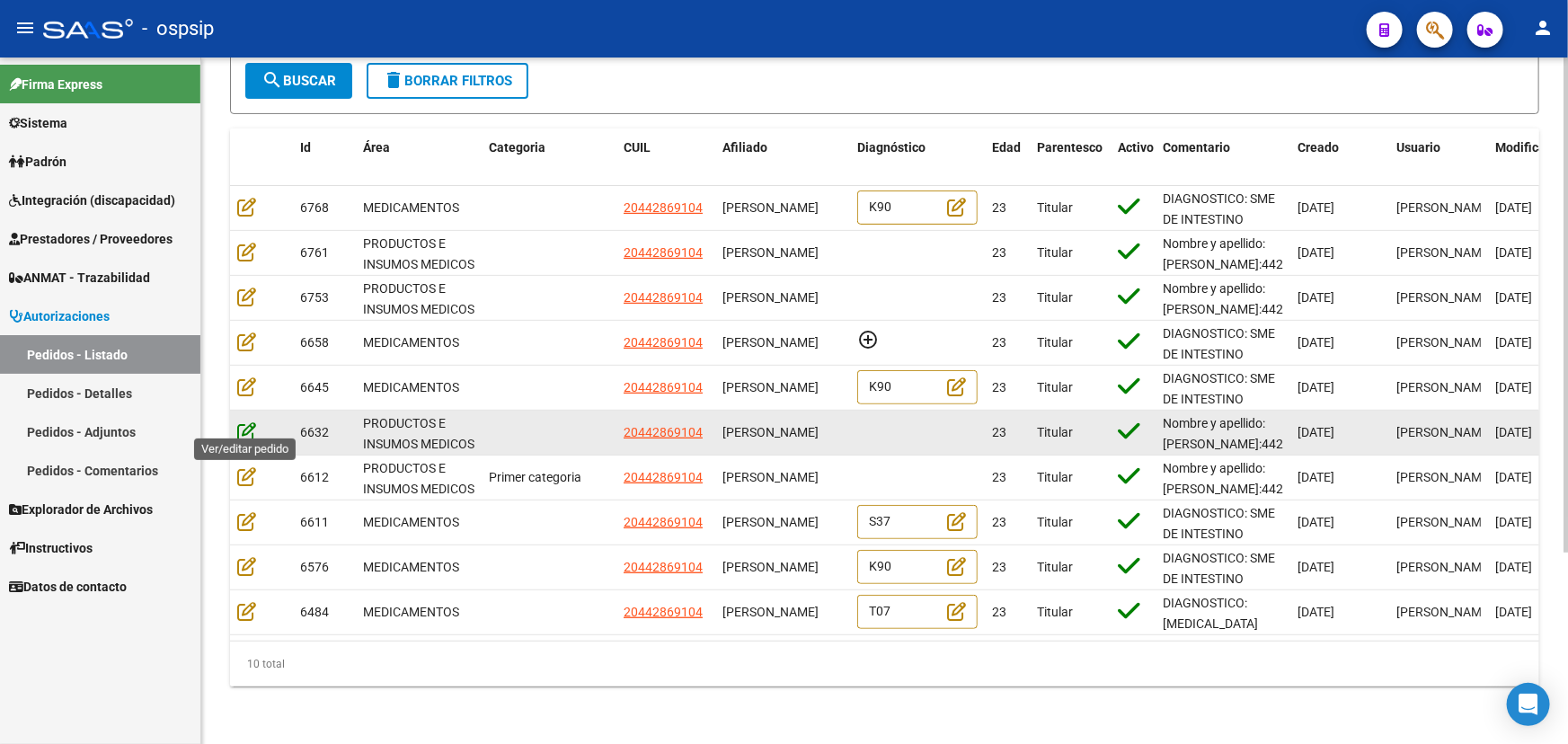
click at [245, 421] on icon at bounding box center [246, 431] width 19 height 20
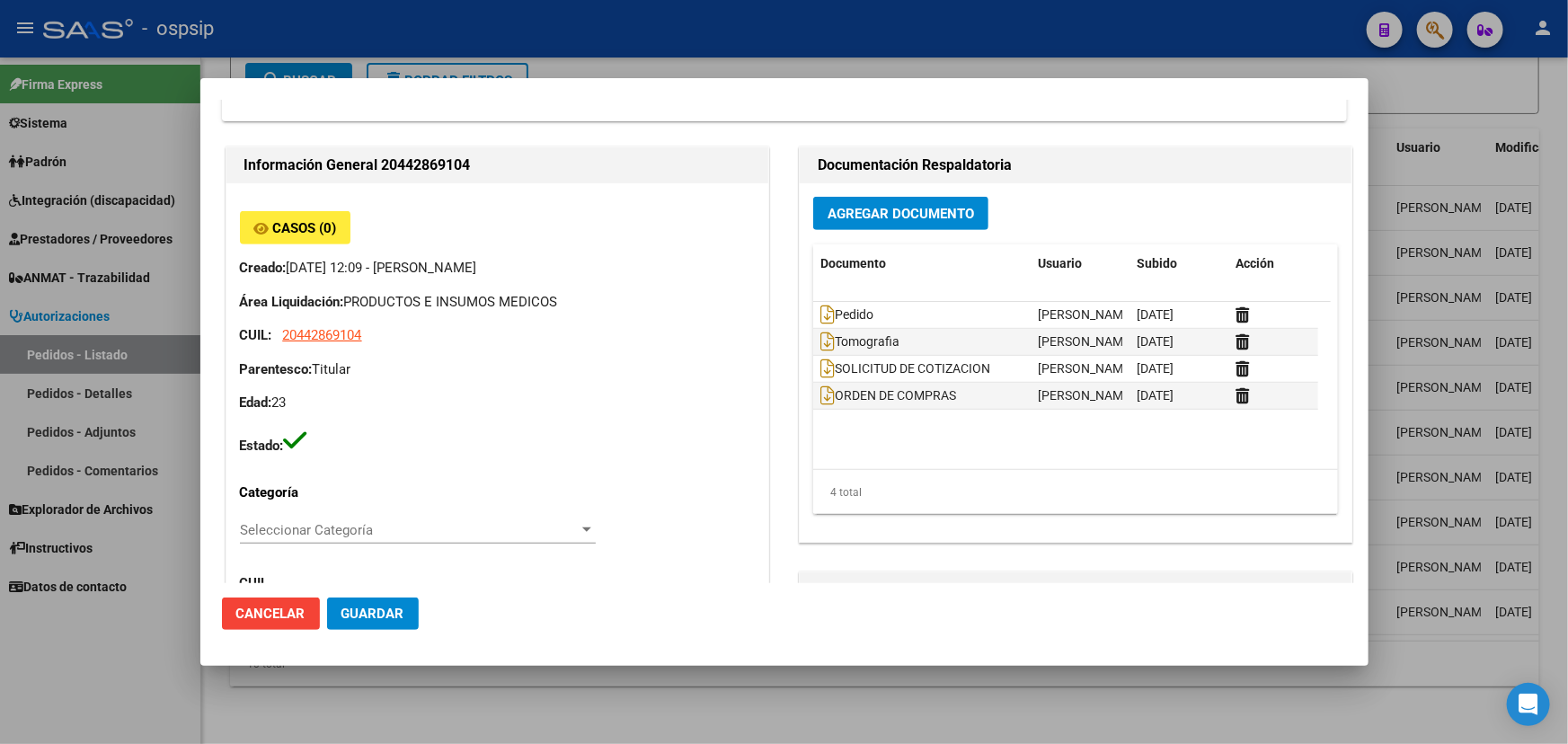
scroll to position [490, 0]
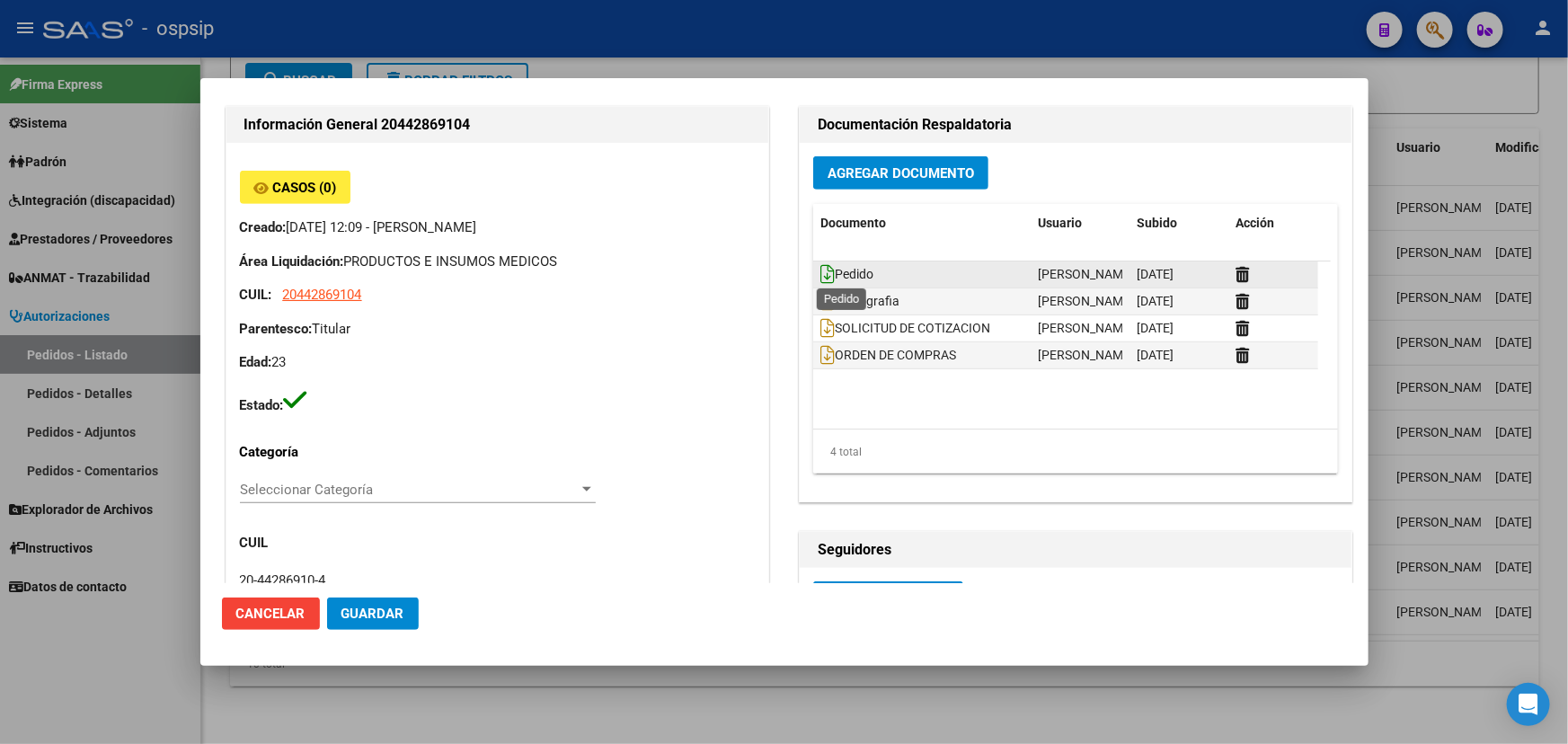
click at [820, 269] on icon at bounding box center [828, 274] width 15 height 20
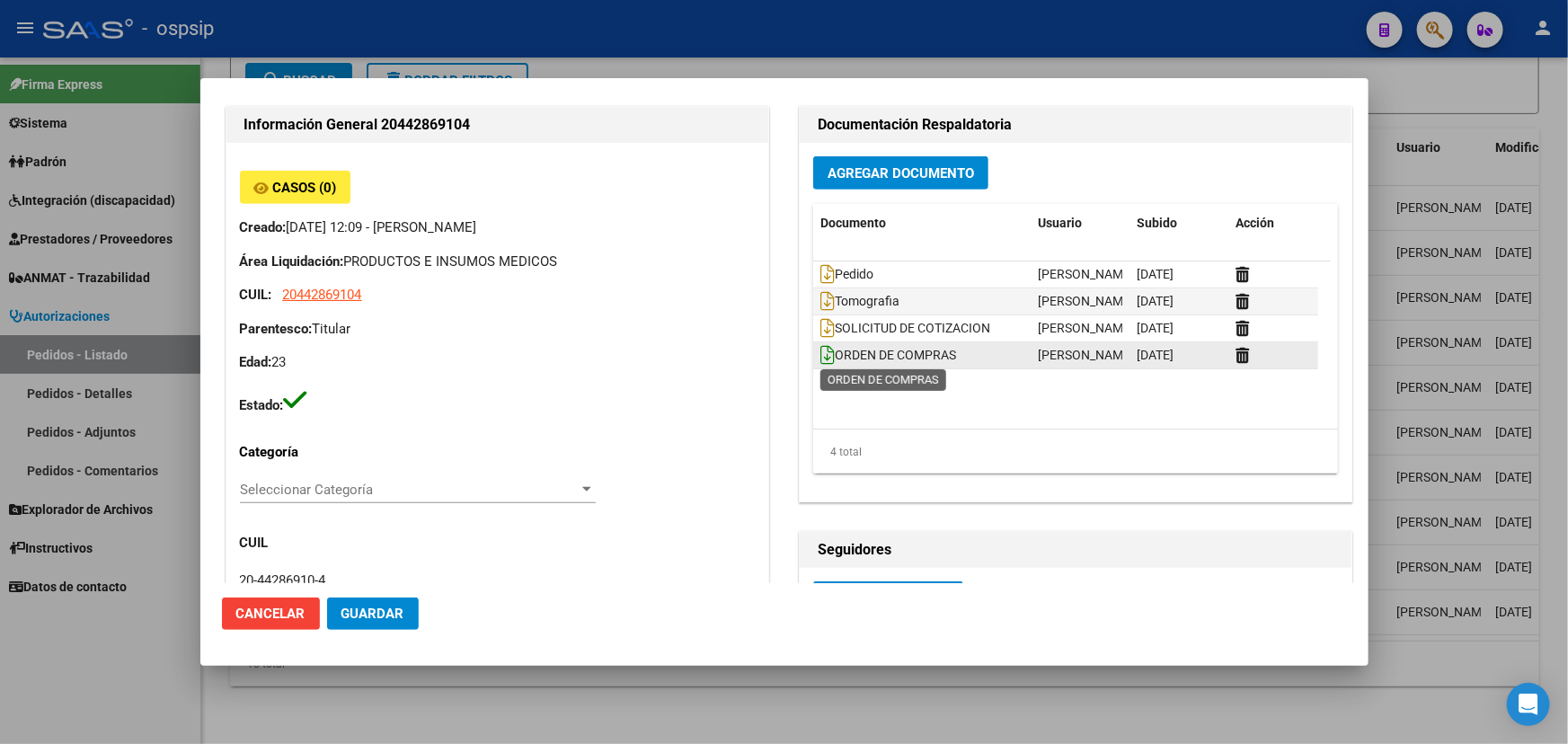
click at [820, 348] on icon at bounding box center [828, 355] width 15 height 20
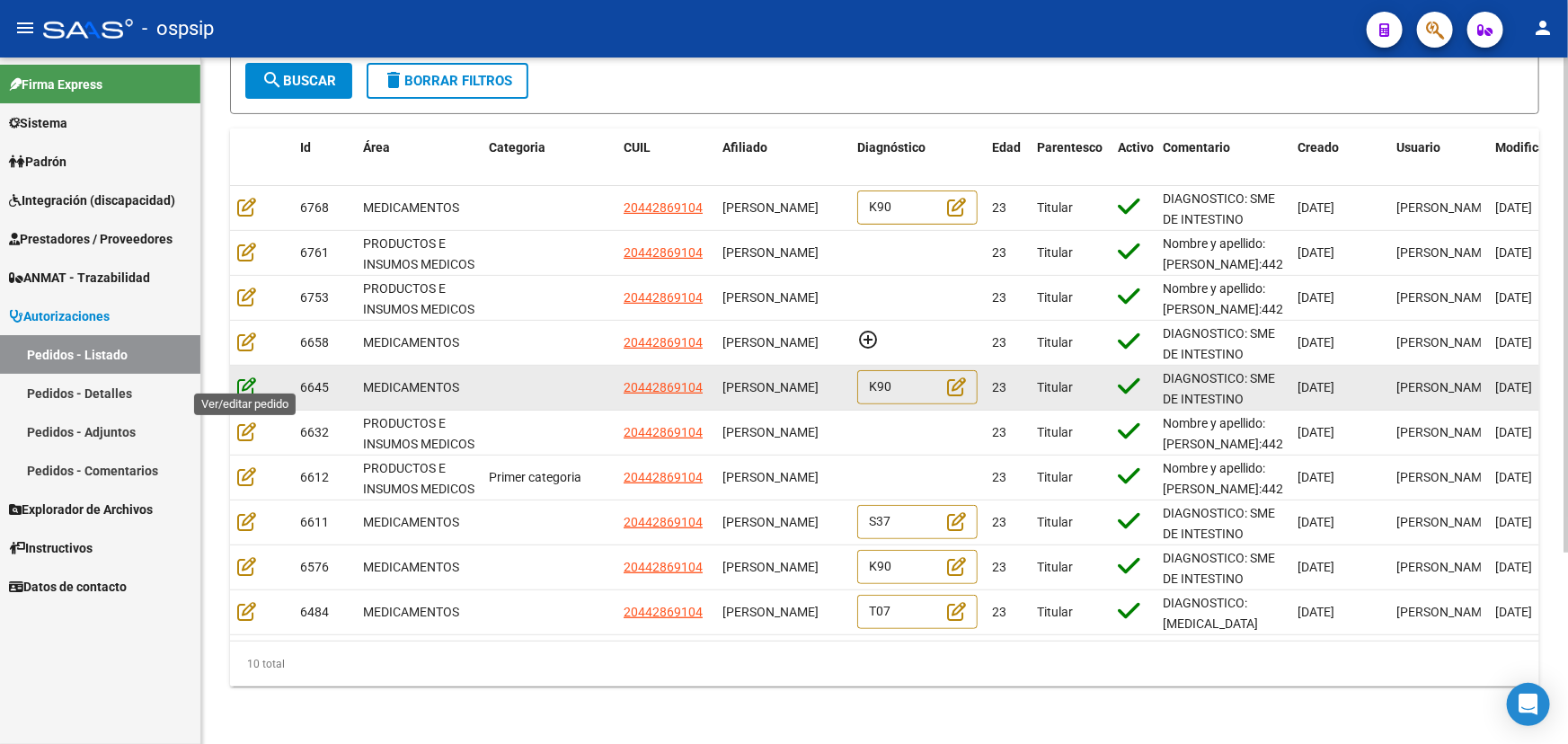
click at [247, 377] on icon at bounding box center [246, 387] width 19 height 20
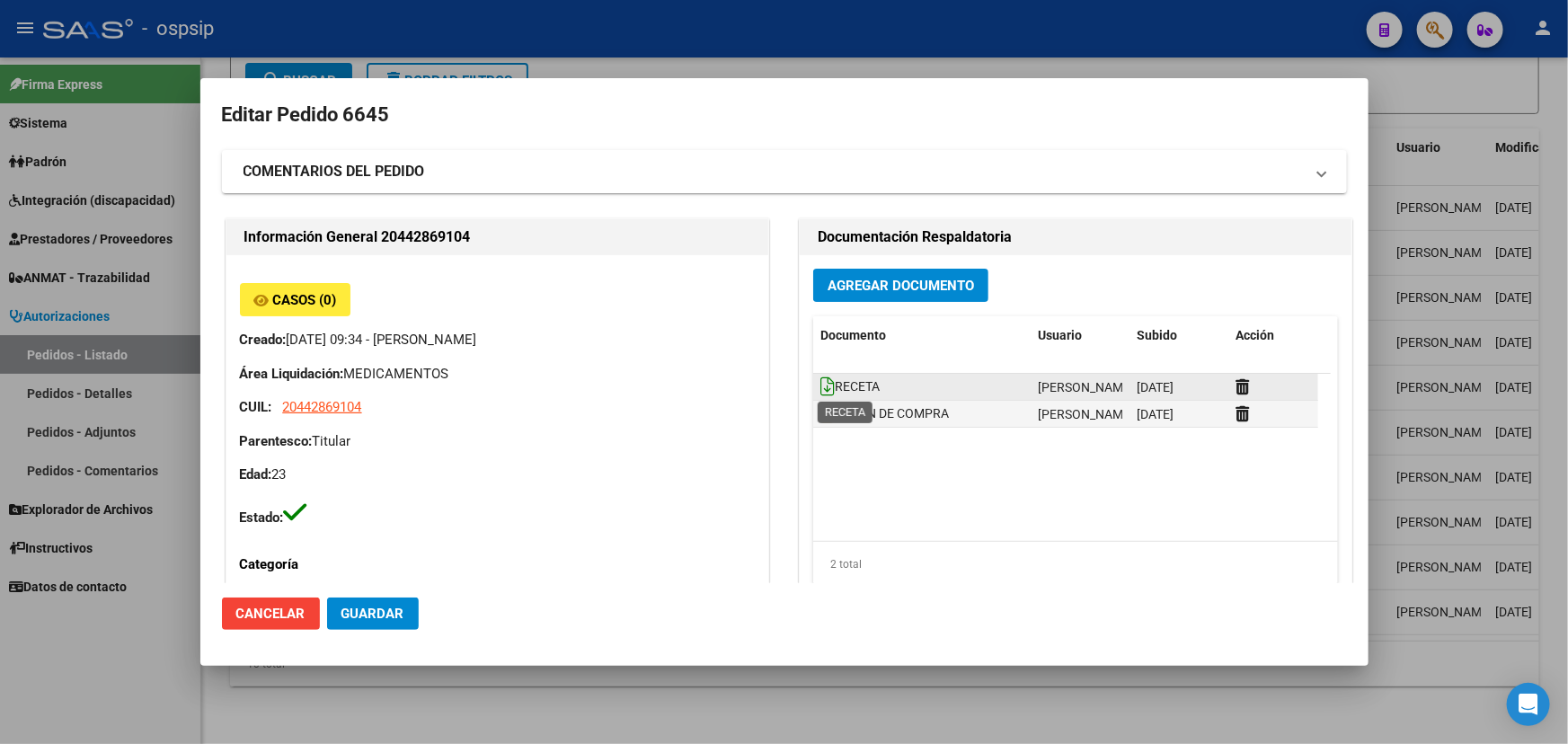
click at [826, 386] on icon at bounding box center [828, 387] width 15 height 20
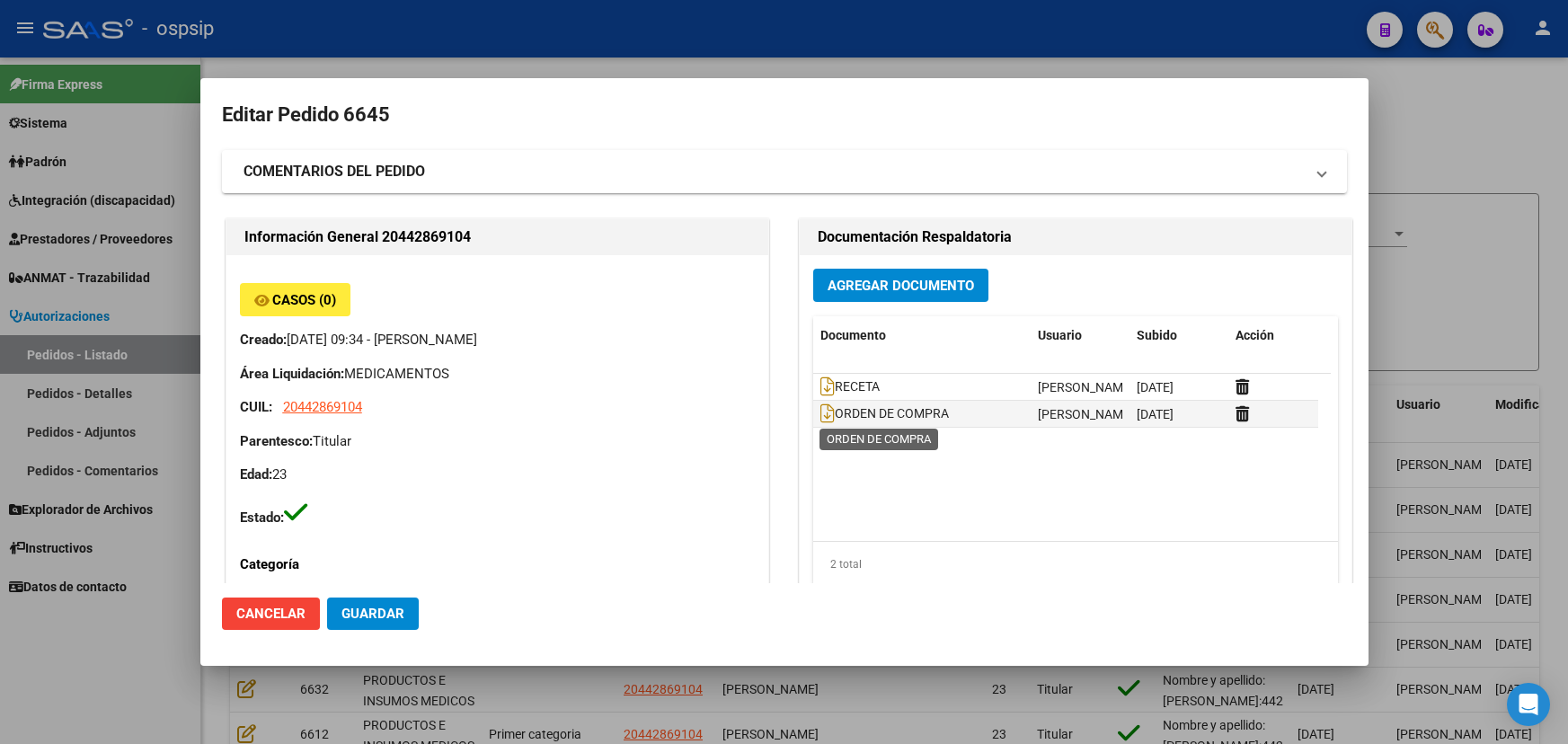
click at [820, 416] on icon at bounding box center [828, 414] width 15 height 20
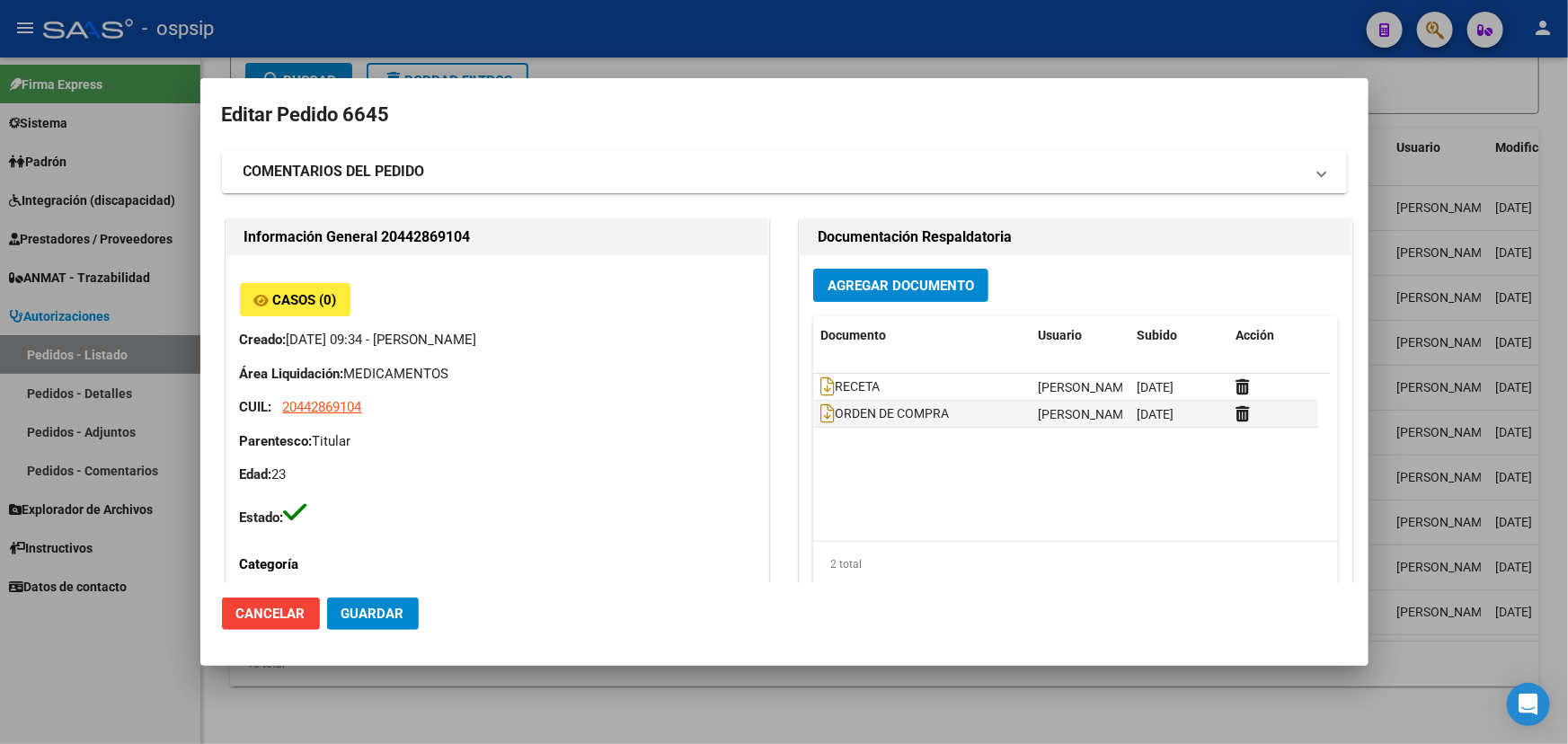
scroll to position [3, 0]
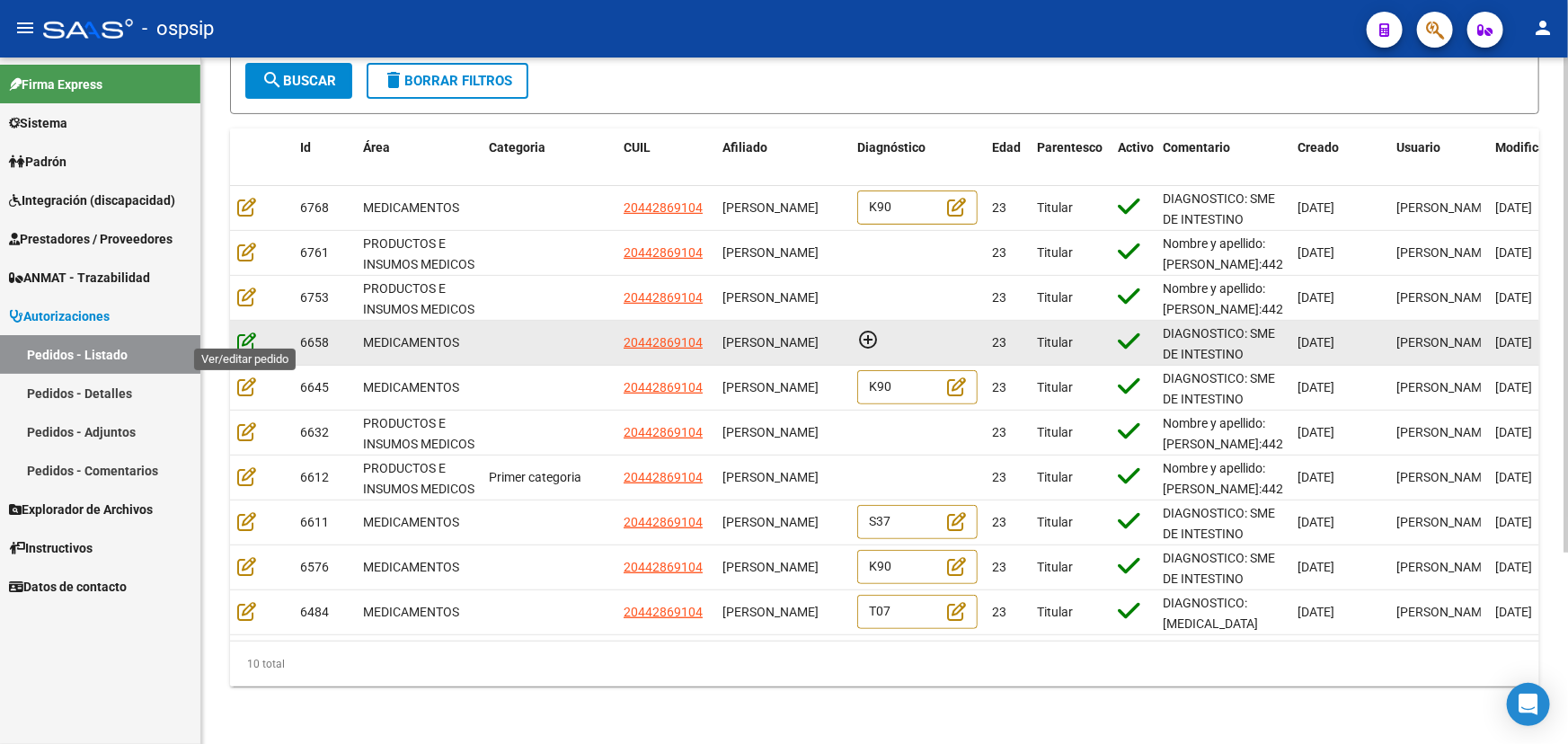
click at [244, 331] on icon at bounding box center [246, 341] width 19 height 20
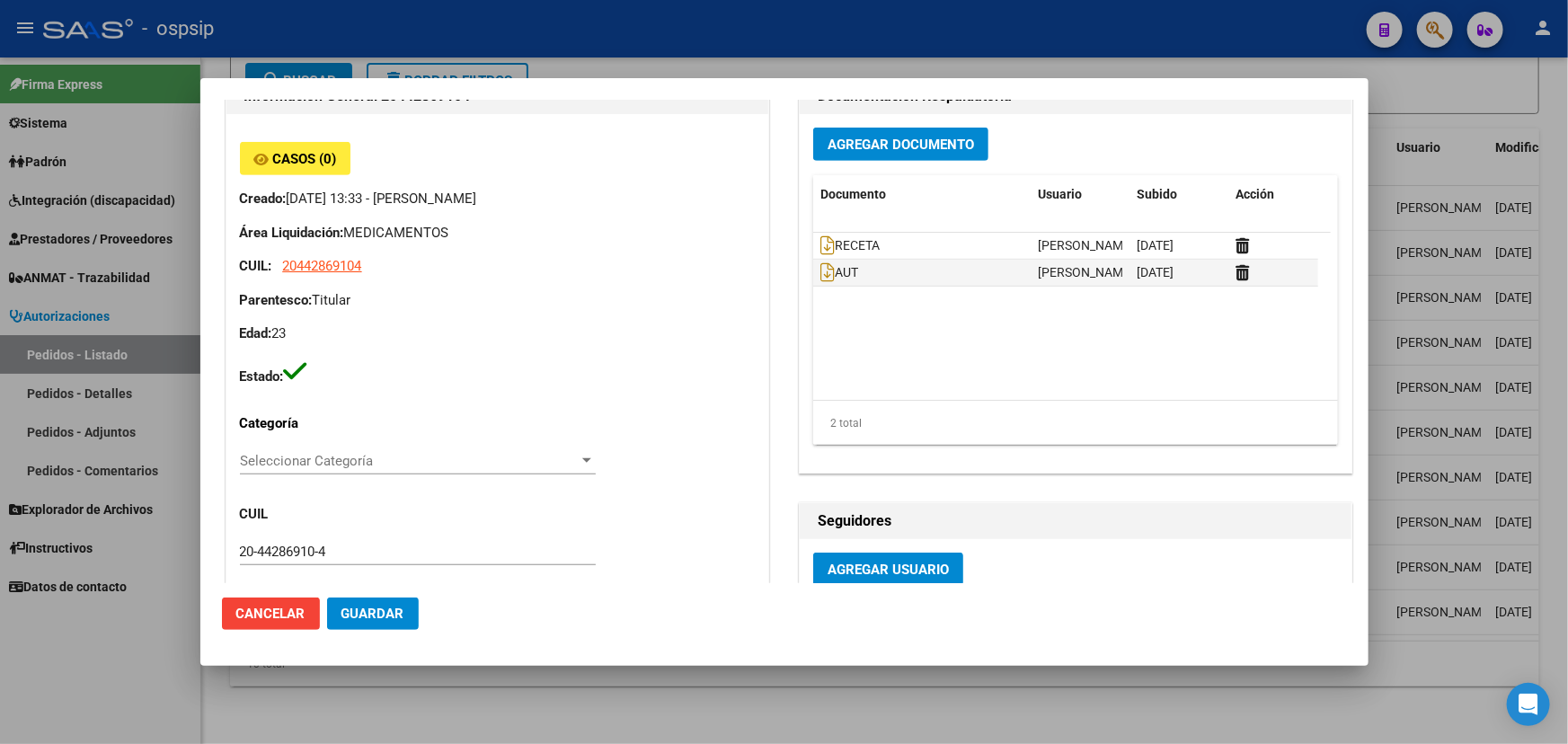
scroll to position [490, 0]
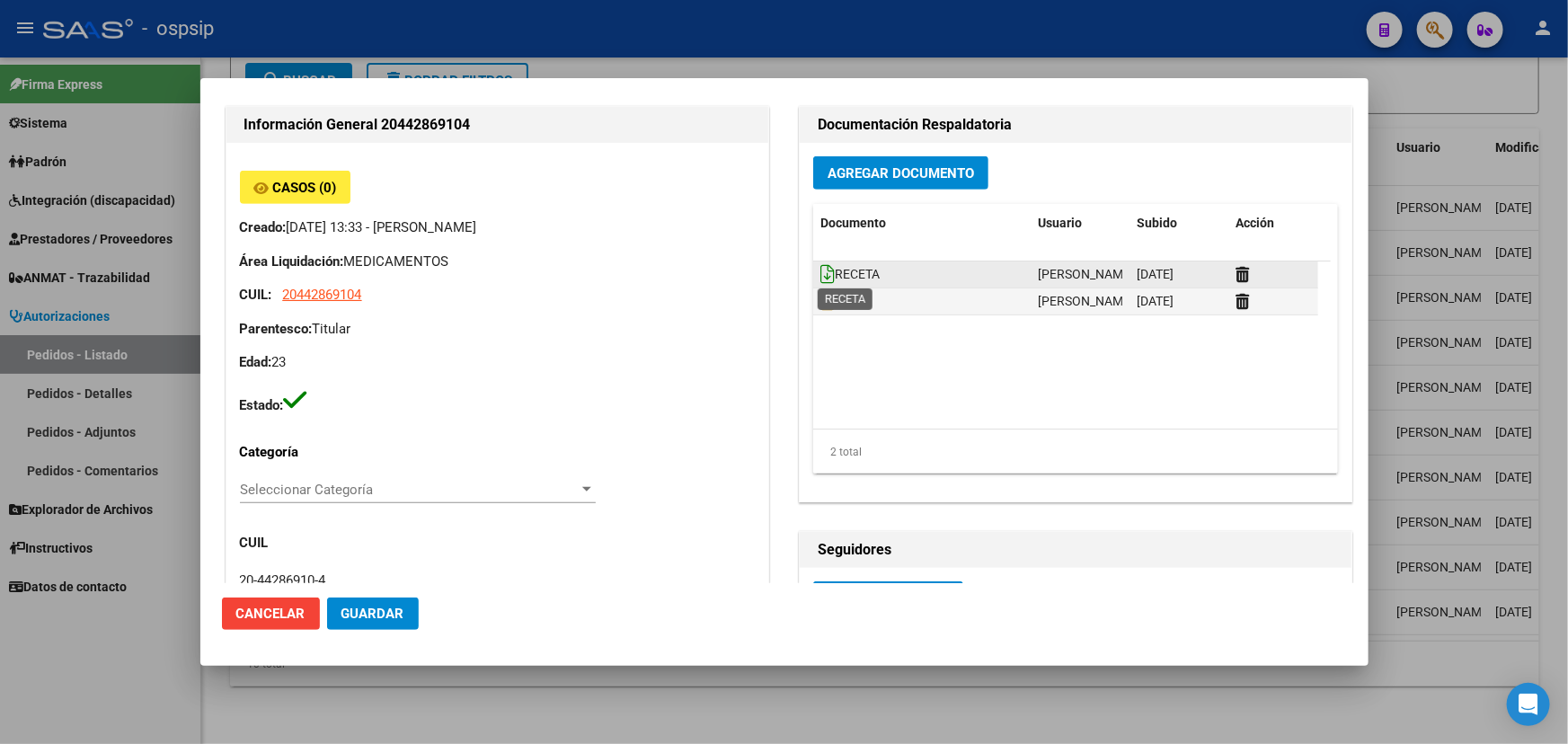
click at [820, 275] on icon at bounding box center [828, 274] width 15 height 20
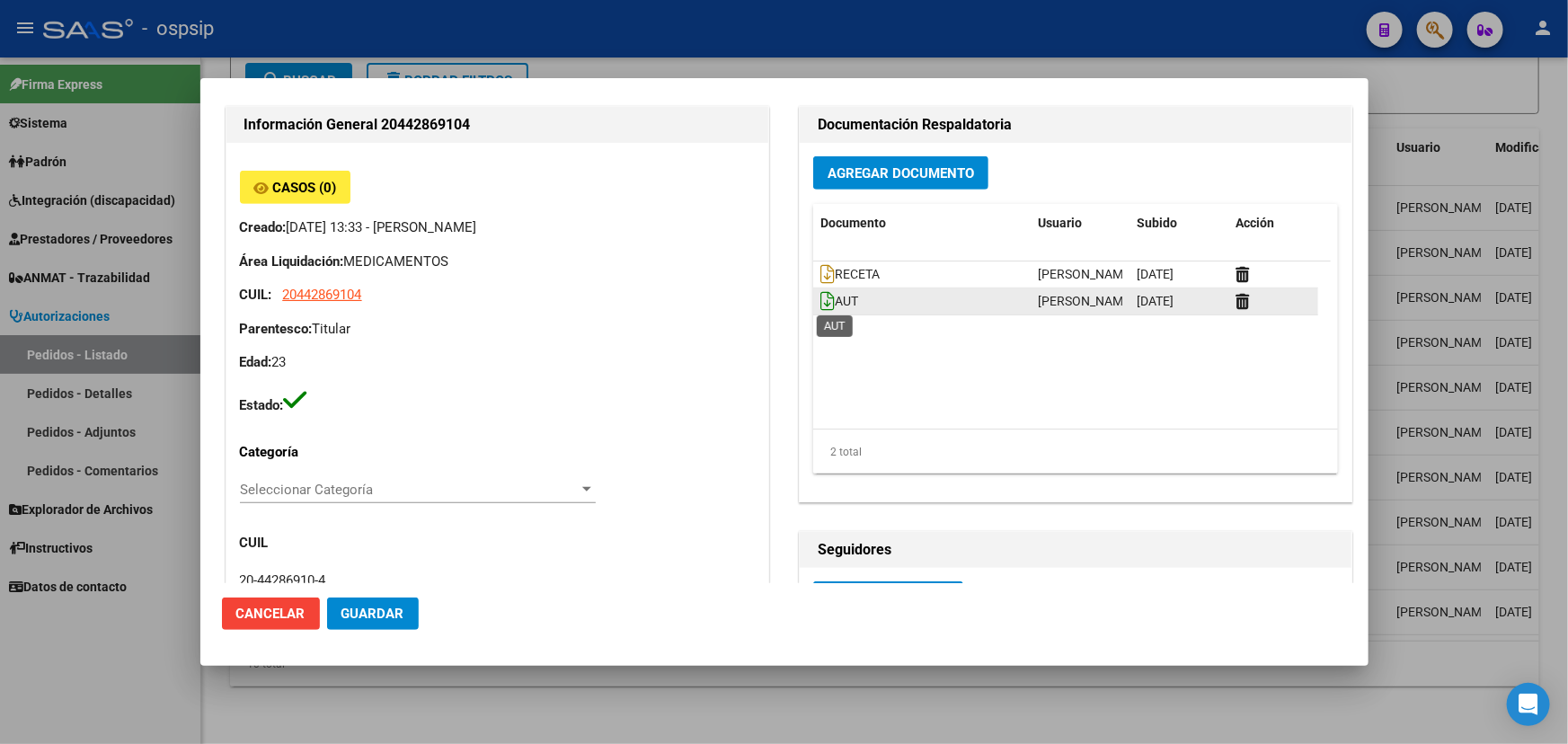
click at [822, 301] on icon at bounding box center [828, 301] width 15 height 20
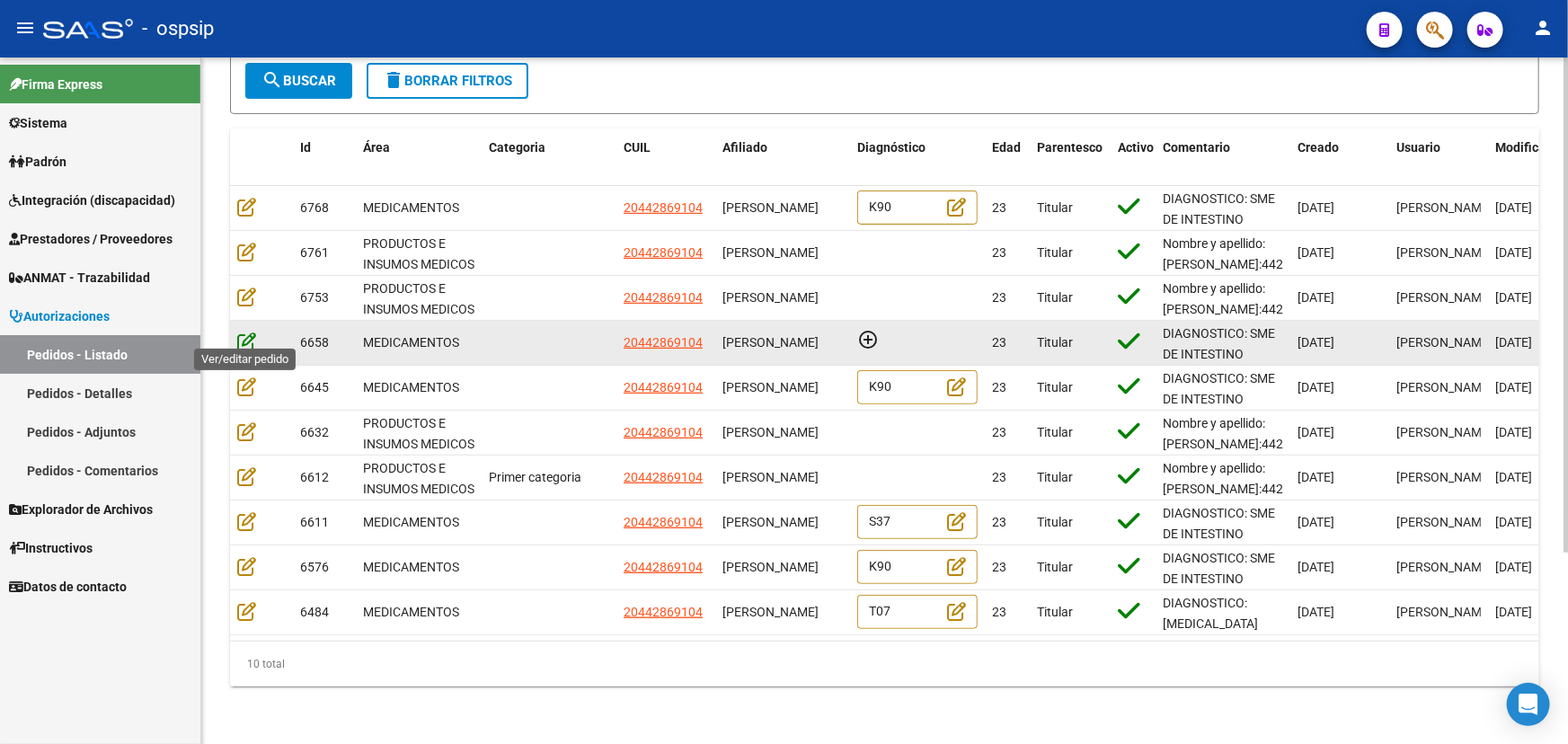
click at [246, 331] on icon at bounding box center [246, 341] width 19 height 20
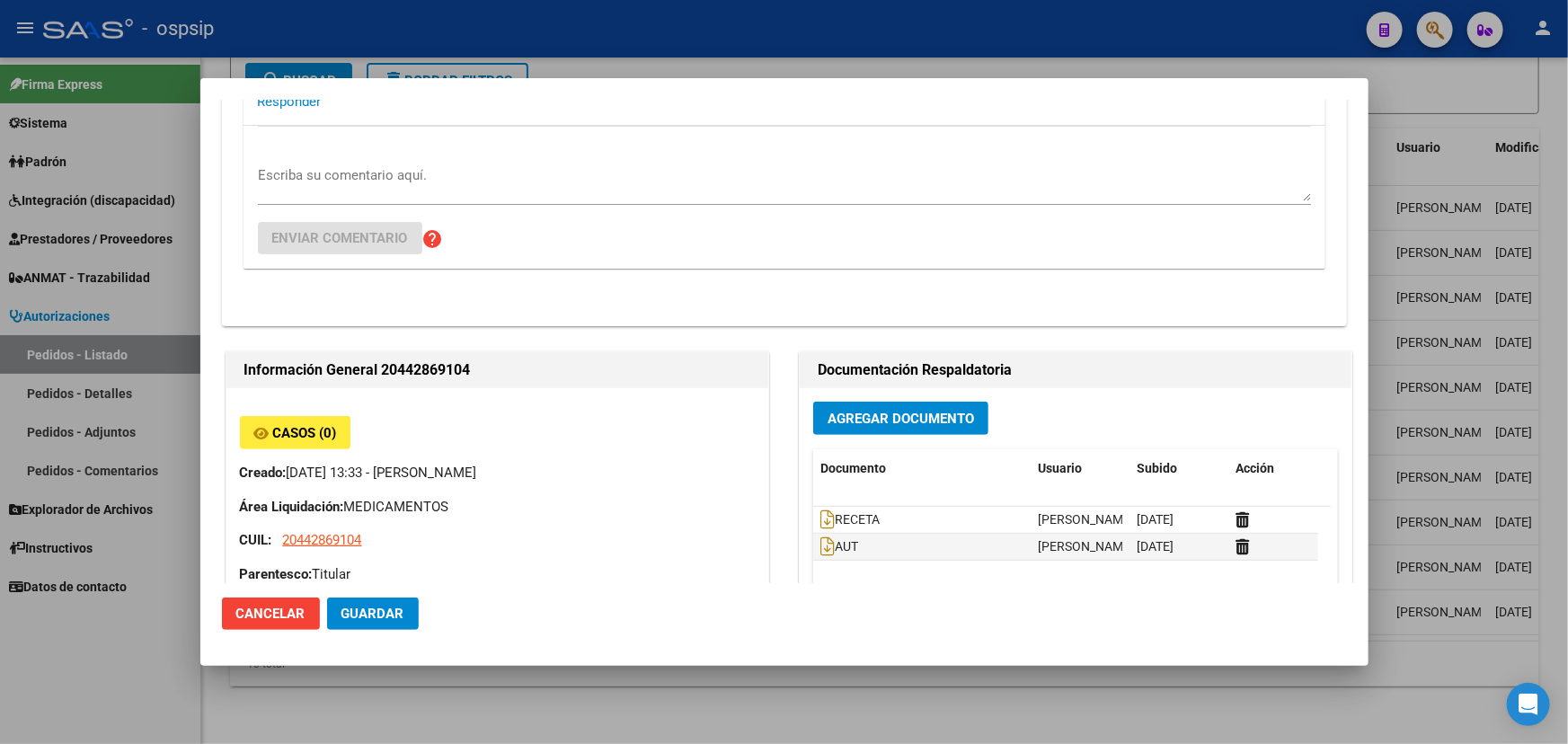
scroll to position [0, 0]
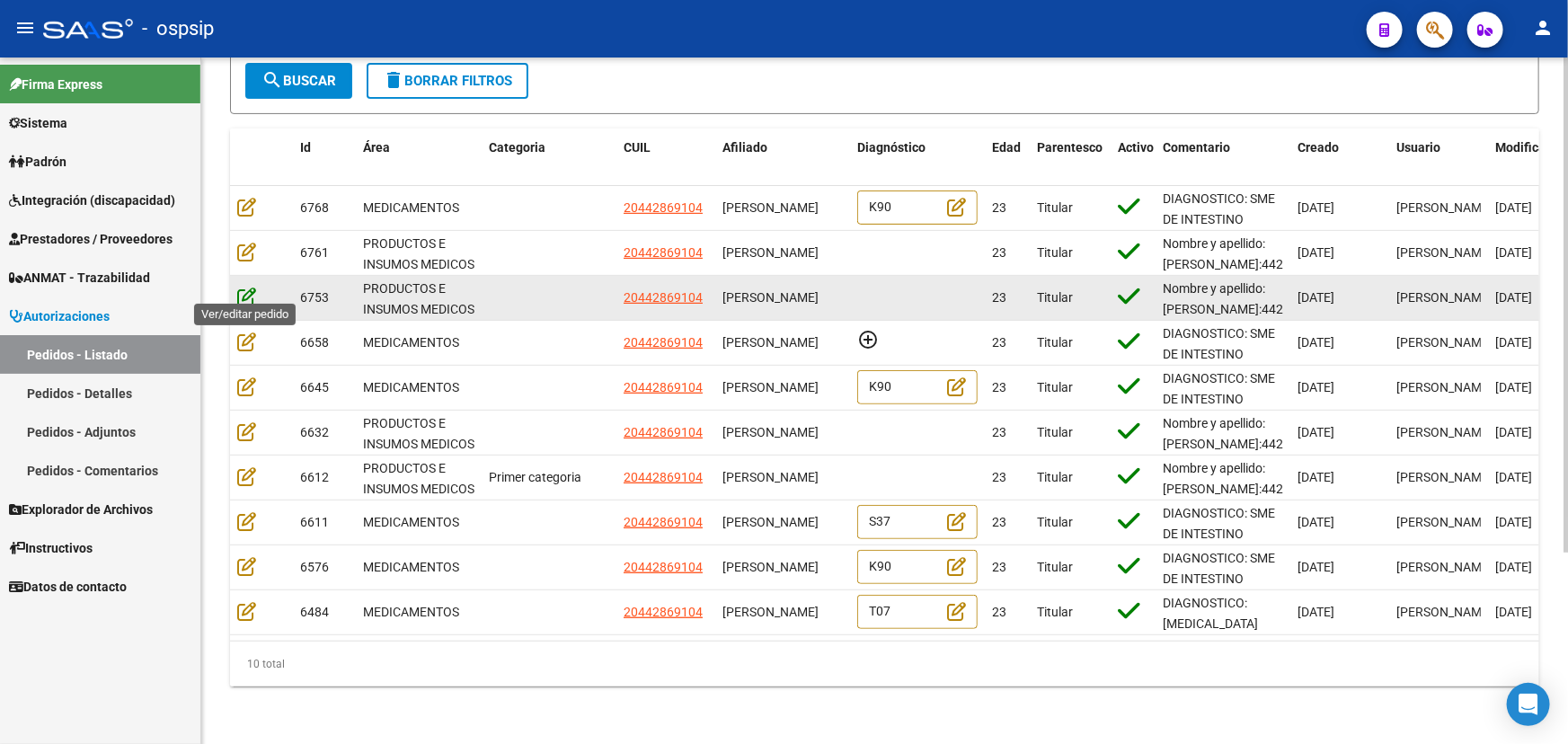
click at [242, 287] on icon at bounding box center [246, 297] width 19 height 20
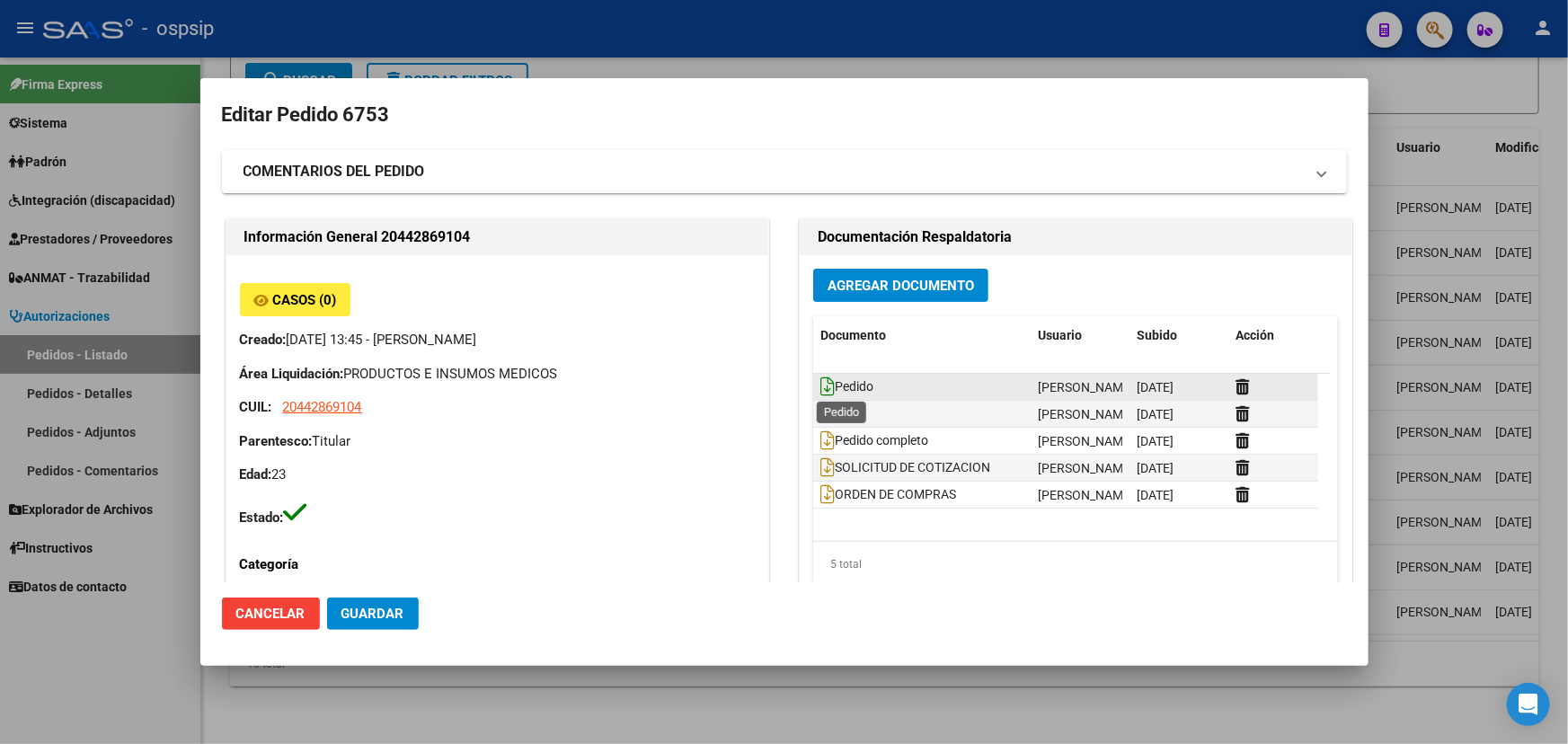
click at [823, 393] on icon at bounding box center [828, 387] width 15 height 20
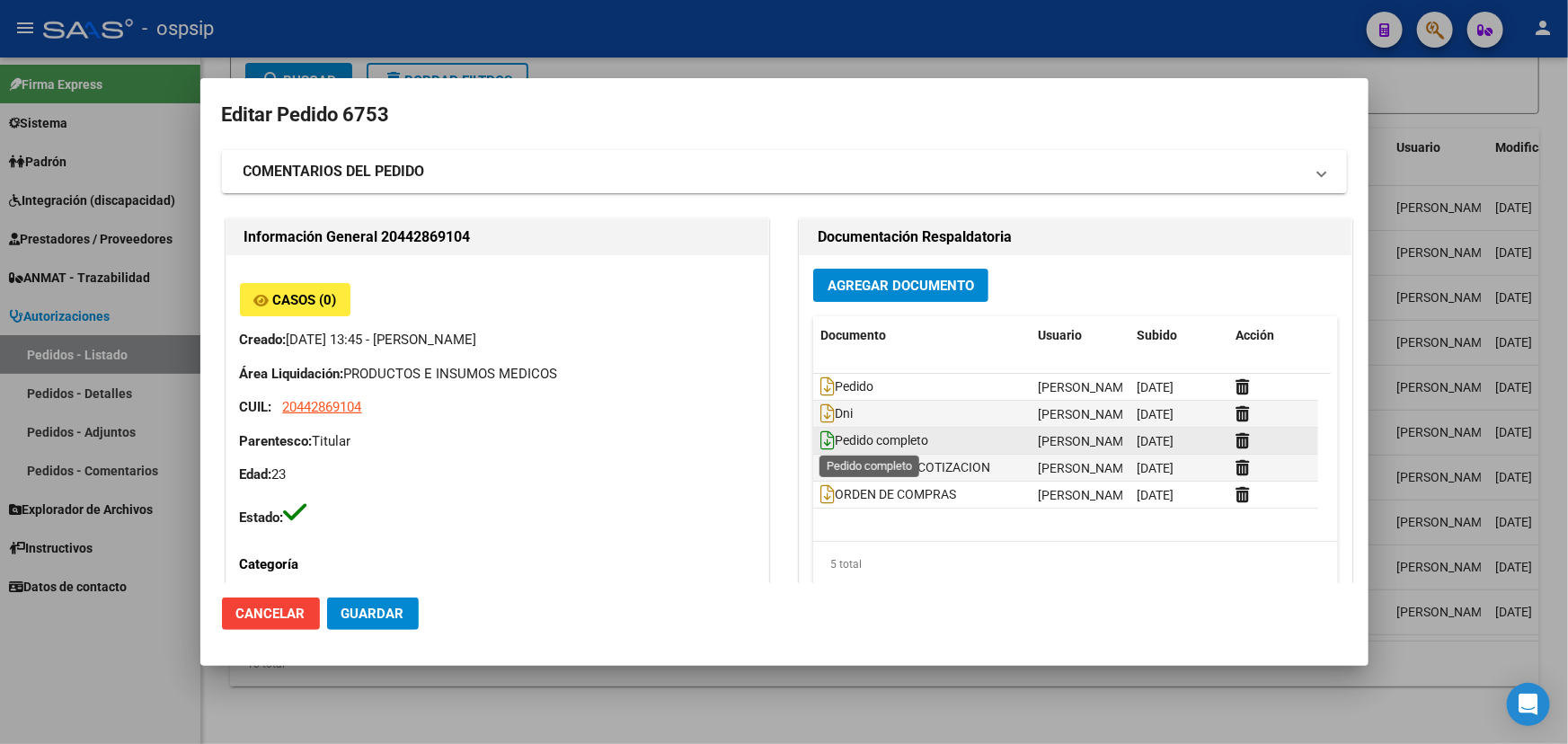
click at [820, 436] on icon at bounding box center [828, 440] width 15 height 20
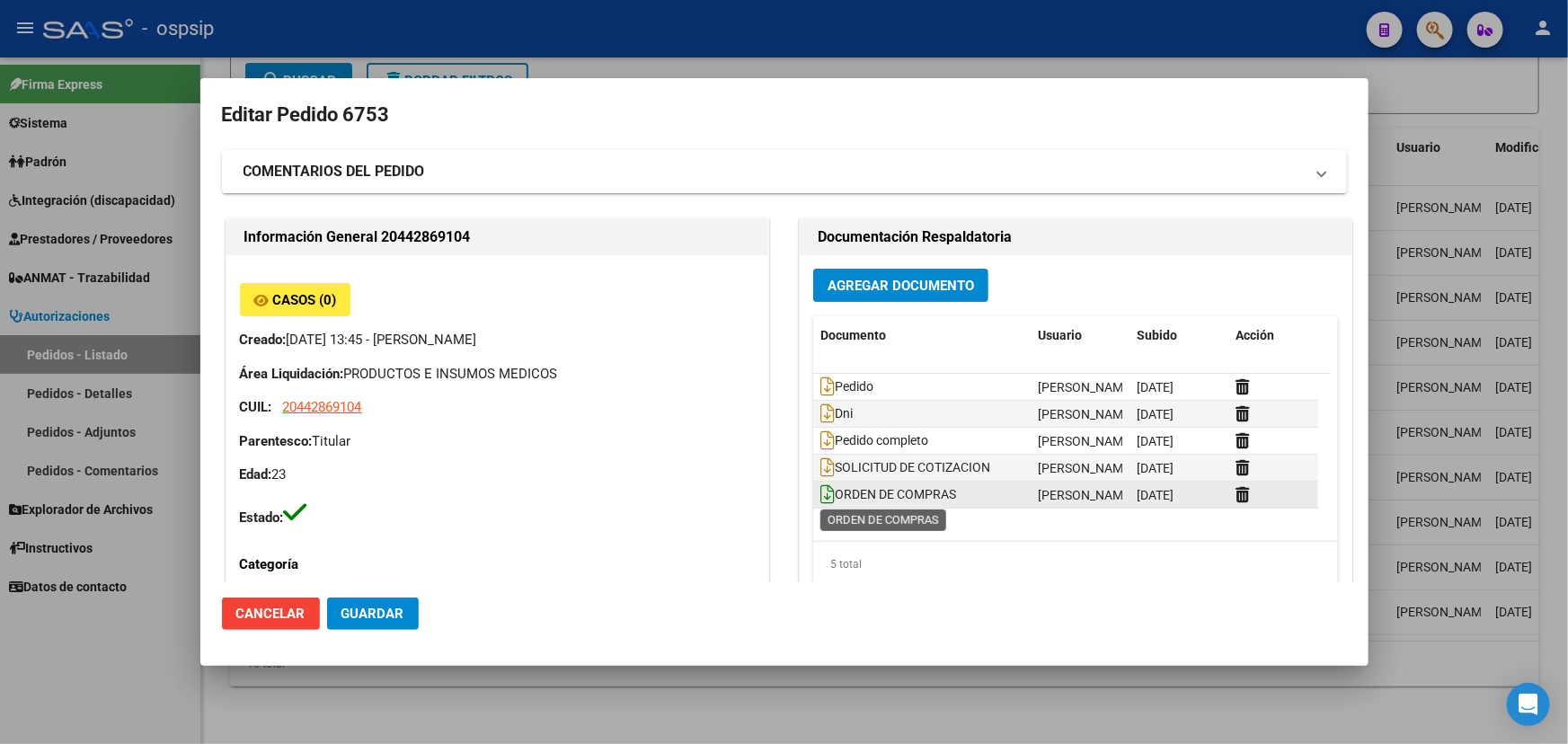
click at [820, 492] on icon at bounding box center [828, 494] width 15 height 20
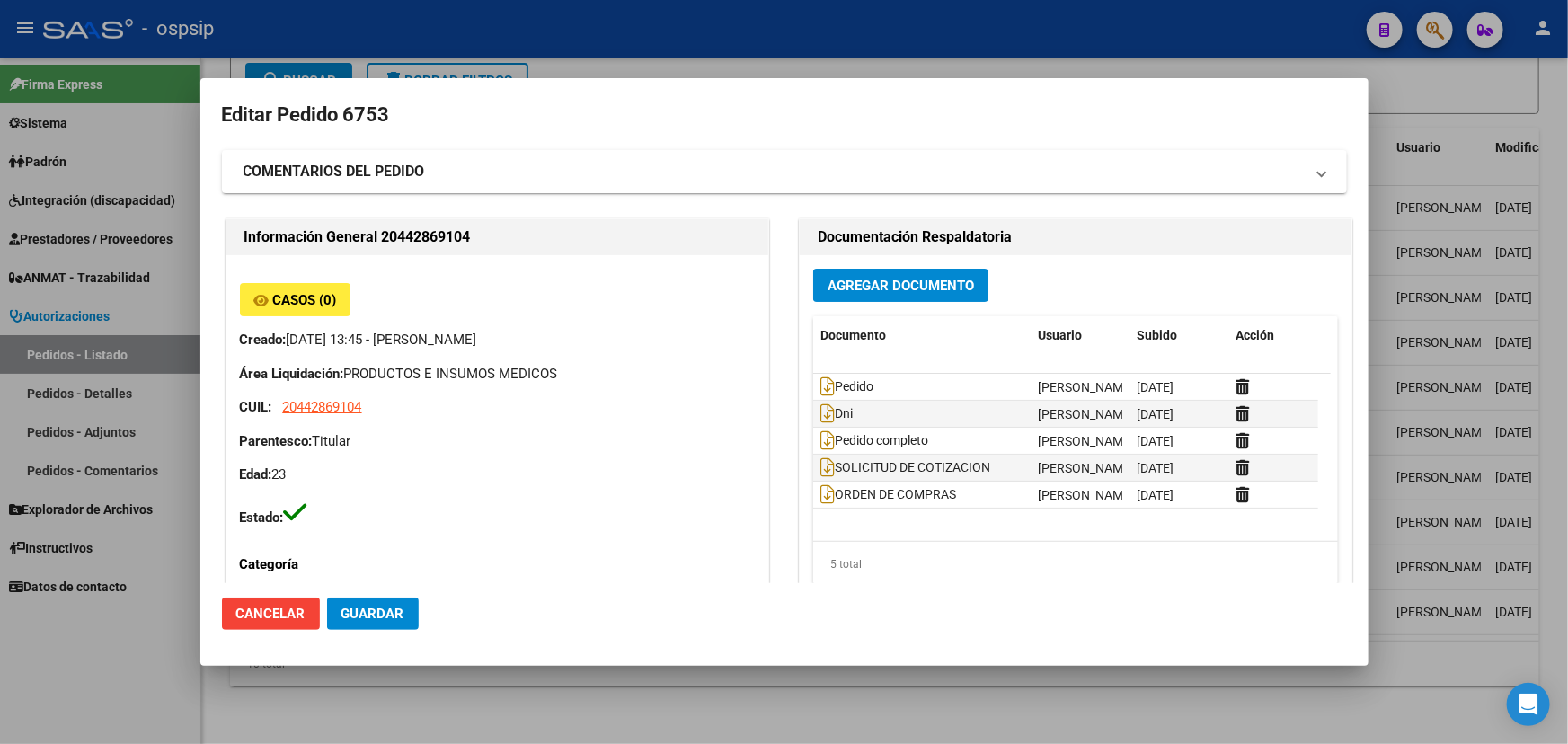
scroll to position [326, 0]
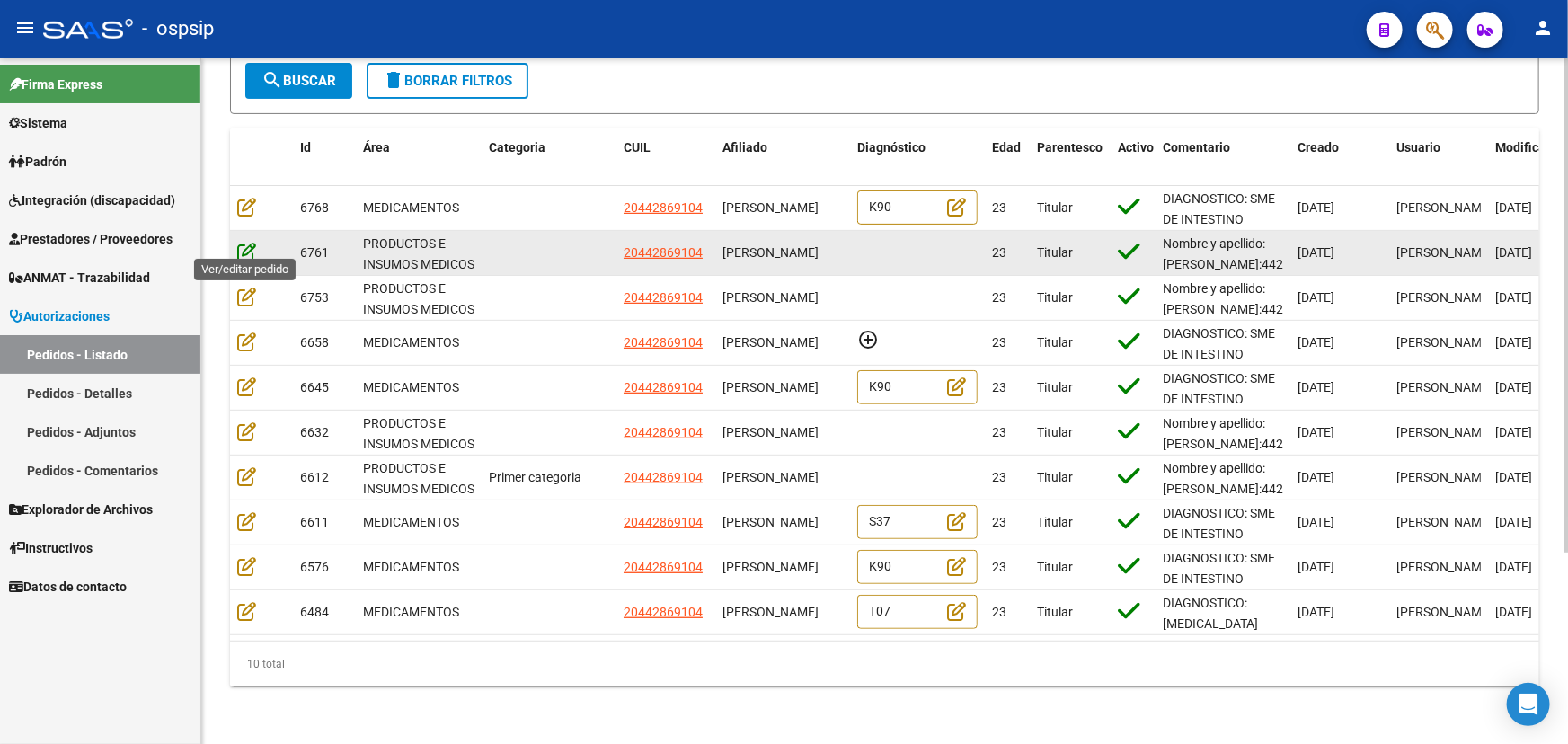
click at [244, 241] on icon at bounding box center [246, 251] width 19 height 20
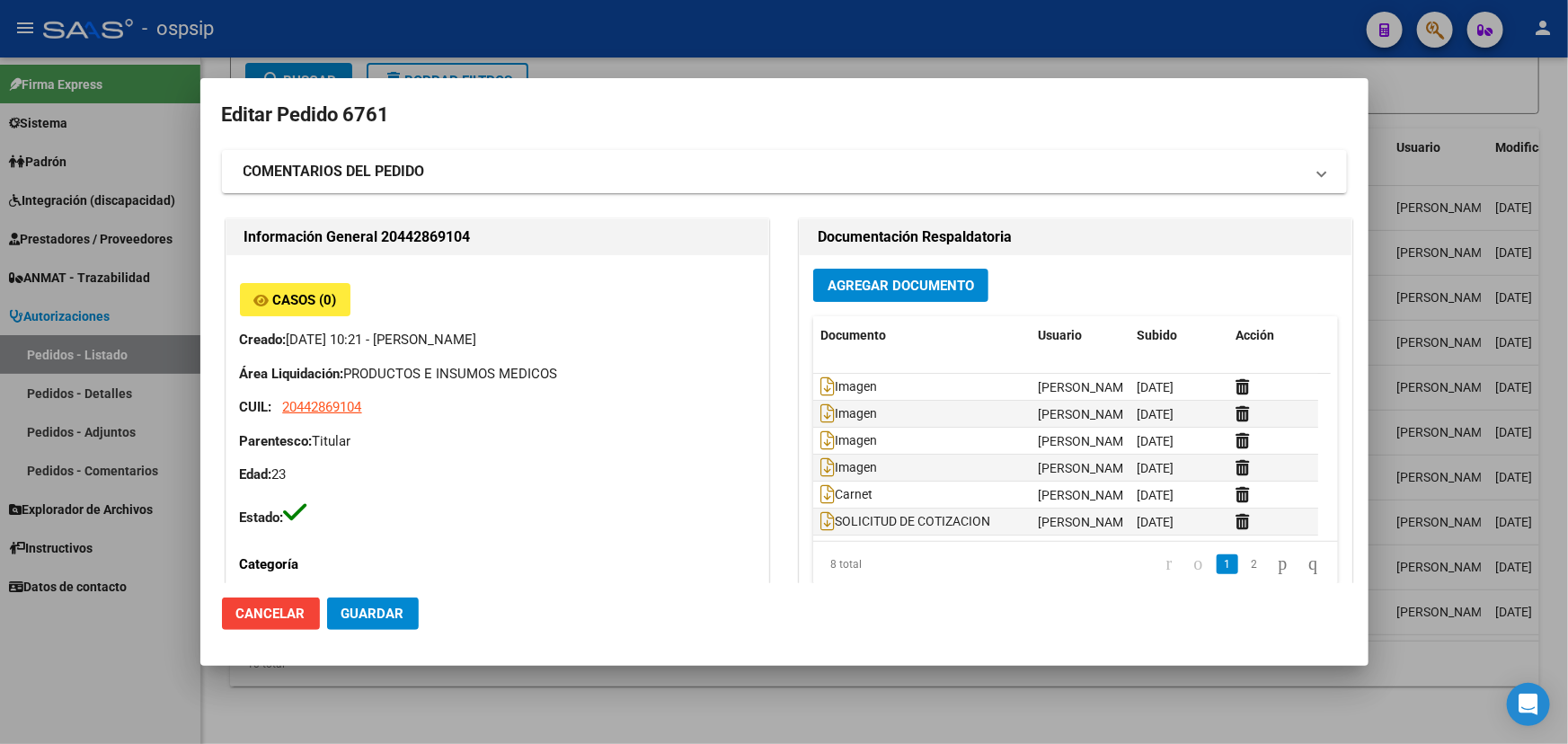
scroll to position [0, 0]
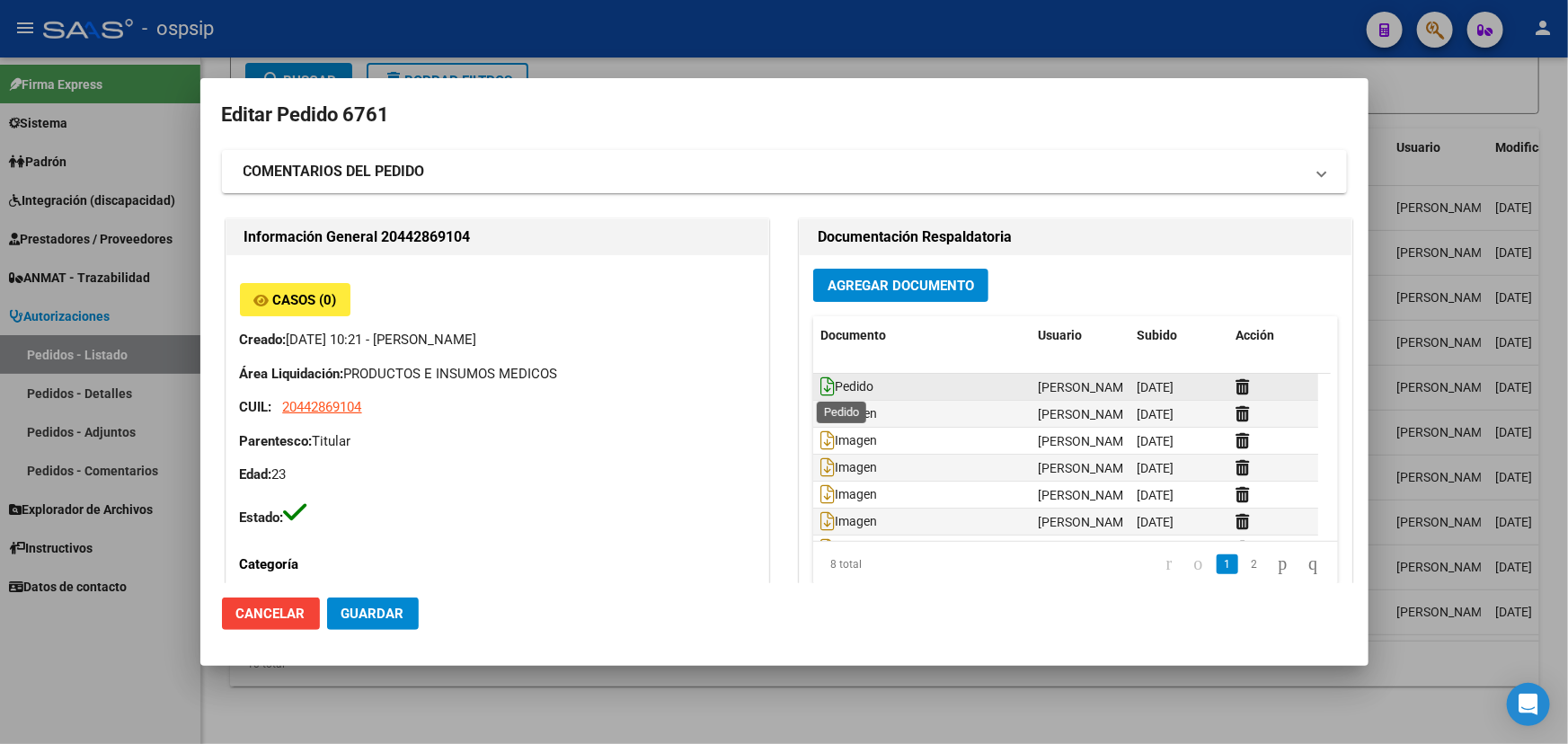
click at [820, 383] on icon at bounding box center [828, 387] width 15 height 20
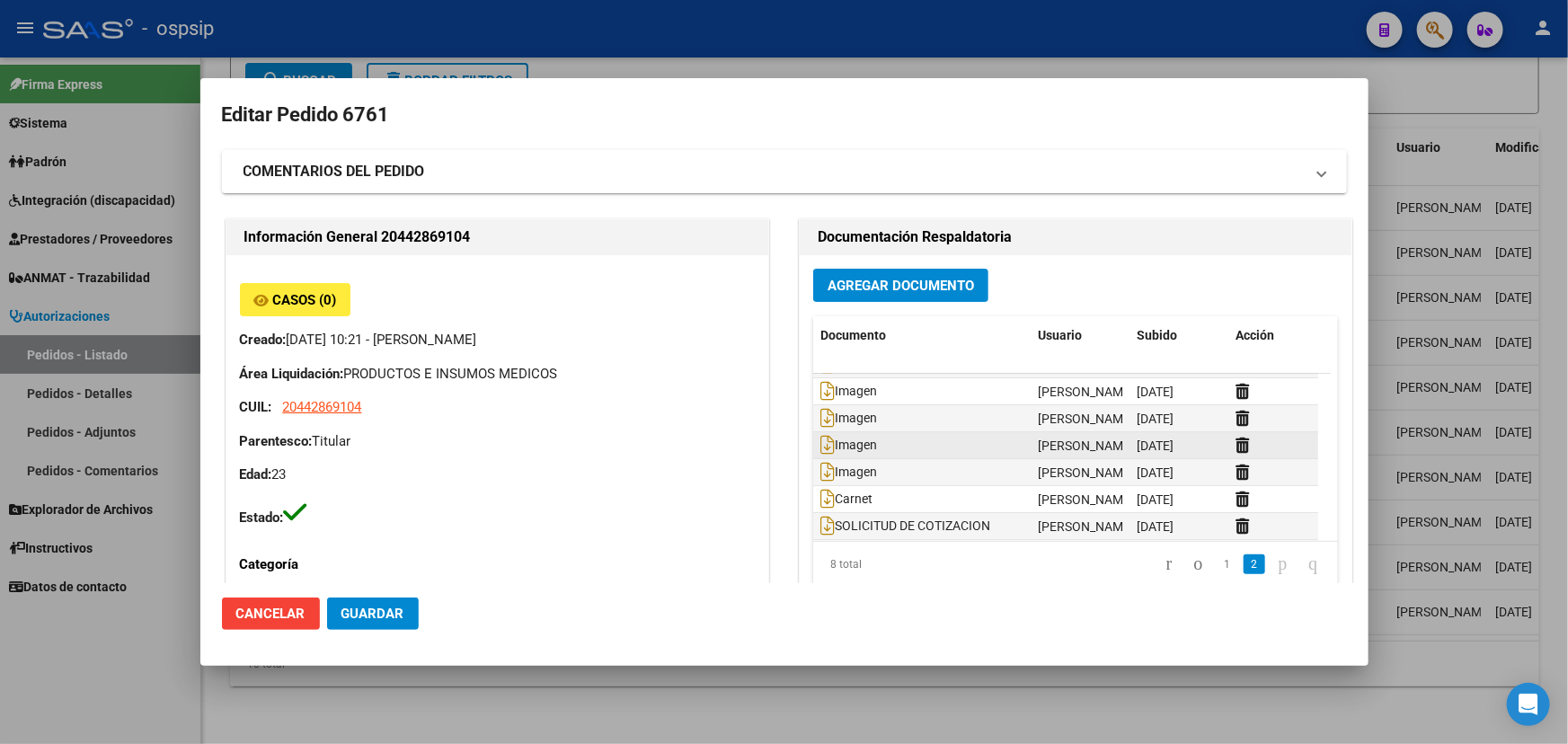
scroll to position [54, 0]
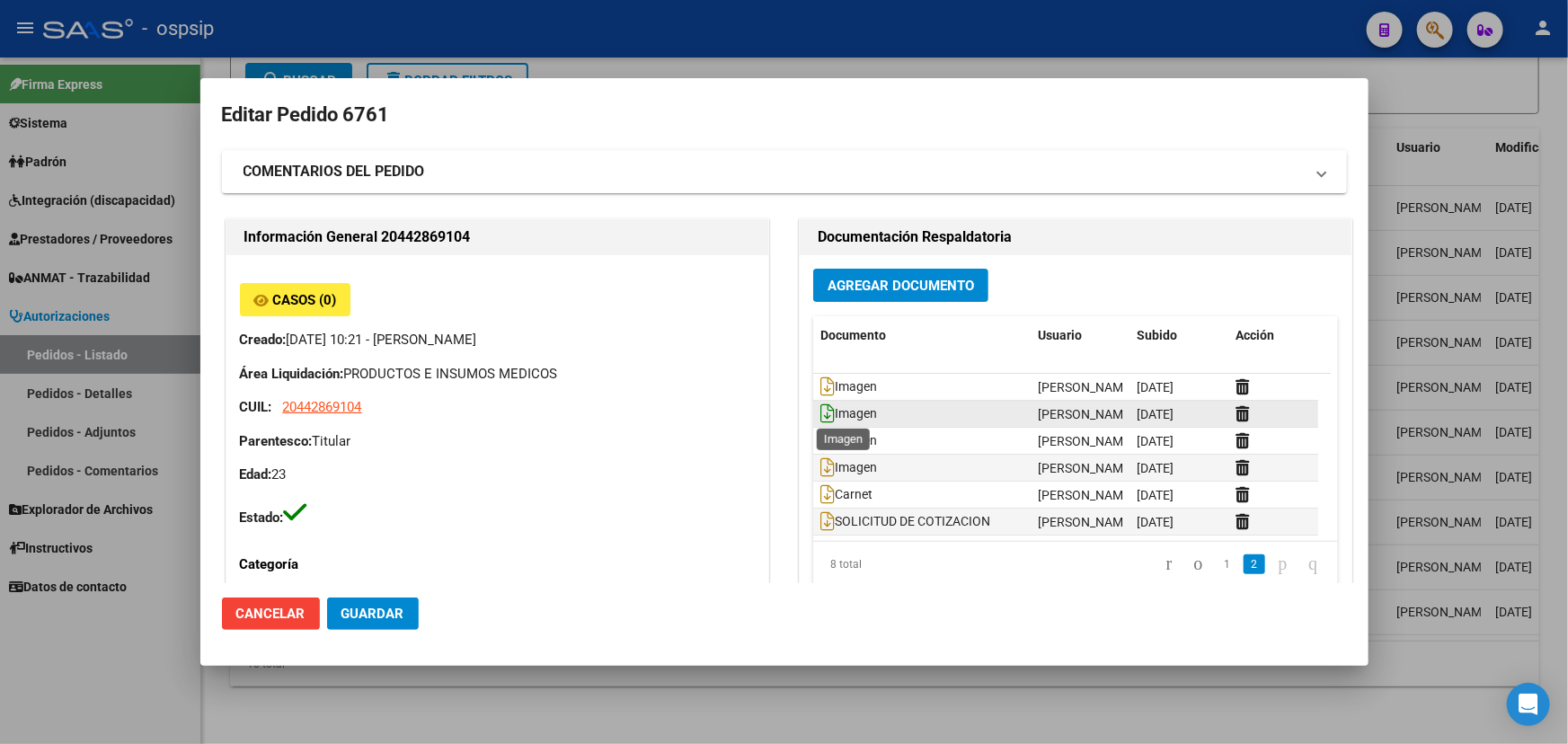
click at [822, 411] on icon at bounding box center [828, 414] width 15 height 20
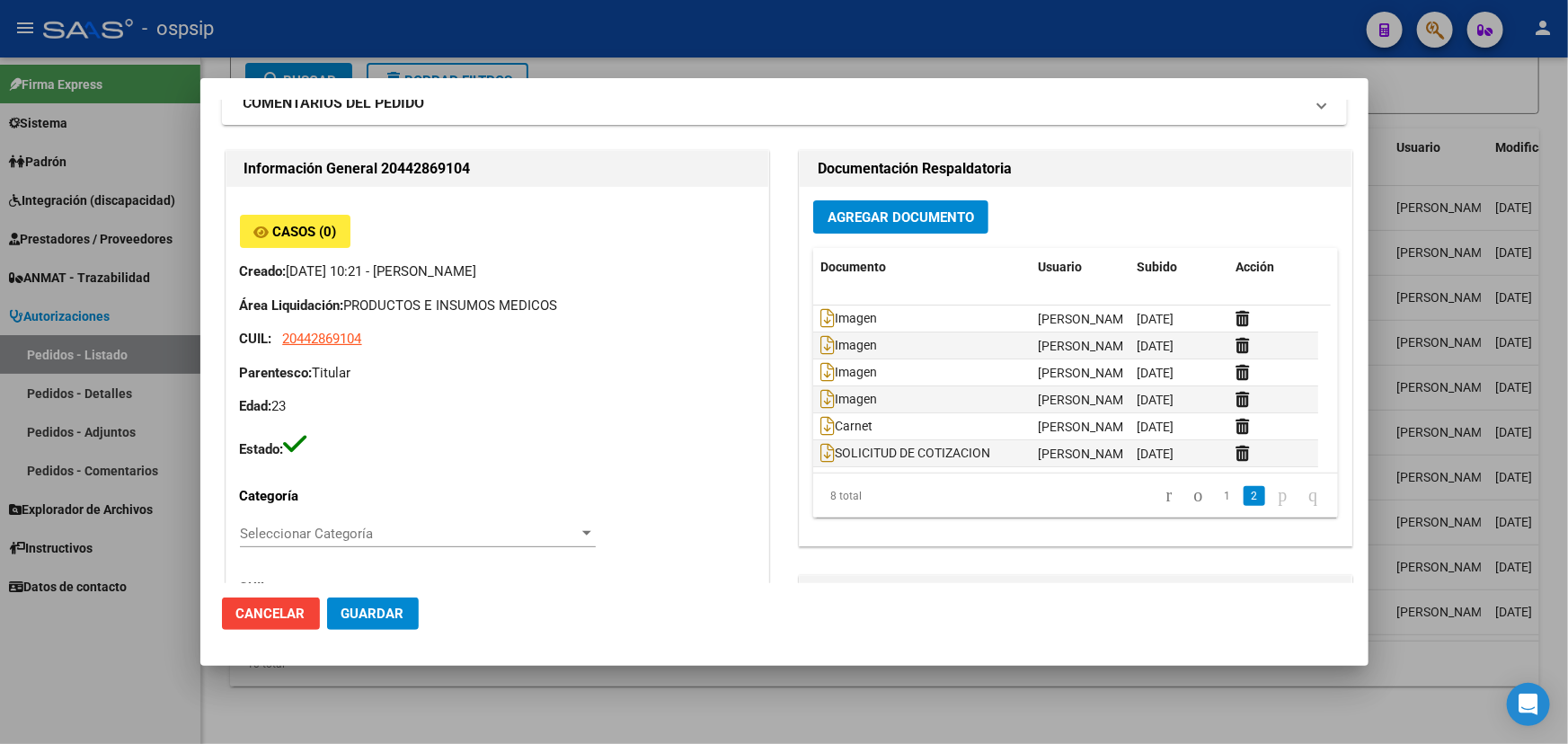
scroll to position [162, 0]
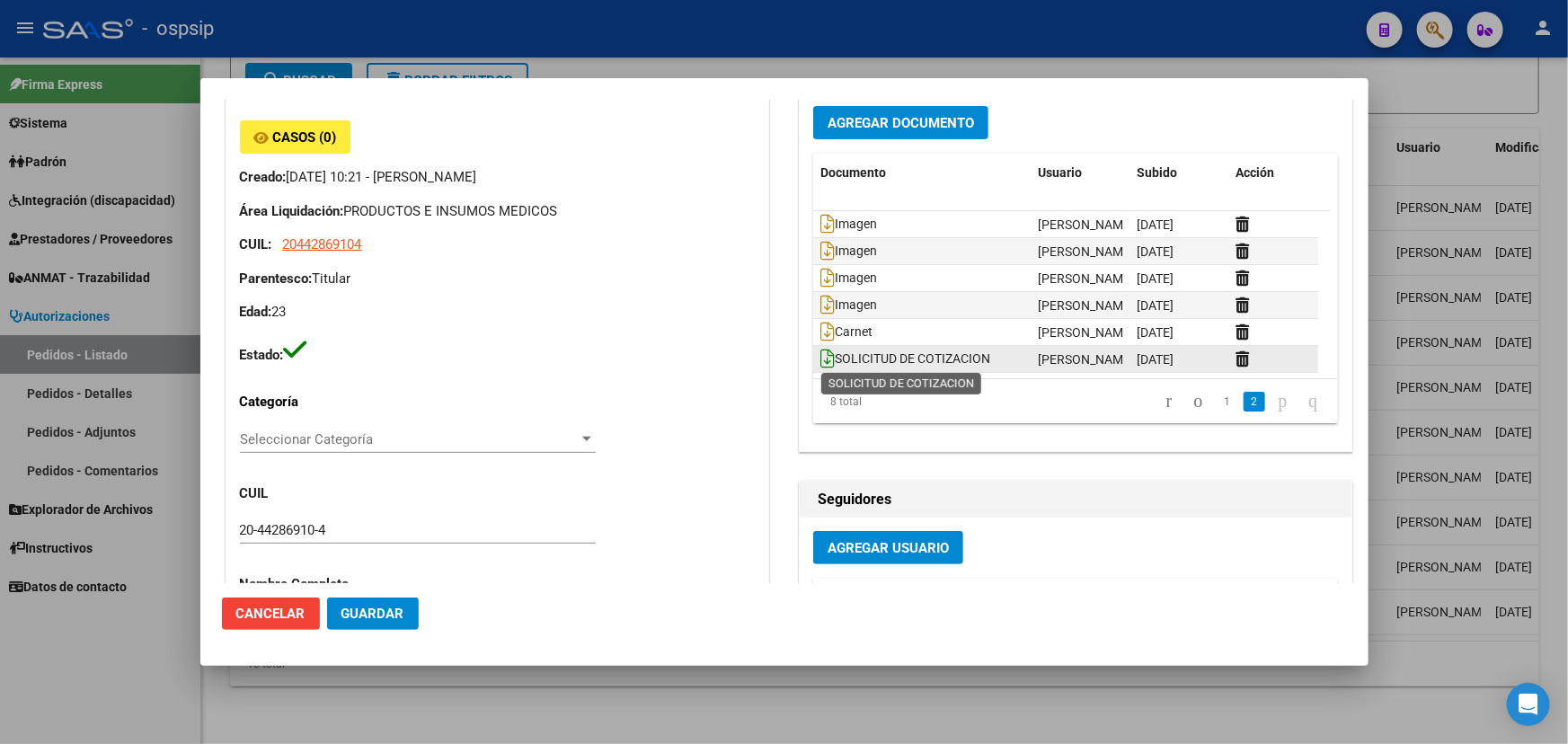
click at [820, 360] on icon at bounding box center [828, 358] width 15 height 20
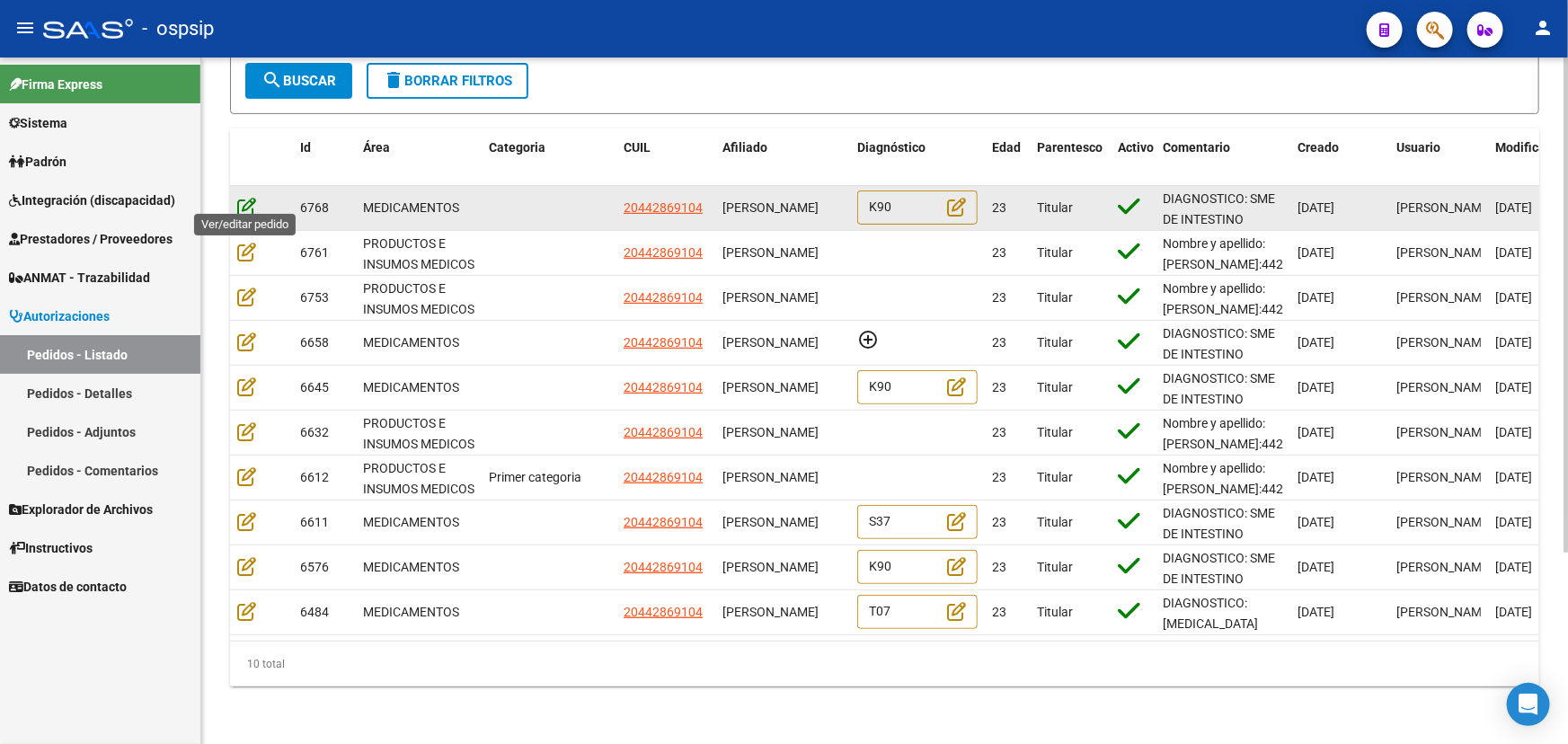
click at [250, 197] on icon at bounding box center [246, 207] width 19 height 20
click at [248, 197] on icon at bounding box center [246, 207] width 19 height 20
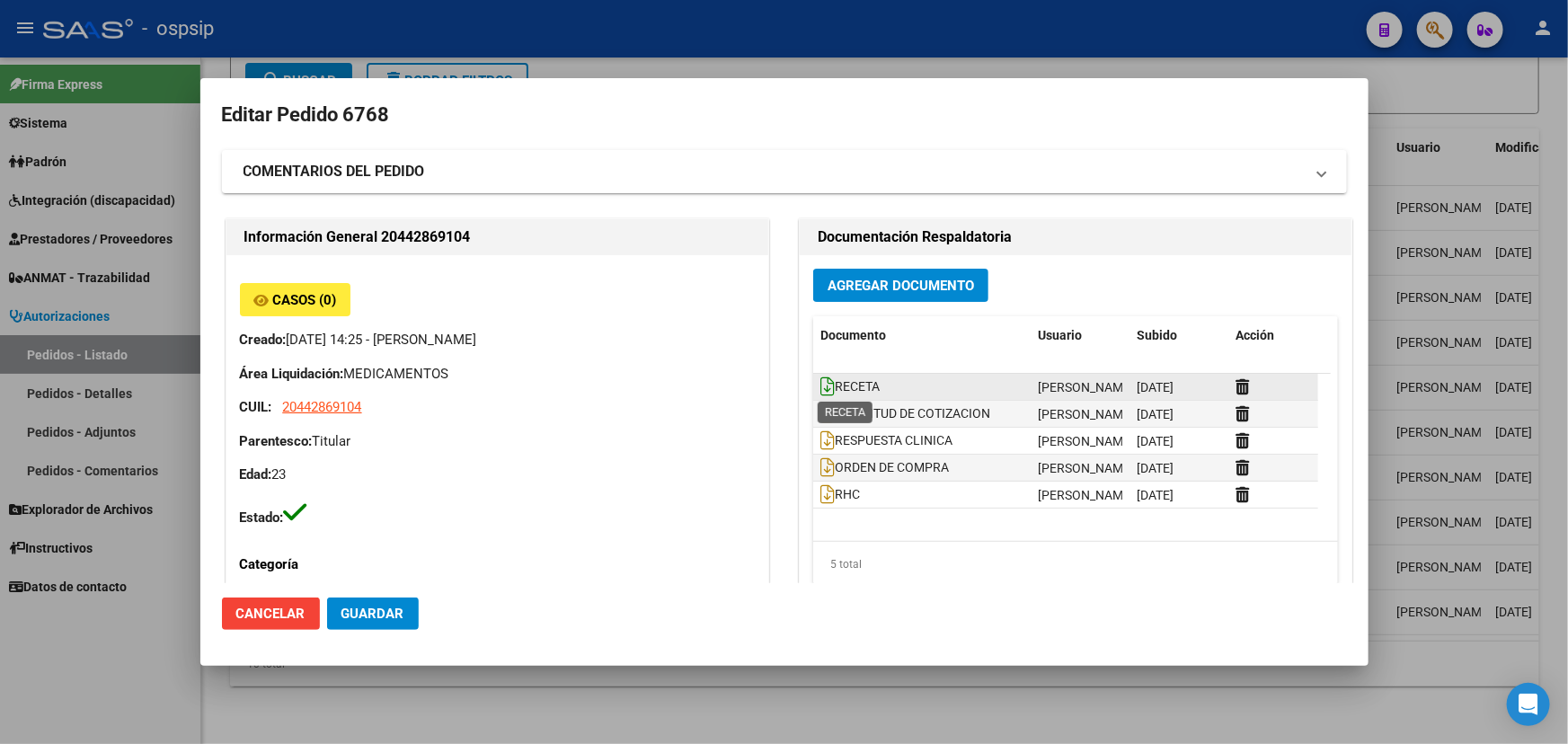
click at [821, 378] on icon at bounding box center [828, 387] width 15 height 20
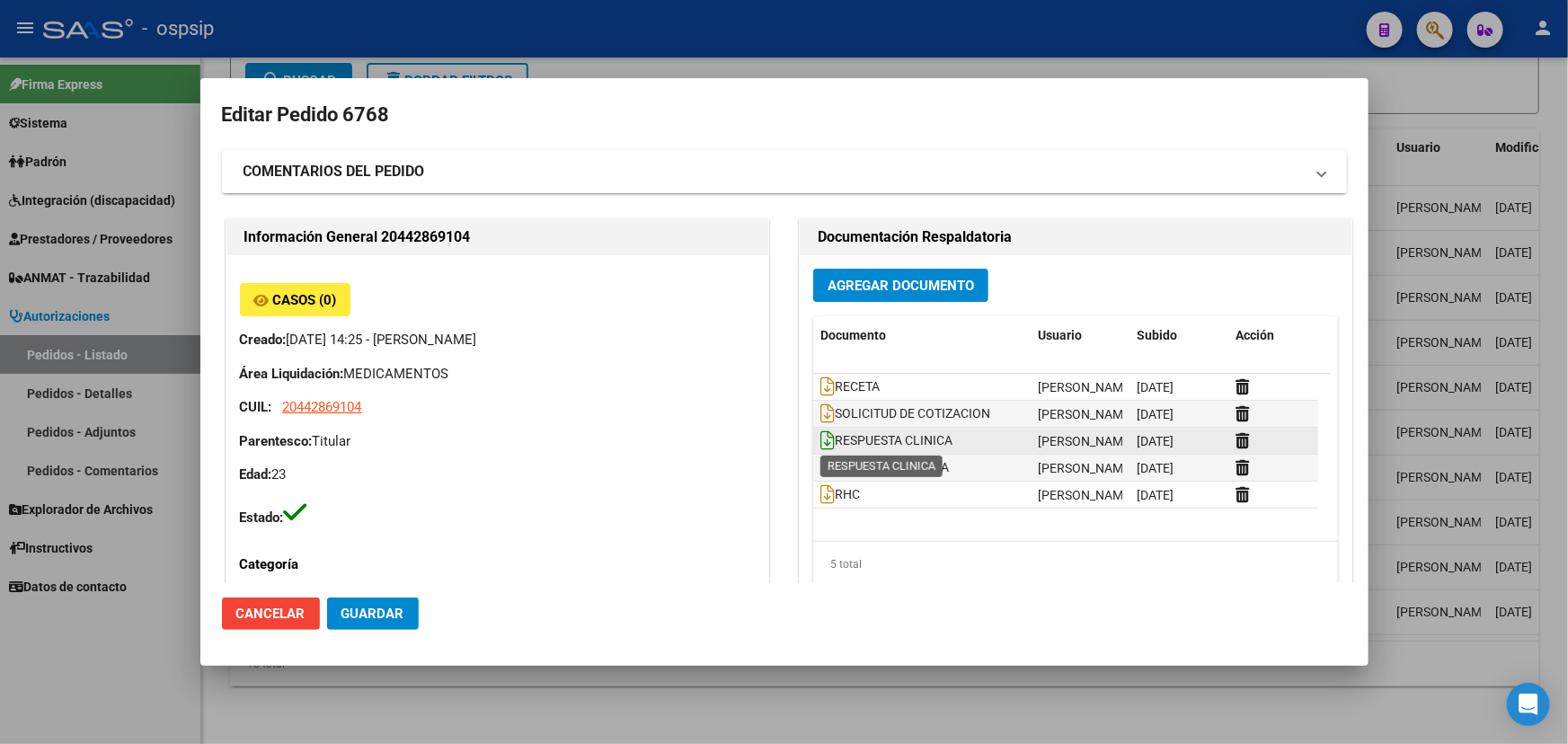
click at [824, 438] on icon at bounding box center [828, 440] width 15 height 20
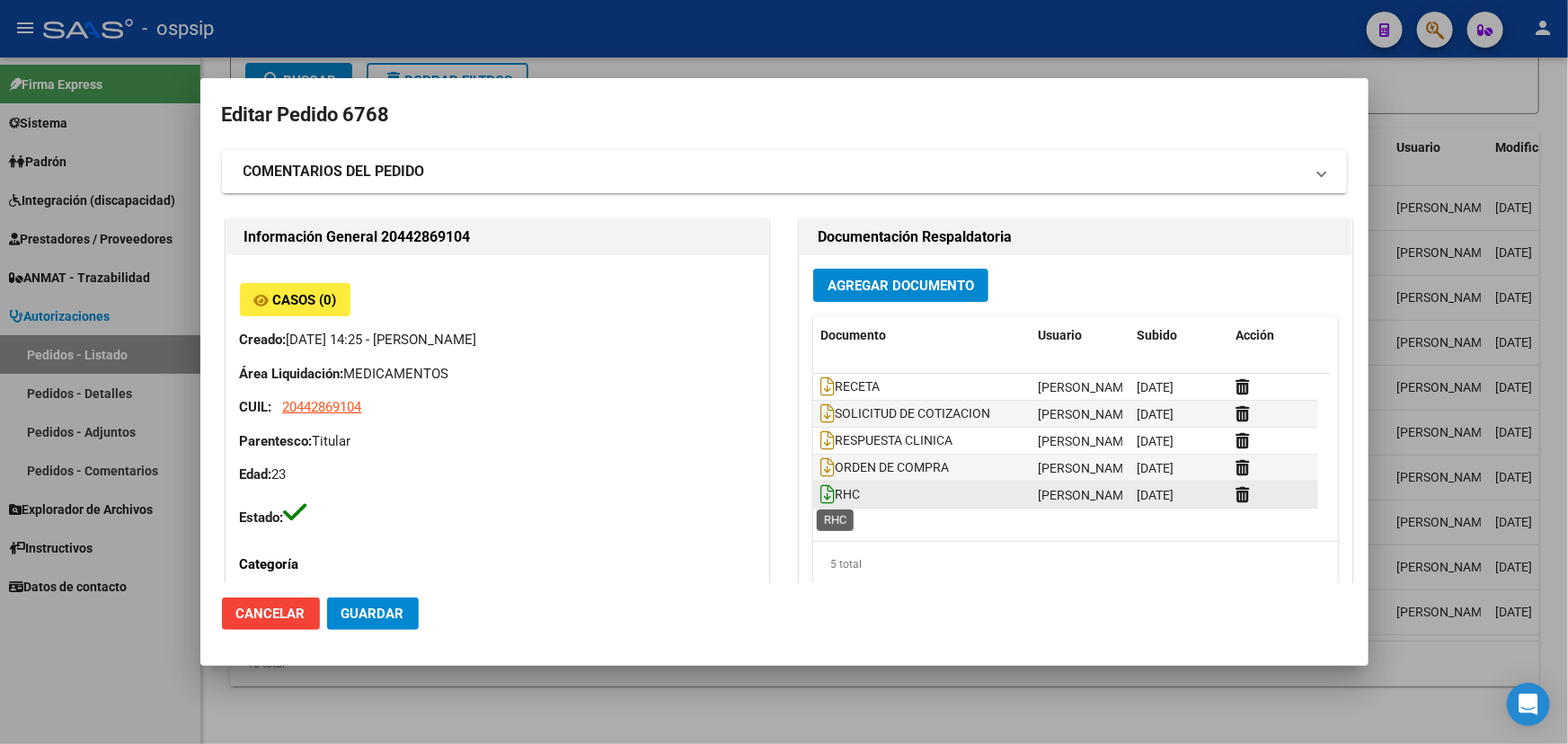
click at [820, 489] on icon at bounding box center [828, 494] width 15 height 20
click at [821, 464] on icon at bounding box center [828, 467] width 15 height 20
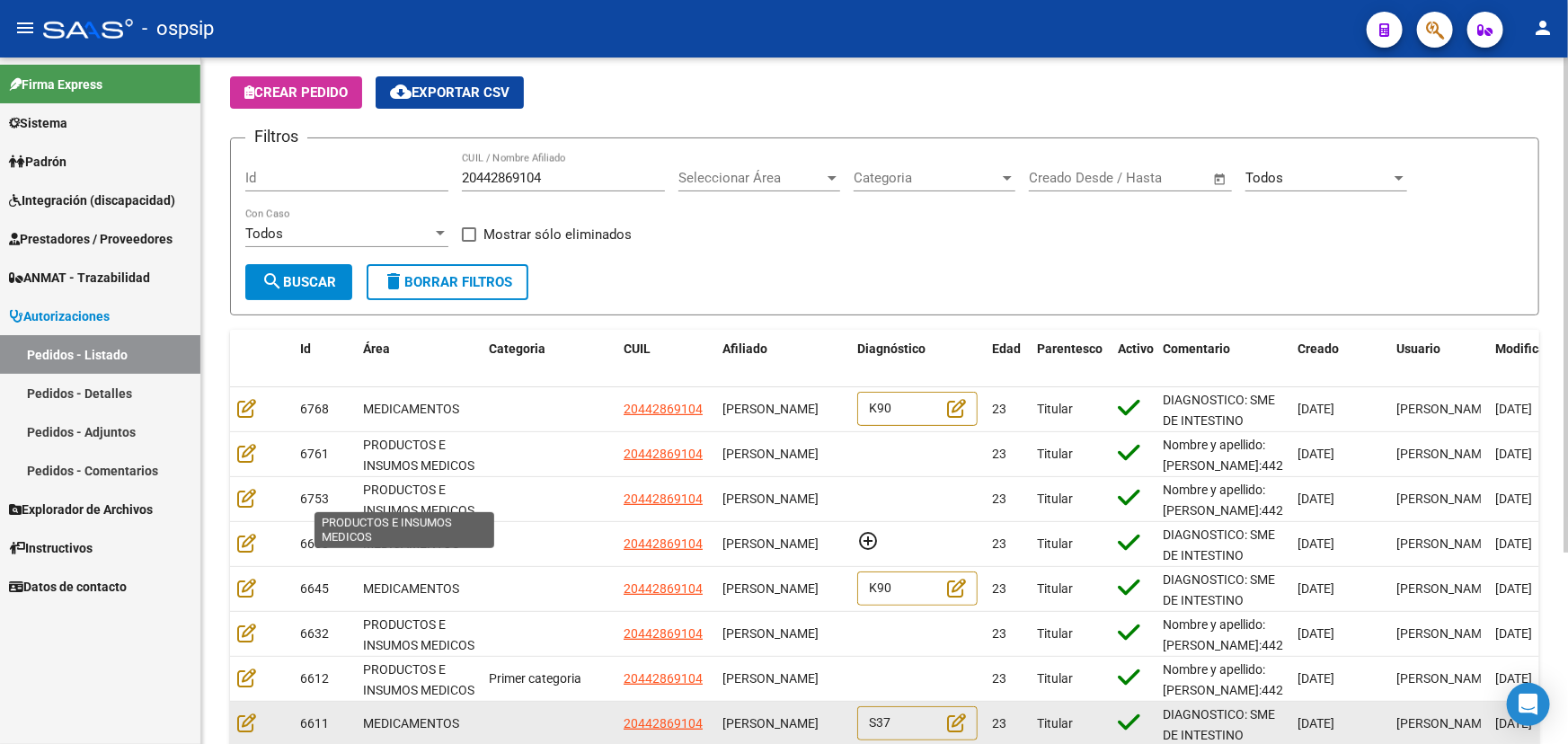
scroll to position [244, 0]
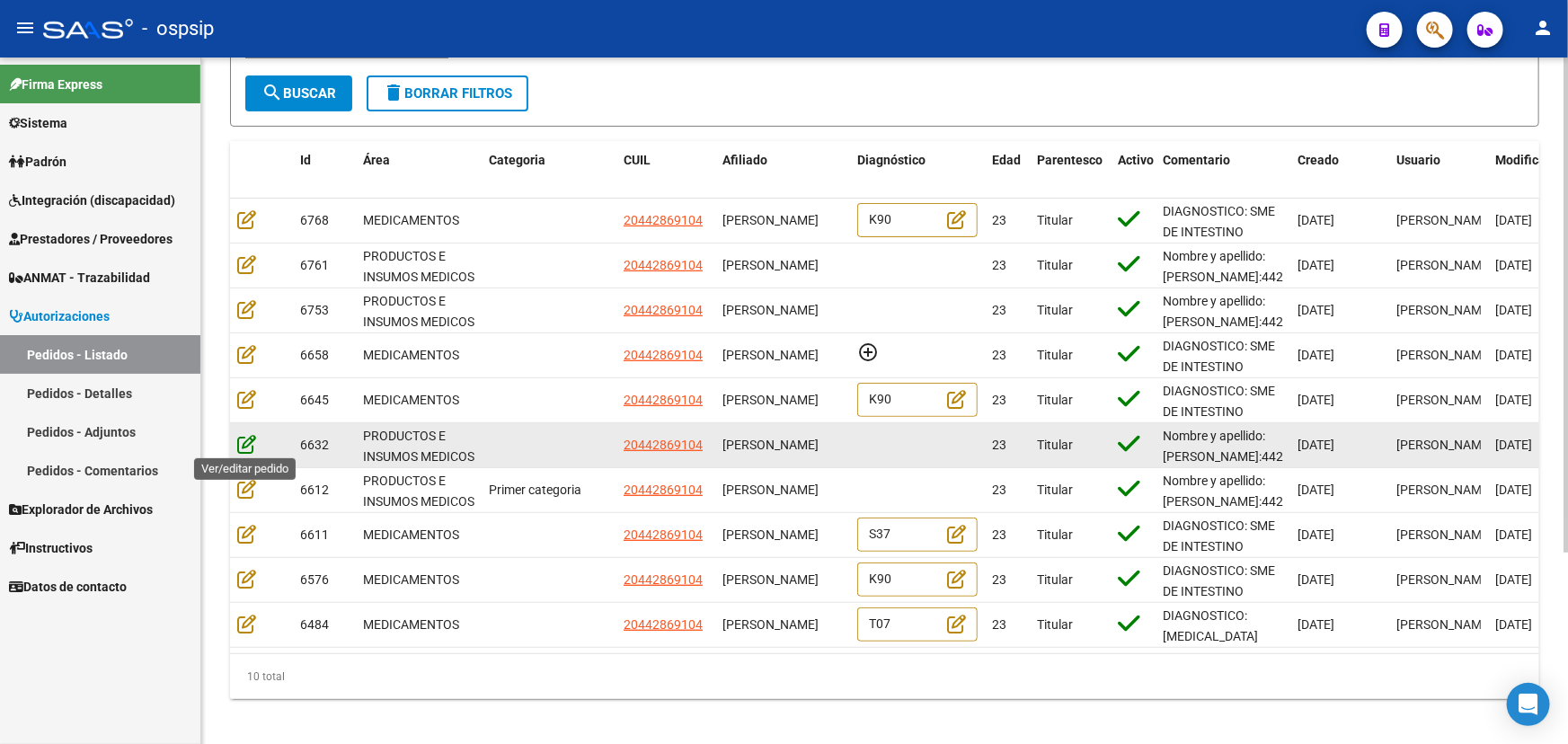
click at [246, 439] on icon at bounding box center [246, 444] width 19 height 20
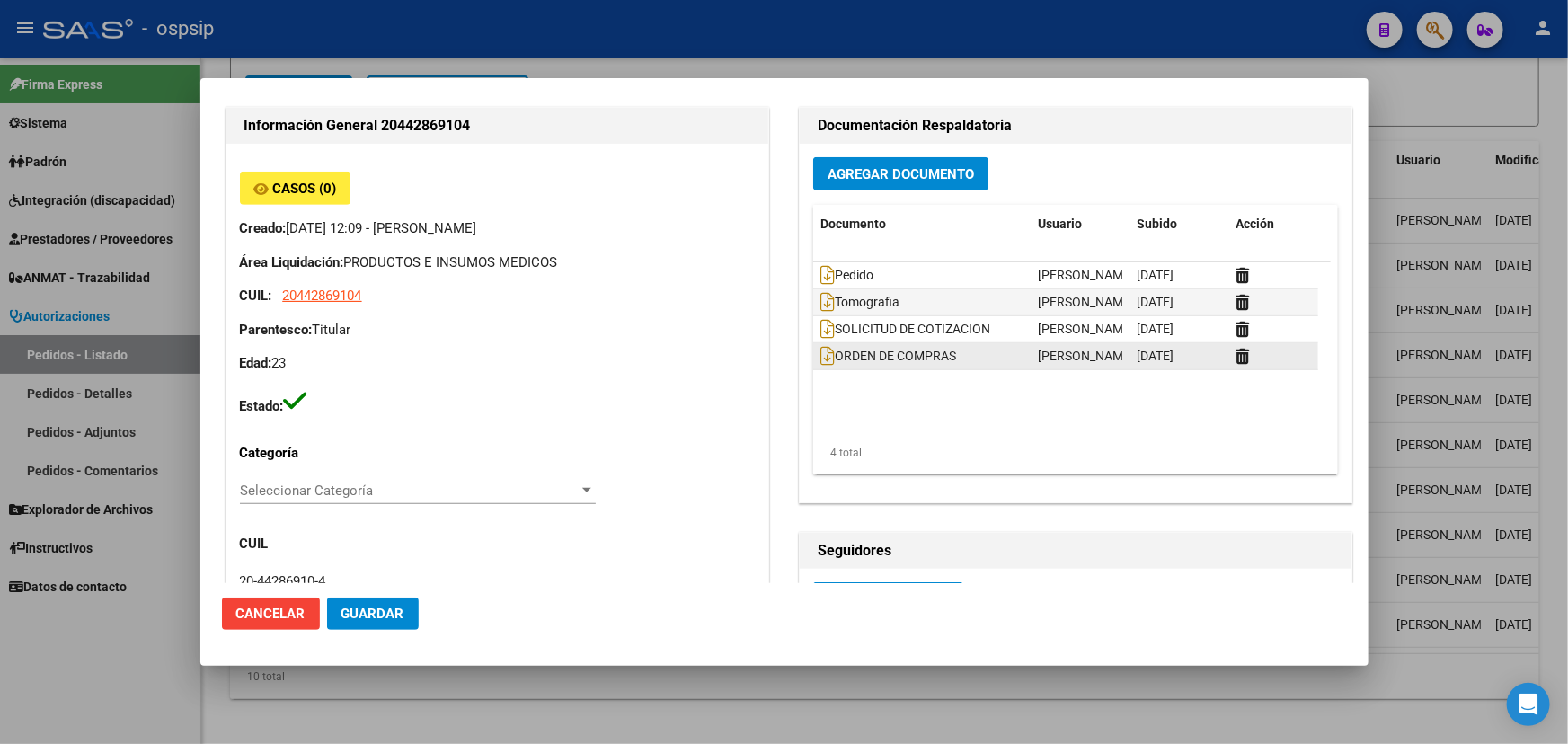
scroll to position [490, 0]
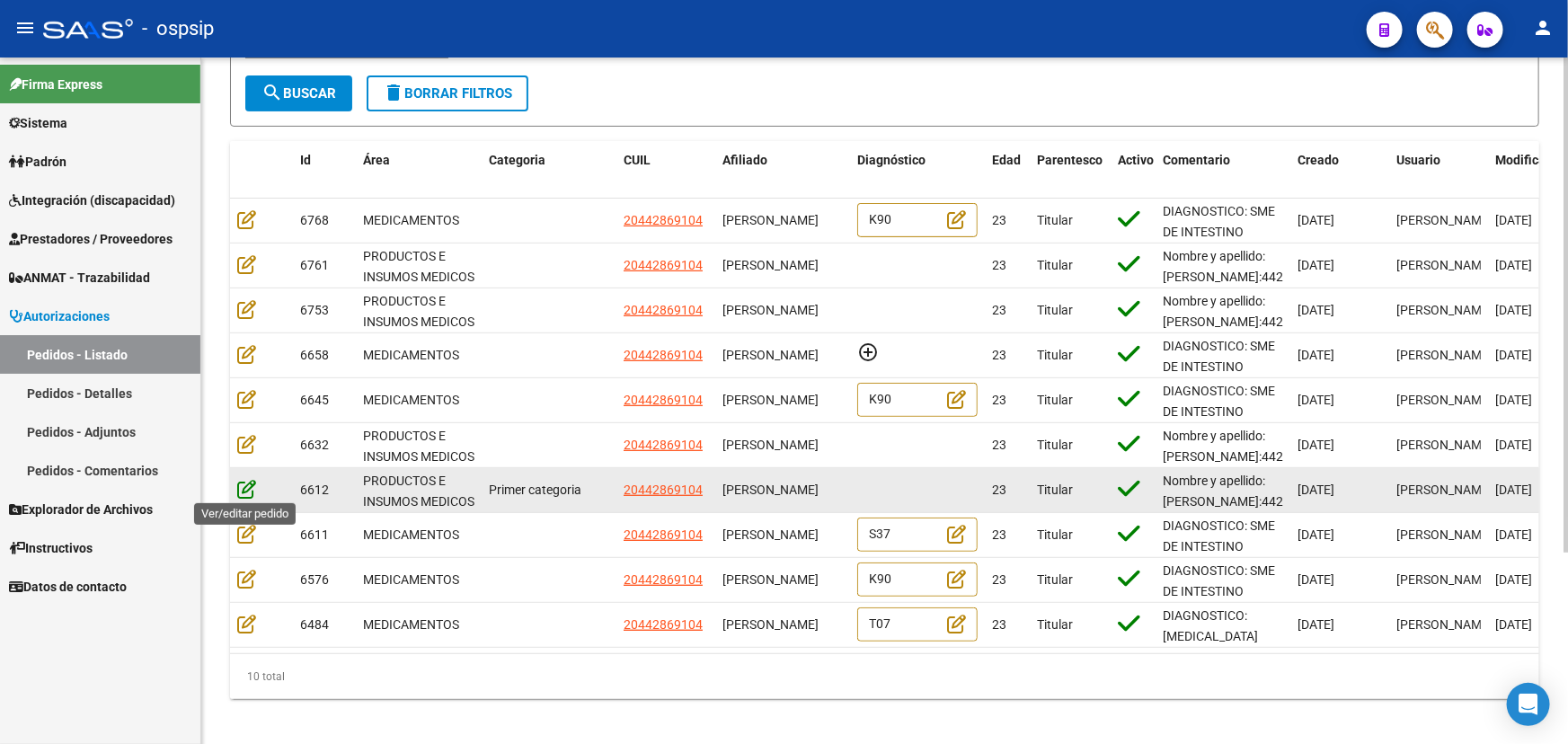
click at [248, 484] on icon at bounding box center [246, 489] width 19 height 20
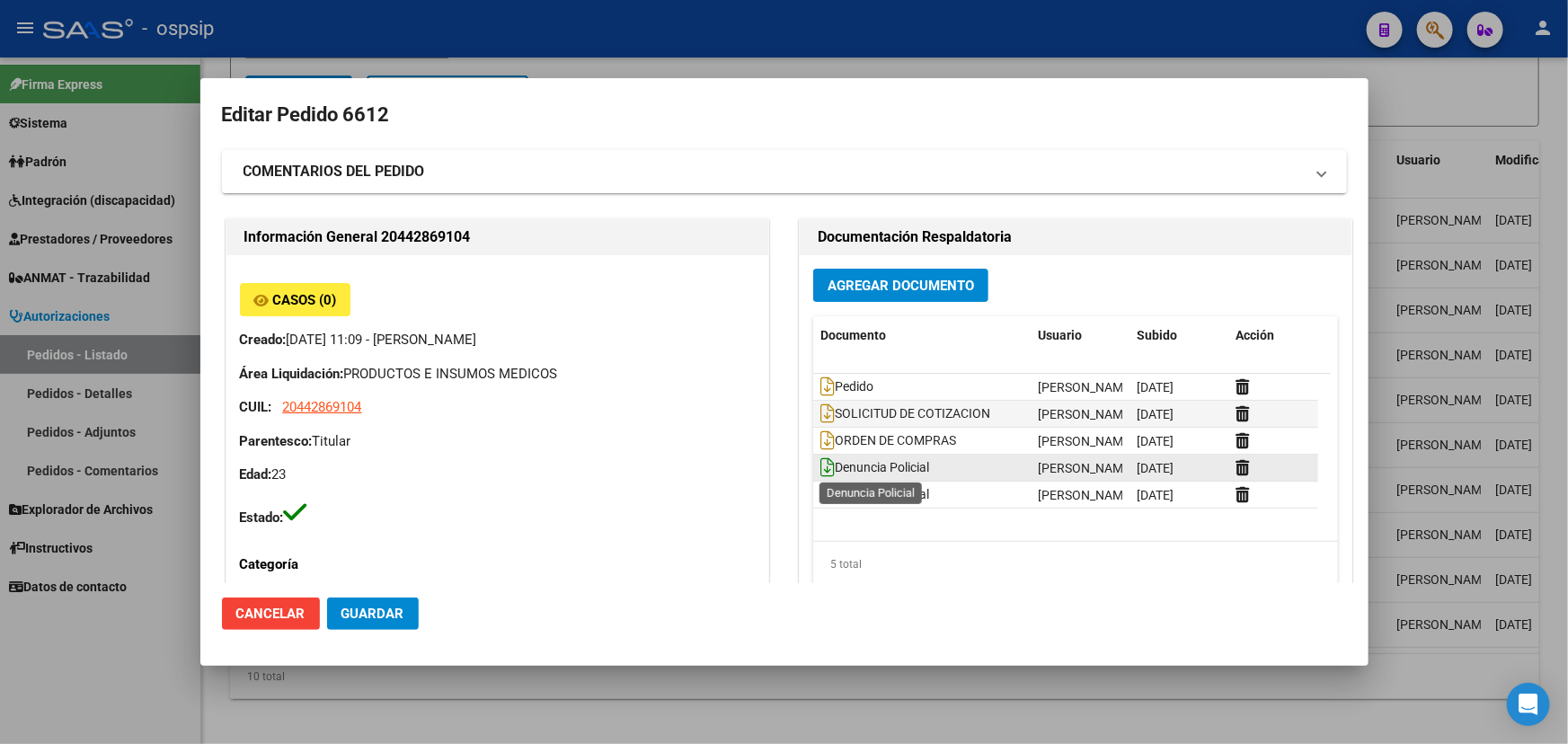
click at [824, 466] on icon at bounding box center [828, 467] width 15 height 20
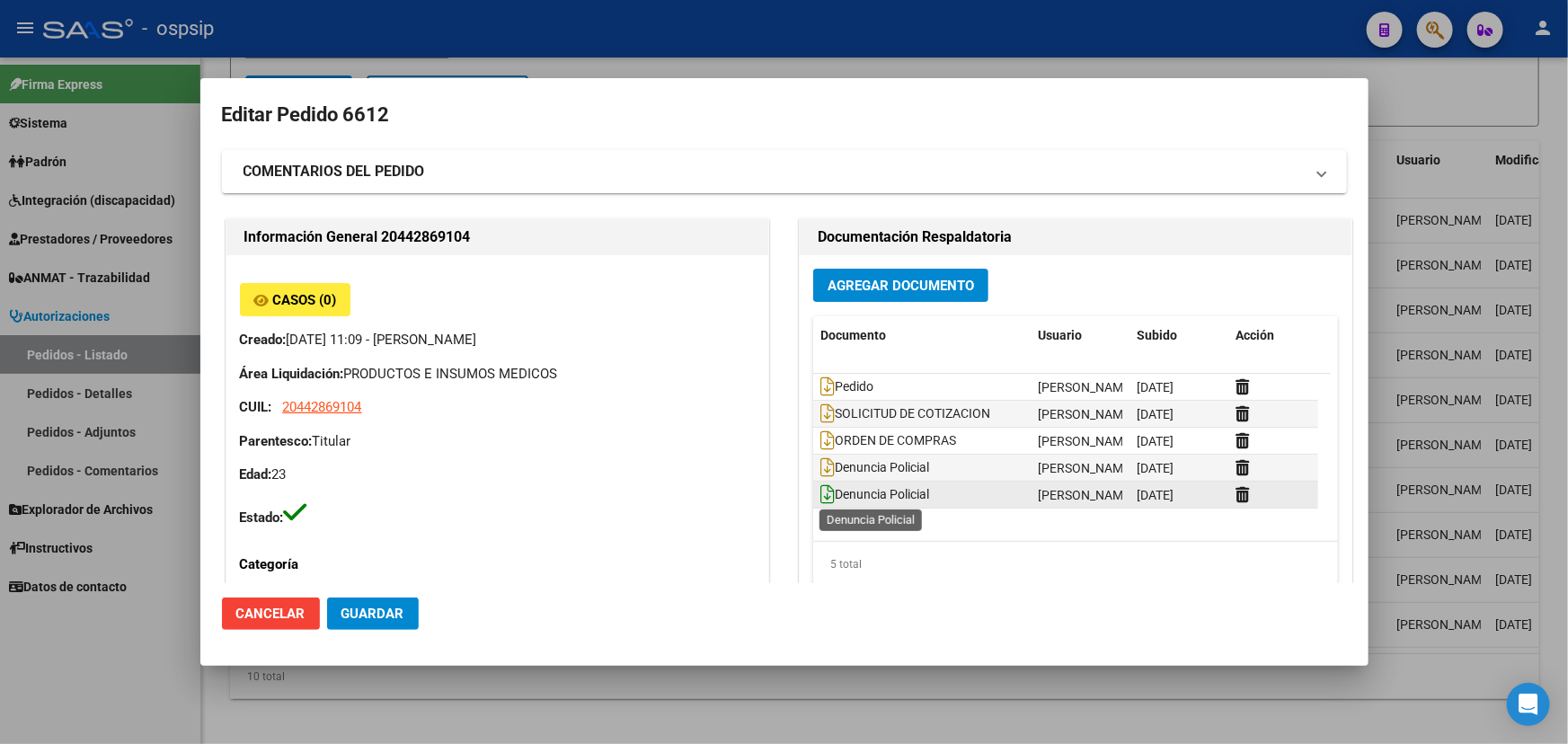
click at [820, 498] on icon at bounding box center [828, 494] width 15 height 20
